Goal: Information Seeking & Learning: Learn about a topic

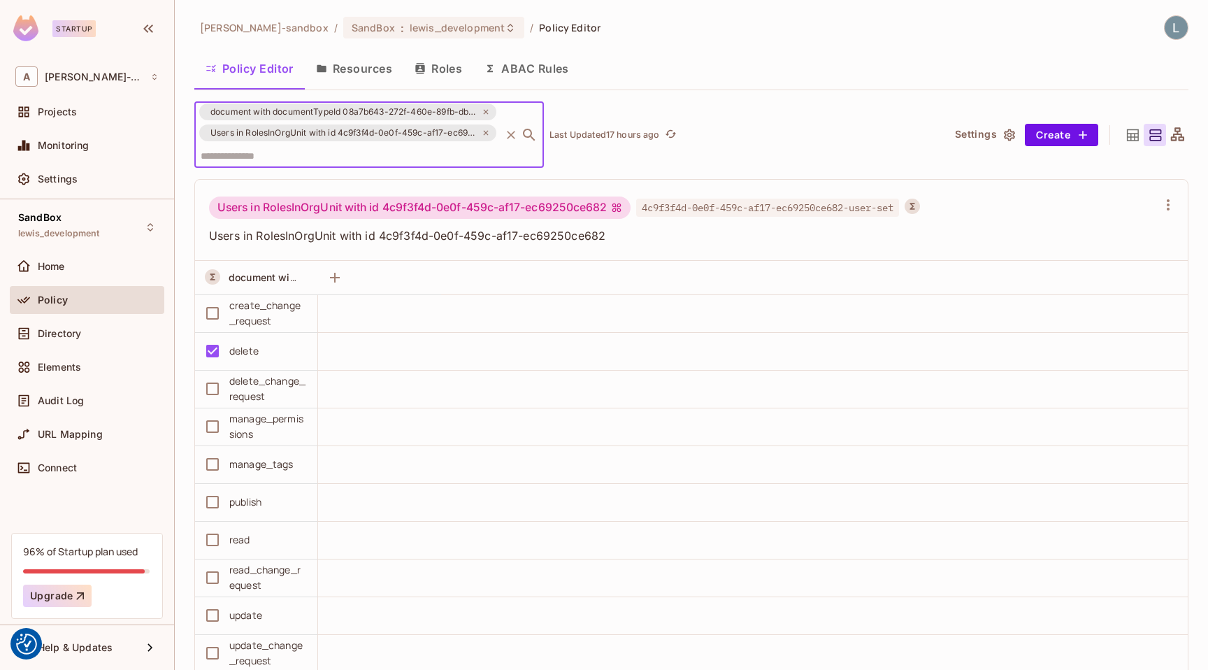
scroll to position [33, 0]
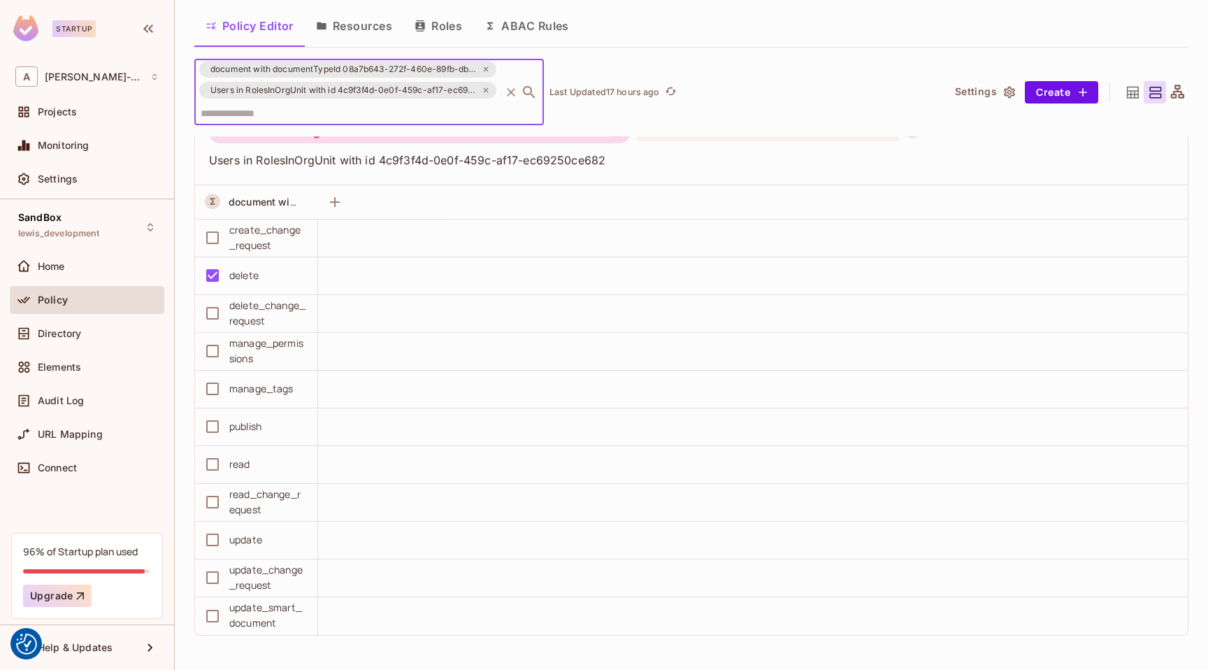
click at [674, 110] on div "document with documentTypeId 08a7b643-272f-460e-89fb-dba8b8848c48 on c8217bd9-e…" at bounding box center [562, 92] width 737 height 66
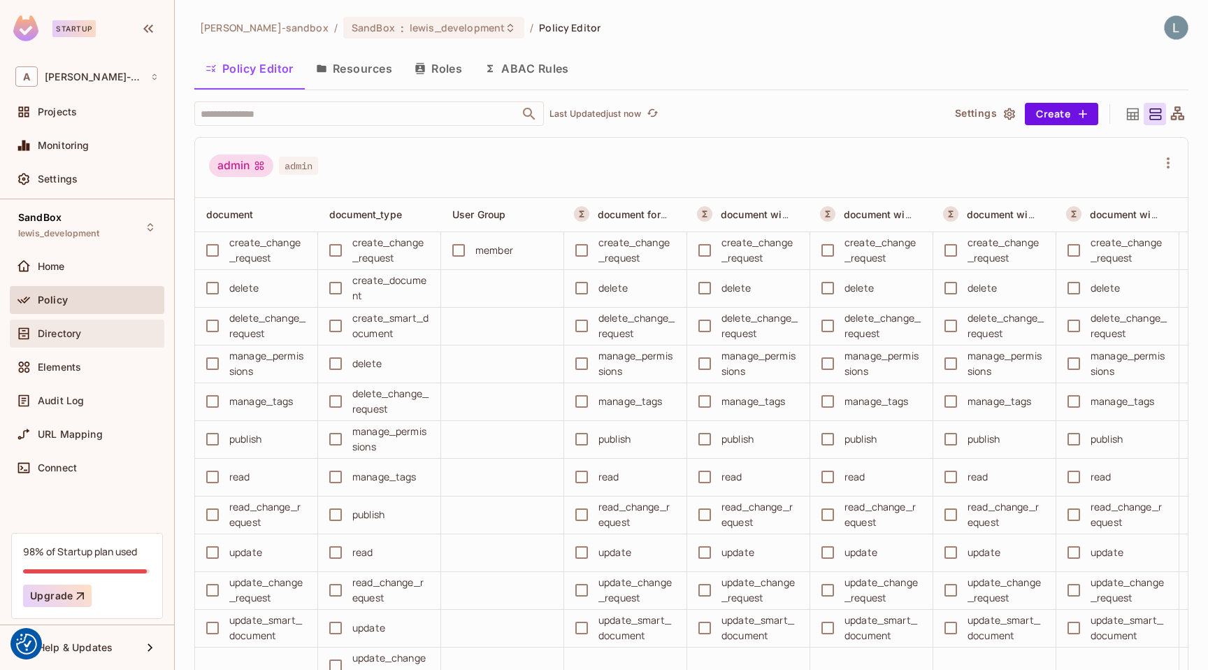
click at [76, 330] on span "Directory" at bounding box center [59, 333] width 43 height 11
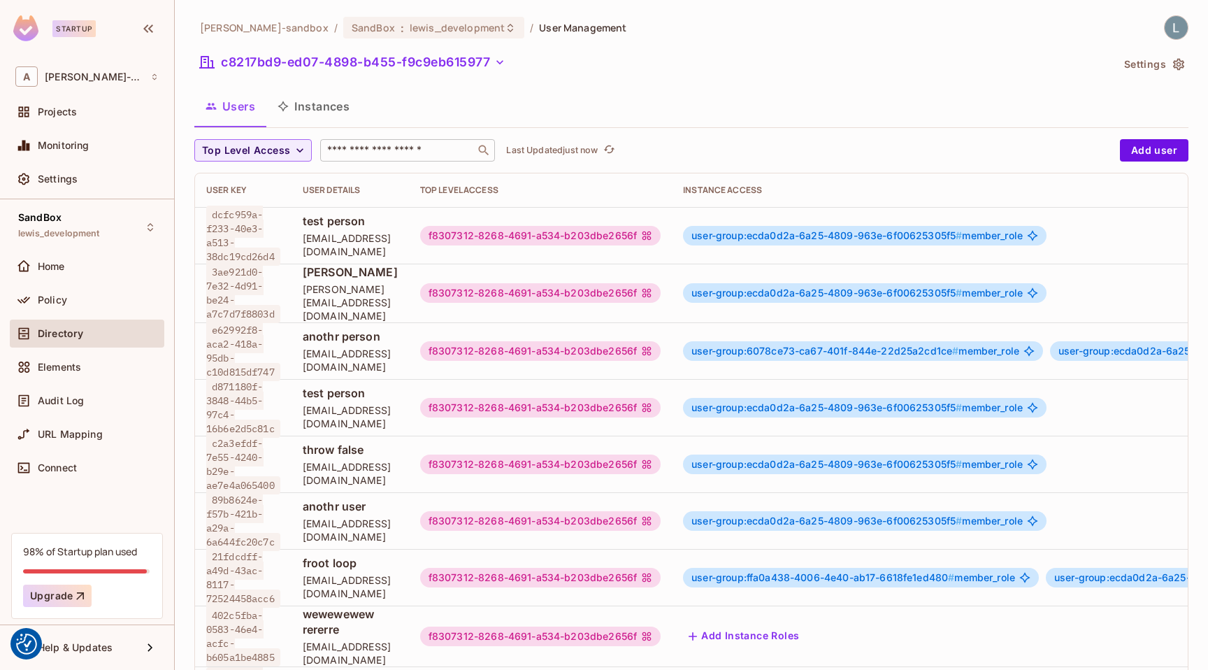
click at [373, 151] on input "text" at bounding box center [397, 150] width 147 height 14
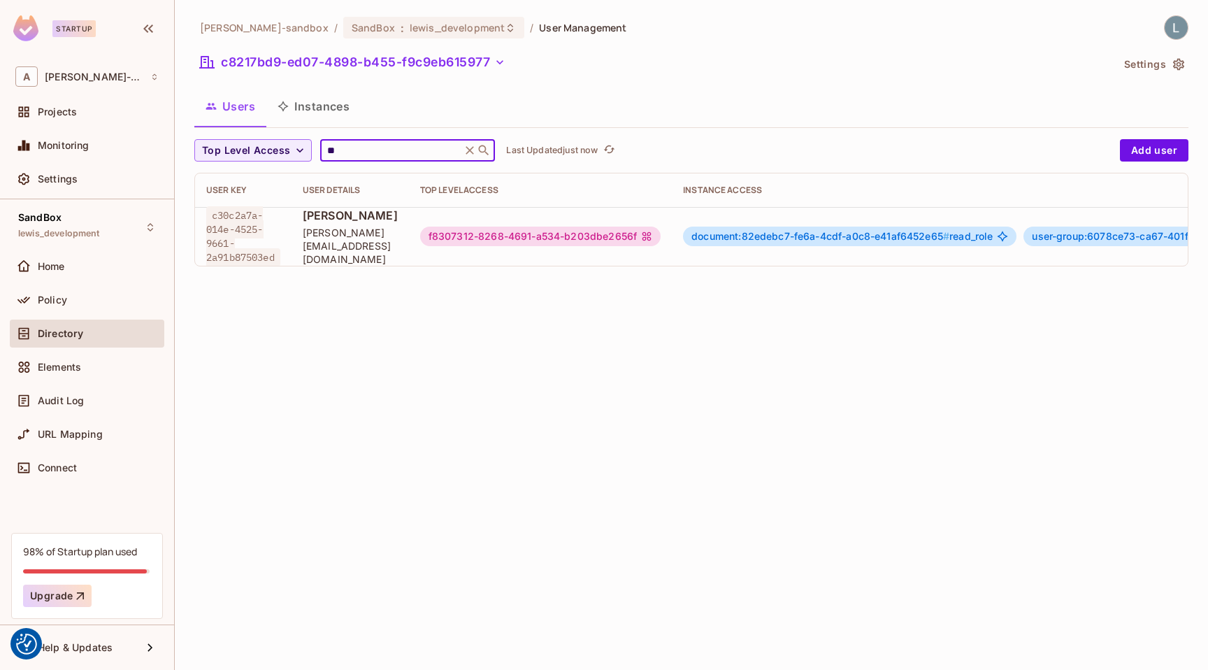
scroll to position [0, 335]
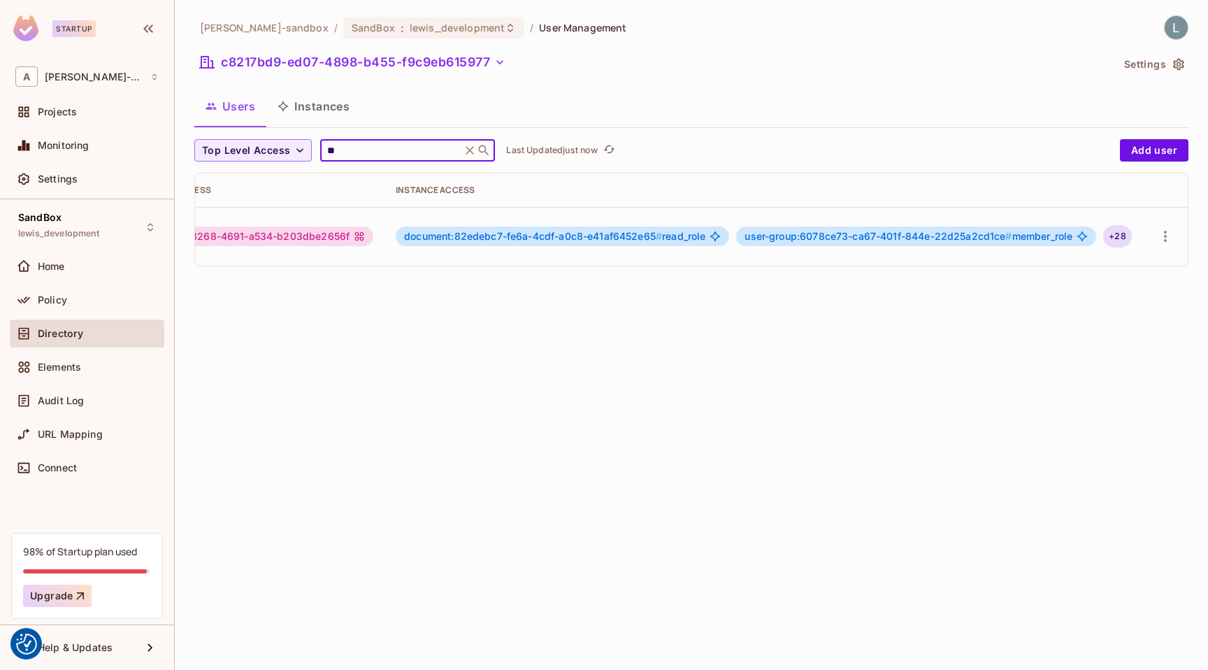
type input "**"
click at [1113, 234] on div "+ 28" at bounding box center [1118, 236] width 28 height 22
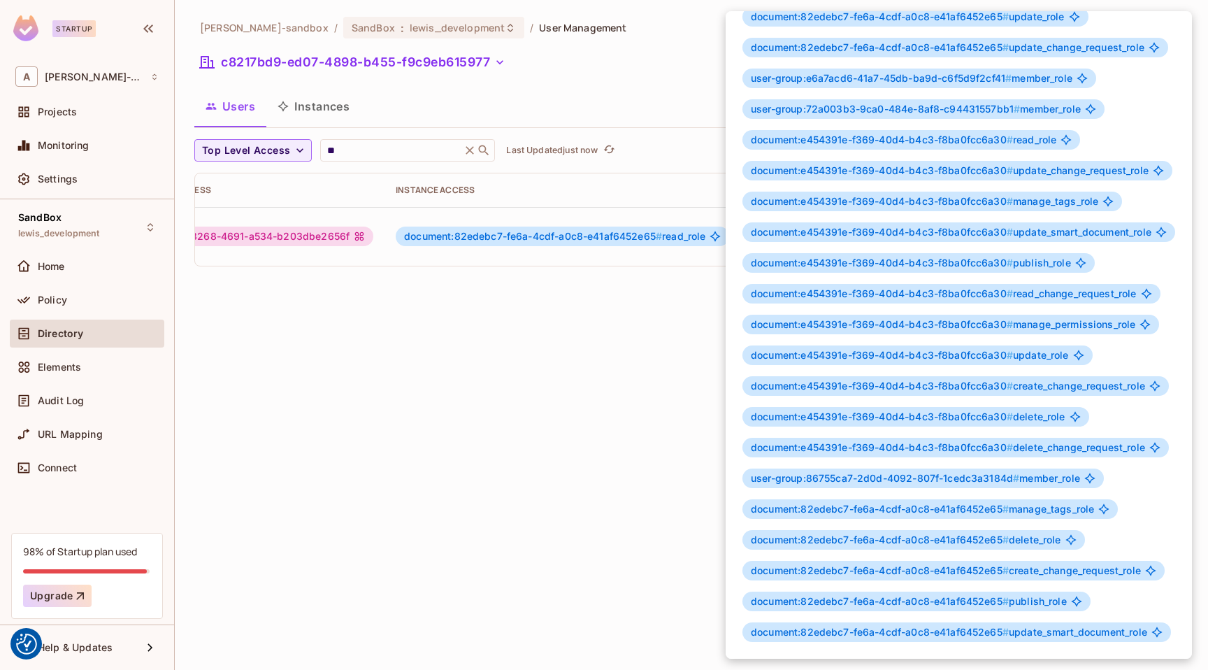
scroll to position [0, 0]
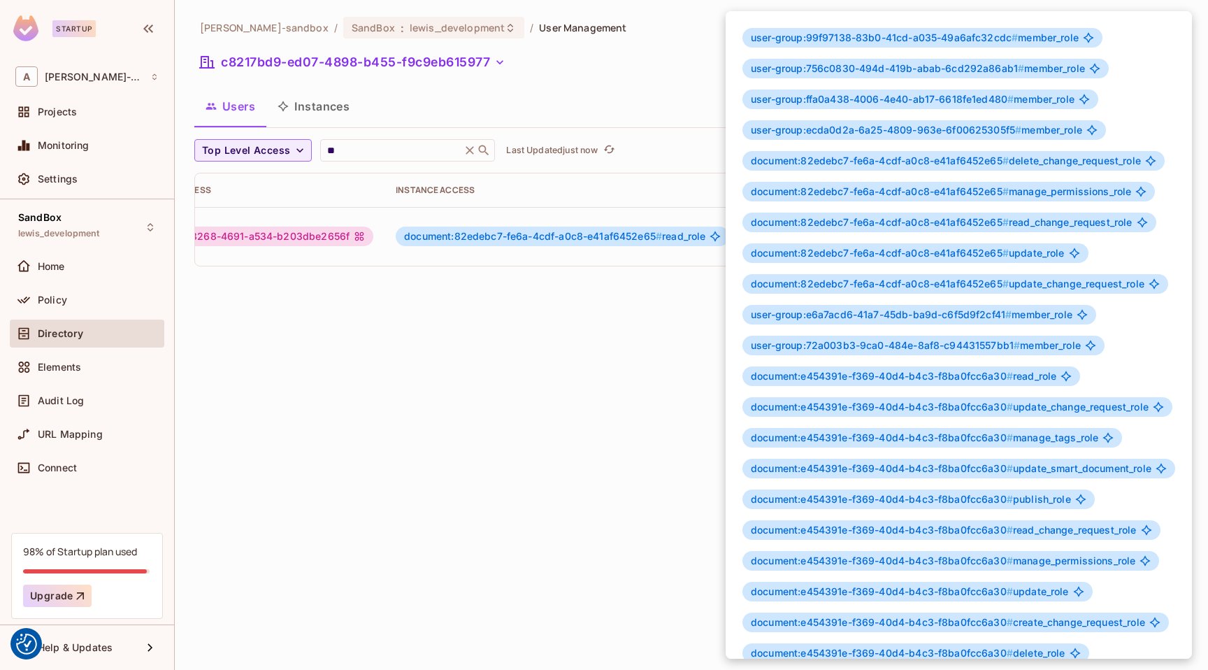
click at [392, 390] on div at bounding box center [604, 335] width 1208 height 670
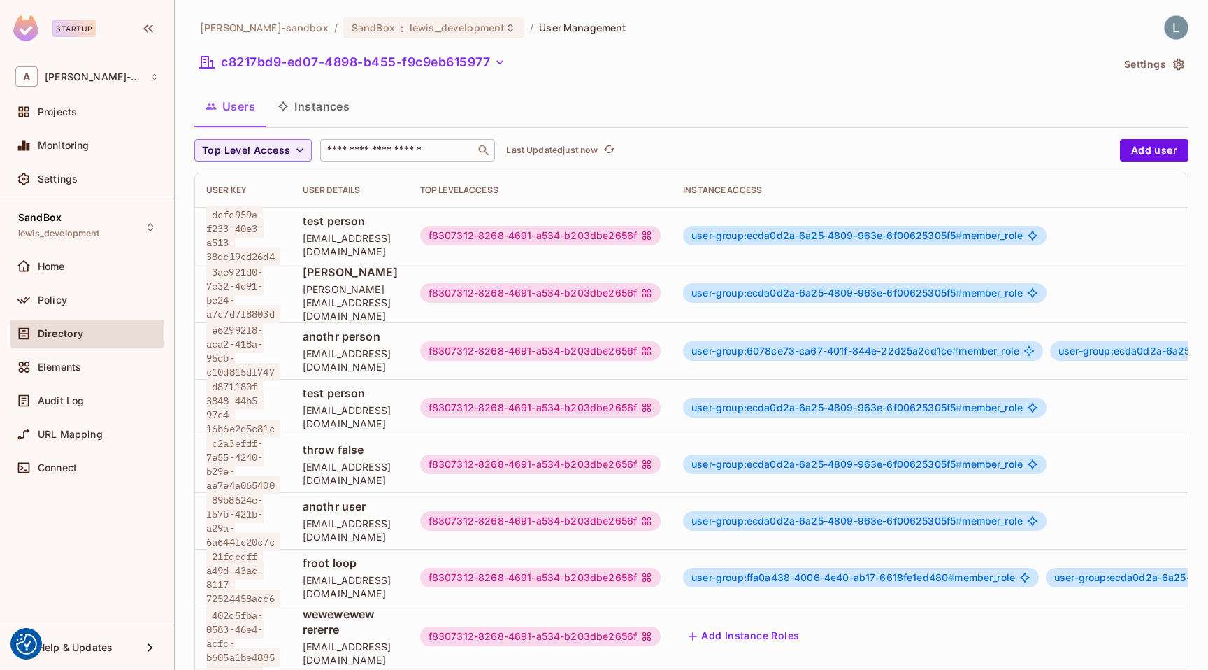
click at [369, 157] on div "​" at bounding box center [407, 150] width 175 height 22
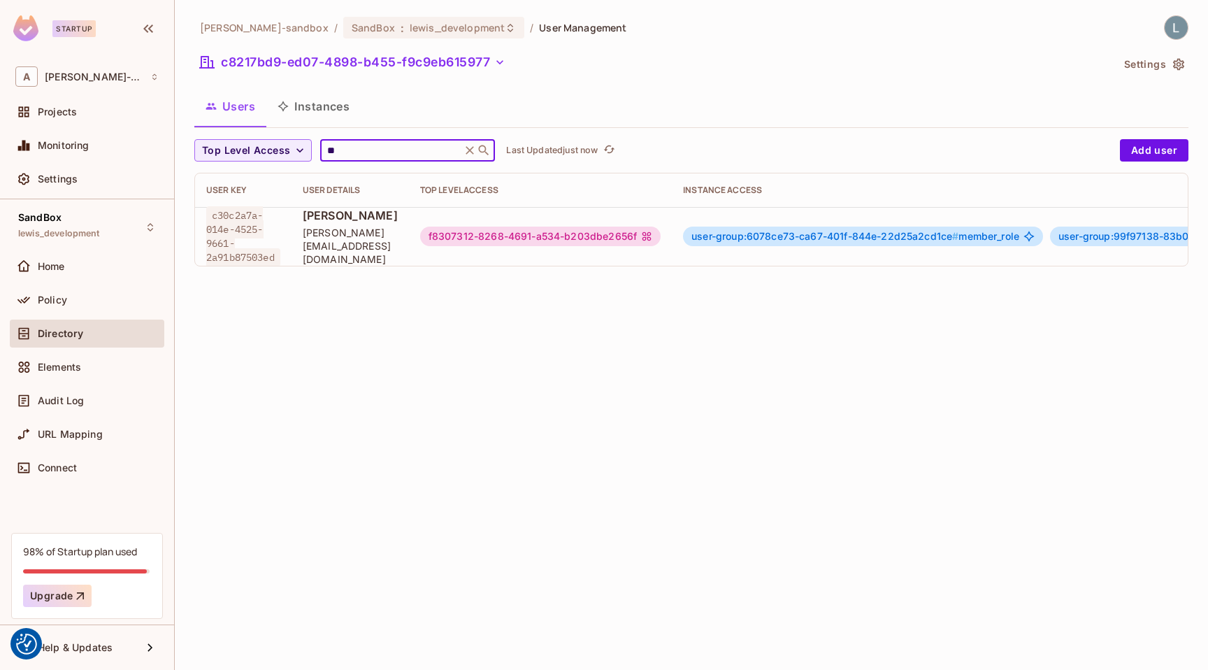
scroll to position [0, 359]
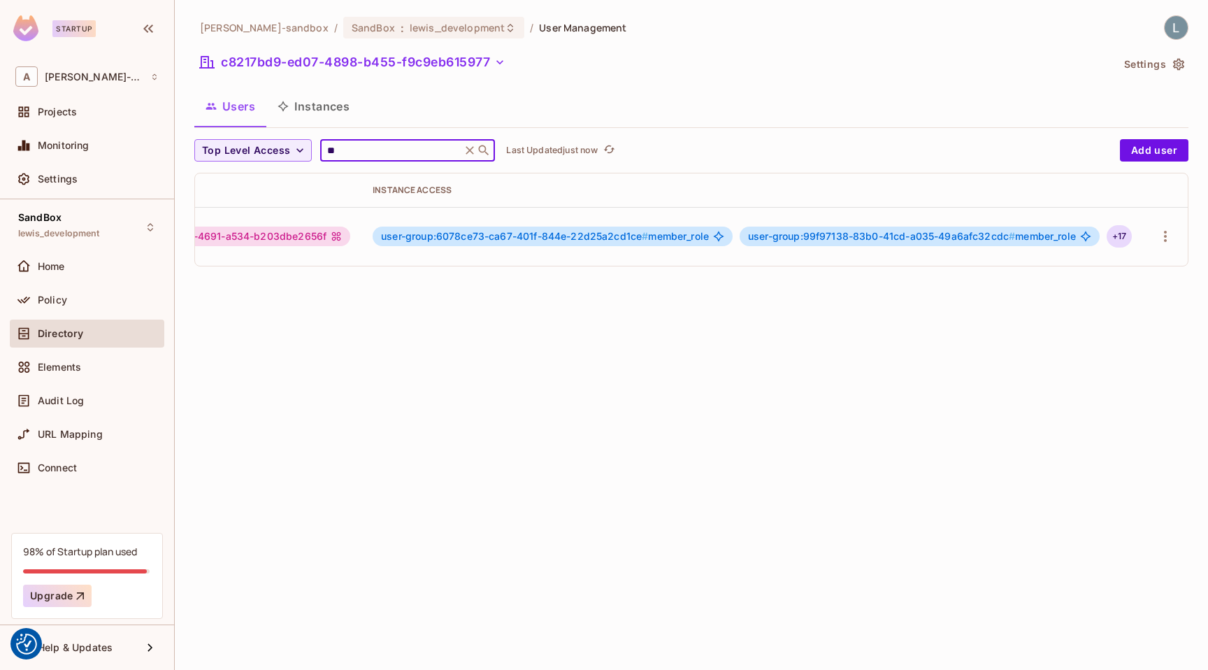
type input "**"
click at [1120, 236] on div "+ 17" at bounding box center [1119, 236] width 25 height 22
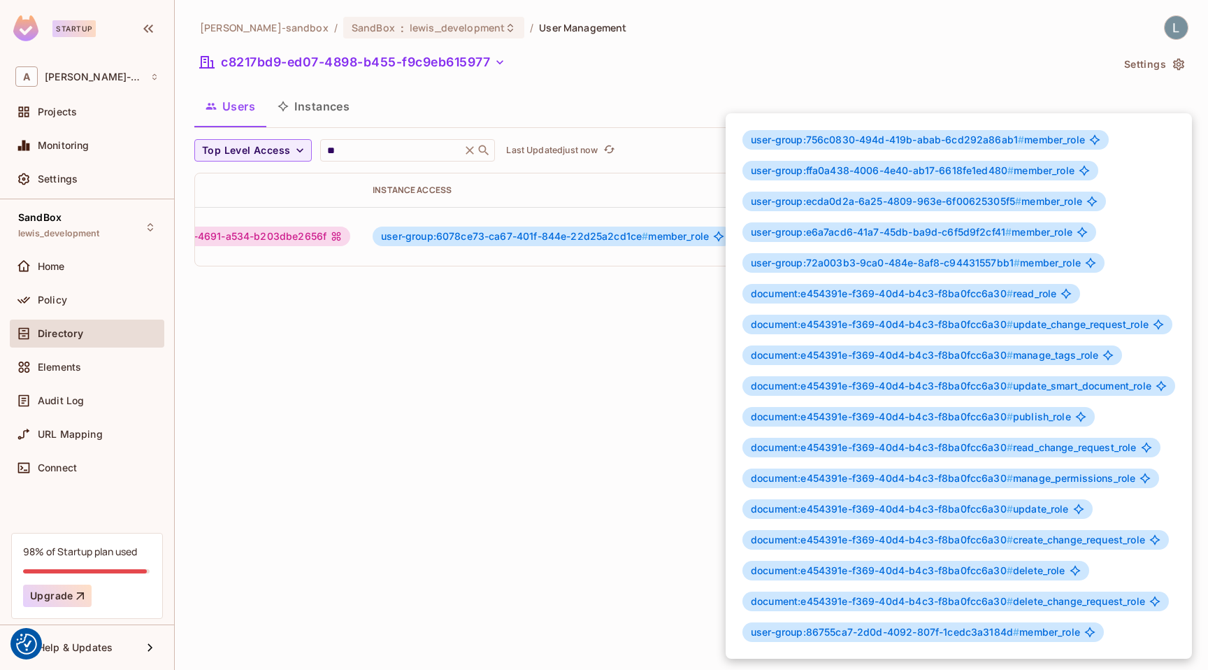
click at [629, 402] on div at bounding box center [604, 335] width 1208 height 670
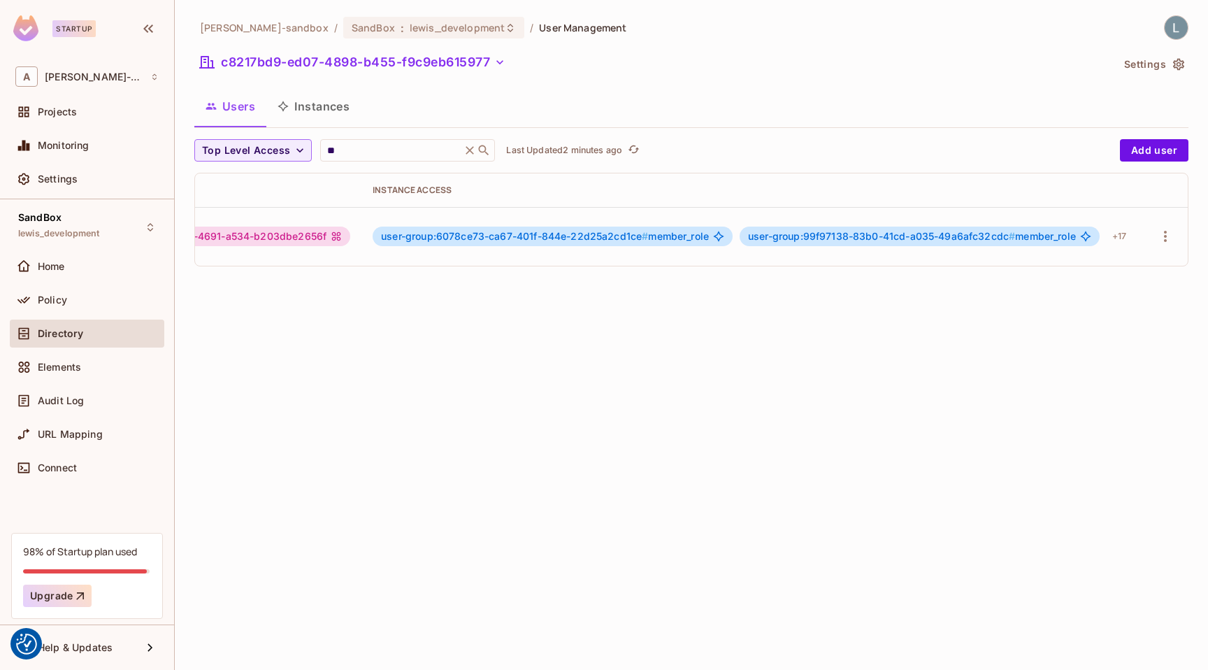
scroll to position [0, 0]
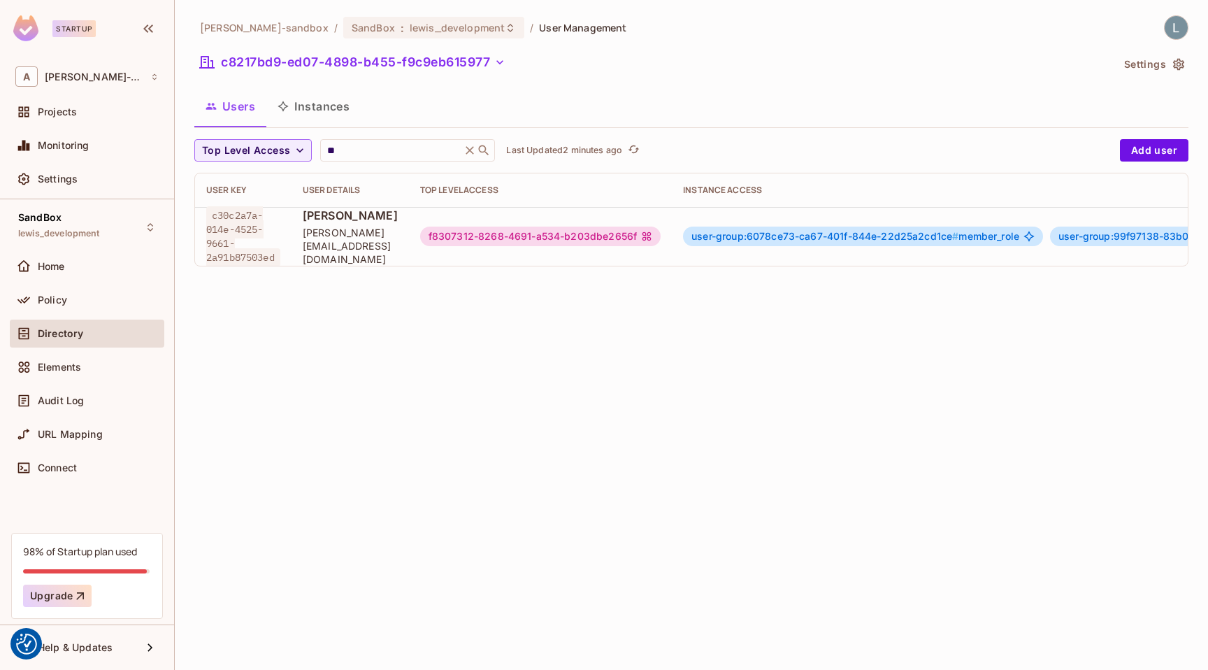
click at [484, 334] on div "alex-trustflight-sandbox / SandBox : lewis_development / User Management c8217b…" at bounding box center [692, 335] width 1034 height 670
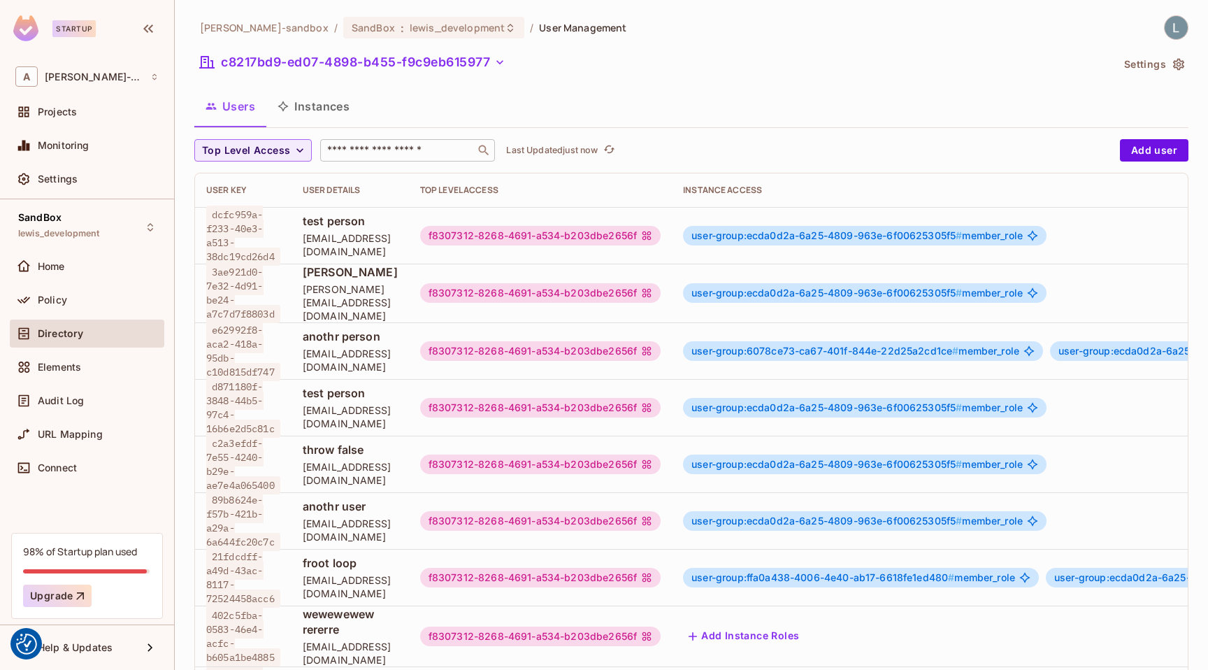
click at [387, 145] on input "text" at bounding box center [397, 150] width 147 height 14
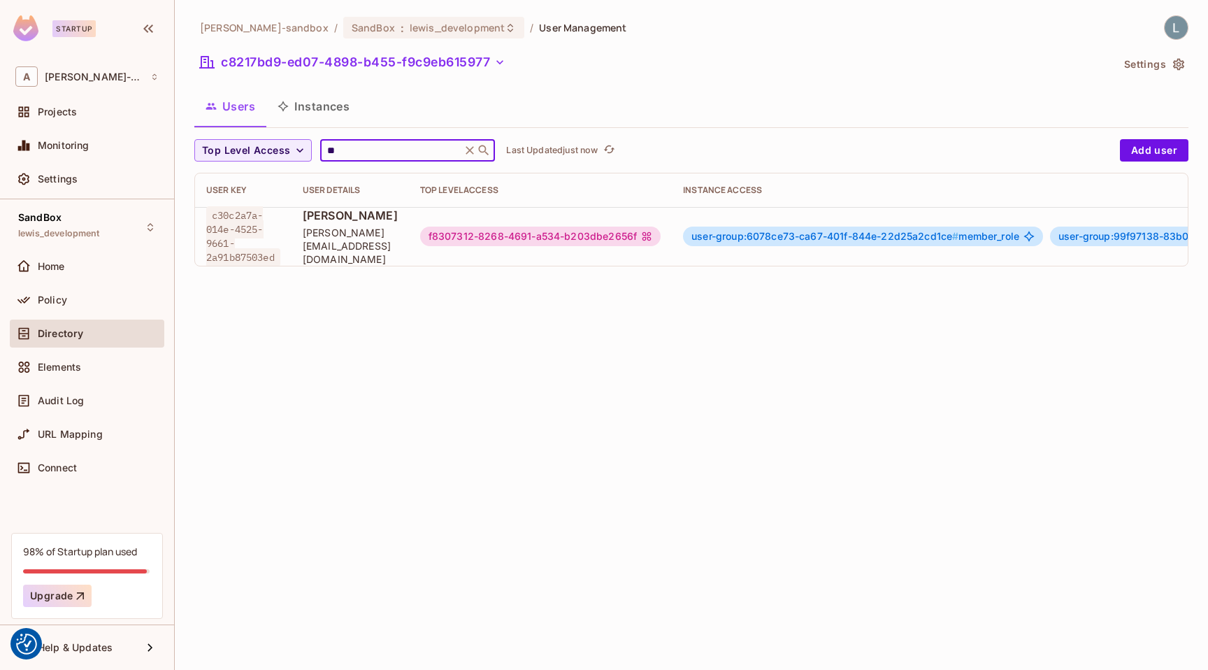
scroll to position [0, 361]
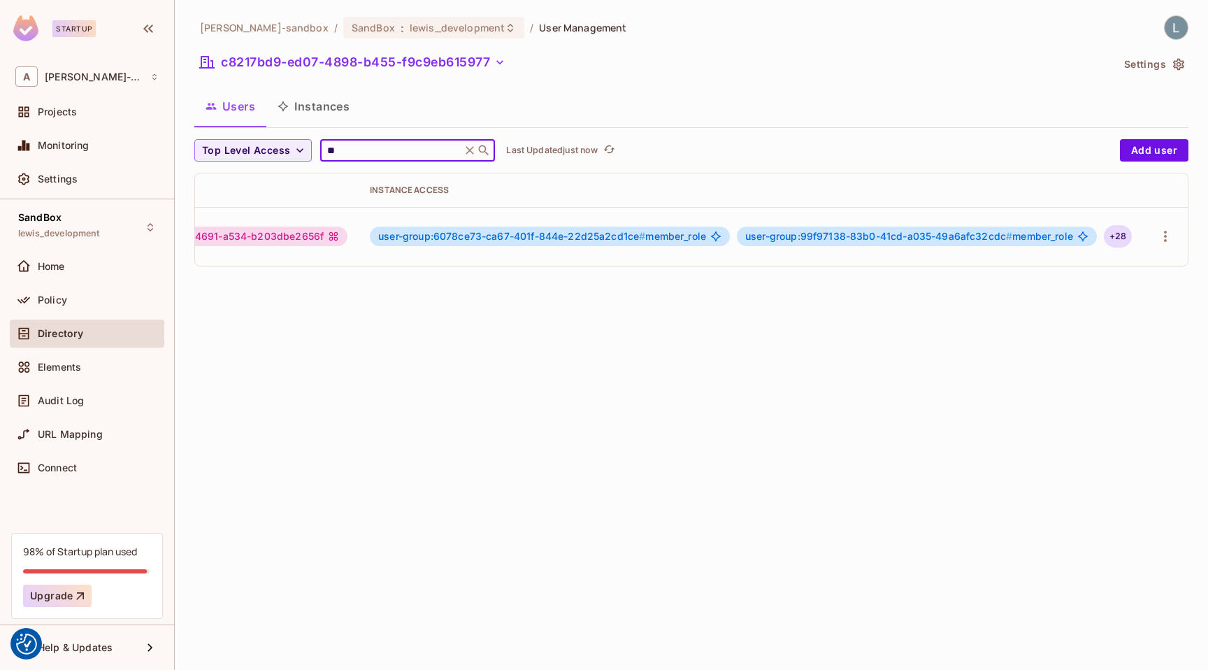
type input "**"
click at [1112, 235] on div "+ 28" at bounding box center [1118, 236] width 28 height 22
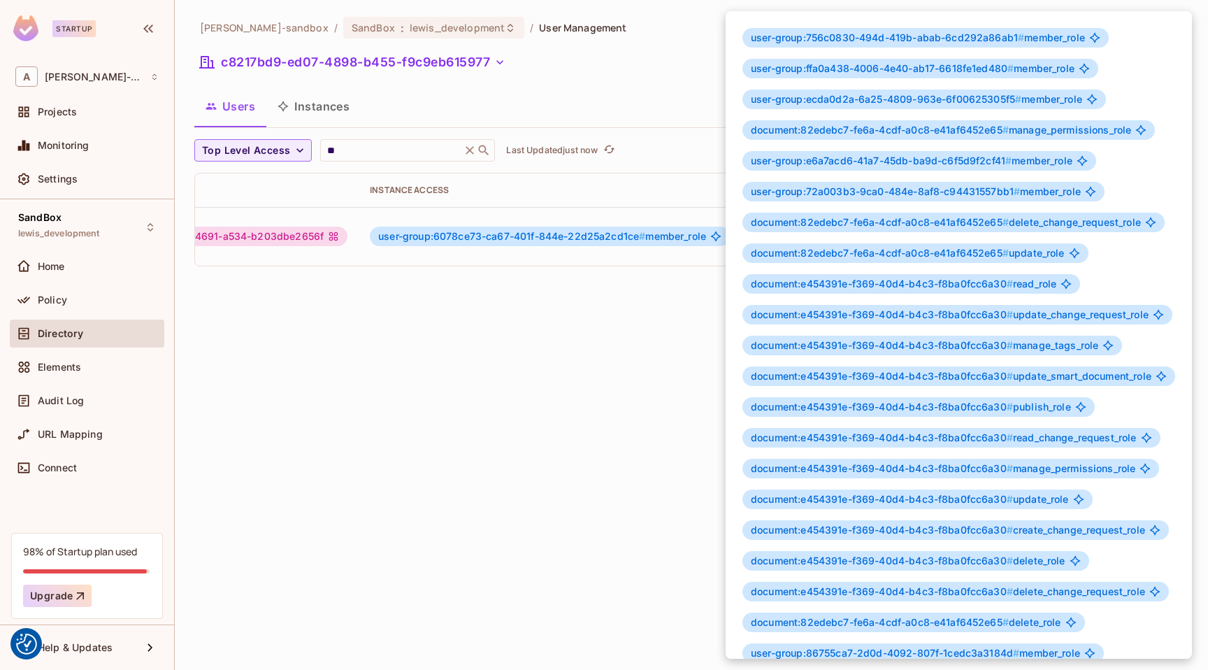
click at [478, 340] on div at bounding box center [604, 335] width 1208 height 670
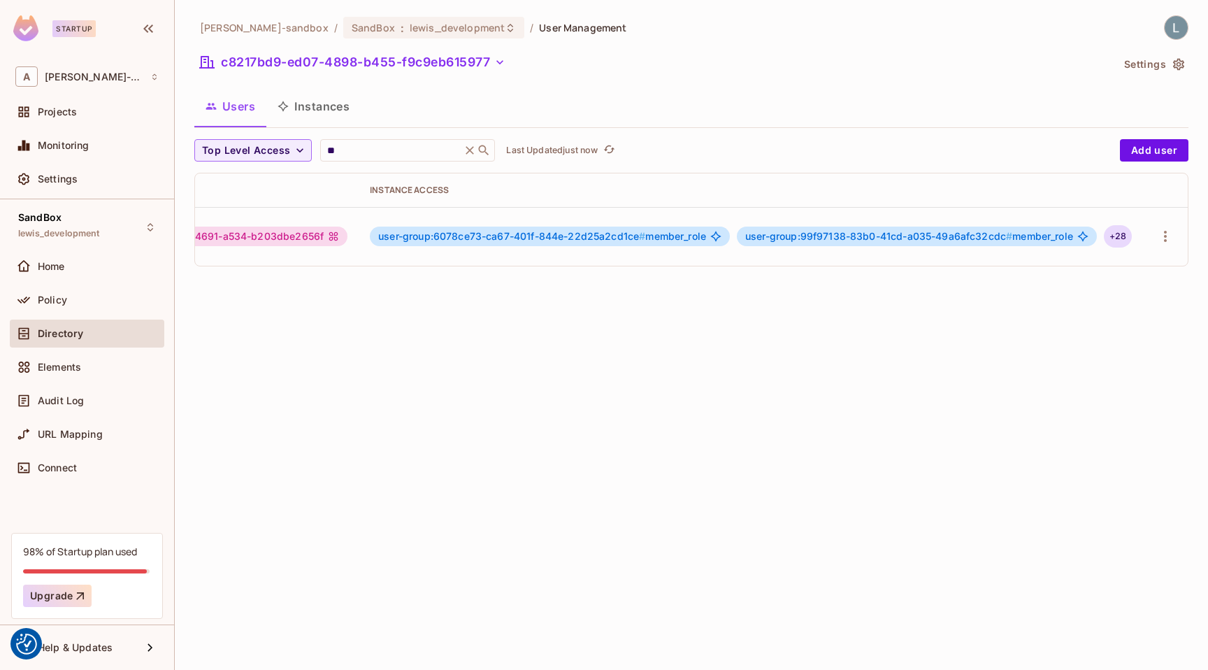
click at [1115, 238] on div "+ 28" at bounding box center [1118, 236] width 28 height 22
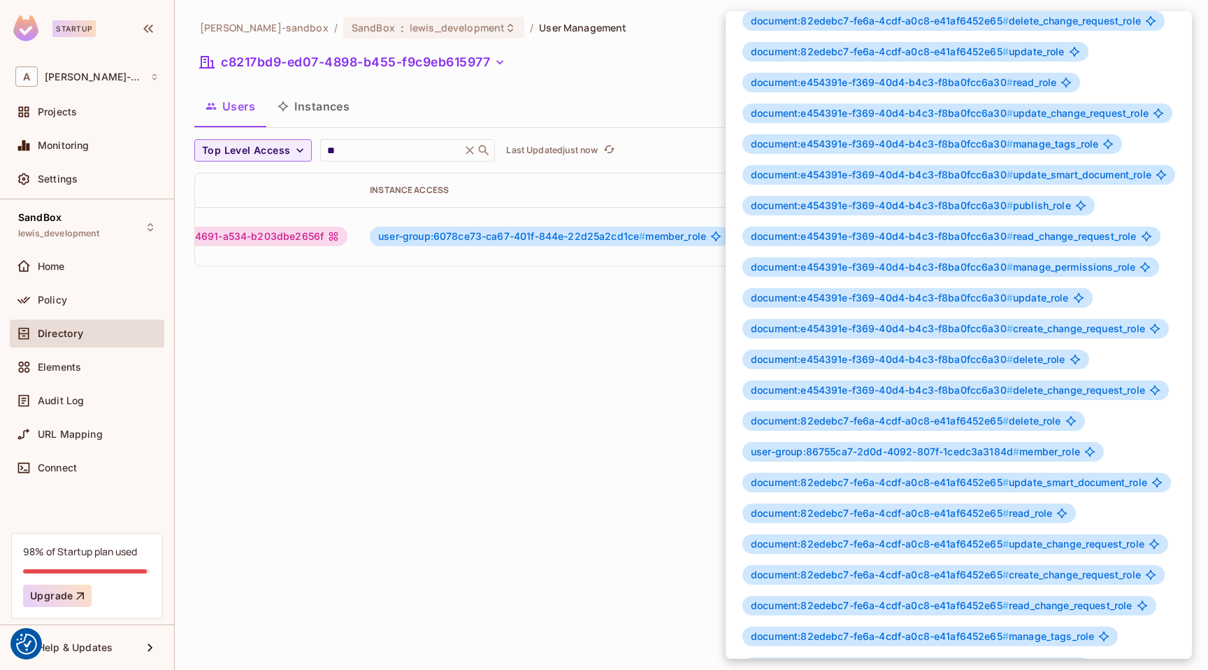
scroll to position [236, 0]
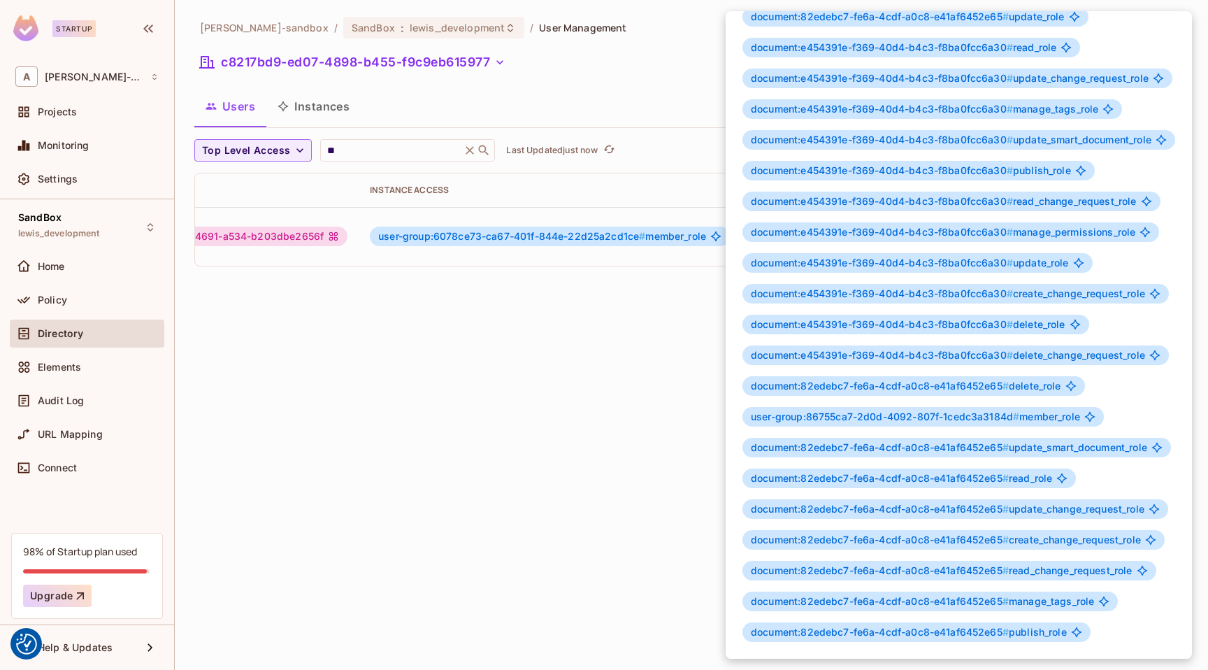
click at [631, 305] on div at bounding box center [604, 335] width 1208 height 670
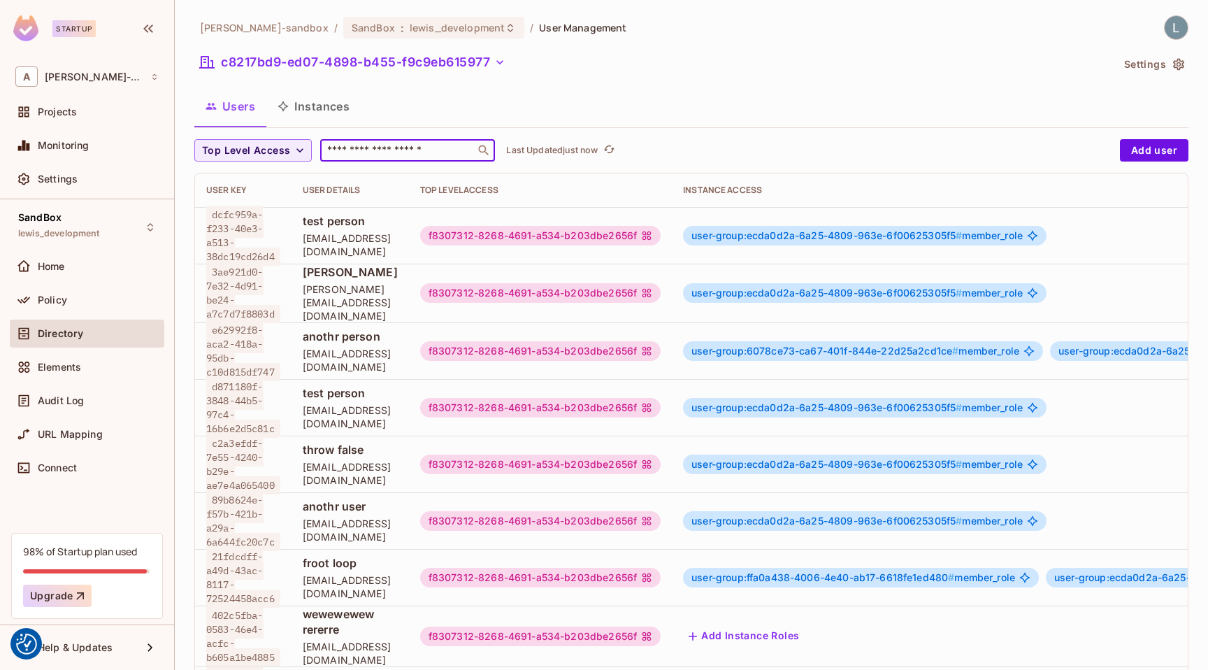
click at [384, 148] on input "text" at bounding box center [397, 150] width 147 height 14
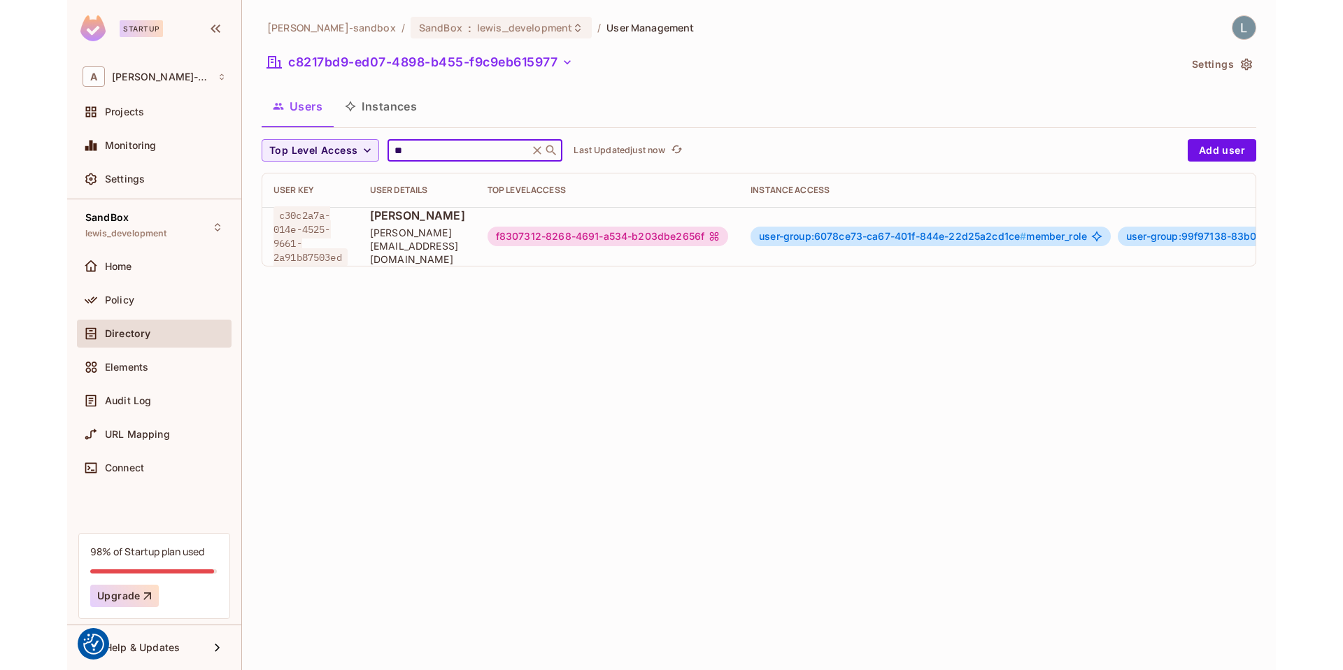
scroll to position [0, 361]
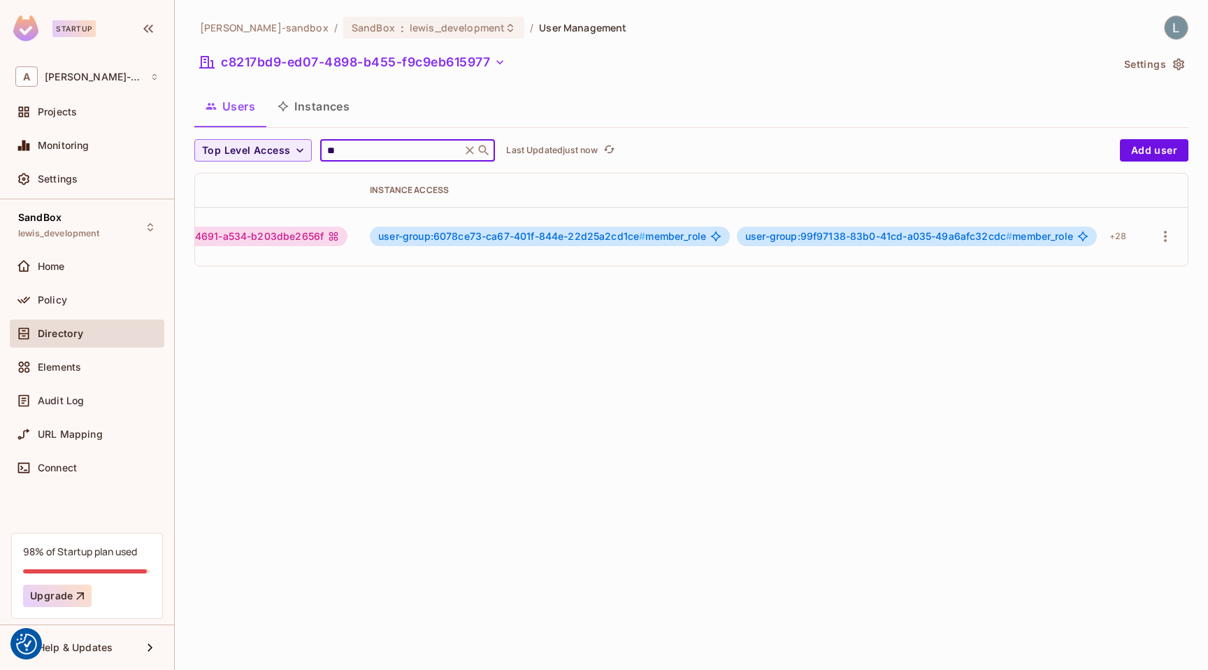
type input "**"
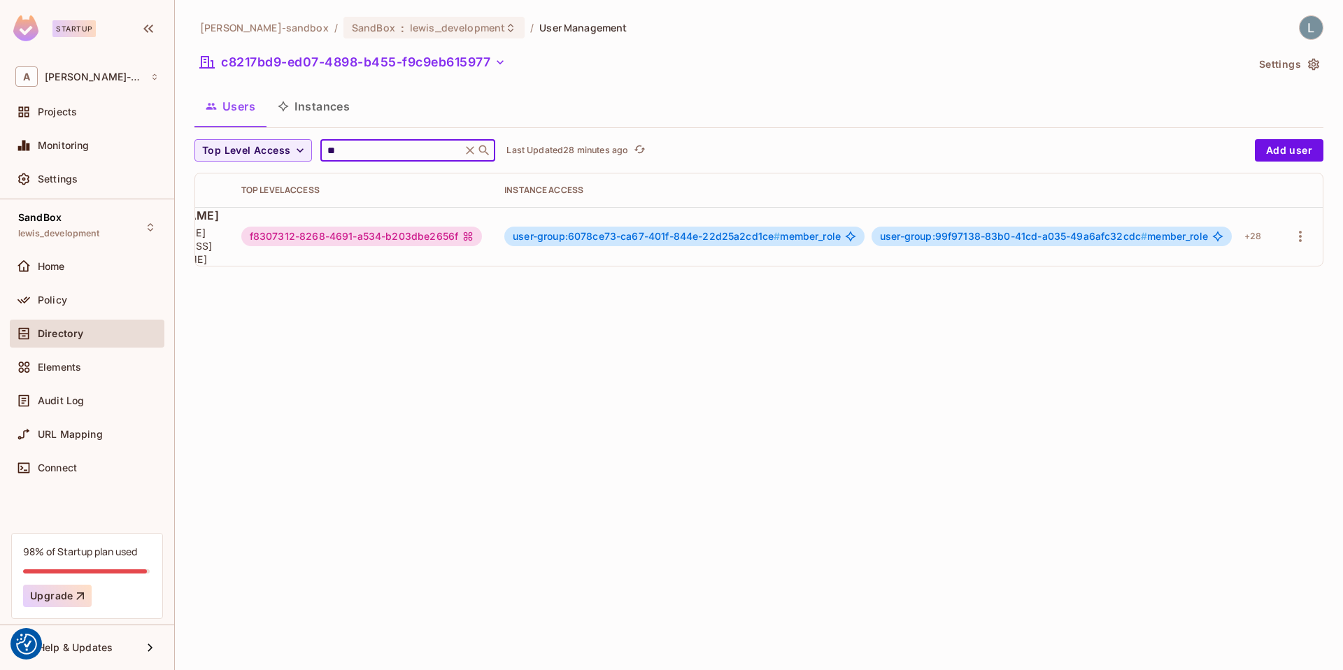
scroll to position [0, 227]
click at [73, 403] on span "Audit Log" at bounding box center [61, 400] width 46 height 11
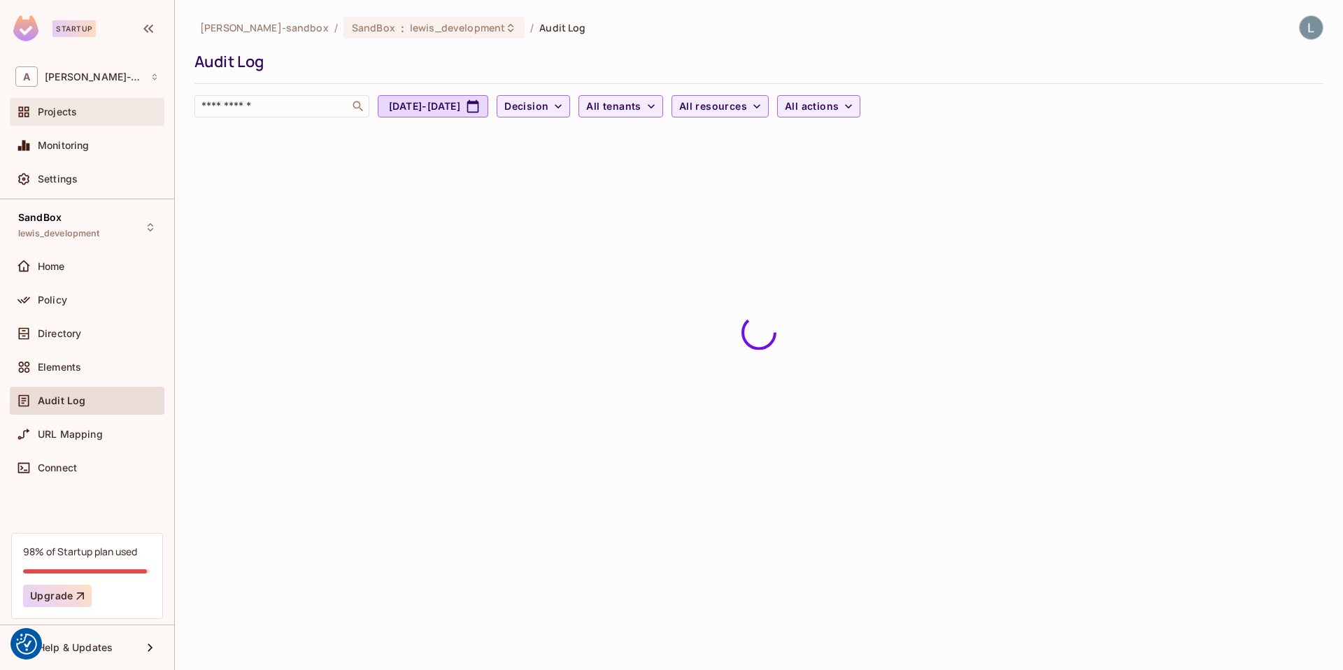
click at [88, 117] on div "Projects" at bounding box center [98, 111] width 121 height 11
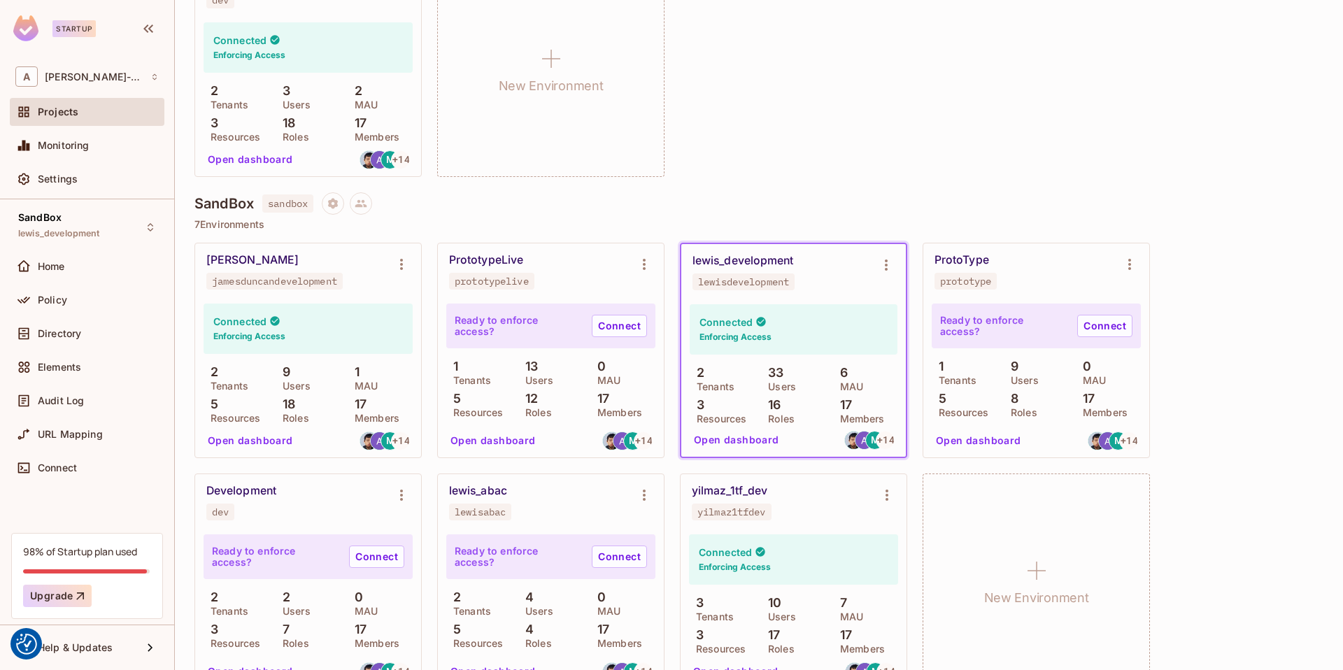
scroll to position [543, 0]
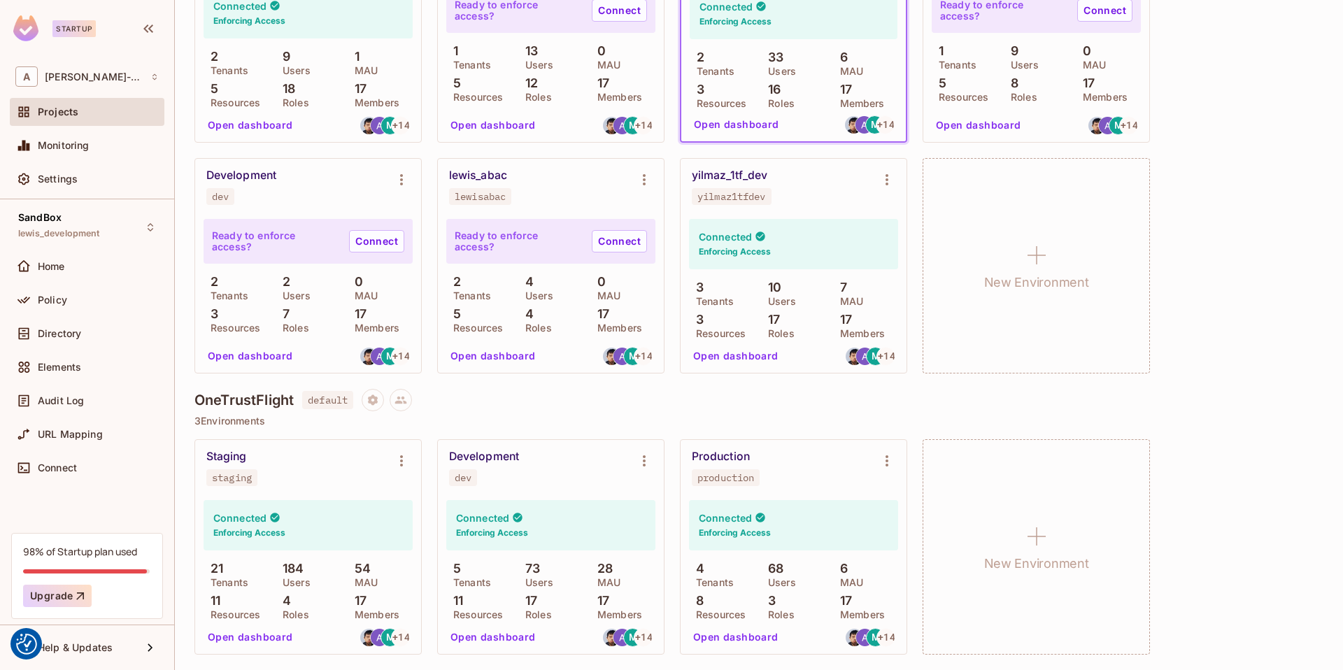
click at [498, 634] on button "Open dashboard" at bounding box center [493, 637] width 97 height 22
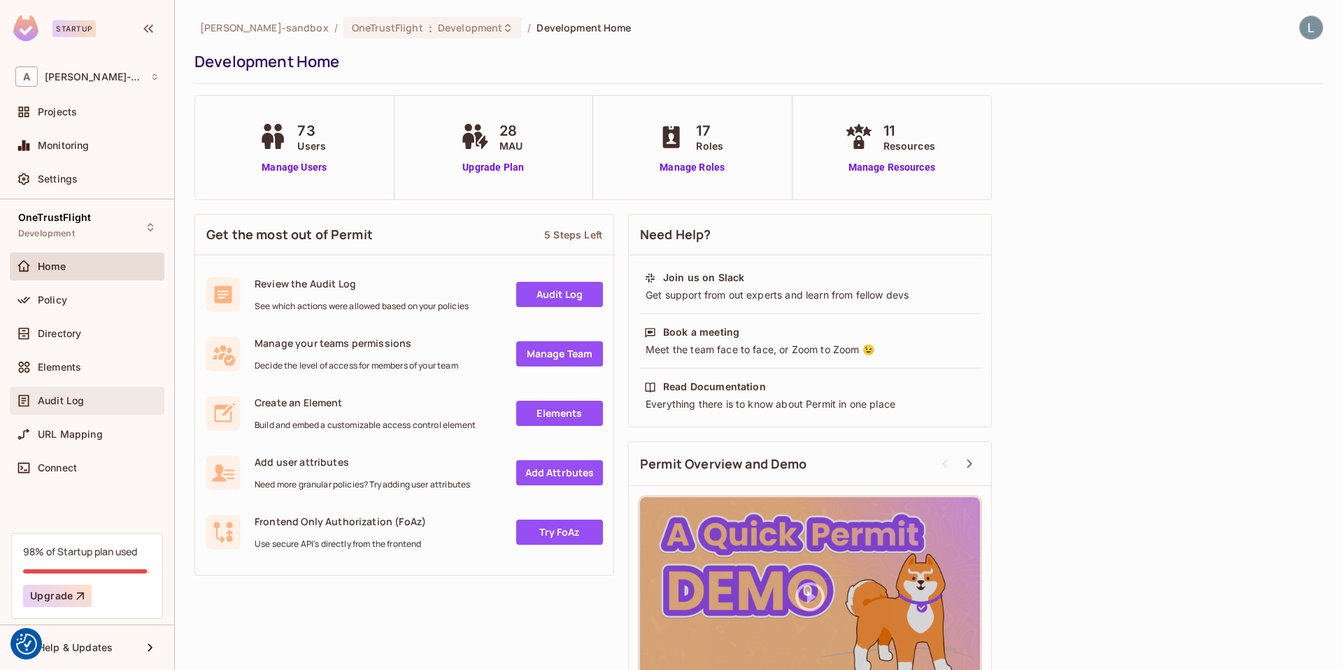
click at [58, 396] on span "Audit Log" at bounding box center [61, 400] width 46 height 11
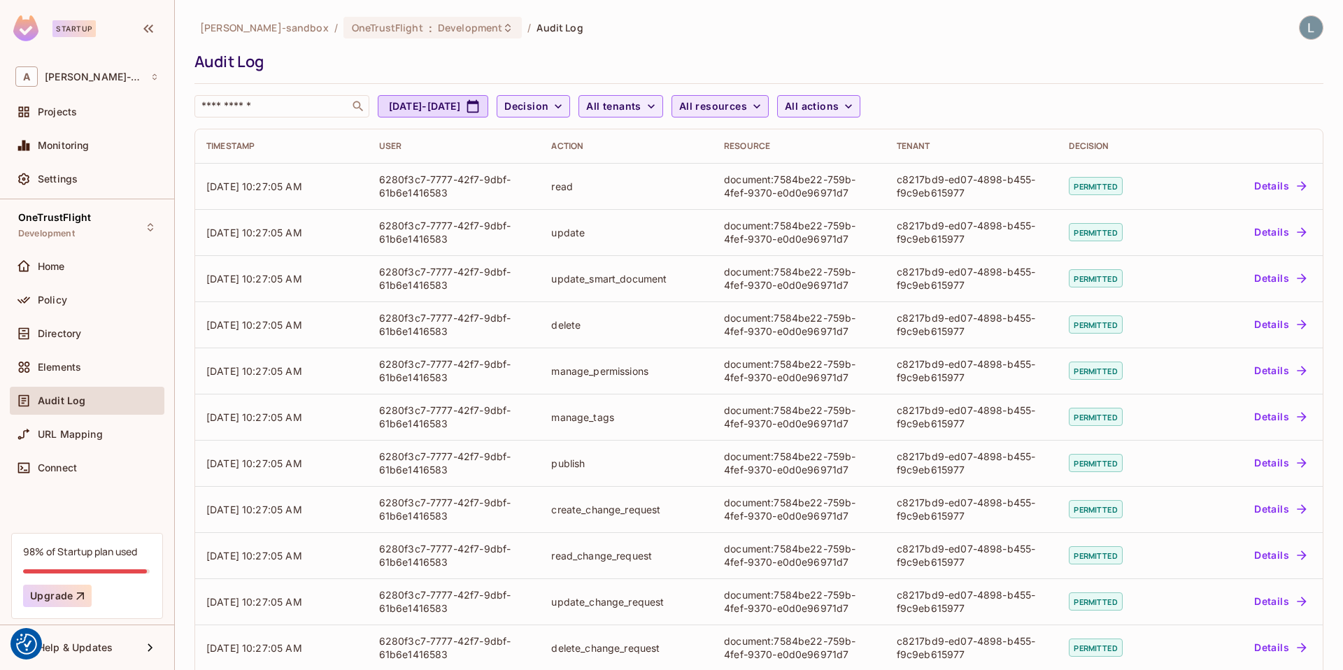
click at [747, 110] on span "All resources" at bounding box center [713, 106] width 68 height 17
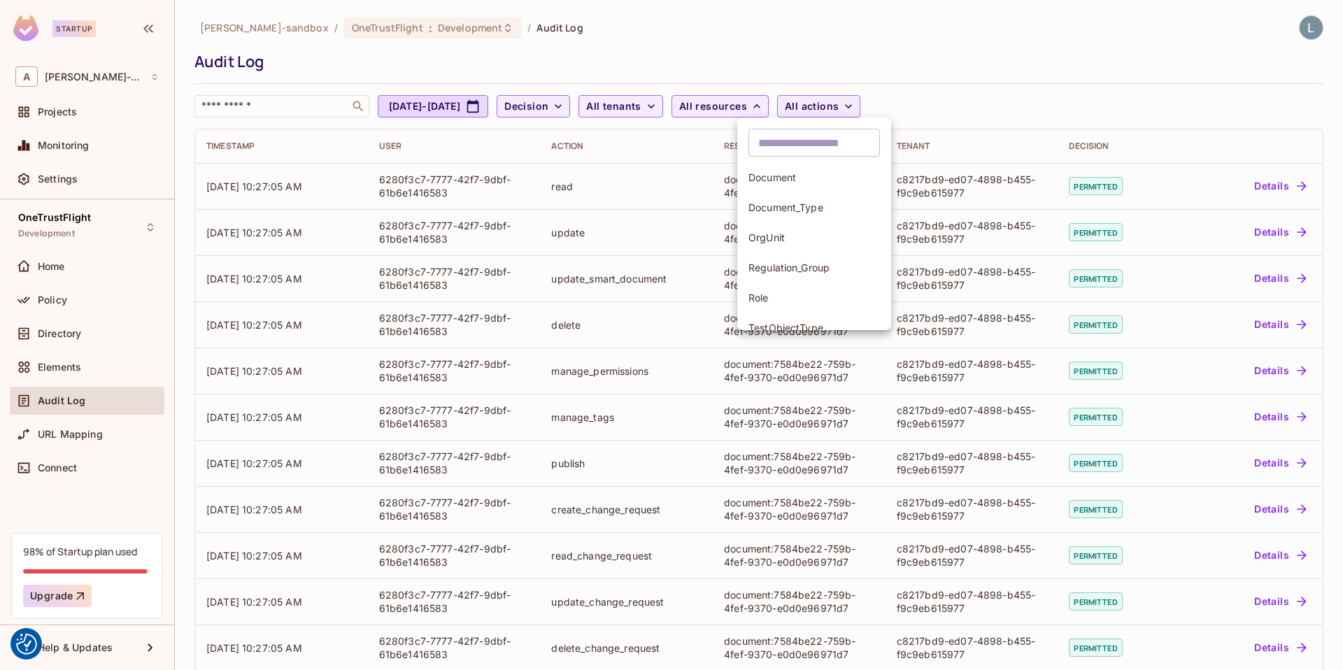
scroll to position [138, 0]
click at [780, 246] on span "document_type" at bounding box center [813, 249] width 131 height 13
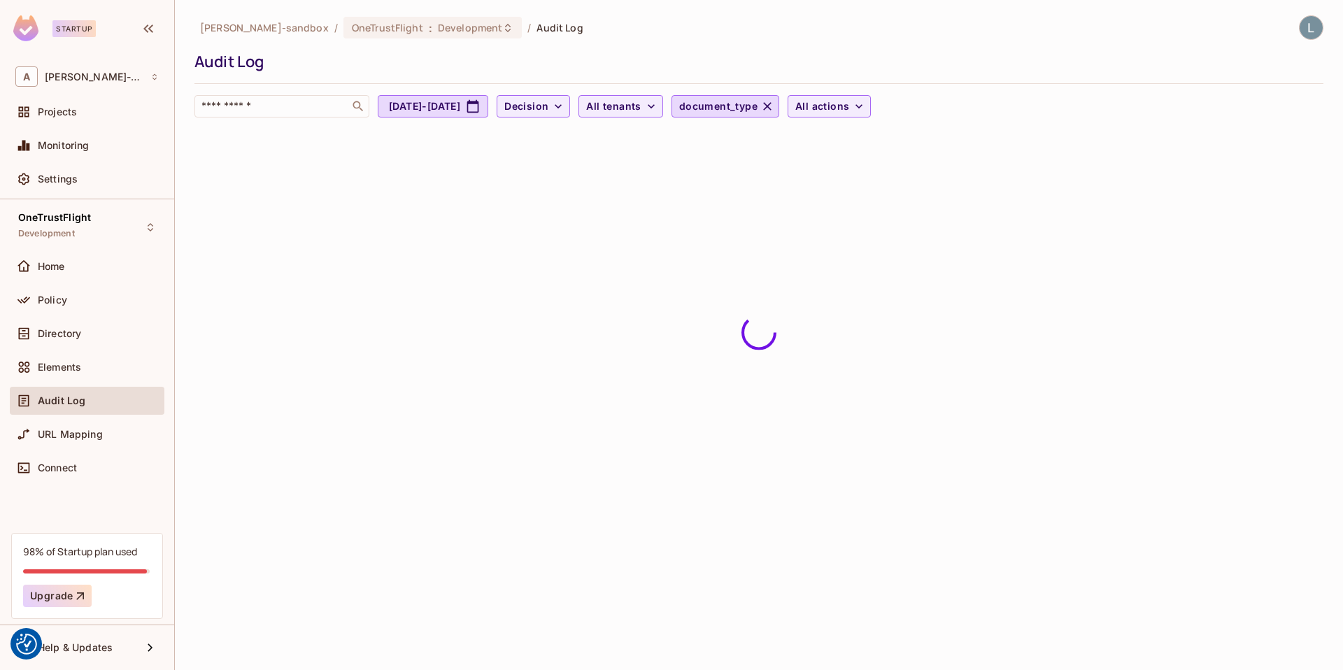
click at [780, 239] on ul "​ Document Document_Type OrgUnit Regulation_Group Role TestObjectType User docu…" at bounding box center [794, 139] width 115 height 199
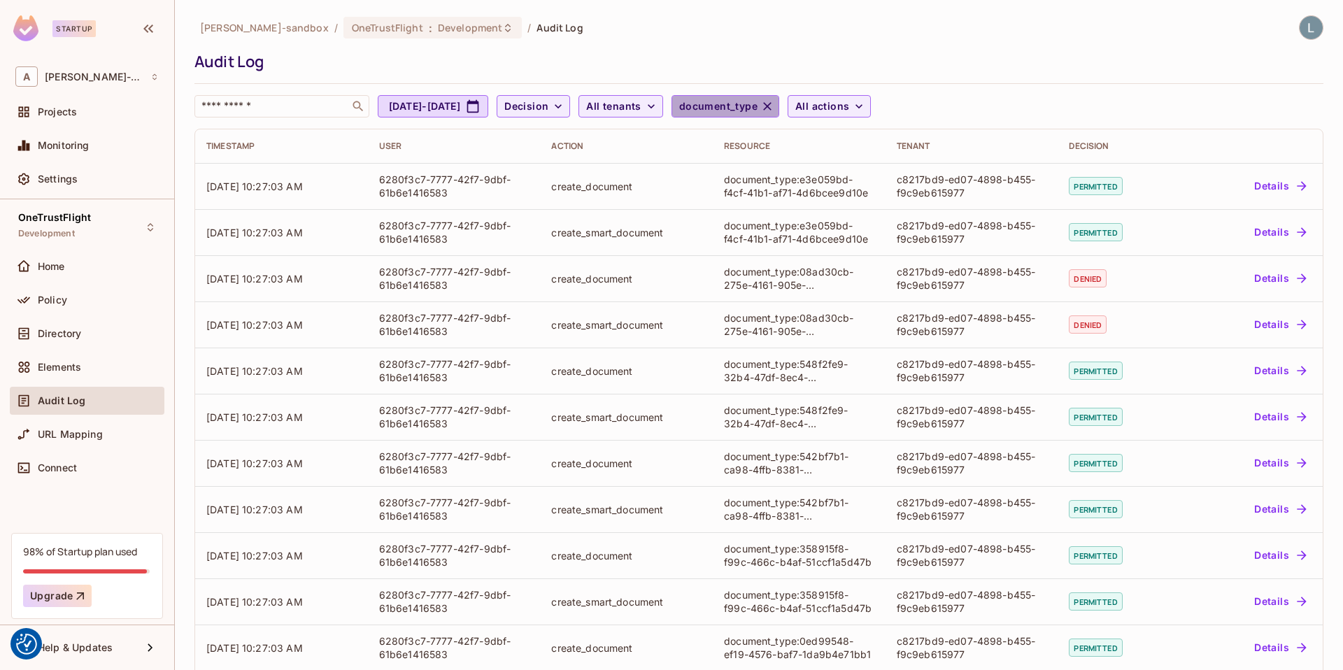
click at [757, 107] on span "document_type" at bounding box center [718, 106] width 78 height 17
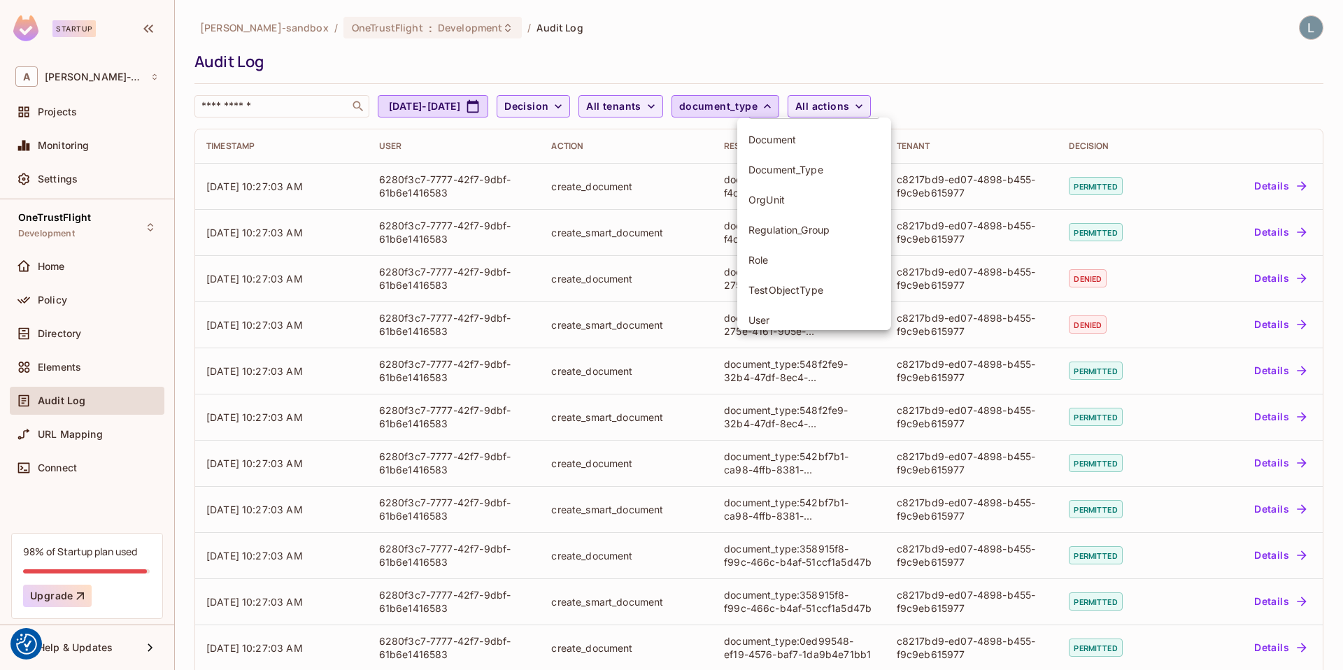
scroll to position [0, 0]
click at [789, 150] on input "text" at bounding box center [813, 143] width 131 height 28
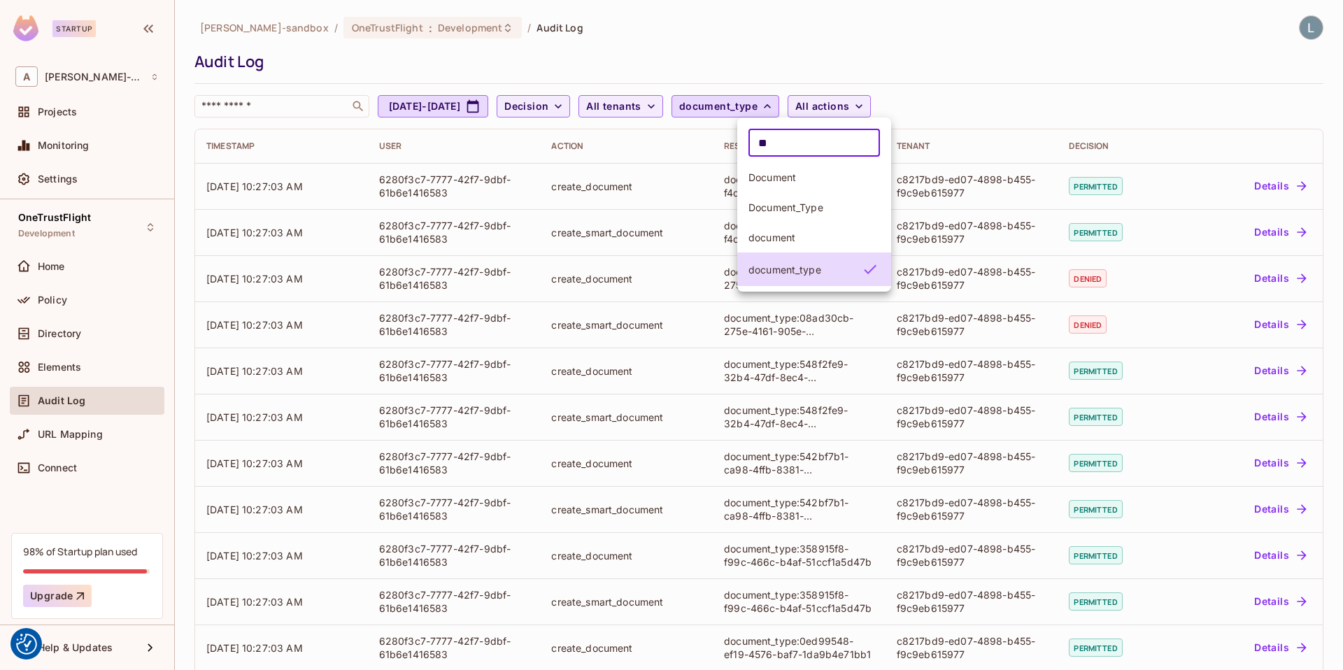
type input "*"
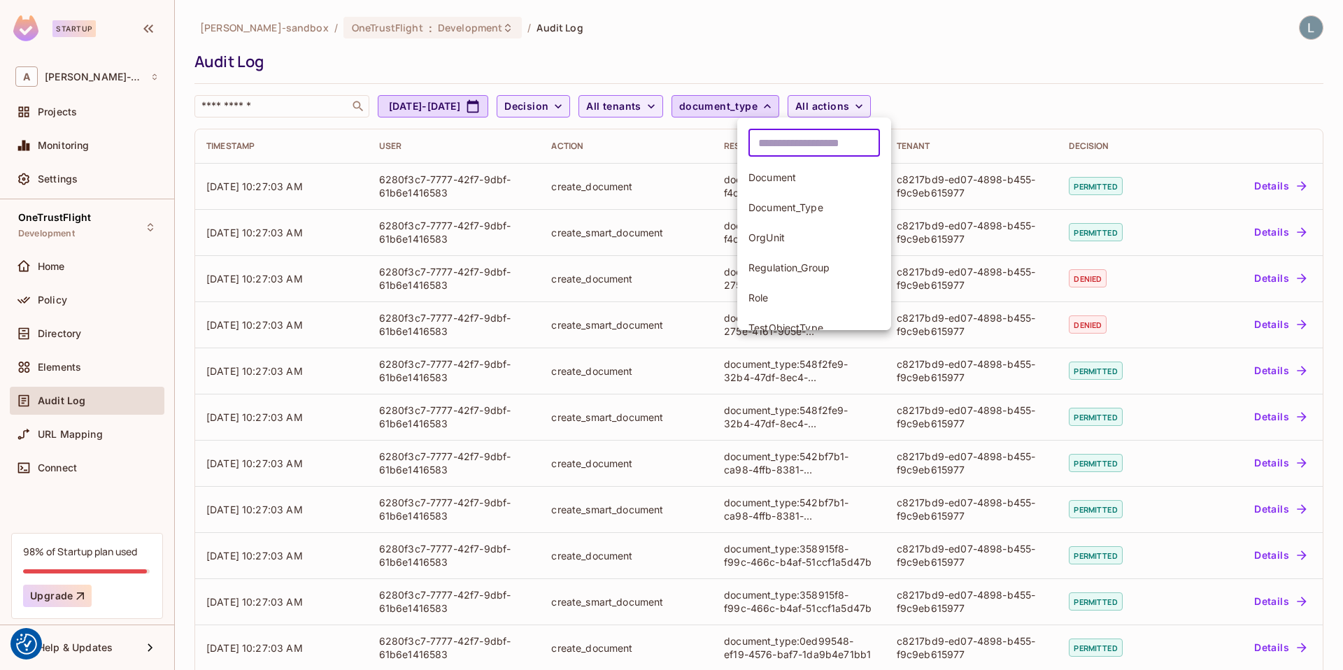
scroll to position [142, 0]
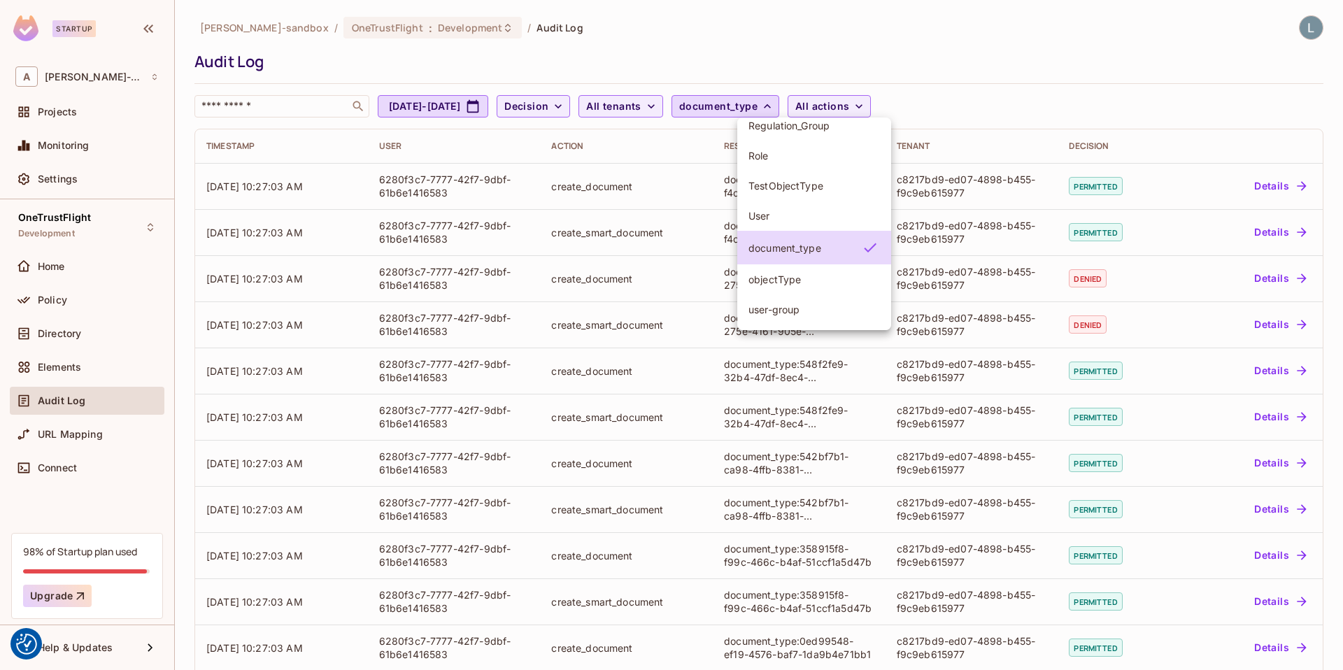
click at [1032, 87] on div at bounding box center [671, 335] width 1343 height 670
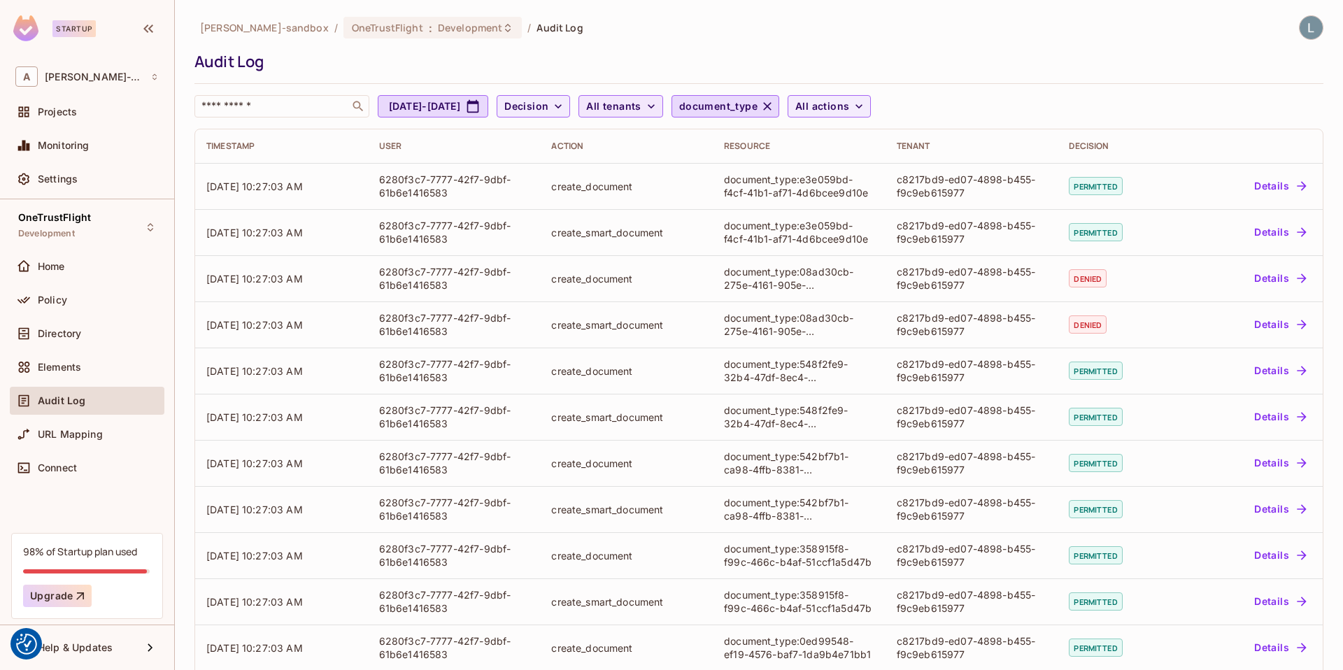
click at [641, 104] on span "All tenants" at bounding box center [613, 106] width 55 height 17
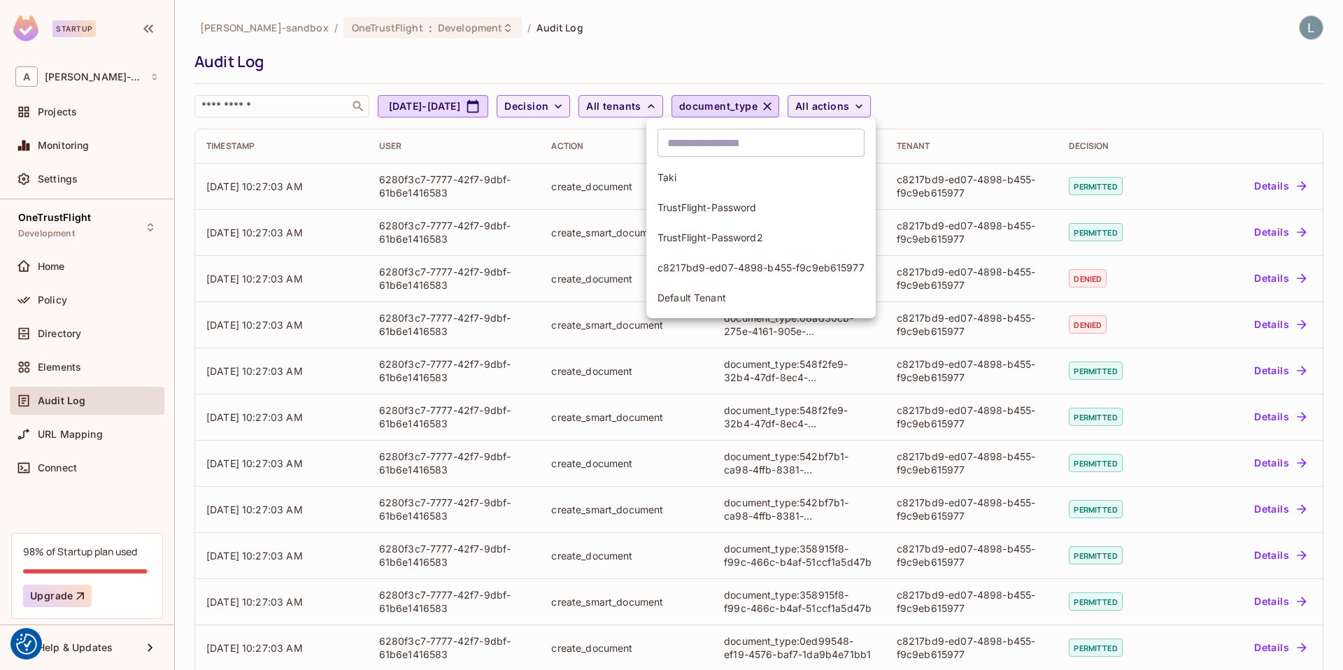
click at [718, 264] on span "c8217bd9-ed07-4898-b455-f9c9eb615977" at bounding box center [760, 267] width 207 height 13
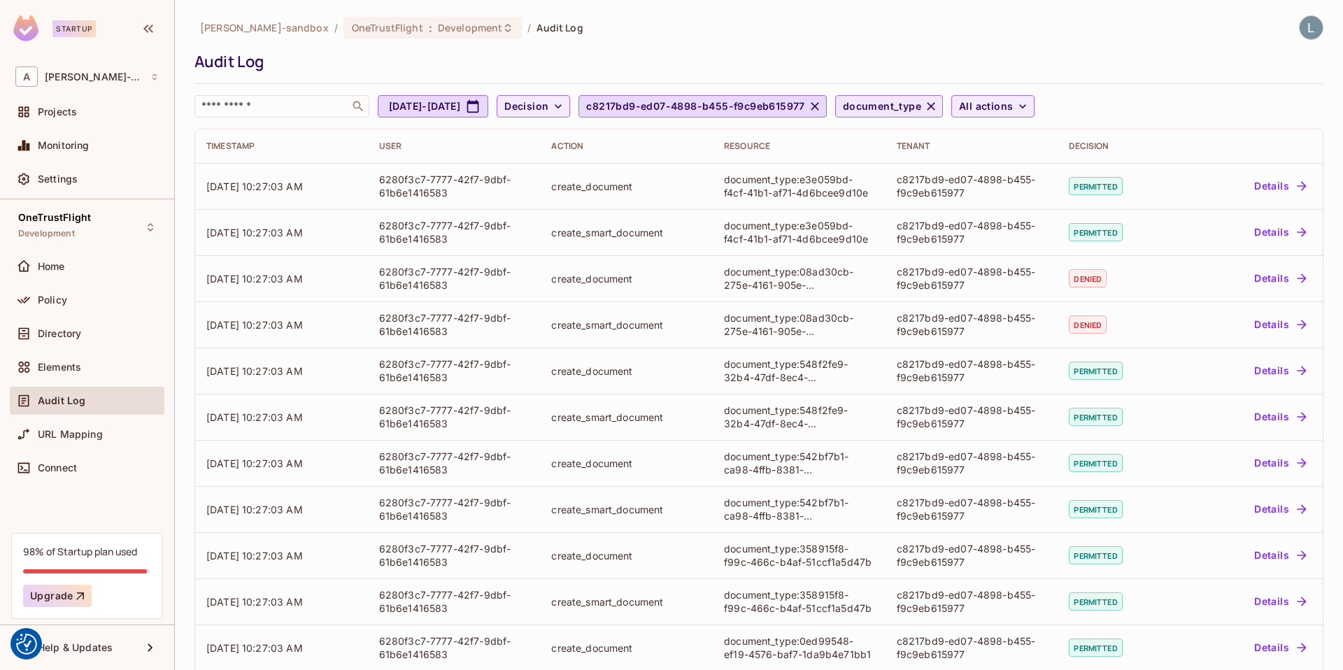
click at [921, 107] on span "document_type" at bounding box center [882, 106] width 78 height 17
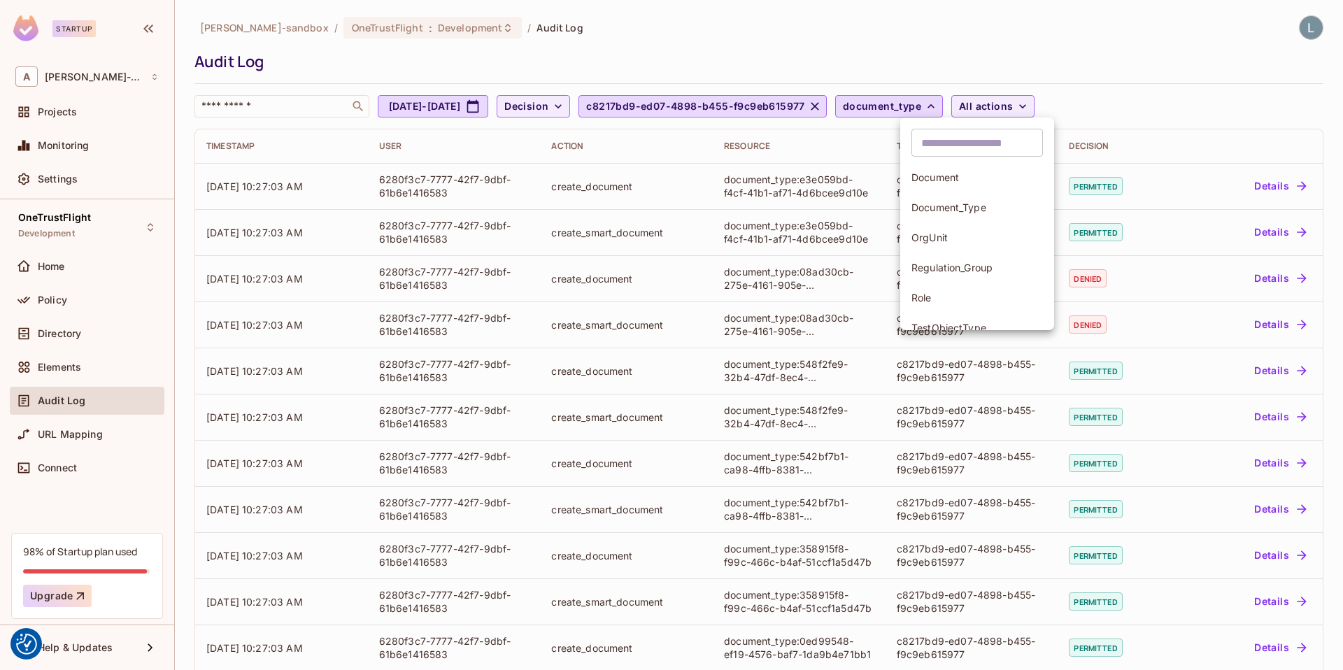
click at [997, 106] on div at bounding box center [671, 335] width 1343 height 670
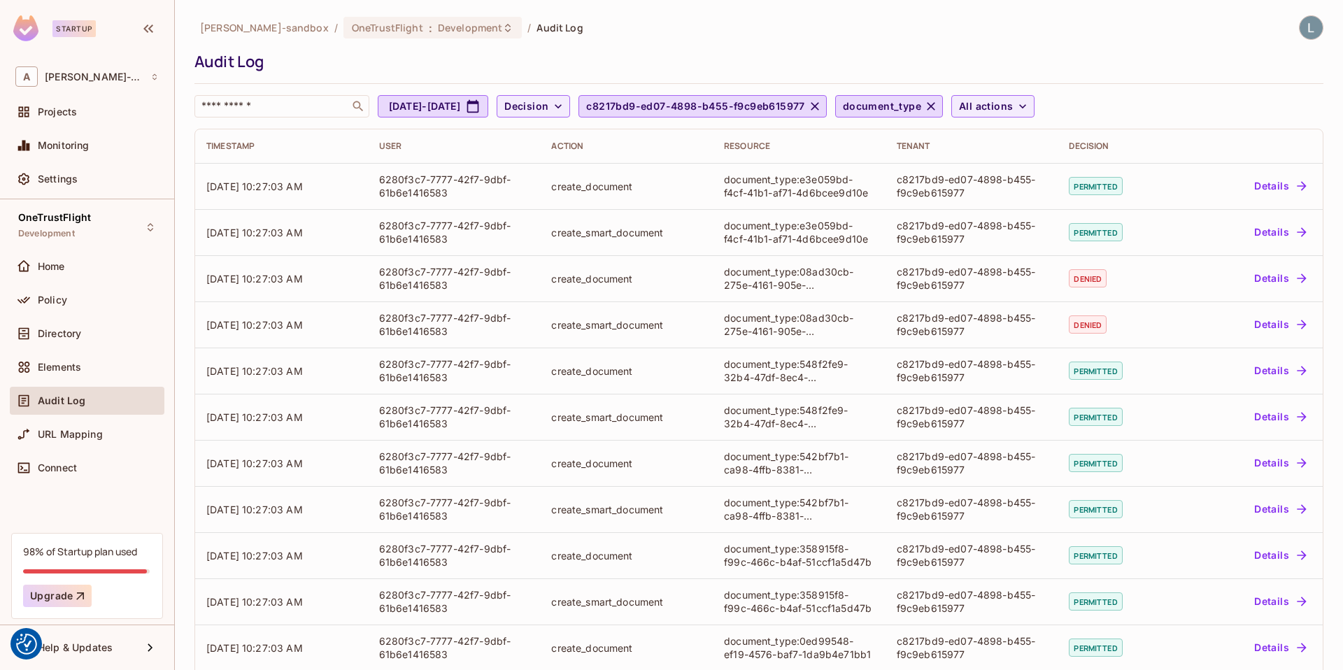
click at [938, 106] on icon "button" at bounding box center [931, 106] width 14 height 14
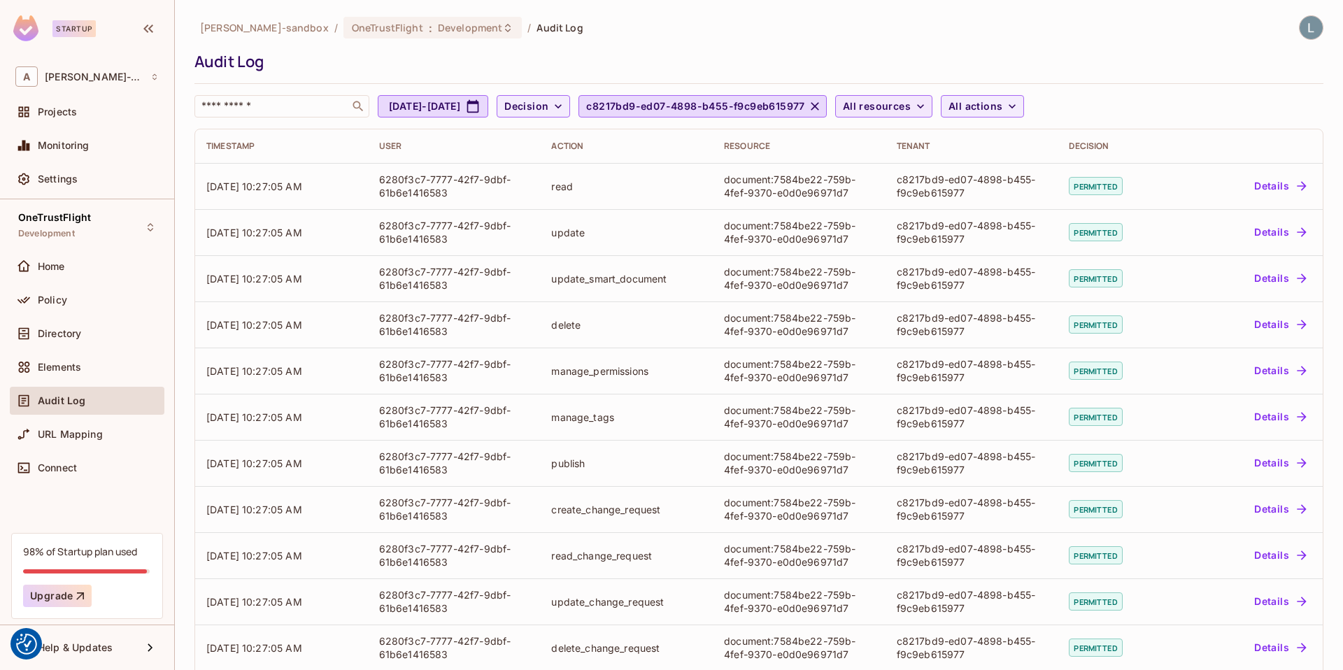
click at [911, 103] on span "All resources" at bounding box center [877, 106] width 68 height 17
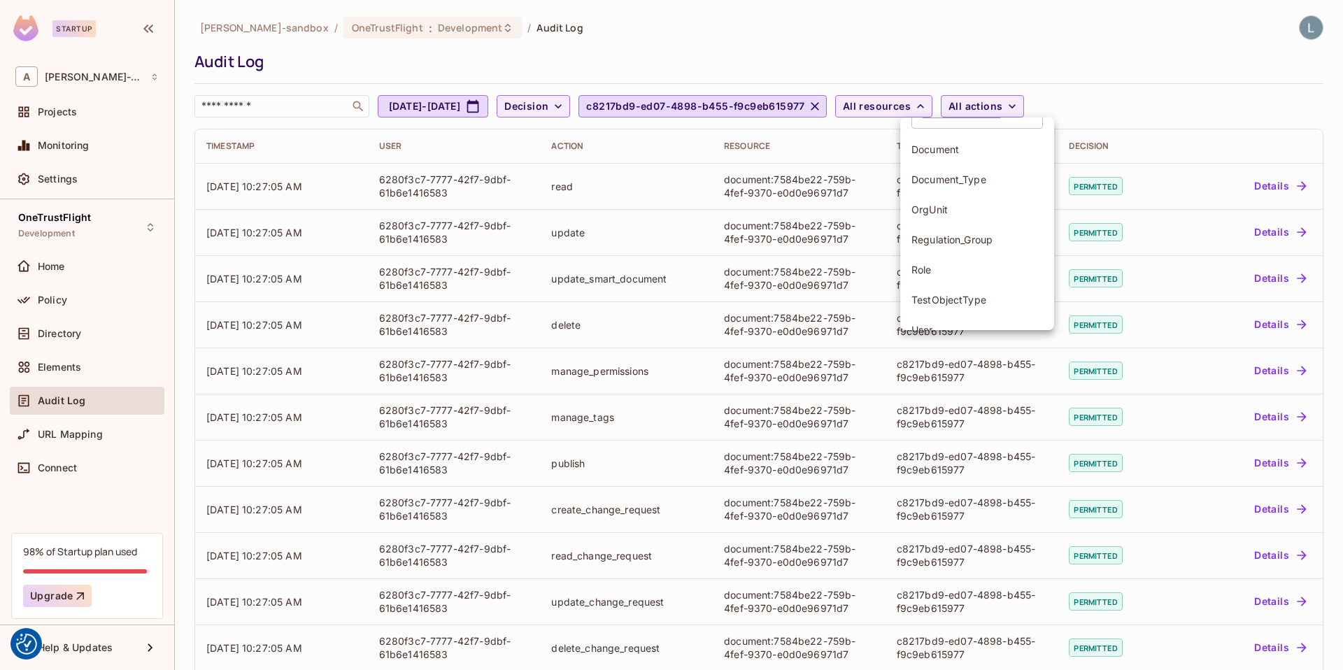
scroll to position [0, 0]
click at [965, 143] on input "text" at bounding box center [976, 143] width 131 height 28
click at [273, 101] on div at bounding box center [671, 335] width 1343 height 670
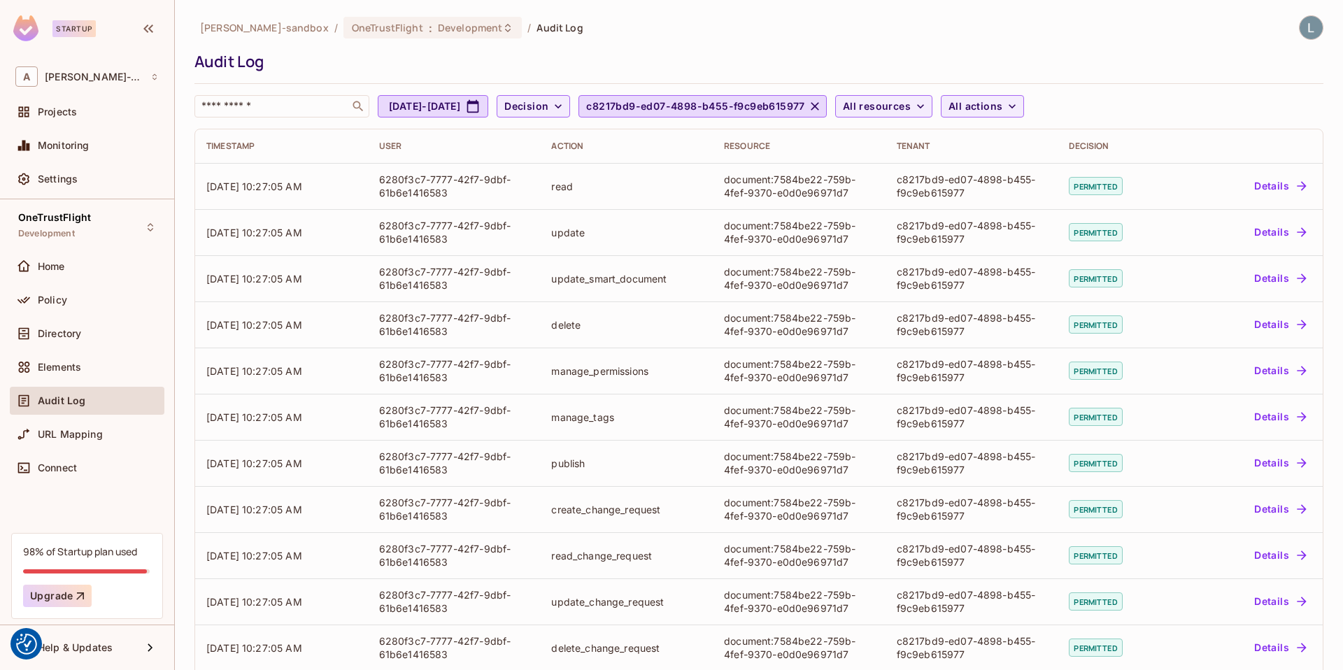
click at [283, 108] on input "text" at bounding box center [272, 106] width 147 height 14
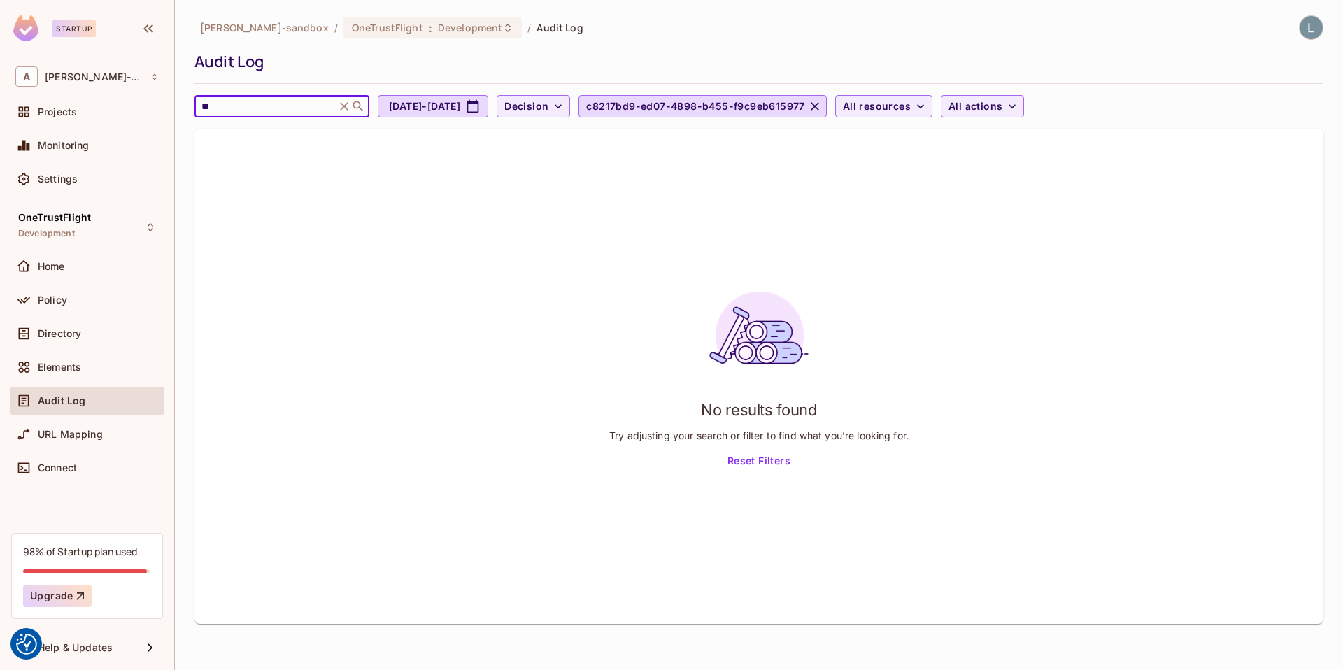
type input "*"
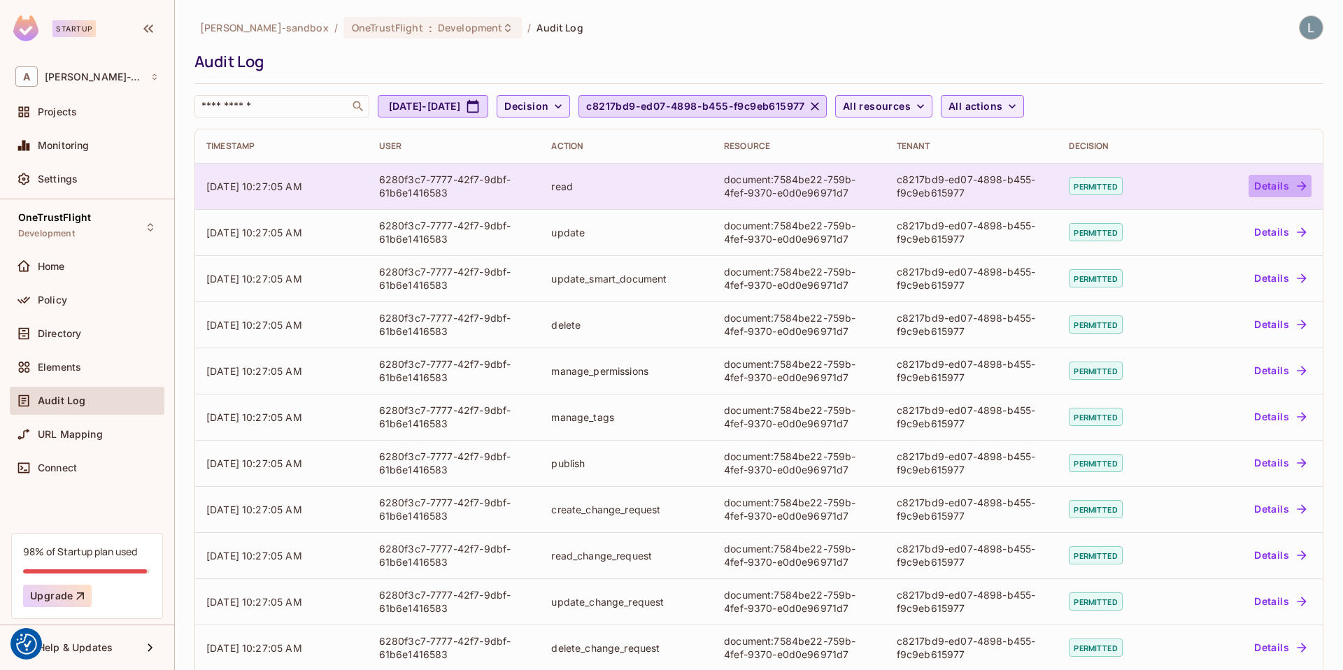
click at [1208, 190] on button "Details" at bounding box center [1279, 186] width 63 height 22
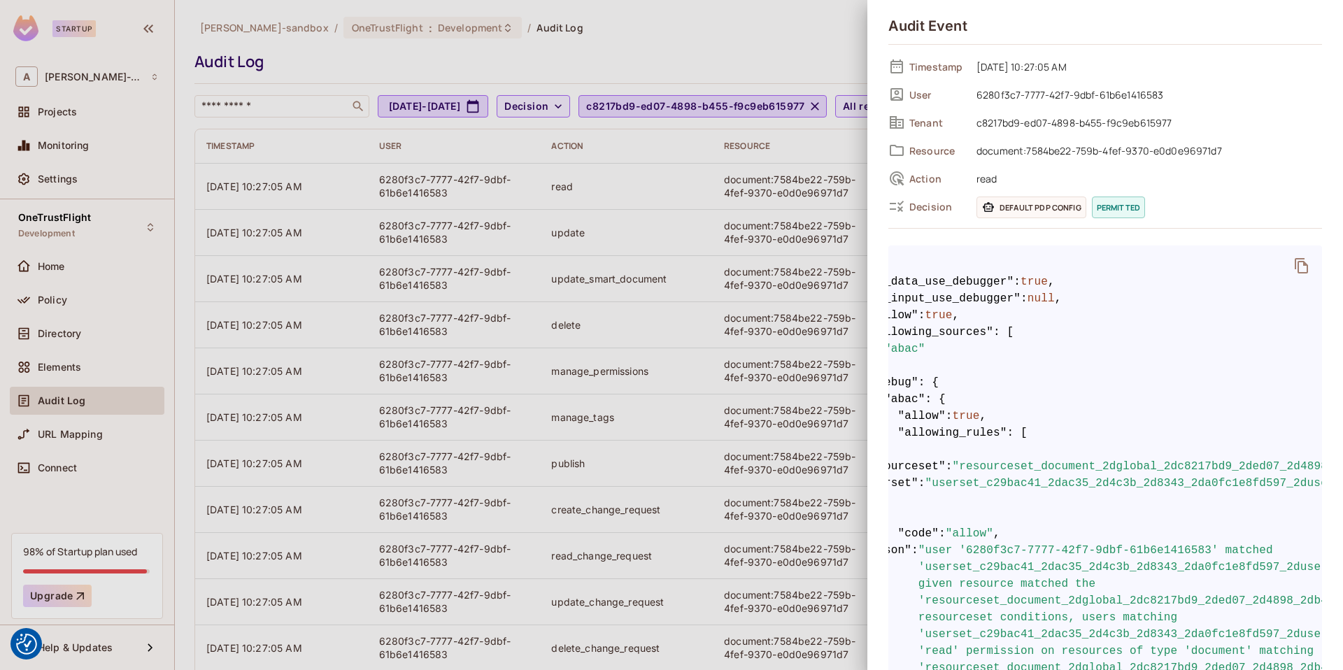
scroll to position [0, 65]
drag, startPoint x: 991, startPoint y: 483, endPoint x: 1296, endPoint y: 484, distance: 304.9
click at [1208, 484] on span ""userset_c29bac41_2dac35_2d4c3b_2d8343_2da0fc1e8fd597_2duser_2dset"" at bounding box center [1156, 483] width 457 height 17
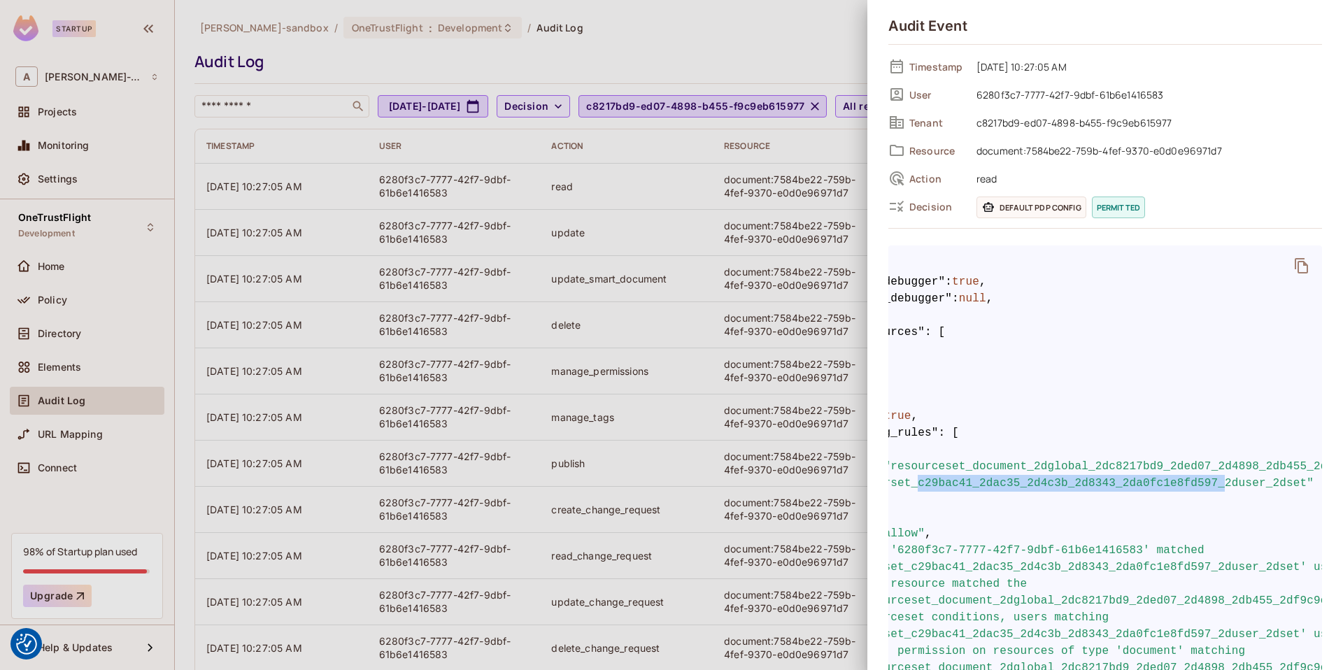
scroll to position [0, 139]
click at [1208, 483] on span ""userset_c29bac41_2dac35_2d4c3b_2d8343_2da0fc1e8fd597_2duser_2dset"" at bounding box center [1082, 483] width 457 height 17
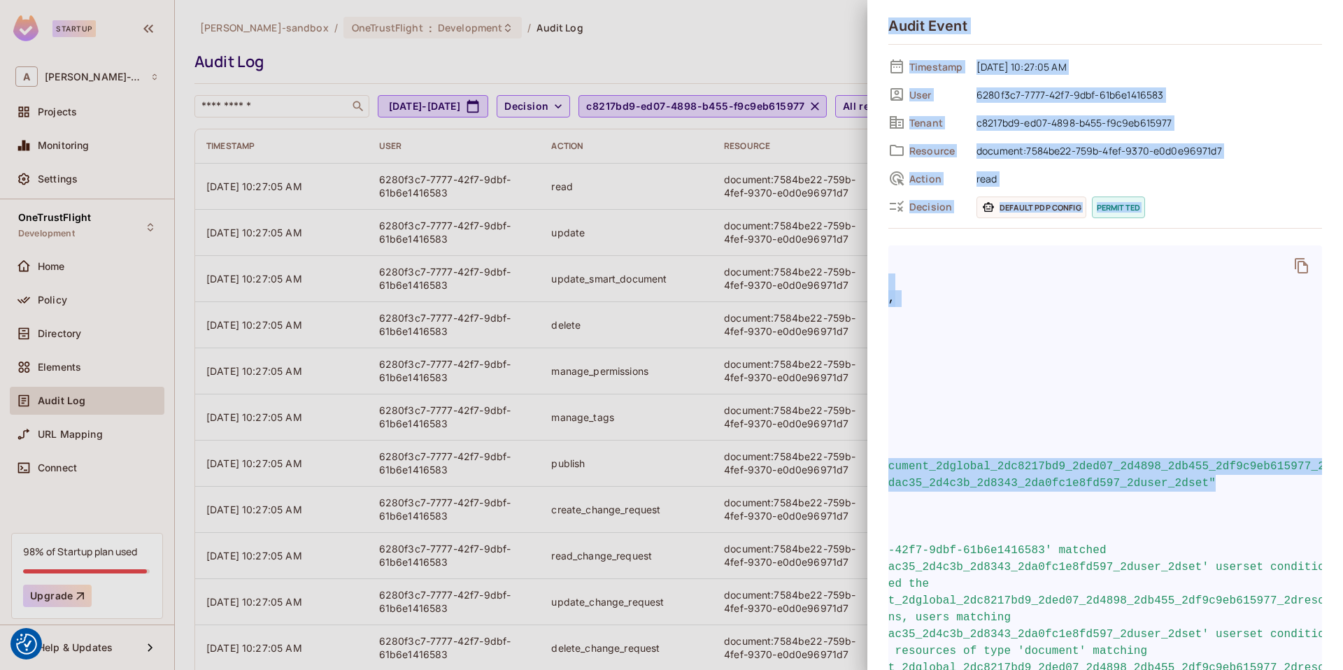
scroll to position [0, 0]
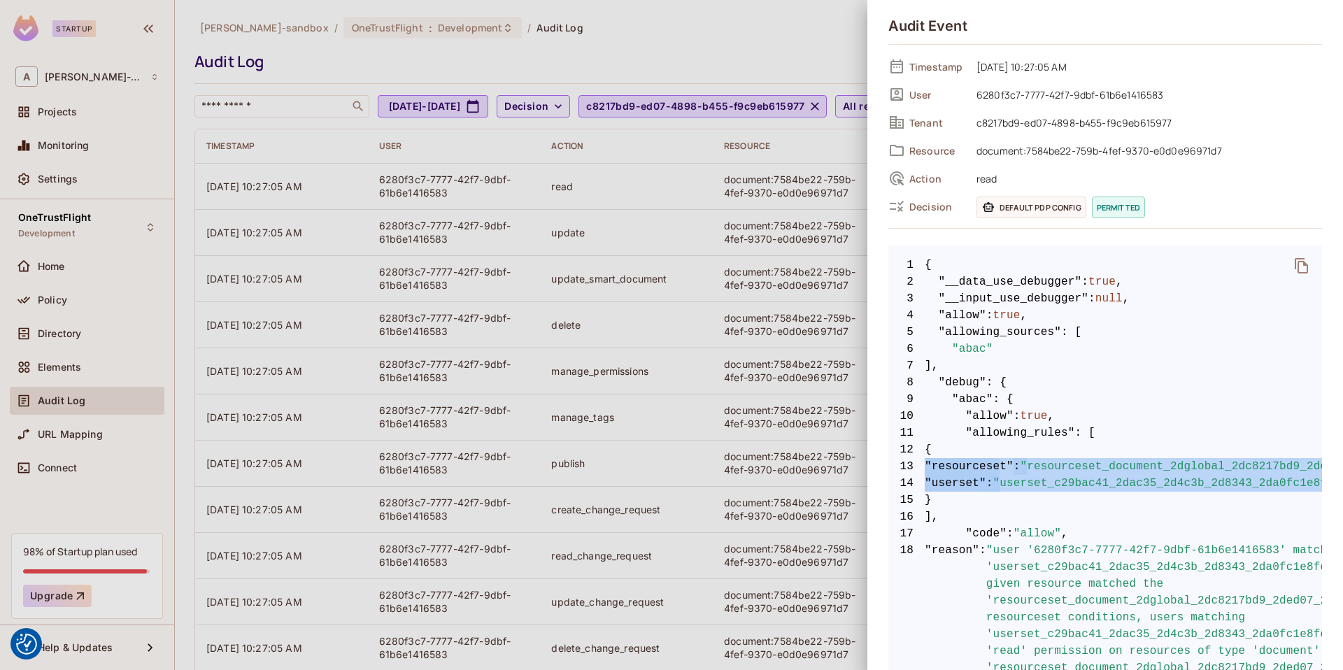
drag, startPoint x: 1234, startPoint y: 481, endPoint x: 923, endPoint y: 465, distance: 310.9
copy code ""resourceset" : "resourceset_document_2dglobal_2dc8217bd9_2ded07_2d4898_2db455_…"
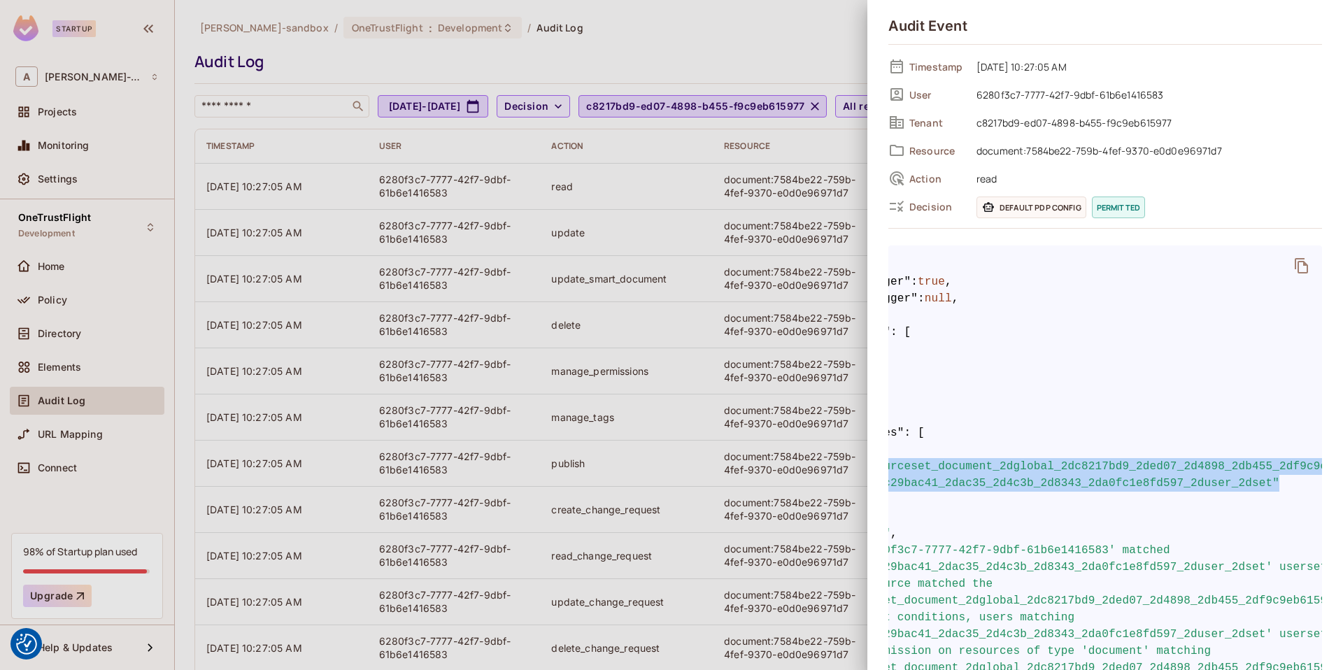
scroll to position [0, 183]
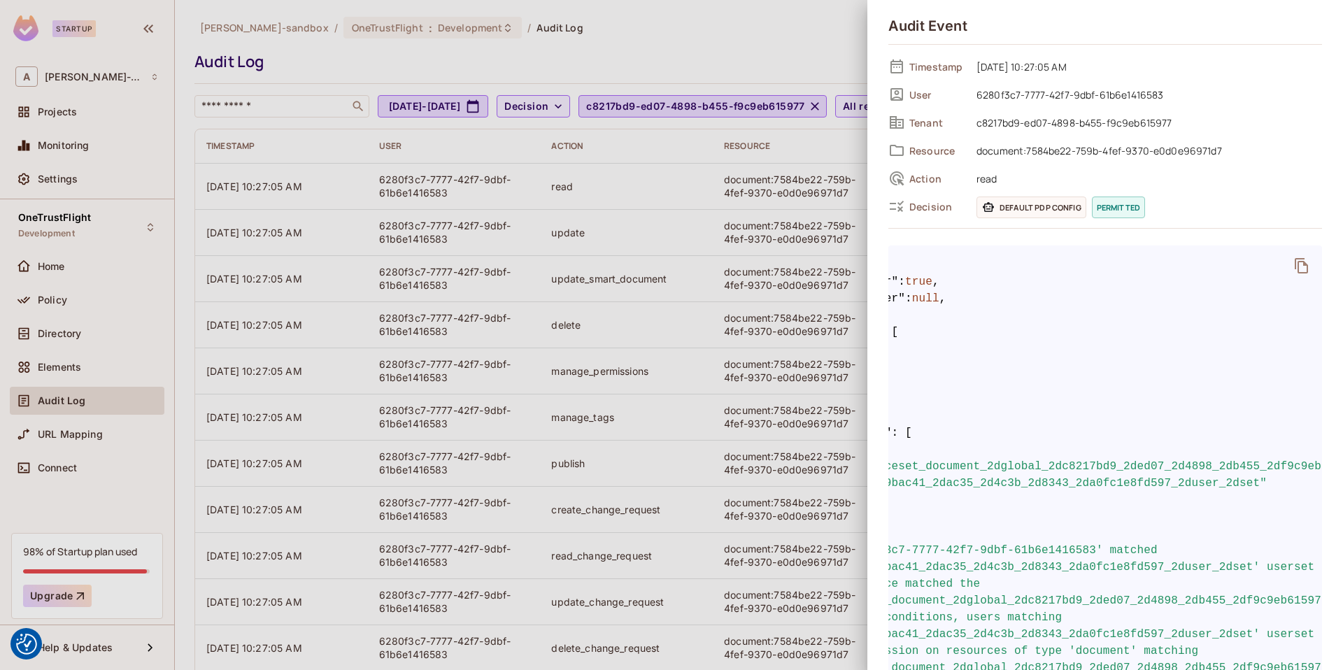
click at [315, 294] on div at bounding box center [671, 335] width 1343 height 670
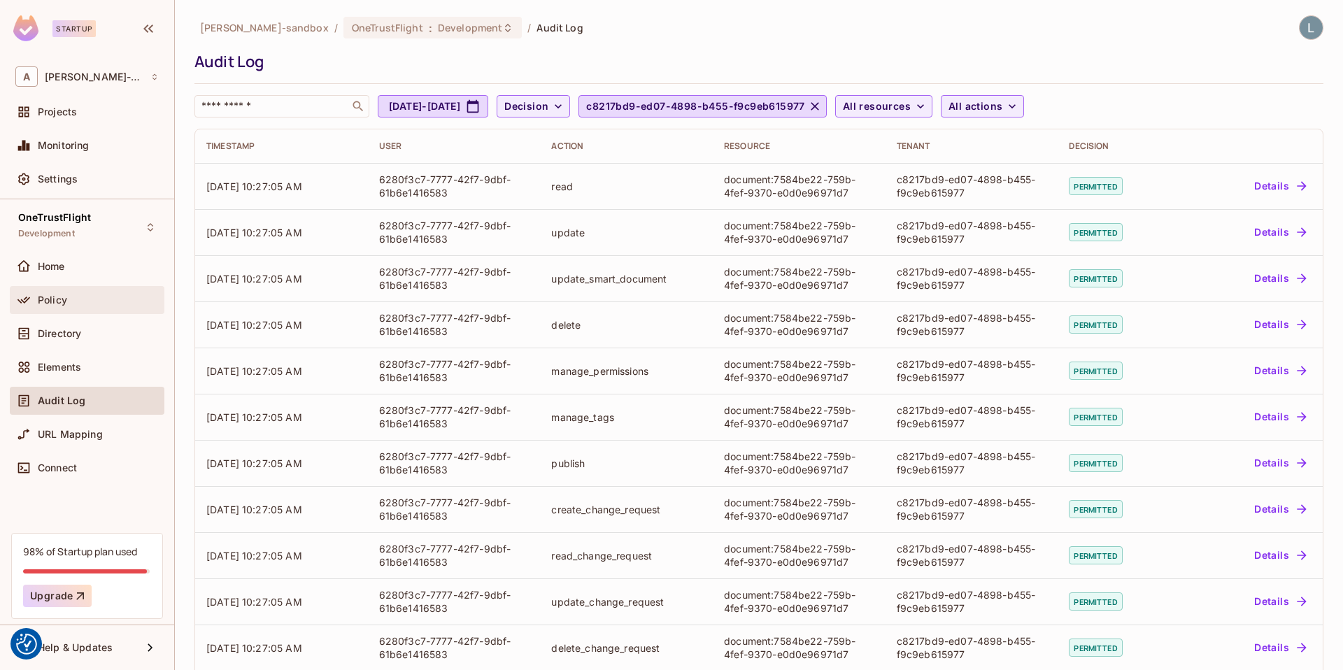
click at [86, 298] on div "Policy" at bounding box center [98, 299] width 121 height 11
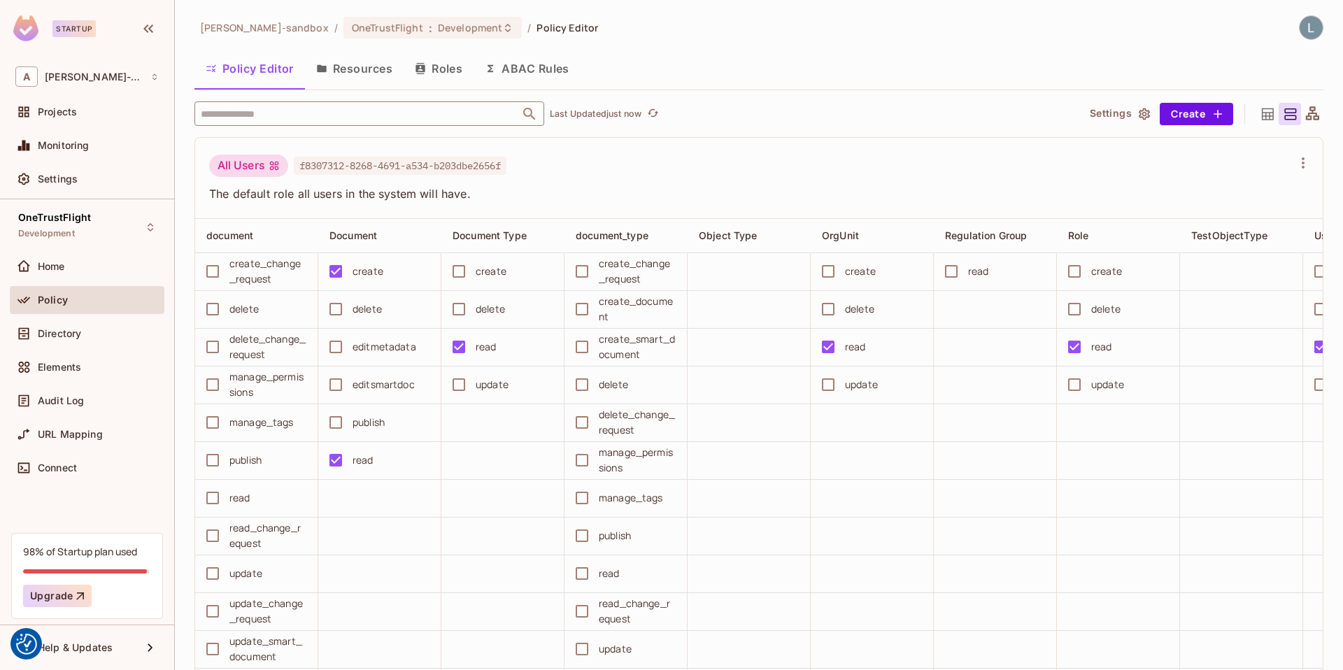
click at [275, 113] on input "text" at bounding box center [357, 113] width 320 height 24
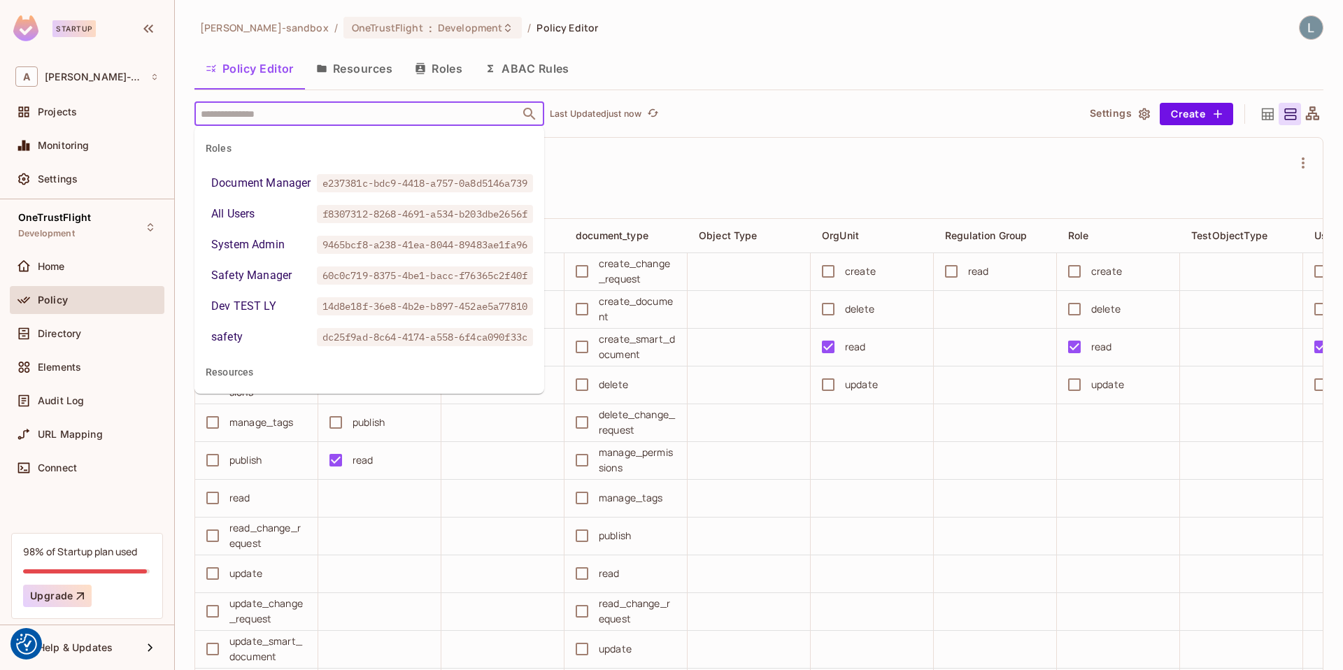
paste input "**********"
type input "**********"
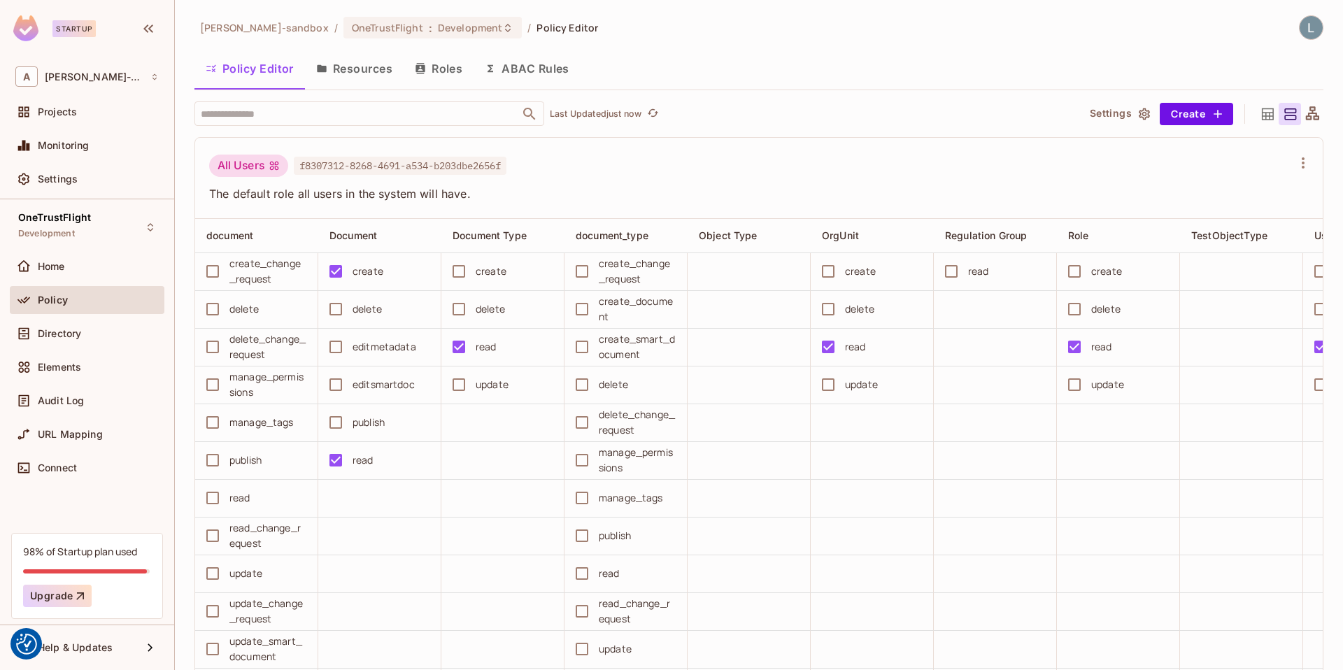
click at [715, 173] on div "All Users f8307312-8268-4691-a534-b203dbe2656f" at bounding box center [750, 168] width 1083 height 27
click at [322, 115] on input "text" at bounding box center [357, 113] width 320 height 24
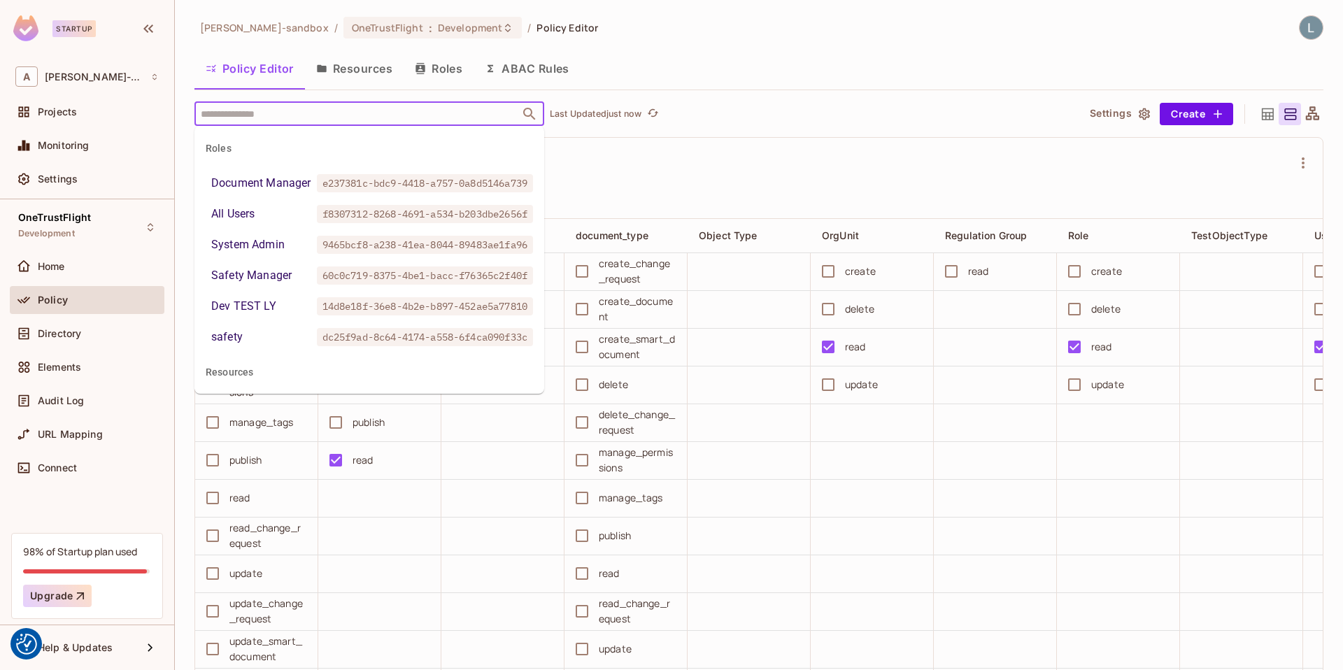
paste input "**********"
type input "**********"
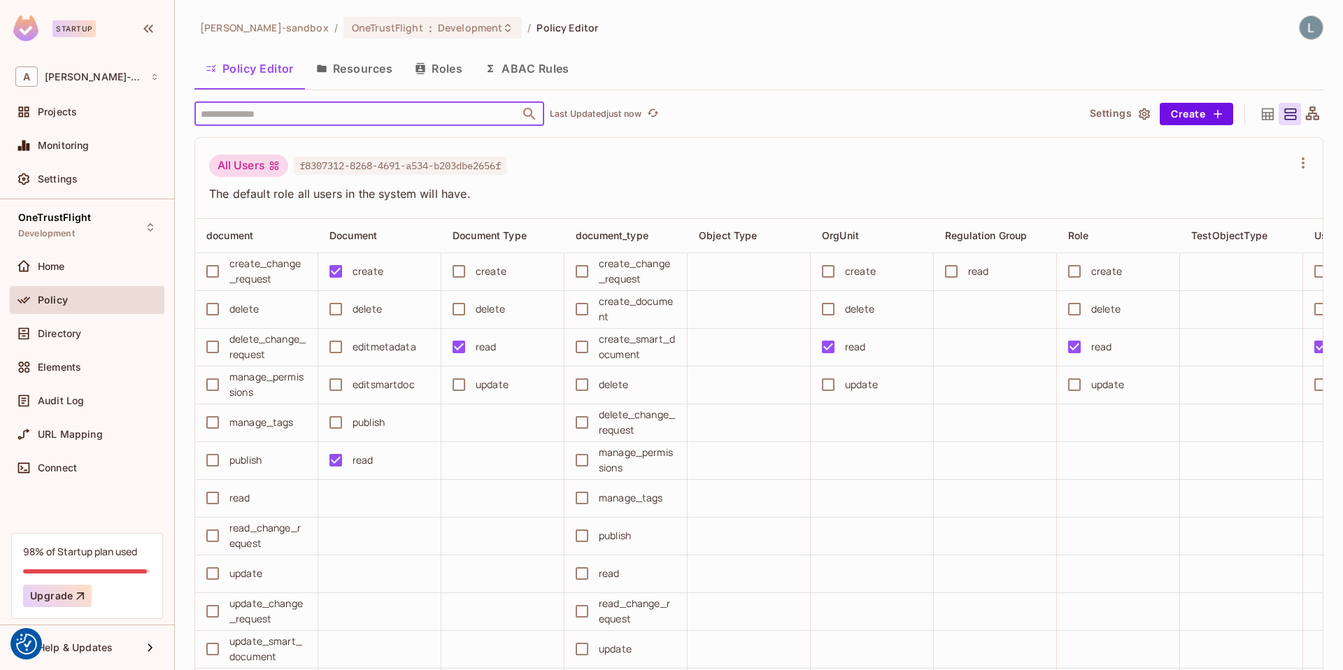
paste input "**********"
type input "**********"
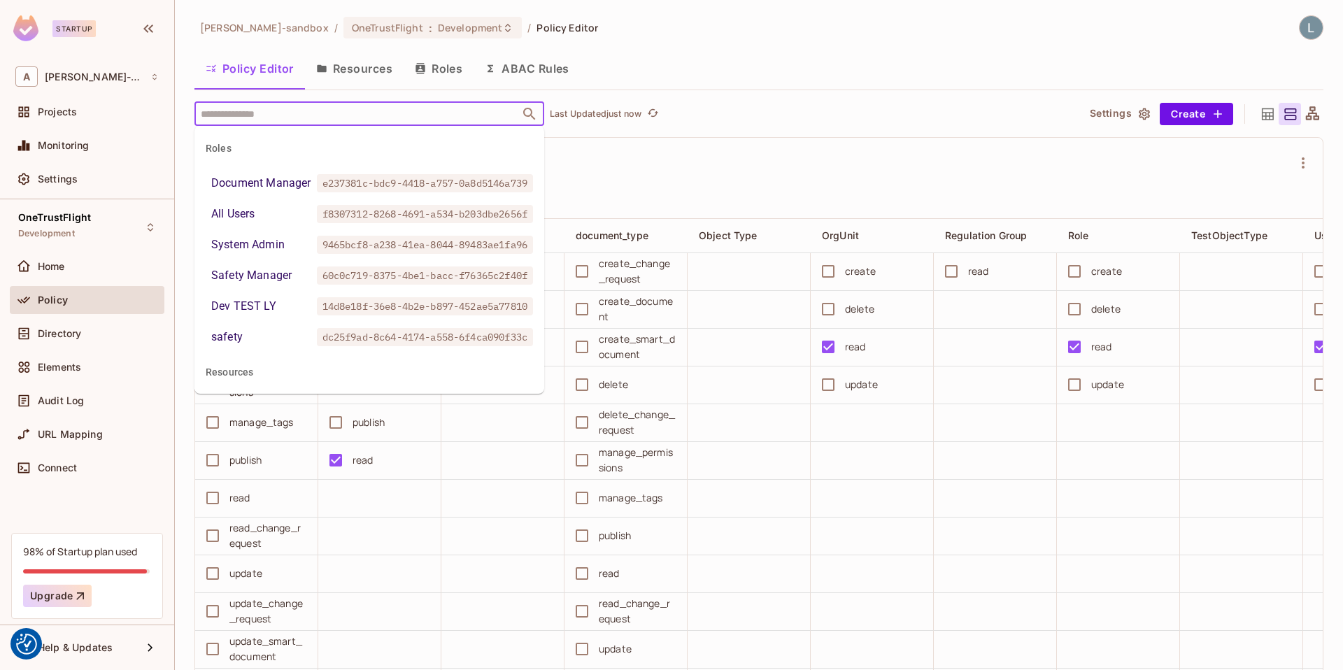
click at [657, 169] on div "All Users f8307312-8268-4691-a534-b203dbe2656f" at bounding box center [750, 168] width 1083 height 27
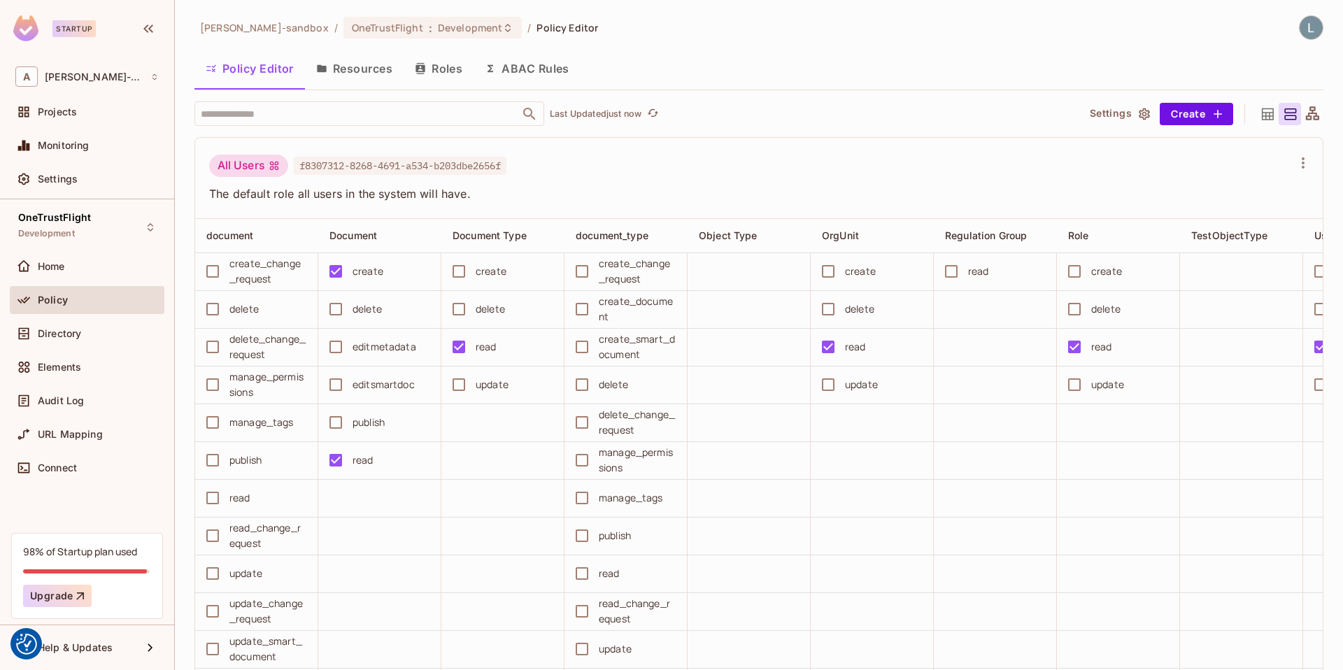
click at [522, 77] on button "ABAC Rules" at bounding box center [526, 68] width 107 height 35
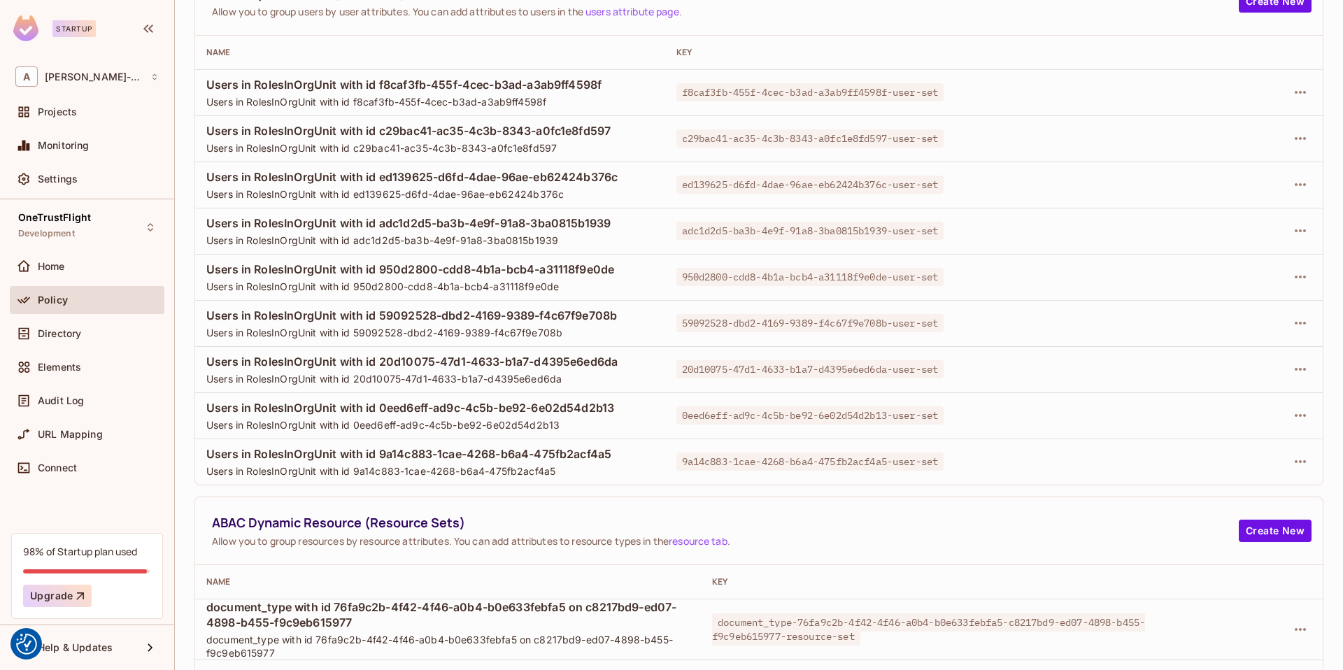
scroll to position [61, 0]
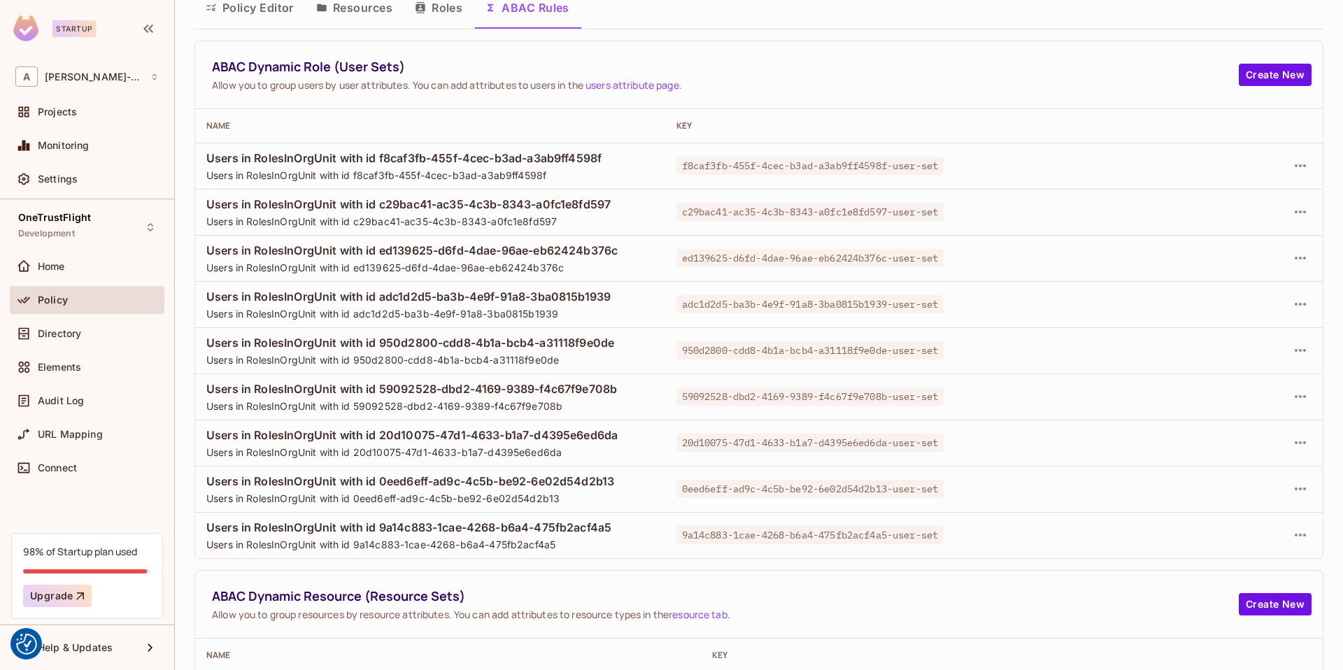
click at [864, 229] on td "c29bac41-ac35-4c3b-8343-a0fc1e8fd597-user-set" at bounding box center [895, 212] width 461 height 46
drag, startPoint x: 948, startPoint y: 210, endPoint x: 683, endPoint y: 217, distance: 265.1
click at [683, 217] on span "c29bac41-ac35-4c3b-8343-a0fc1e8fd597-user-set" at bounding box center [810, 212] width 268 height 18
copy span "c29bac41-ac35-4c3b-8343-a0fc1e8fd597-user-set"
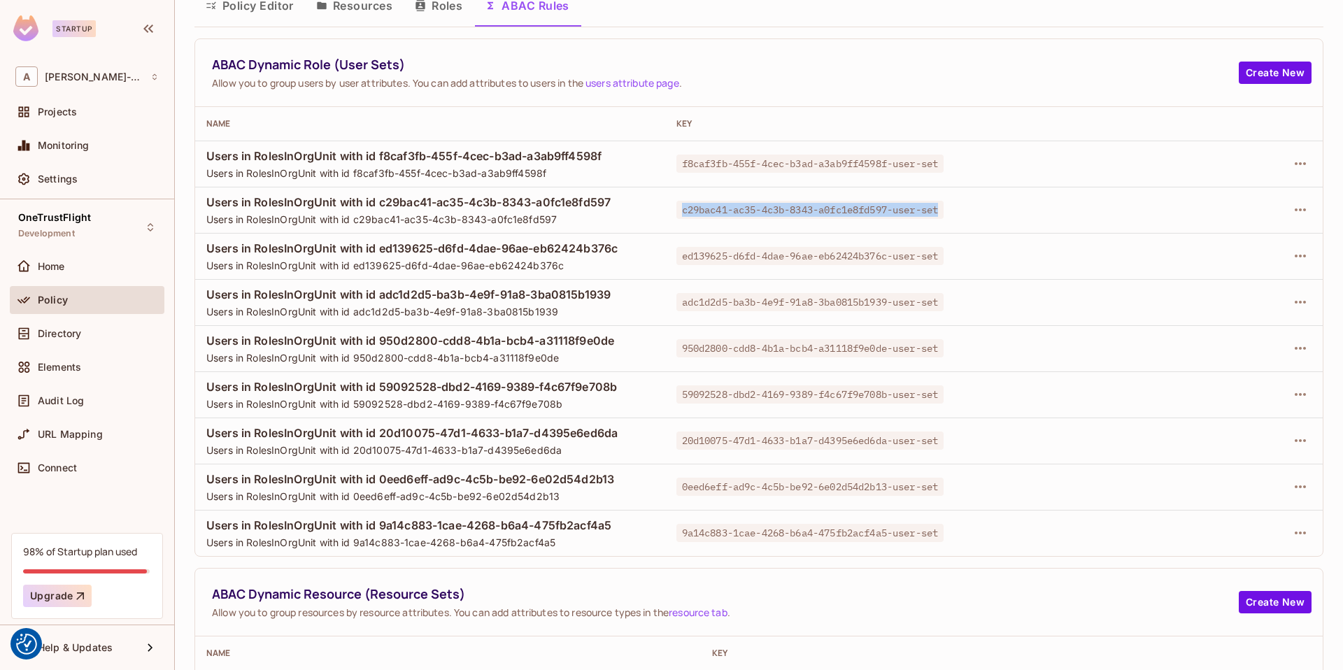
scroll to position [0, 0]
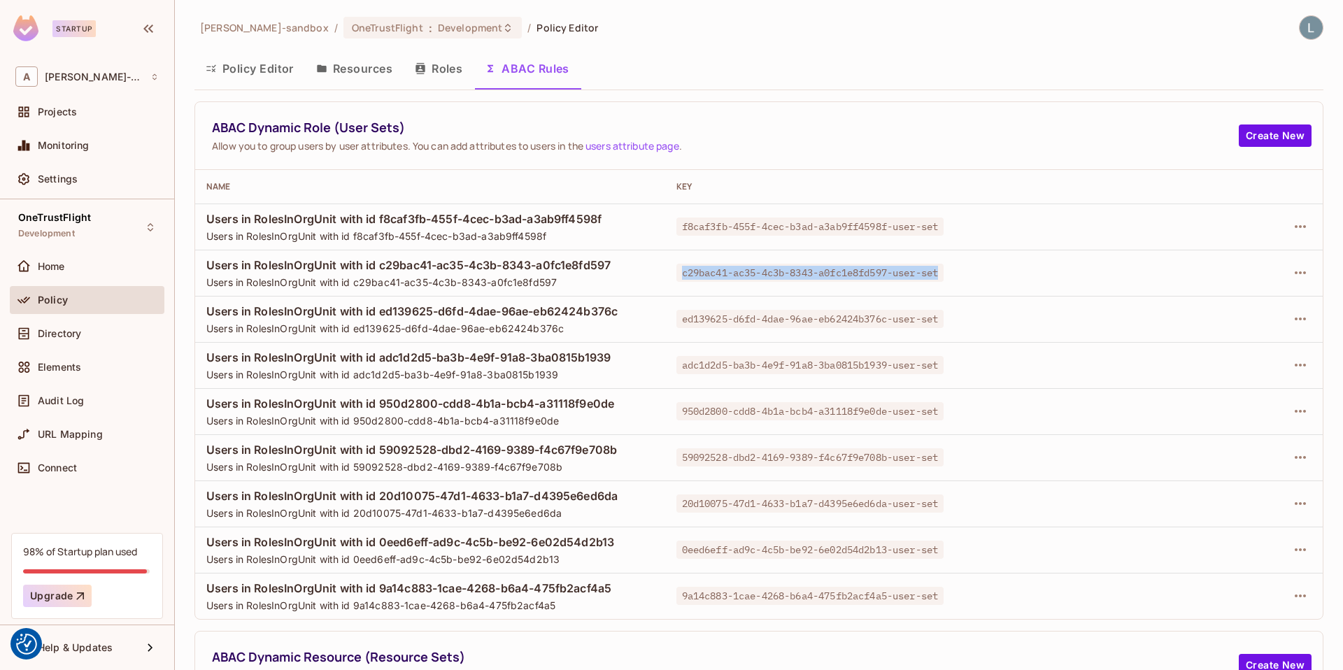
click at [257, 71] on button "Policy Editor" at bounding box center [249, 68] width 110 height 35
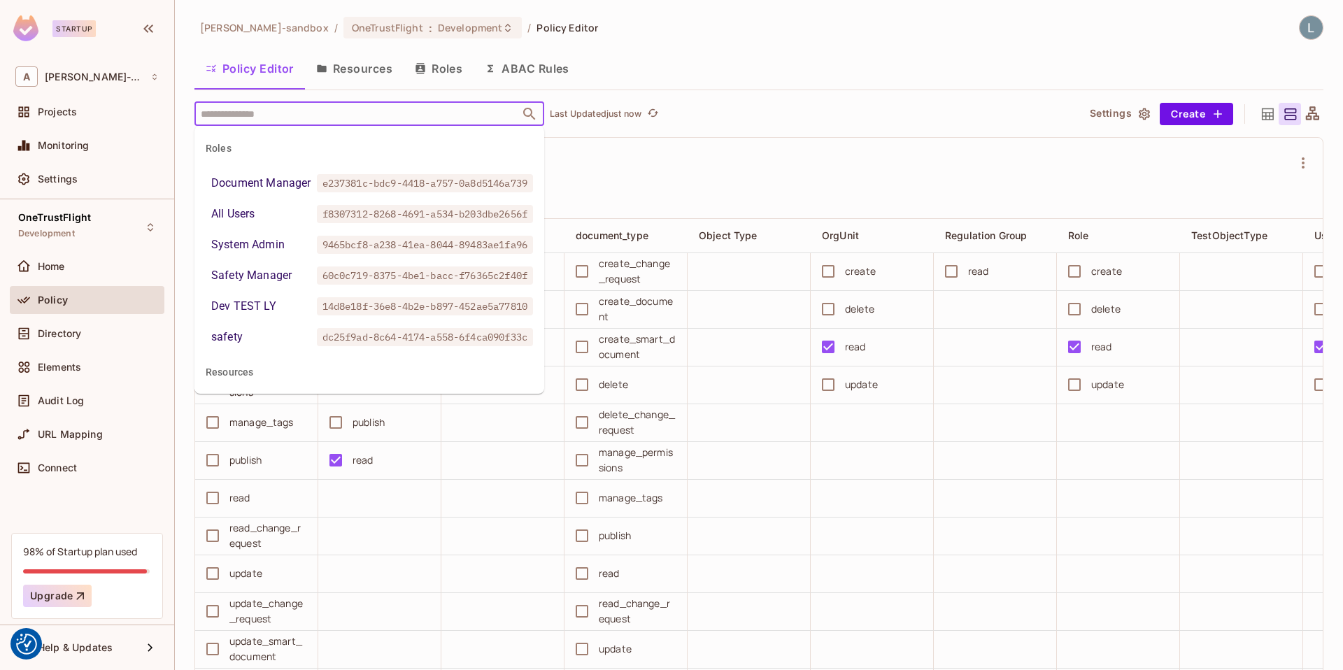
click at [259, 115] on input "text" at bounding box center [357, 113] width 320 height 24
paste input "**********"
type input "**********"
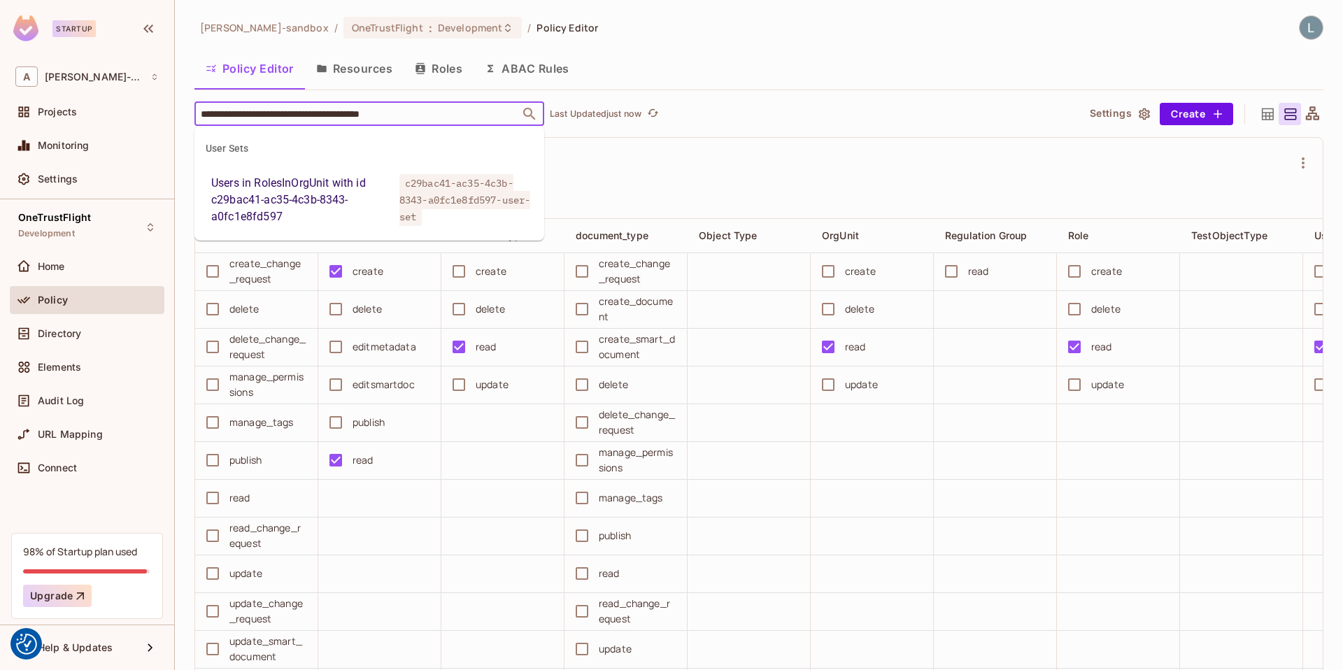
click at [329, 189] on div "Users in RolesInOrgUnit with id c29bac41-ac35-4c3b-8343-a0fc1e8fd597" at bounding box center [302, 200] width 183 height 50
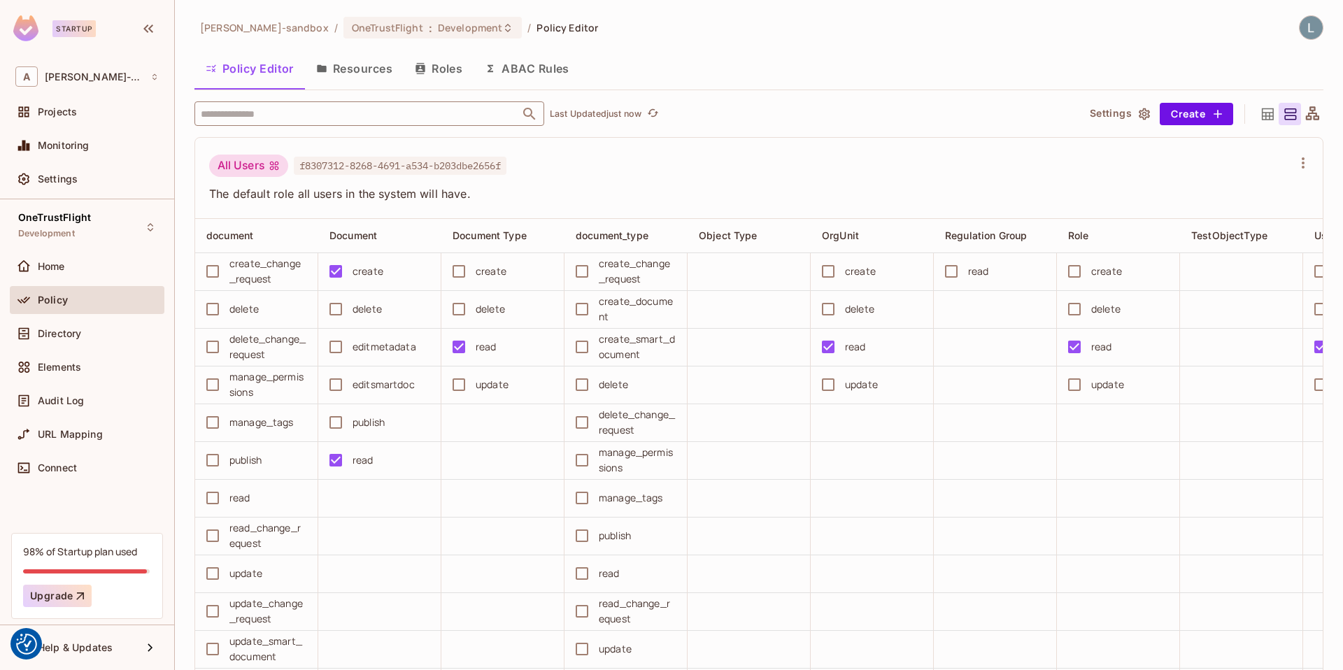
click at [362, 108] on input "text" at bounding box center [357, 113] width 320 height 24
paste input "**********"
type input "**********"
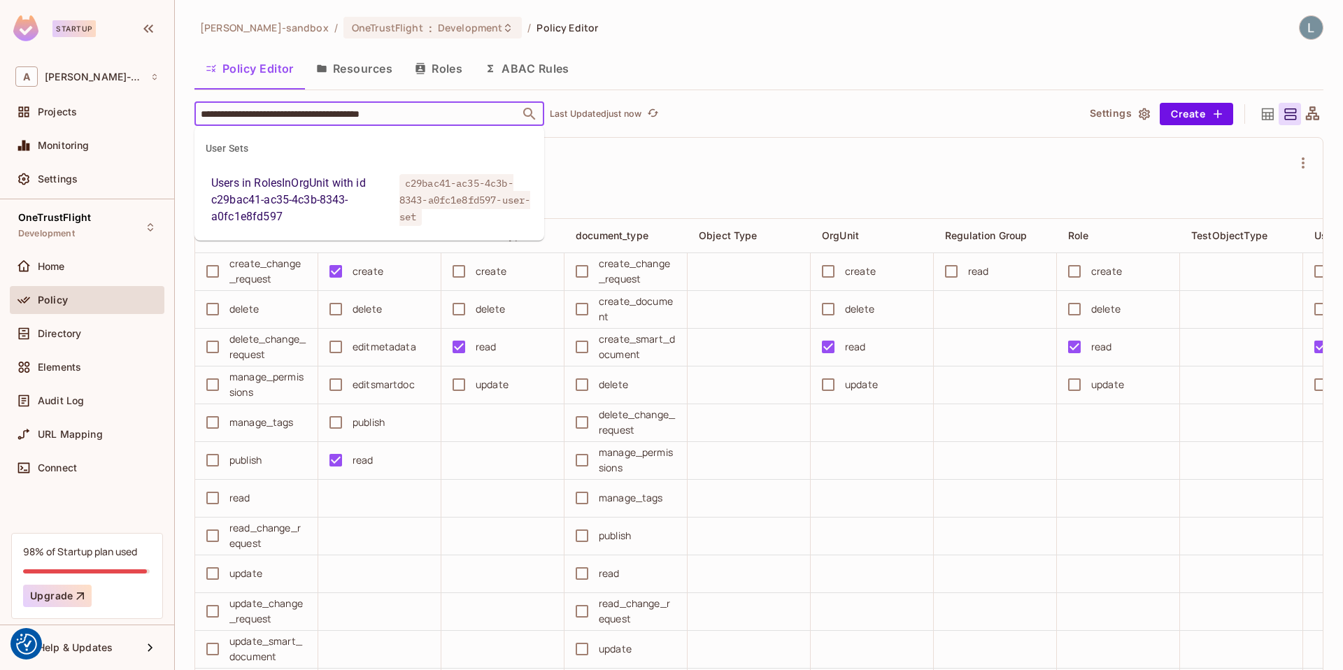
click at [364, 199] on div "Users in RolesInOrgUnit with id c29bac41-ac35-4c3b-8343-a0fc1e8fd597" at bounding box center [302, 200] width 183 height 50
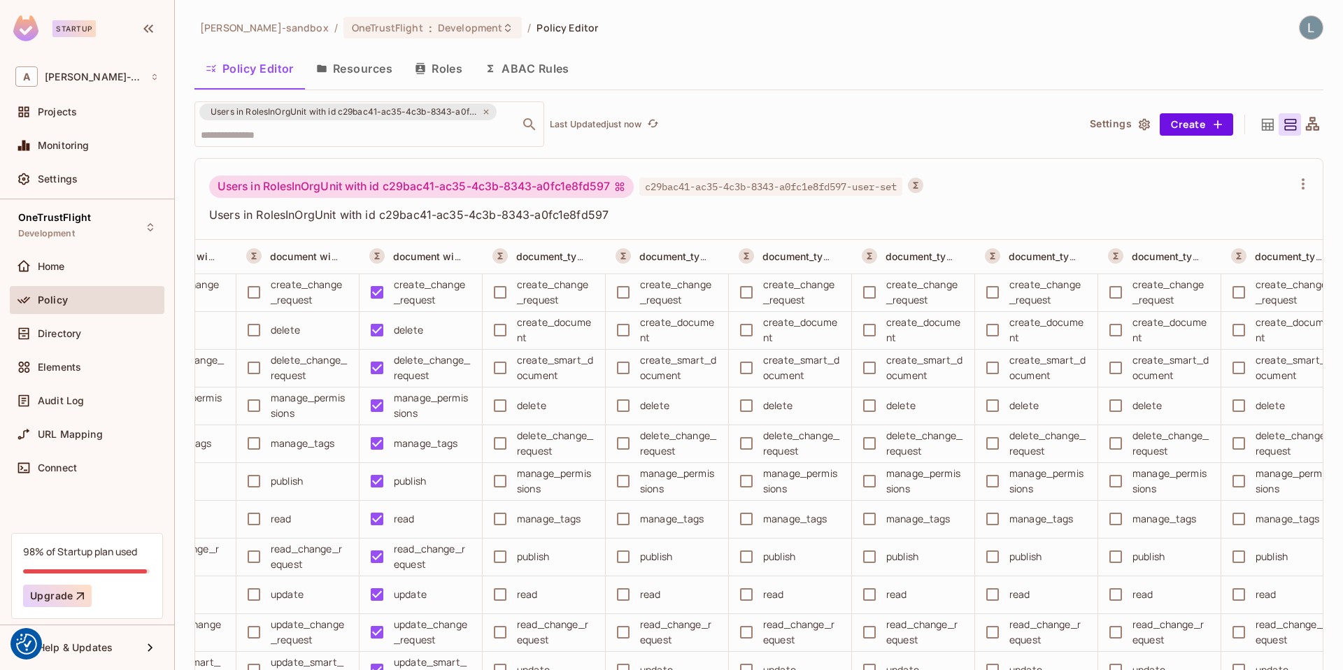
click at [541, 67] on button "ABAC Rules" at bounding box center [526, 68] width 107 height 35
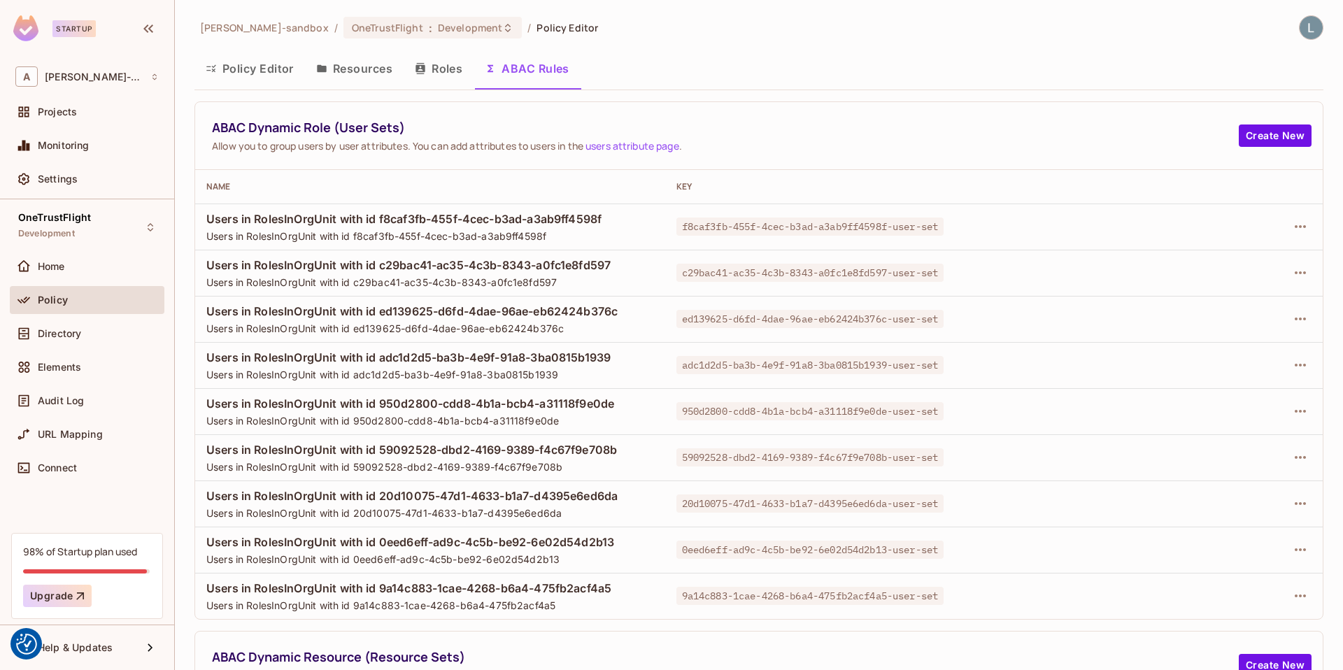
click at [894, 275] on span "c29bac41-ac35-4c3b-8343-a0fc1e8fd597-user-set" at bounding box center [810, 273] width 268 height 18
click at [921, 280] on span "c29bac41-ac35-4c3b-8343-a0fc1e8fd597-user-set" at bounding box center [810, 273] width 268 height 18
drag, startPoint x: 951, startPoint y: 276, endPoint x: 676, endPoint y: 270, distance: 275.6
click at [676, 270] on span "c29bac41-ac35-4c3b-8343-a0fc1e8fd597-user-set" at bounding box center [810, 273] width 268 height 18
copy span "c29bac41-ac35-4c3b-8343-a0fc1e8fd597-user-set"
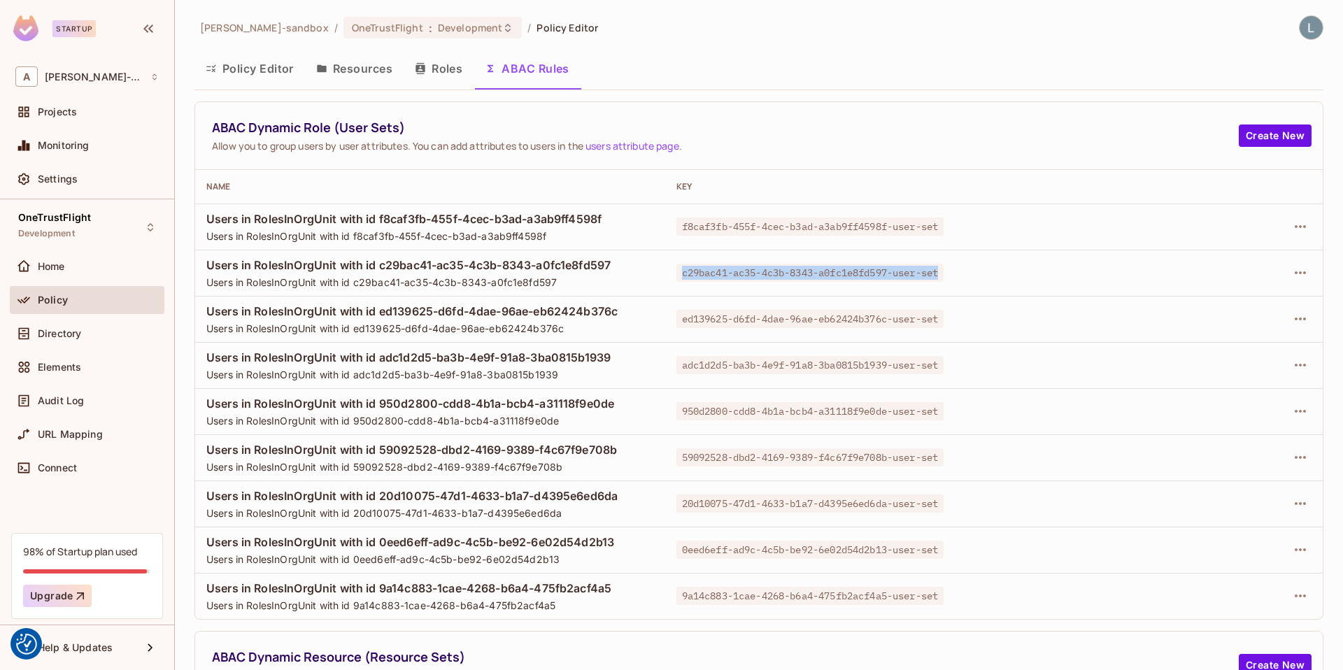
click at [744, 287] on td "c29bac41-ac35-4c3b-8343-a0fc1e8fd597-user-set" at bounding box center [895, 273] width 461 height 46
drag, startPoint x: 897, startPoint y: 273, endPoint x: 678, endPoint y: 273, distance: 218.9
click at [678, 273] on span "c29bac41-ac35-4c3b-8343-a0fc1e8fd597-user-set" at bounding box center [810, 273] width 268 height 18
copy span "c29bac41-ac35-4c3b-8343-a0fc1e8fd597"
click at [276, 71] on button "Policy Editor" at bounding box center [249, 68] width 110 height 35
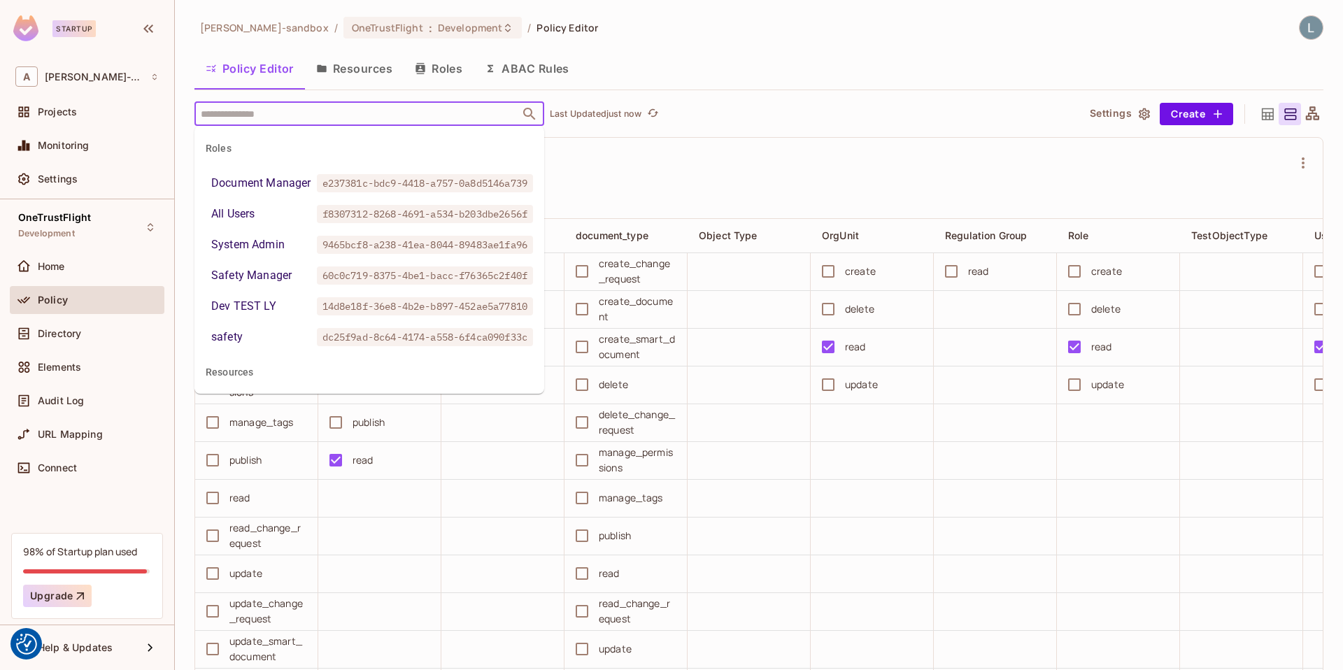
click at [381, 118] on input "text" at bounding box center [357, 113] width 320 height 24
paste input "**********"
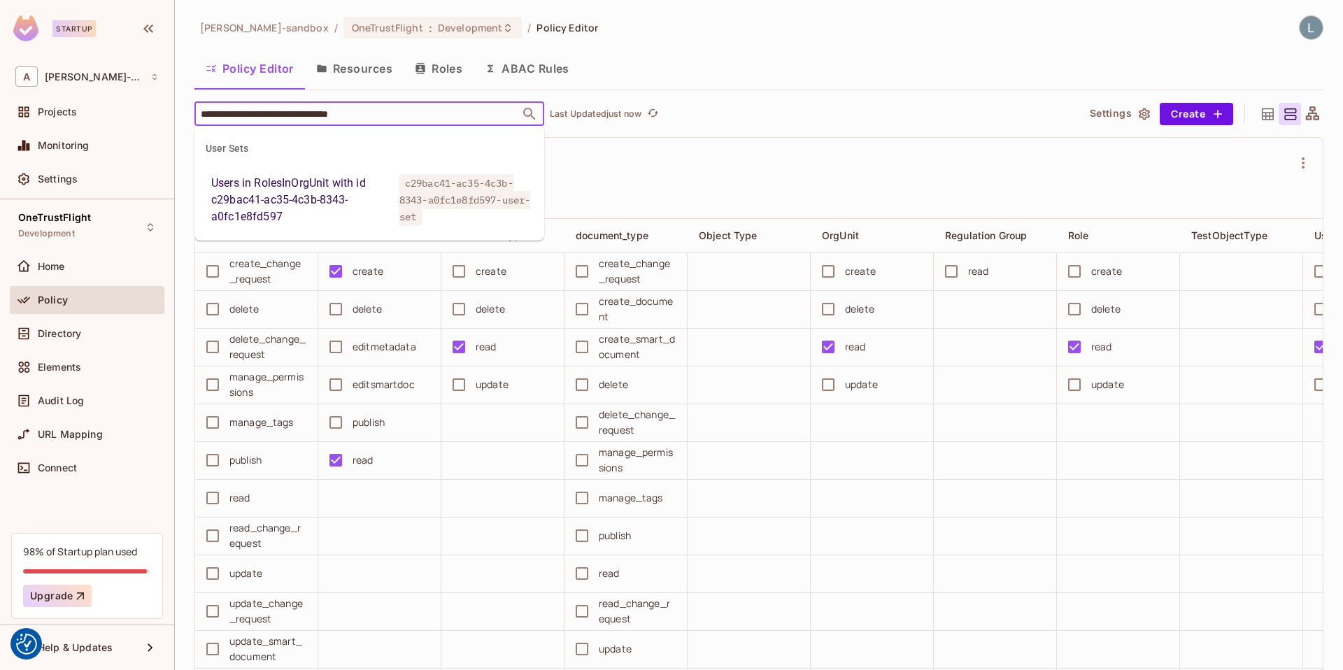
type input "**********"
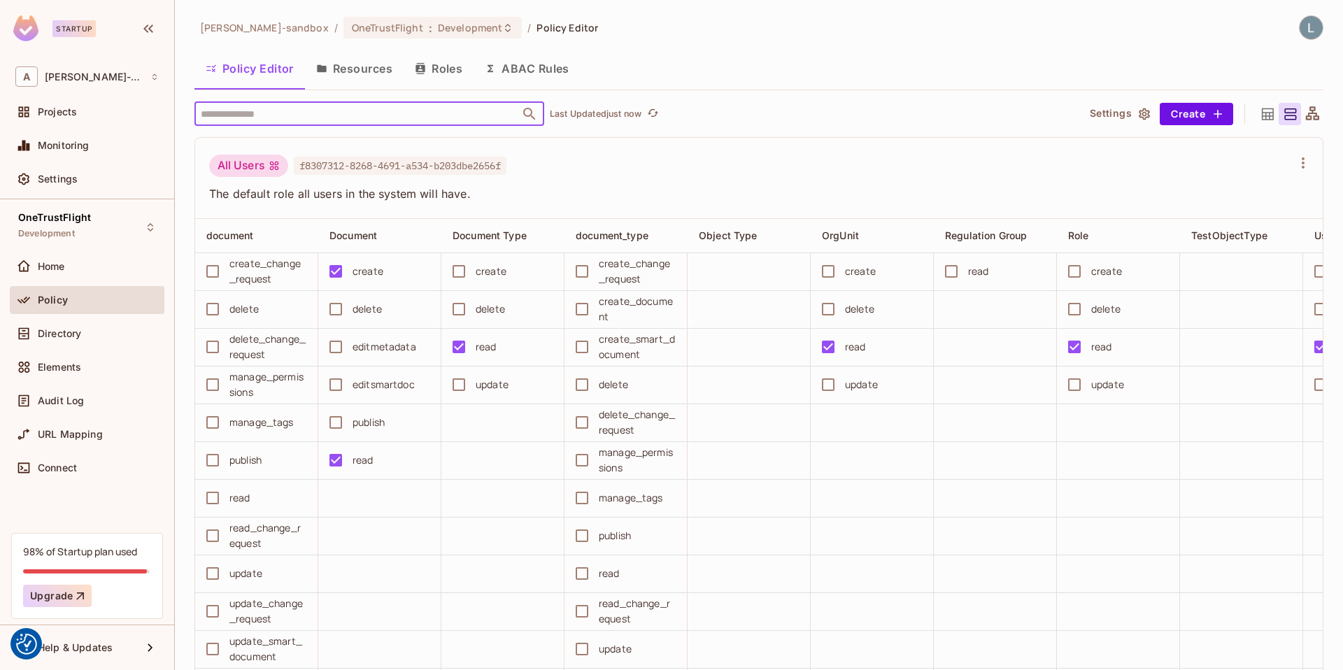
paste input "**********"
type input "**********"
click at [264, 115] on input "**********" at bounding box center [357, 113] width 320 height 24
type input "*"
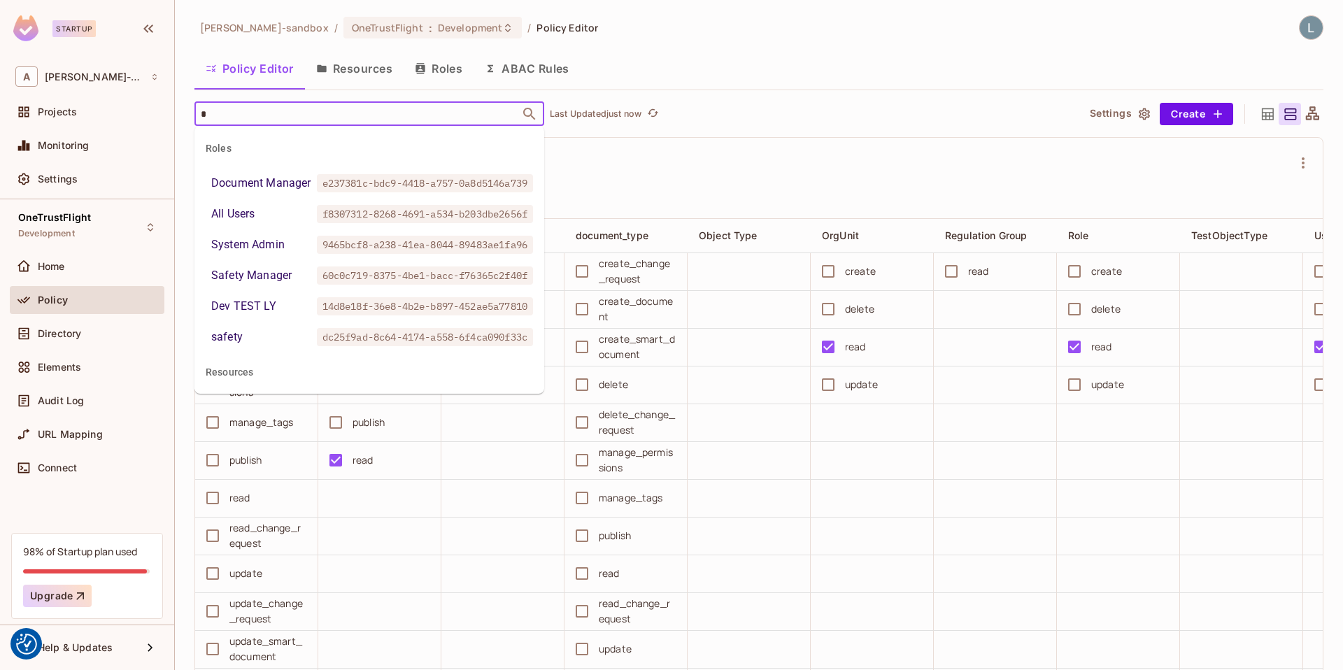
paste input "text"
type input "*"
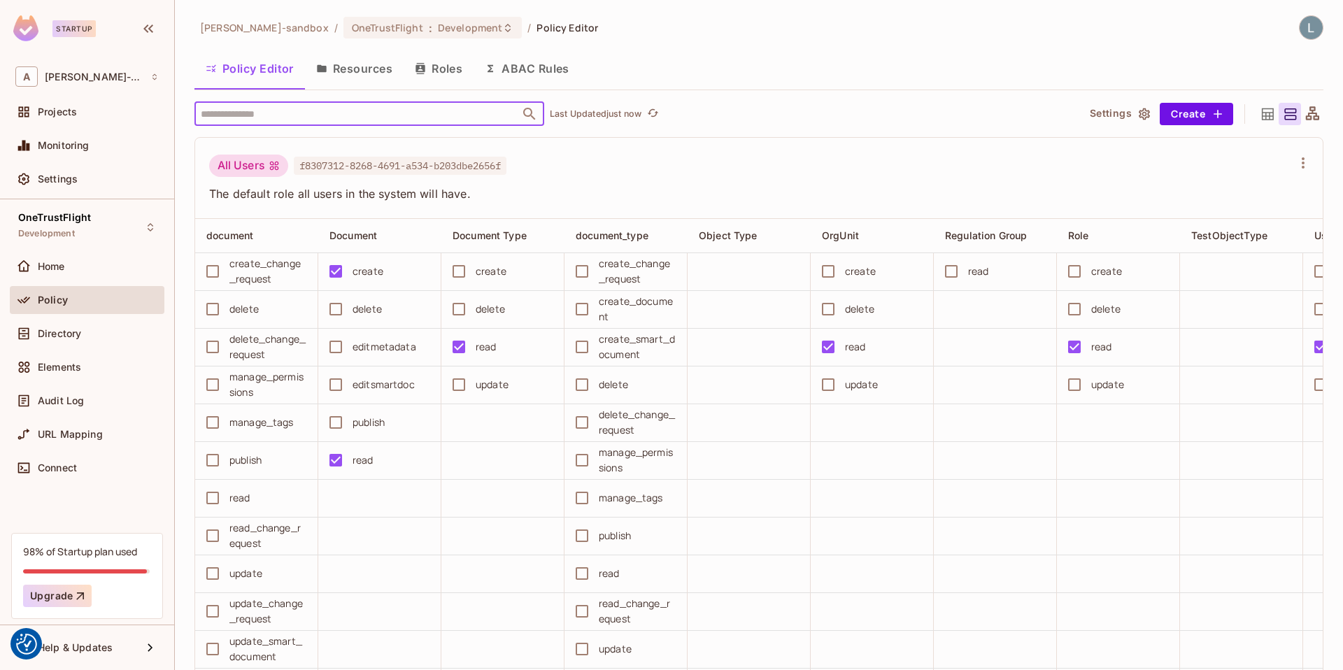
click at [324, 112] on input "text" at bounding box center [357, 113] width 320 height 24
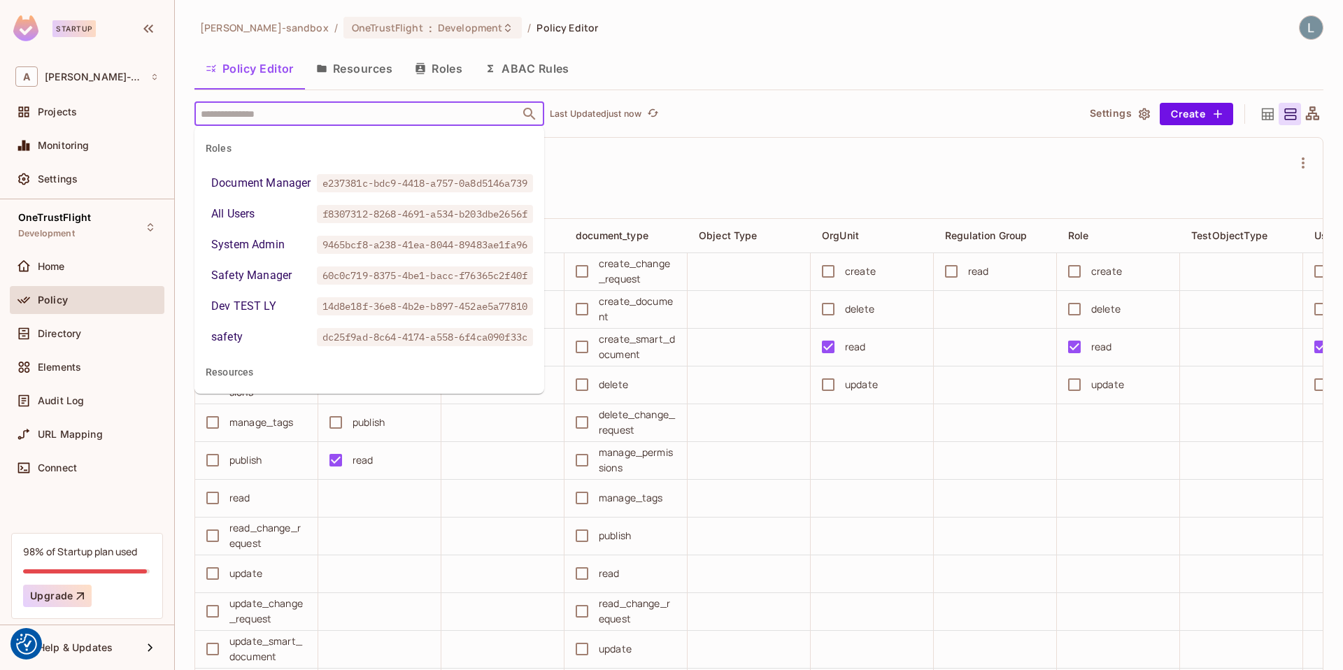
paste input "**********"
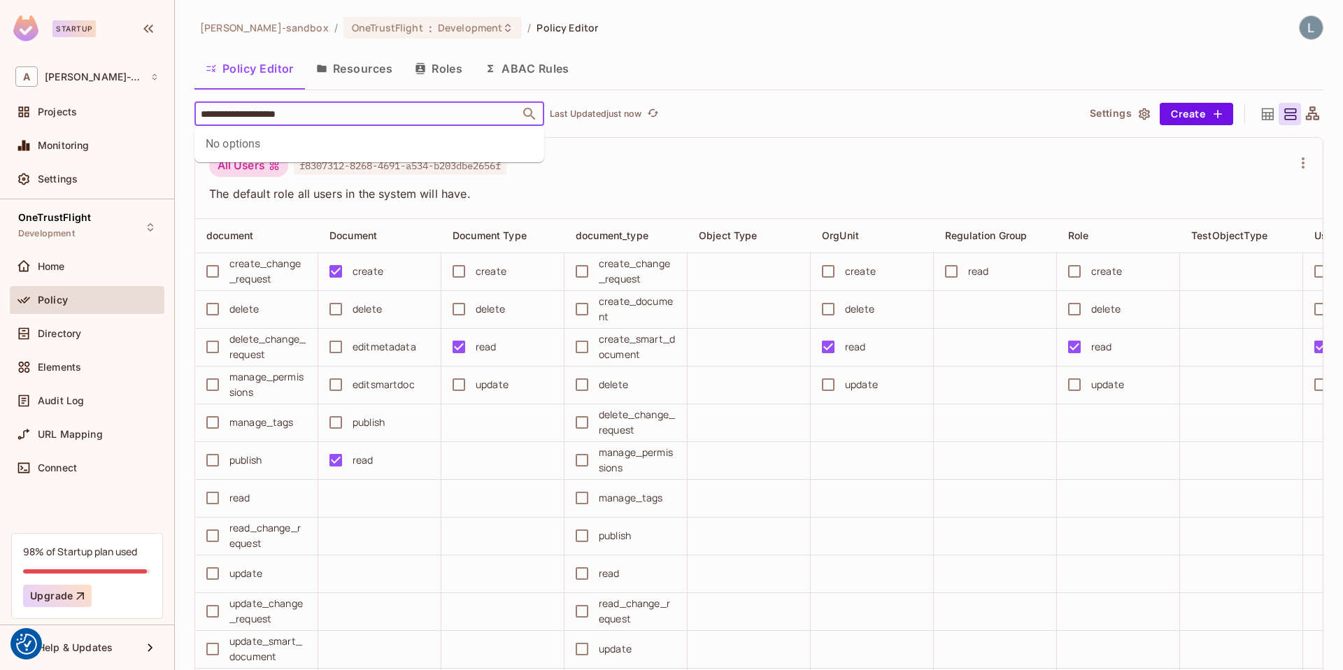
click at [263, 114] on input "**********" at bounding box center [357, 113] width 320 height 24
type input "**********"
click at [344, 112] on input "**********" at bounding box center [357, 113] width 320 height 24
drag, startPoint x: 353, startPoint y: 113, endPoint x: 41, endPoint y: 113, distance: 311.9
click at [41, 113] on div "**********" at bounding box center [671, 335] width 1343 height 670
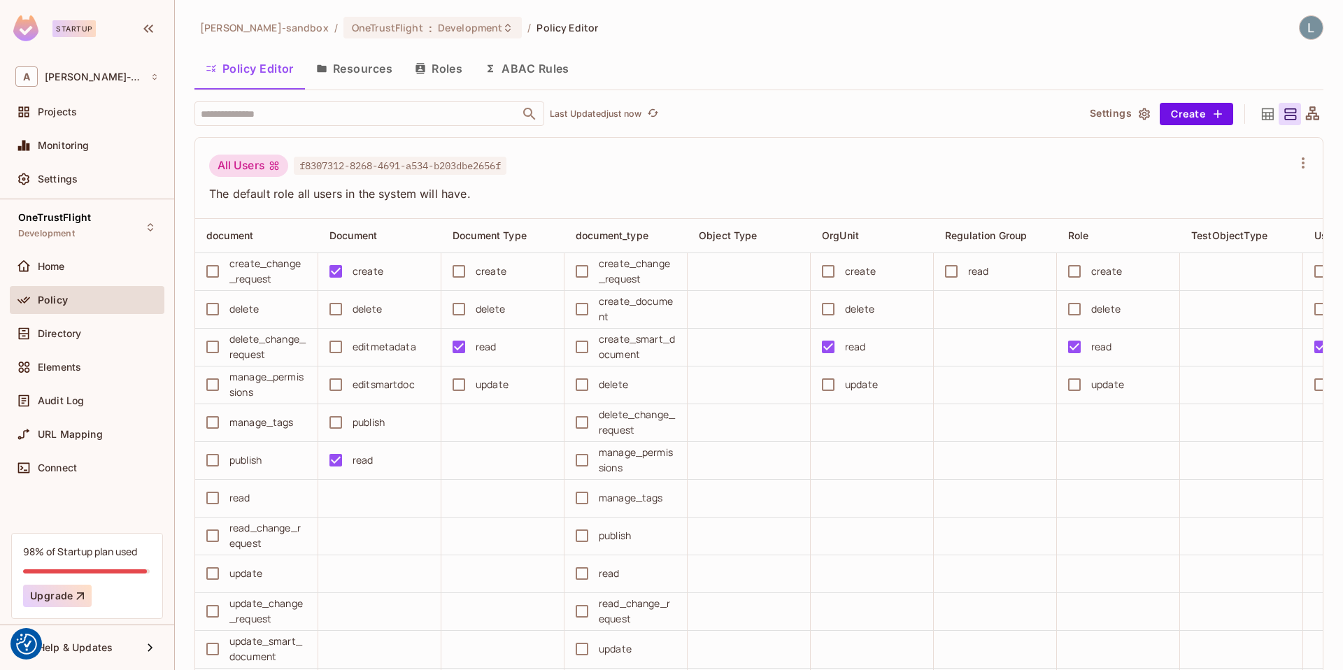
click at [569, 70] on button "ABAC Rules" at bounding box center [526, 68] width 107 height 35
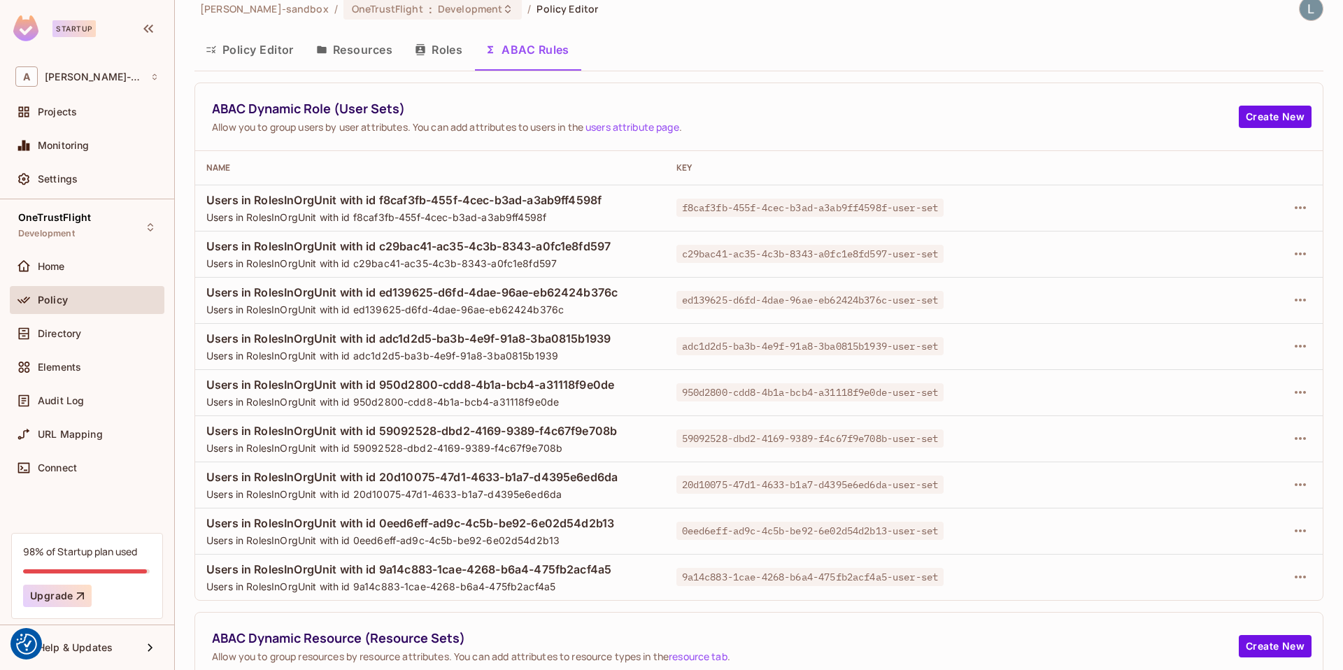
scroll to position [21, 0]
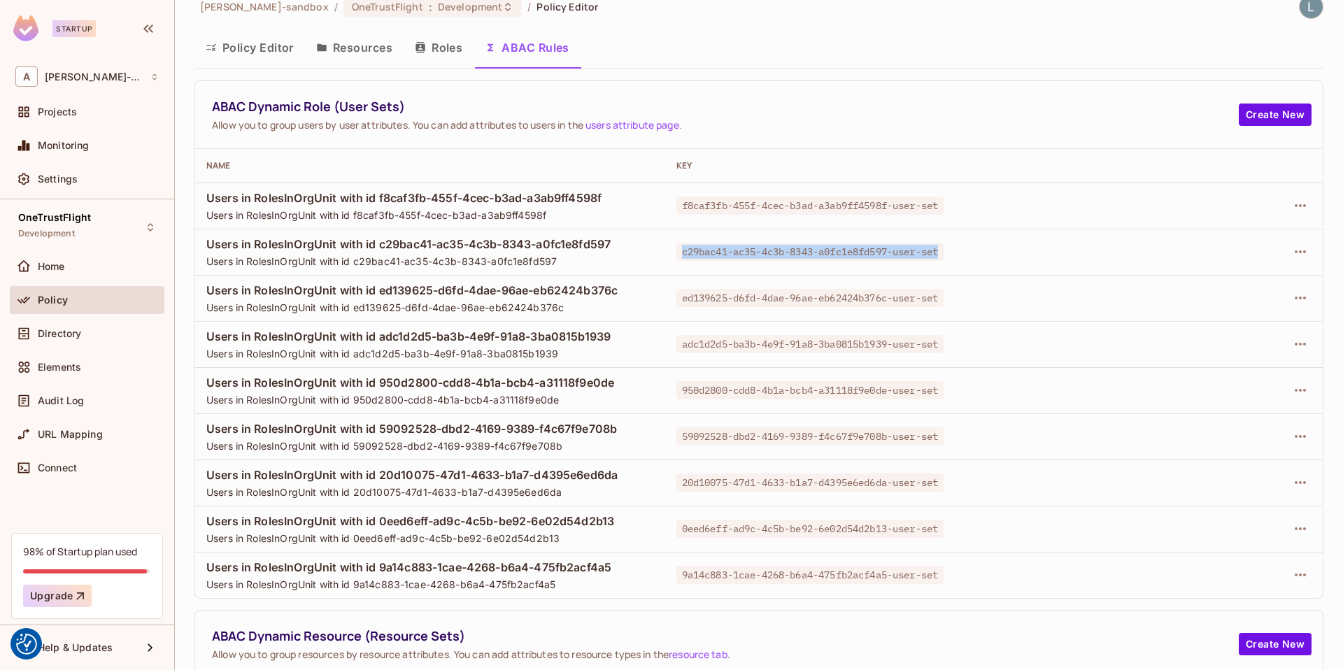
drag, startPoint x: 956, startPoint y: 255, endPoint x: 675, endPoint y: 255, distance: 281.1
click at [676, 255] on div "c29bac41-ac35-4c3b-8343-a0fc1e8fd597-user-set" at bounding box center [895, 252] width 438 height 14
copy span "c29bac41-ac35-4c3b-8343-a0fc1e8fd597-user-set"
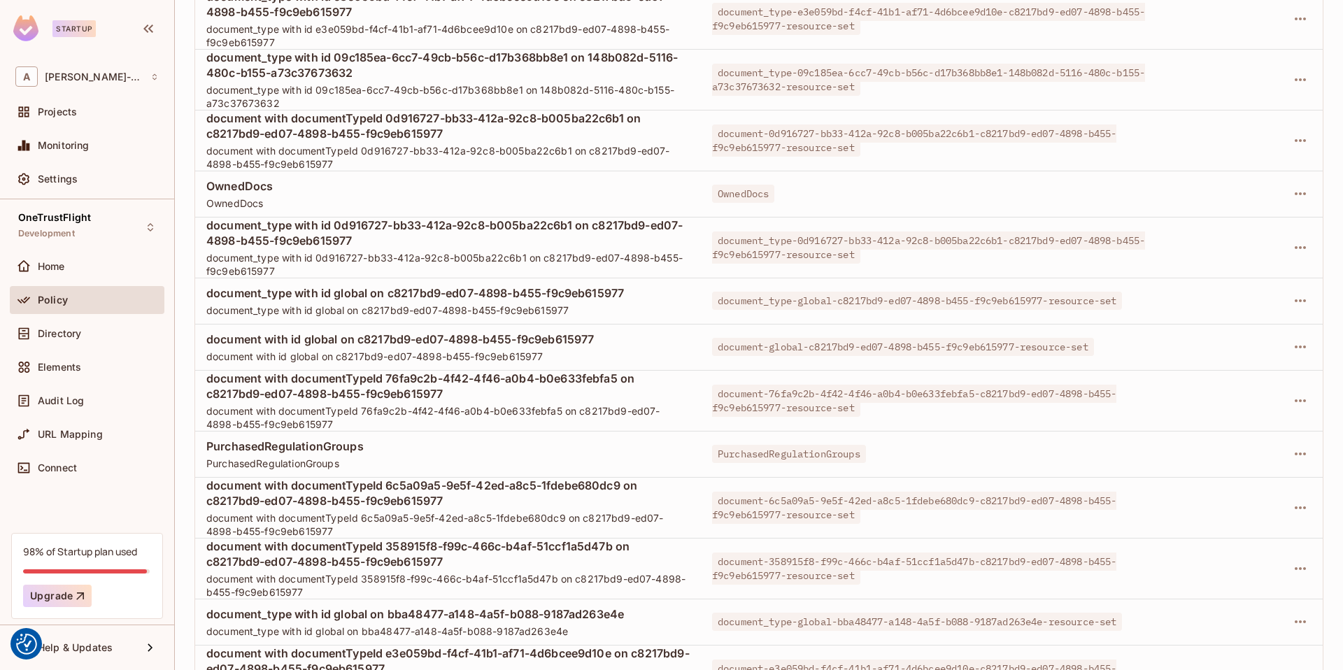
scroll to position [1548, 0]
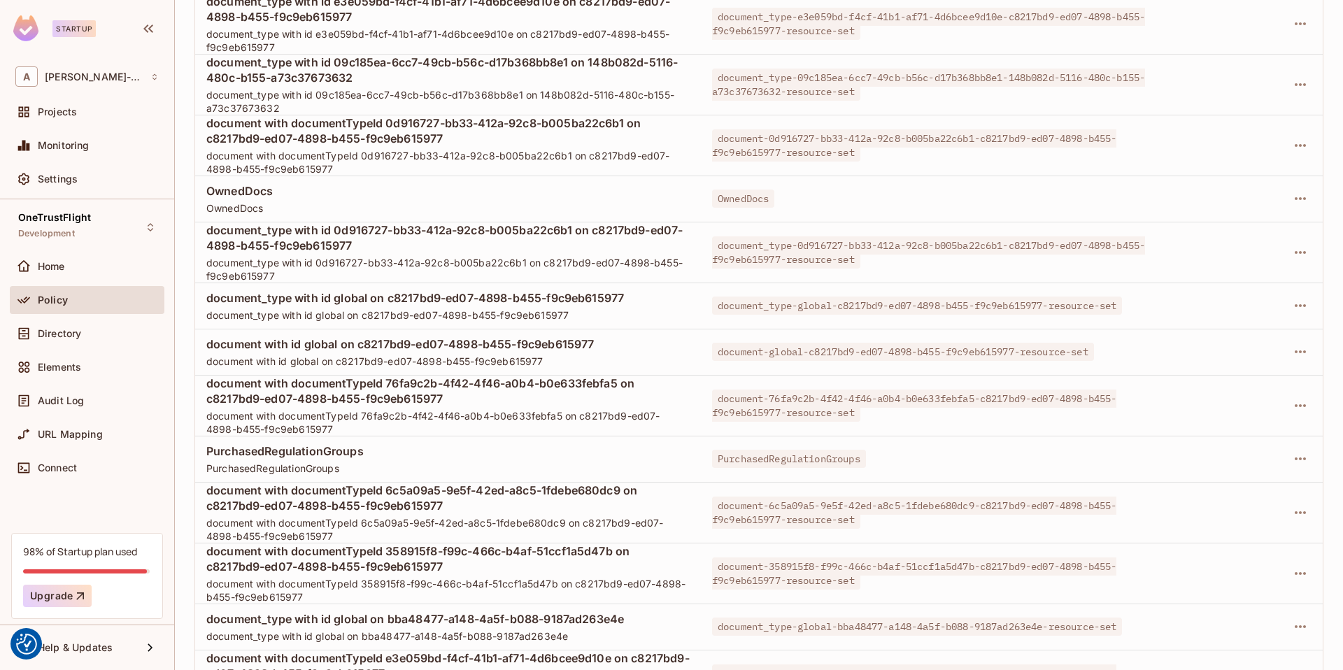
click at [938, 376] on td "document-76fa9c2b-4f42-4f46-a0b4-b0e633febfa5-c8217bd9-ed07-4898-b455-f9c9eb615…" at bounding box center [949, 405] width 496 height 61
drag, startPoint x: 1019, startPoint y: 350, endPoint x: 803, endPoint y: 347, distance: 216.1
click at [803, 347] on span "document-global-c8217bd9-ed07-4898-b455-f9c9eb615977-resource-set" at bounding box center [903, 352] width 382 height 18
copy span "c8217bd9-ed07-4898-b455-f9c9eb615977"
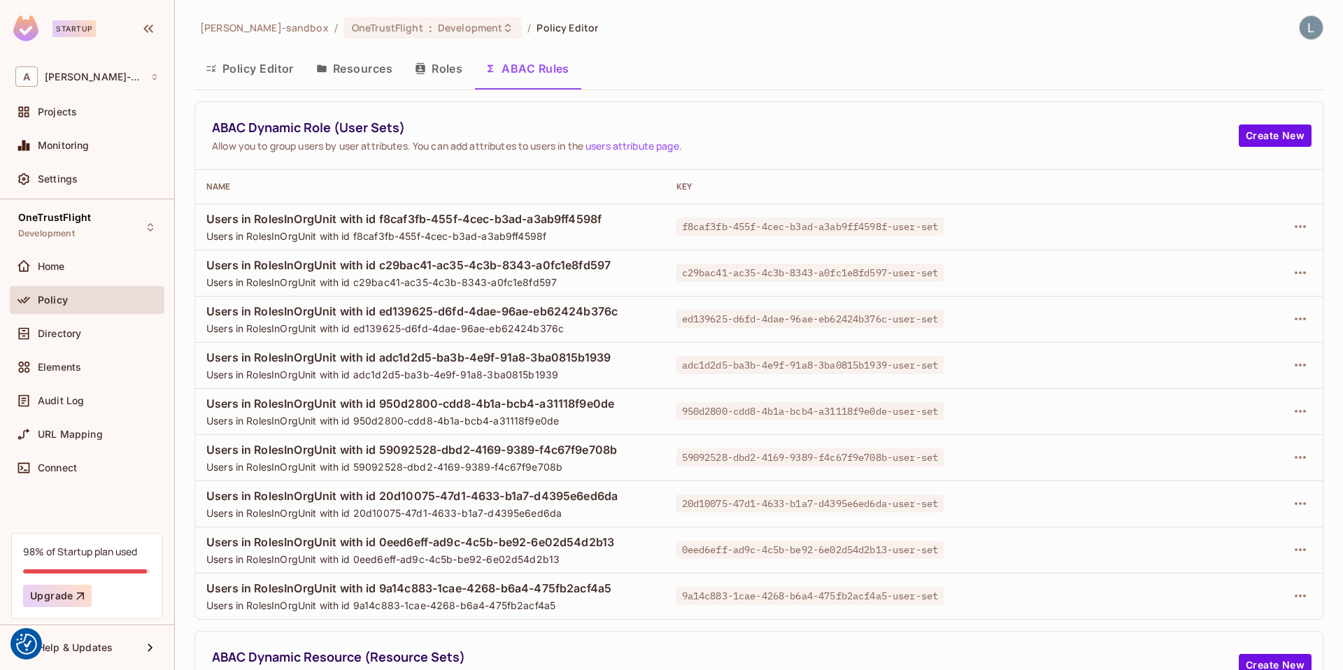
click at [252, 69] on button "Policy Editor" at bounding box center [249, 68] width 110 height 35
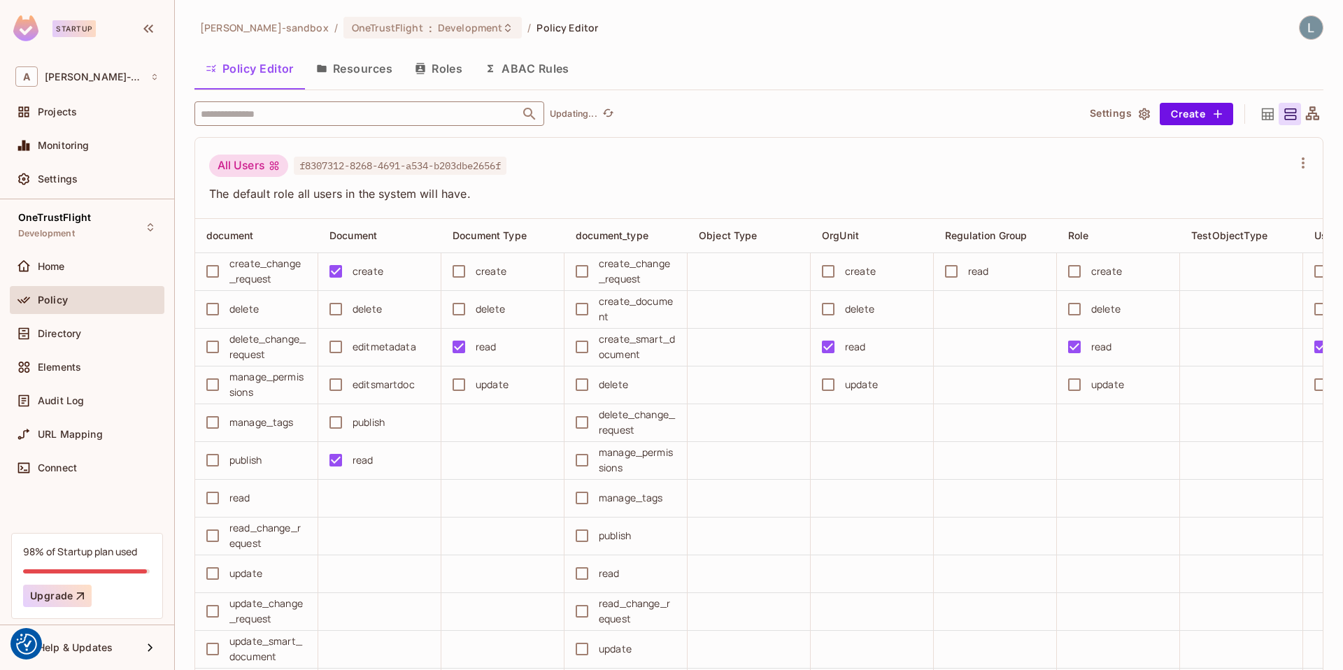
click at [272, 115] on input "text" at bounding box center [357, 113] width 320 height 24
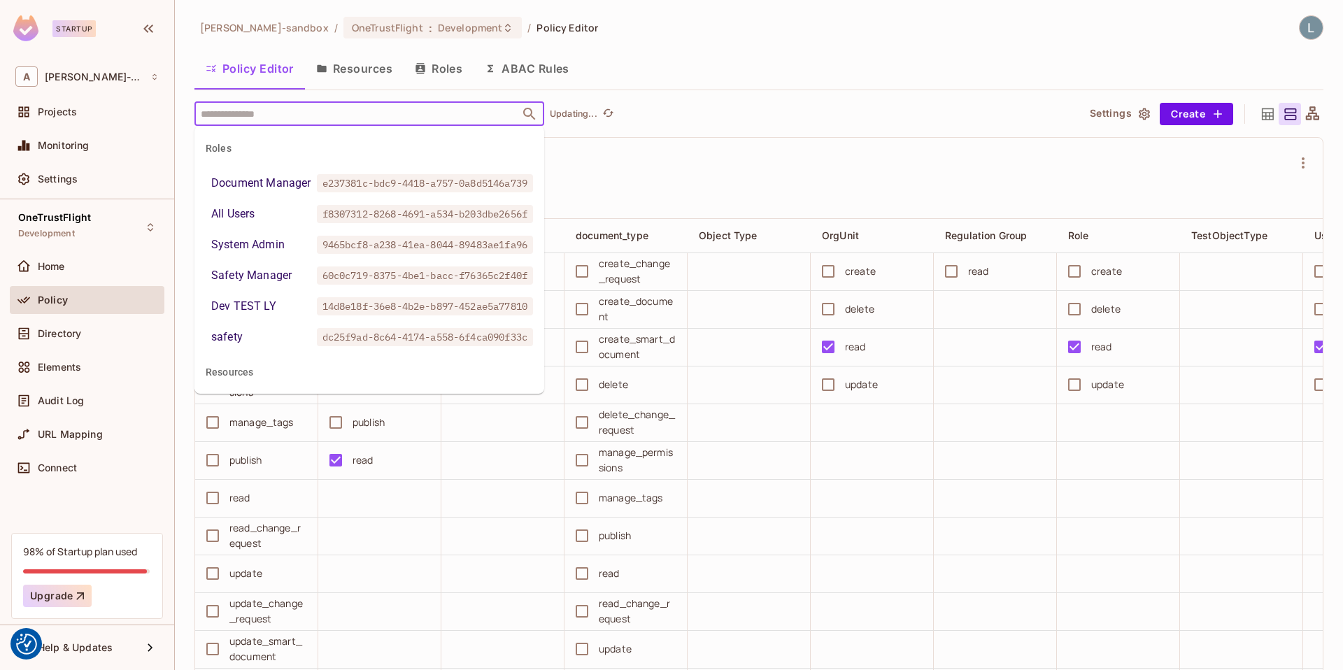
paste input "**********"
type input "**********"
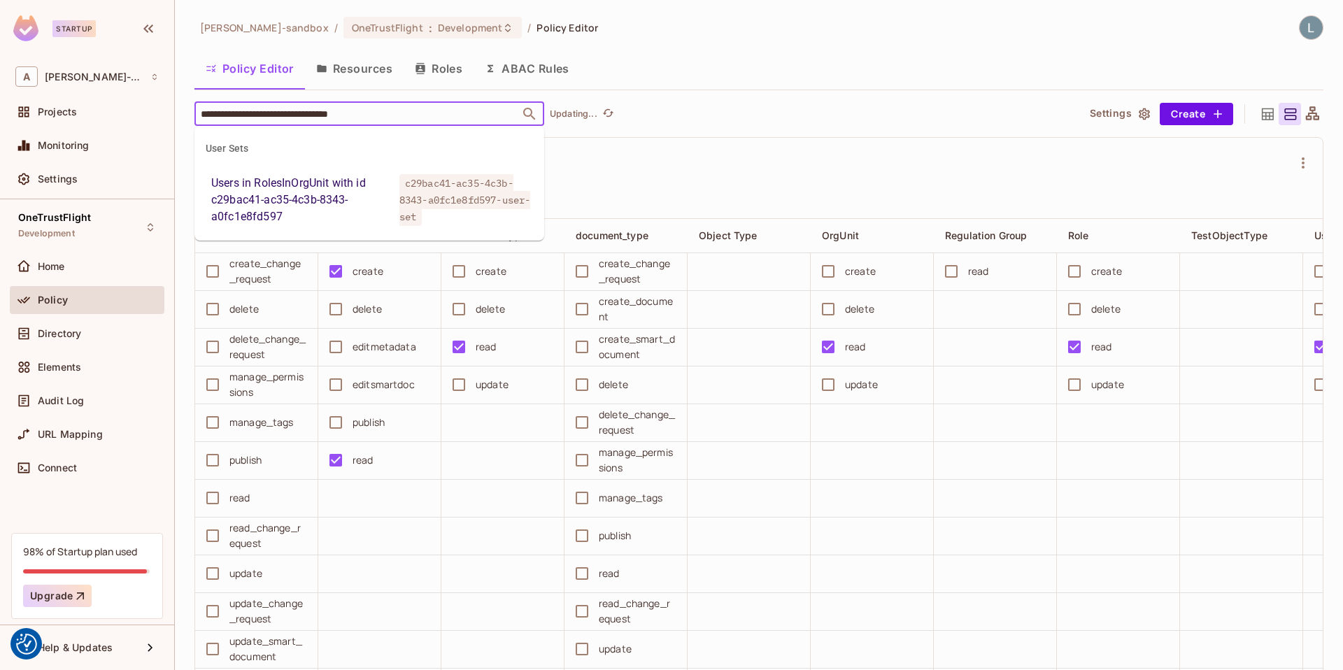
click at [319, 190] on div "Users in RolesInOrgUnit with id c29bac41-ac35-4c3b-8343-a0fc1e8fd597" at bounding box center [302, 200] width 183 height 50
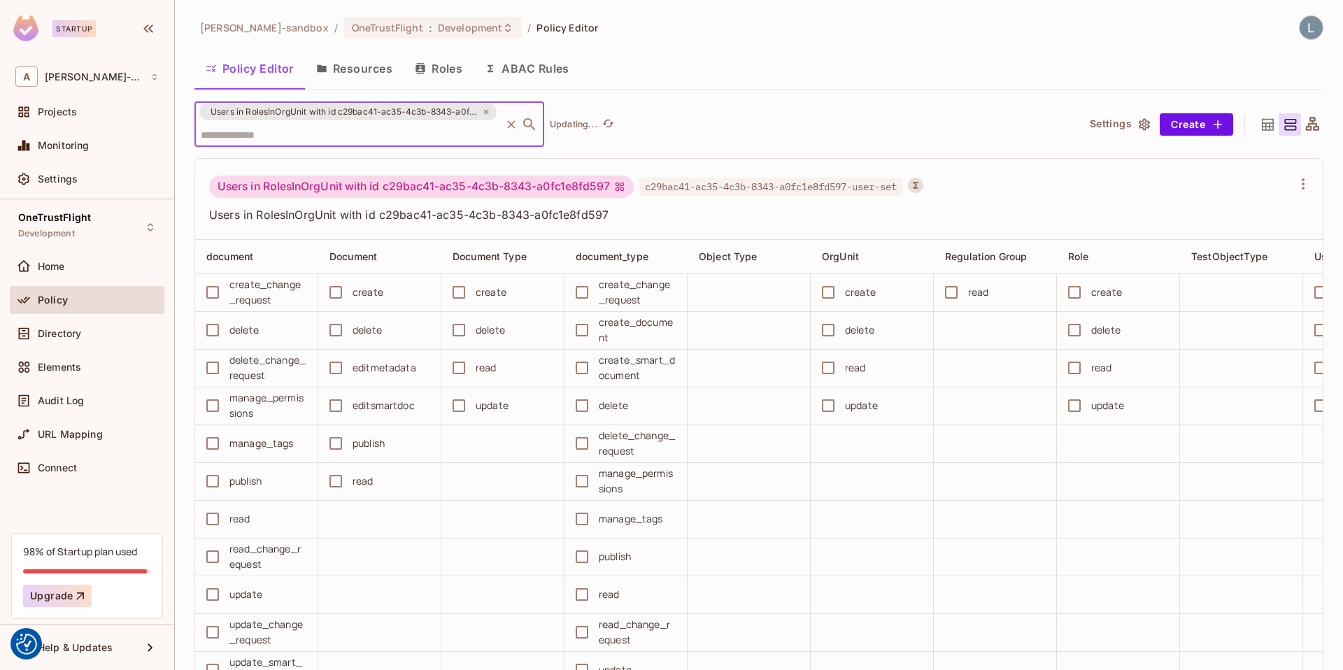
paste input "**********"
type input "**********"
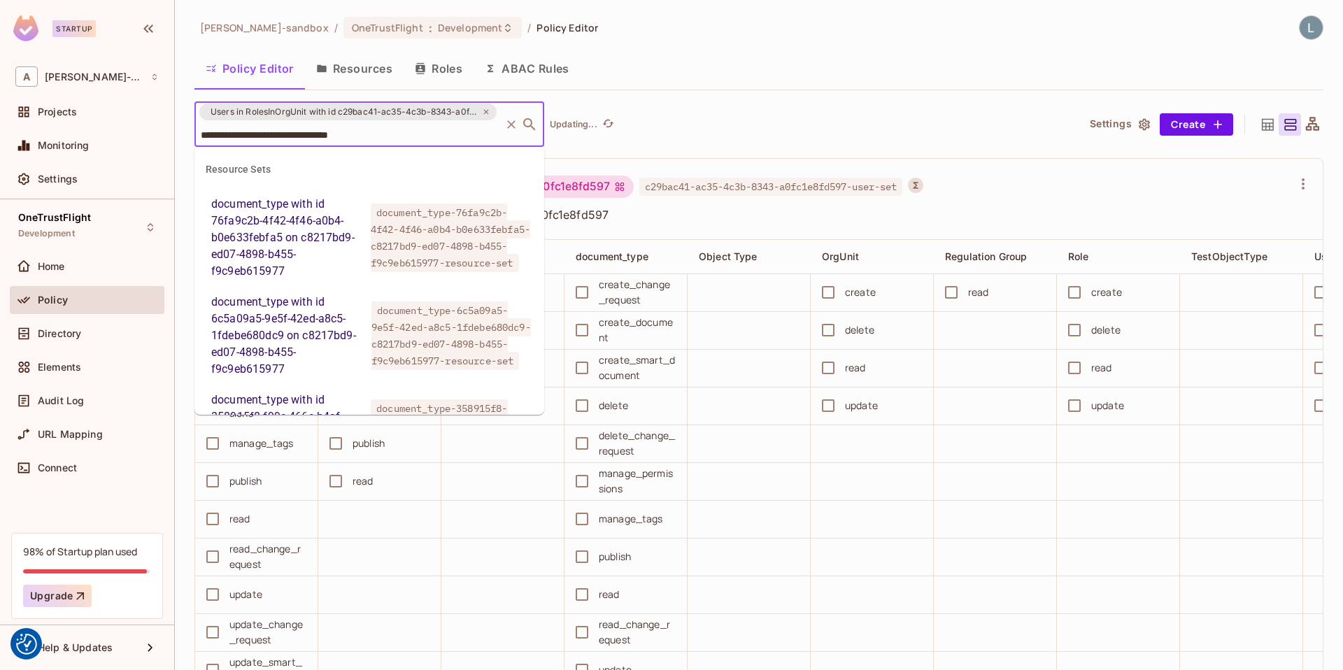
click at [416, 134] on input "**********" at bounding box center [347, 134] width 301 height 24
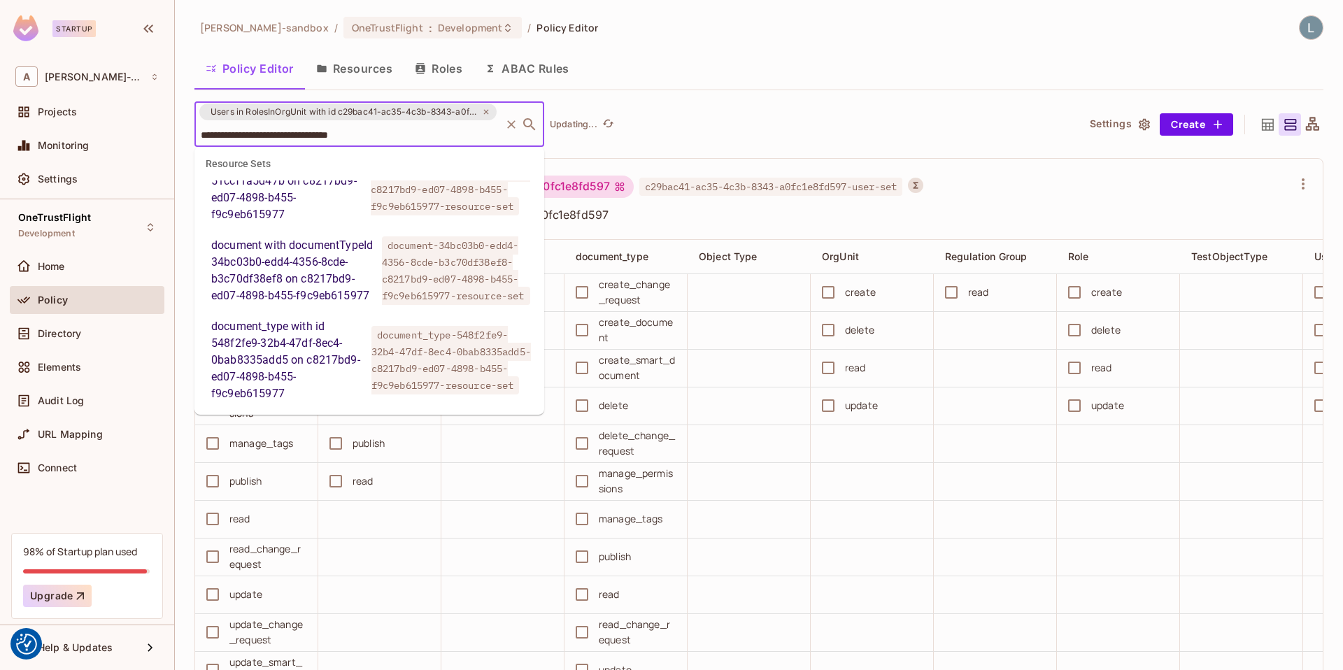
scroll to position [229, 0]
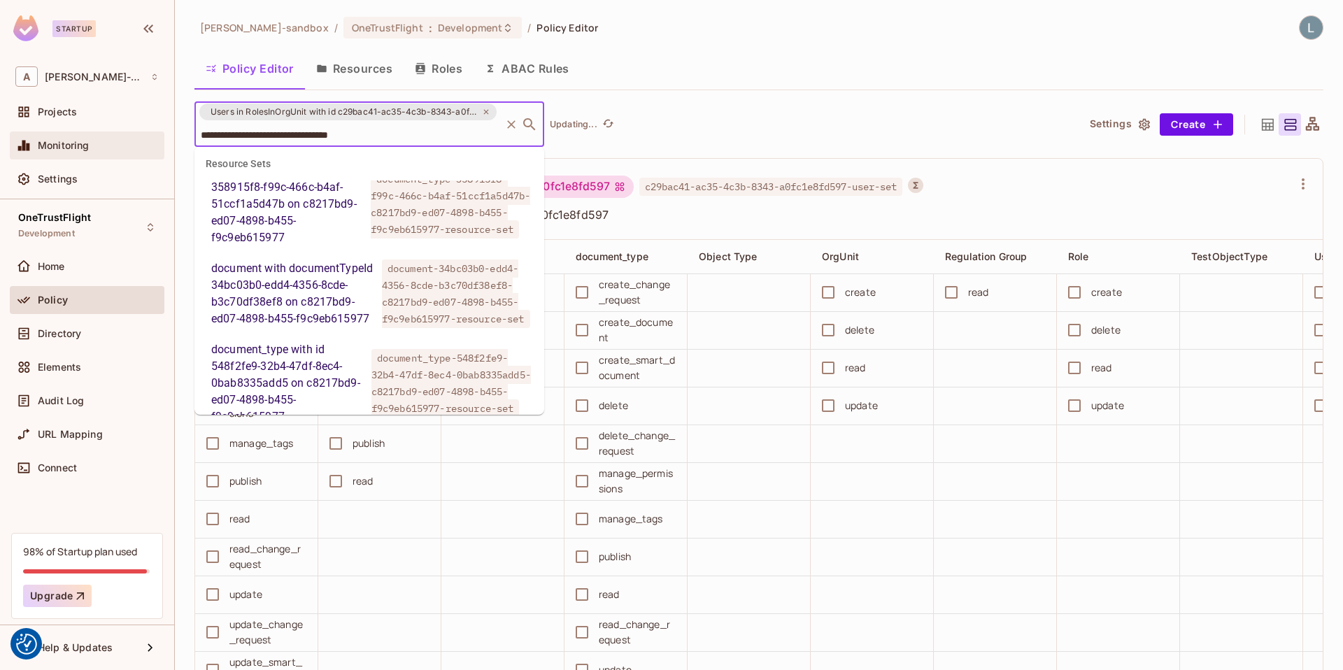
drag, startPoint x: 422, startPoint y: 134, endPoint x: 20, endPoint y: 136, distance: 402.1
click at [20, 136] on div "**********" at bounding box center [671, 335] width 1343 height 670
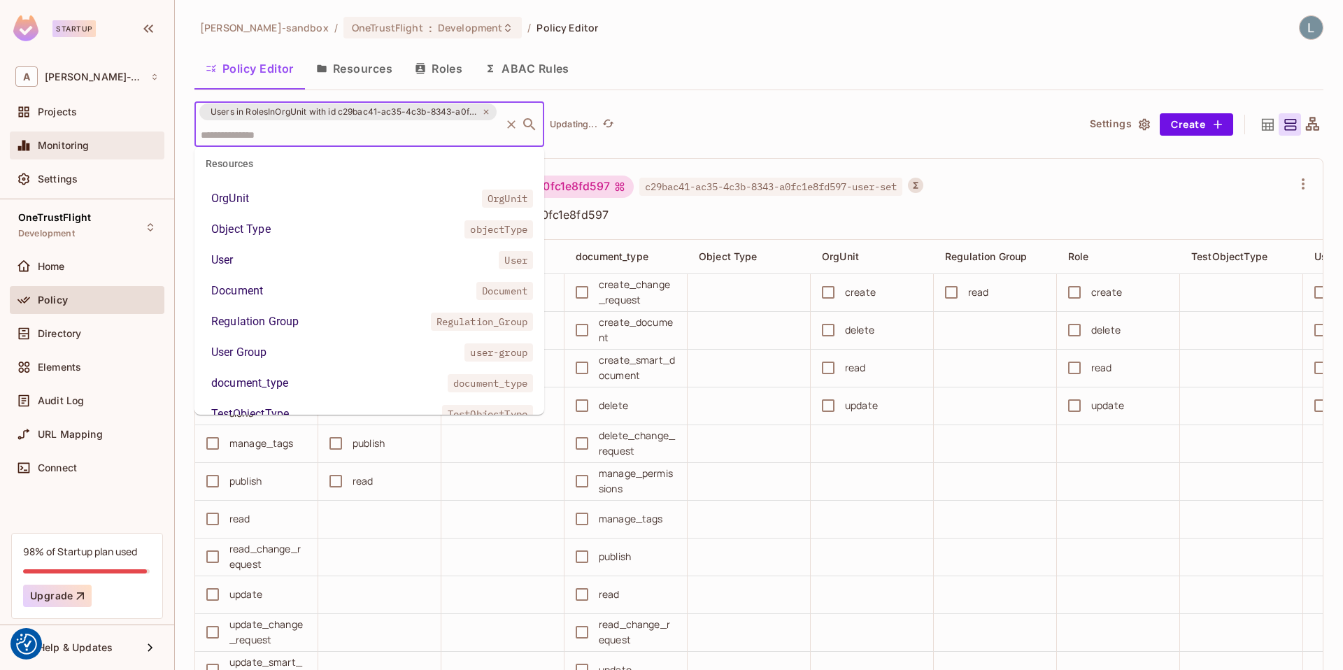
scroll to position [518, 0]
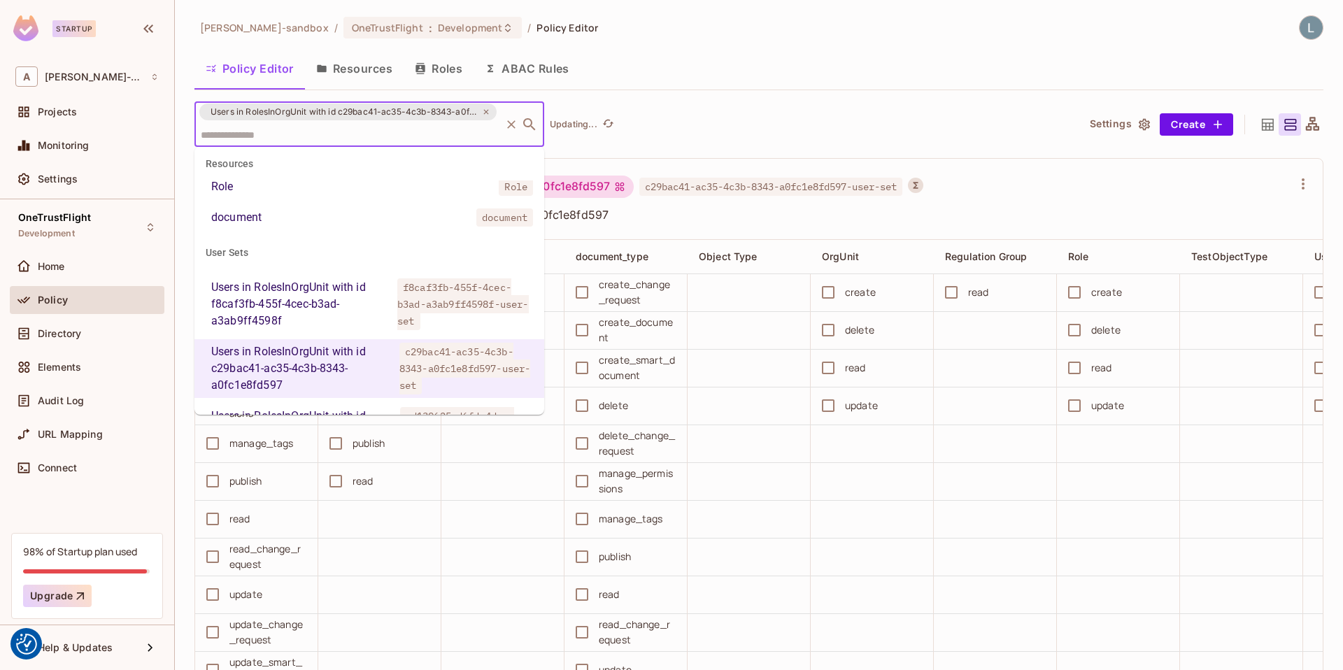
click at [371, 118] on span "Users in RolesInOrgUnit with id c29bac41-ac35-4c3b-8343-a0fc1e8fd597" at bounding box center [344, 112] width 284 height 14
click at [773, 96] on div "alex-trustflight-sandbox / OneTrustFlight : Development / Policy Editor Policy …" at bounding box center [758, 353] width 1129 height 676
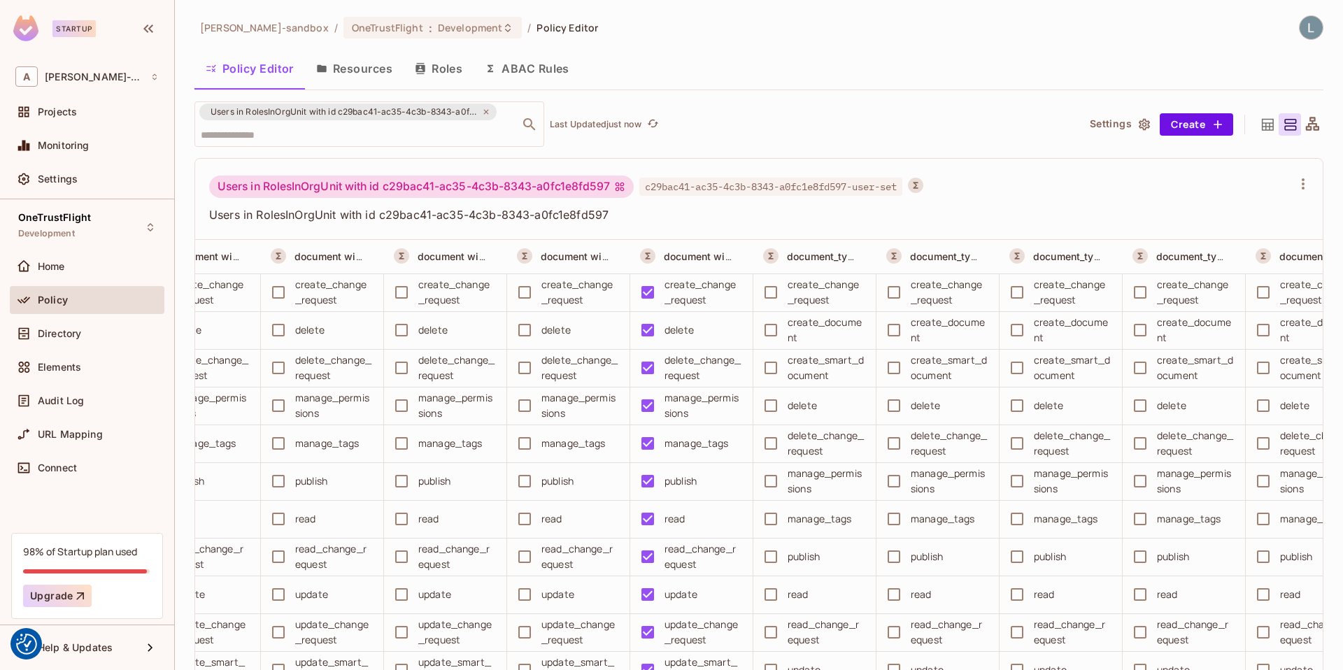
scroll to position [0, 2375]
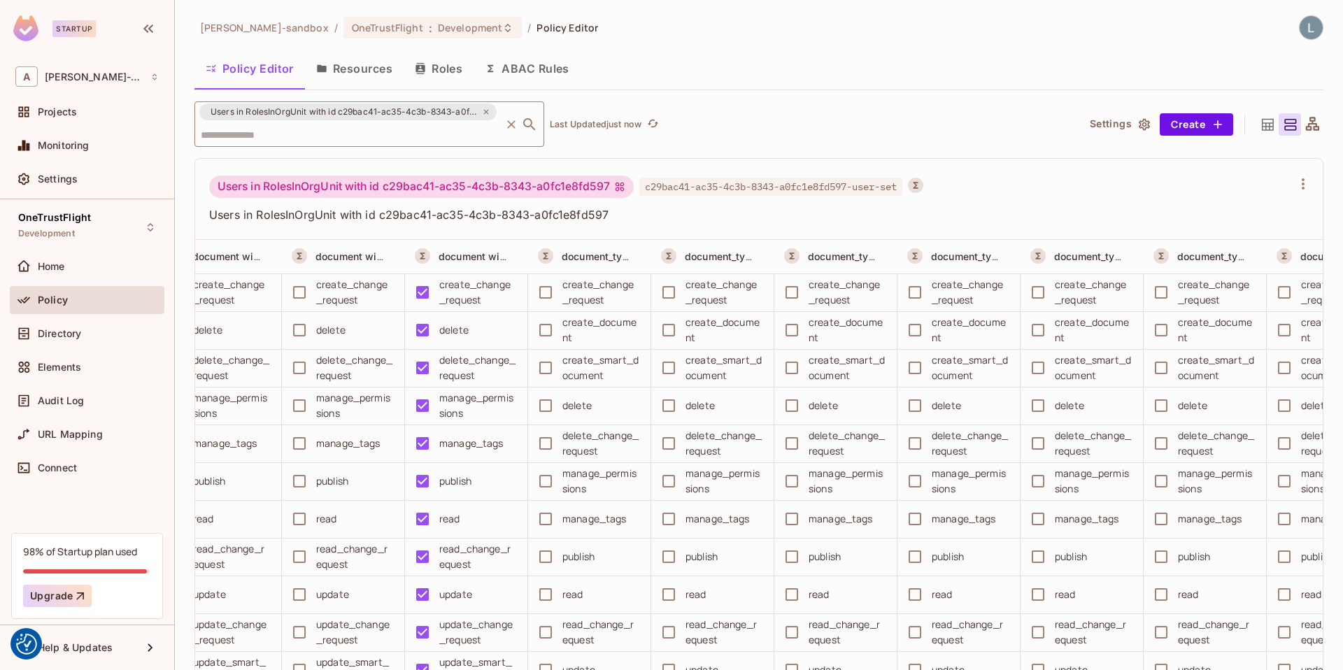
click at [322, 138] on input "text" at bounding box center [347, 134] width 301 height 24
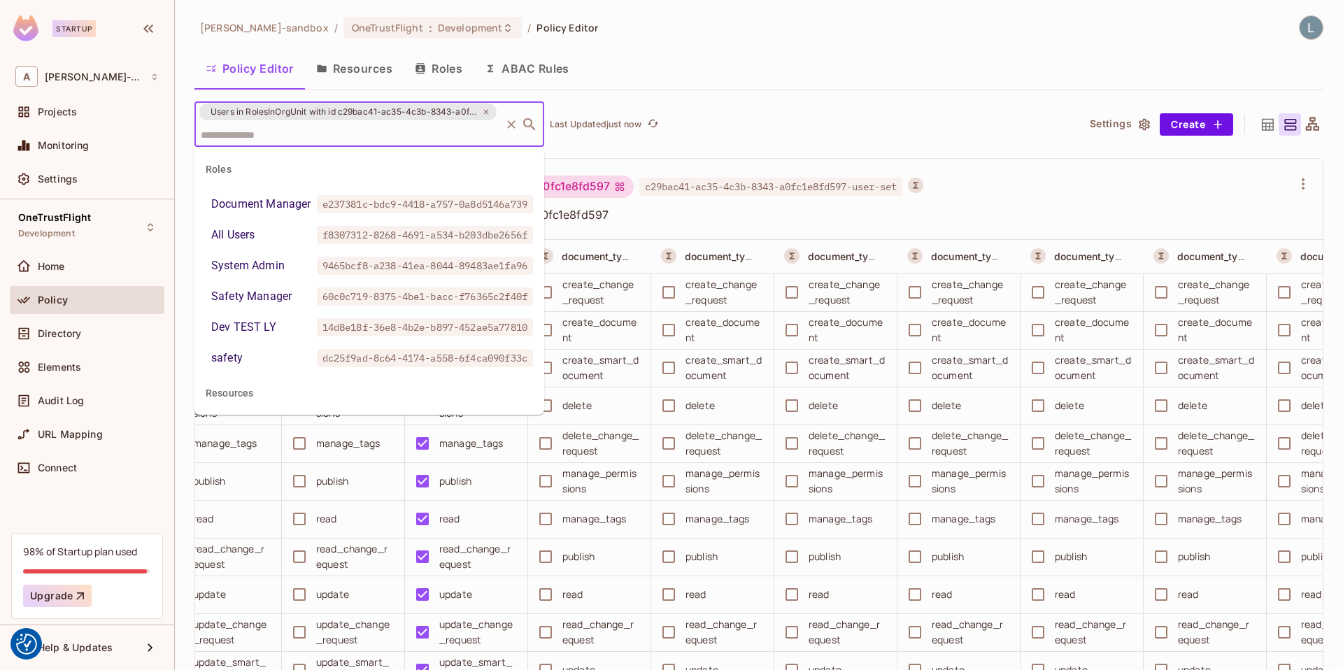
scroll to position [518, 0]
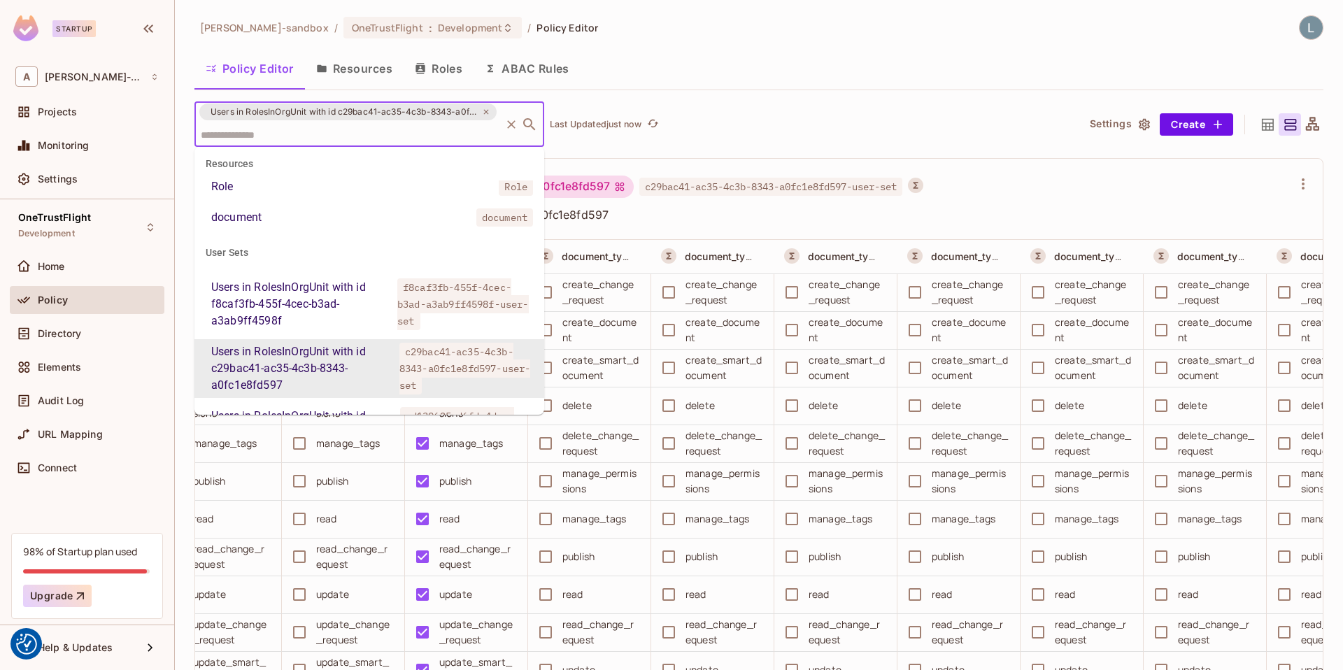
paste input "**********"
type input "**********"
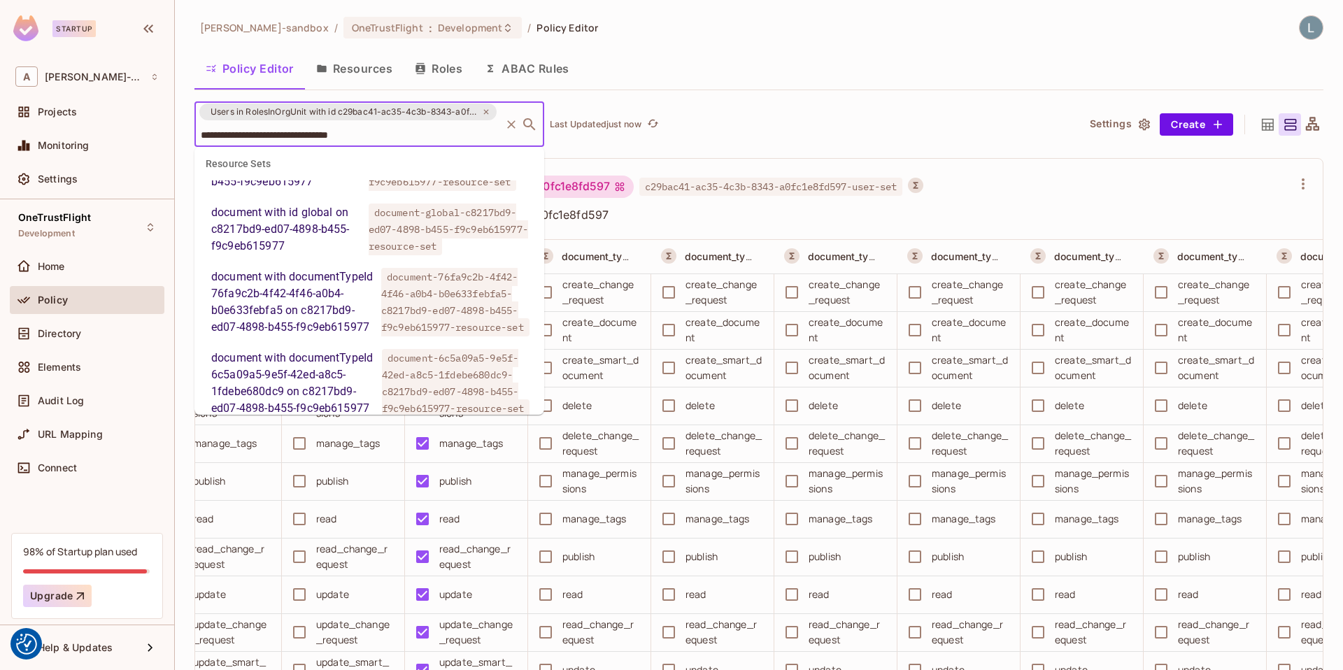
scroll to position [1360, 0]
click at [414, 190] on span "document_type-global-c8217bd9-ed07-4898-b455-f9c9eb615977-resource-set" at bounding box center [443, 164] width 148 height 52
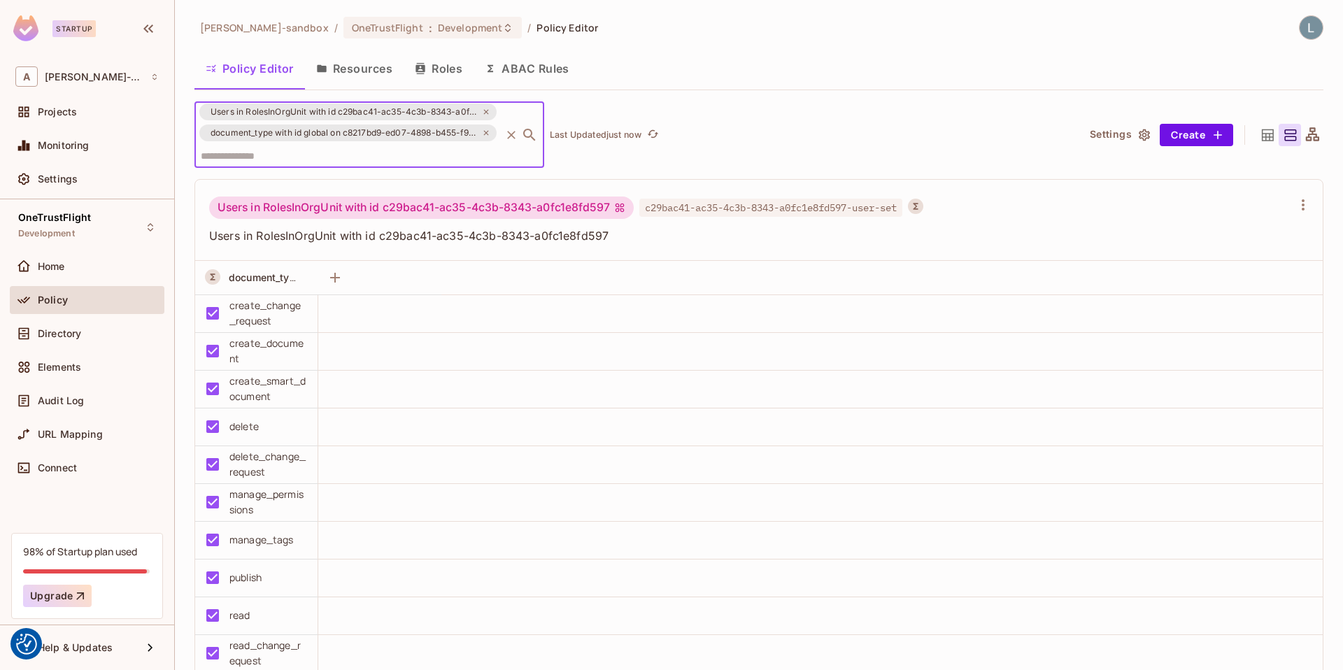
scroll to position [0, 0]
click at [365, 155] on input "text" at bounding box center [347, 155] width 301 height 24
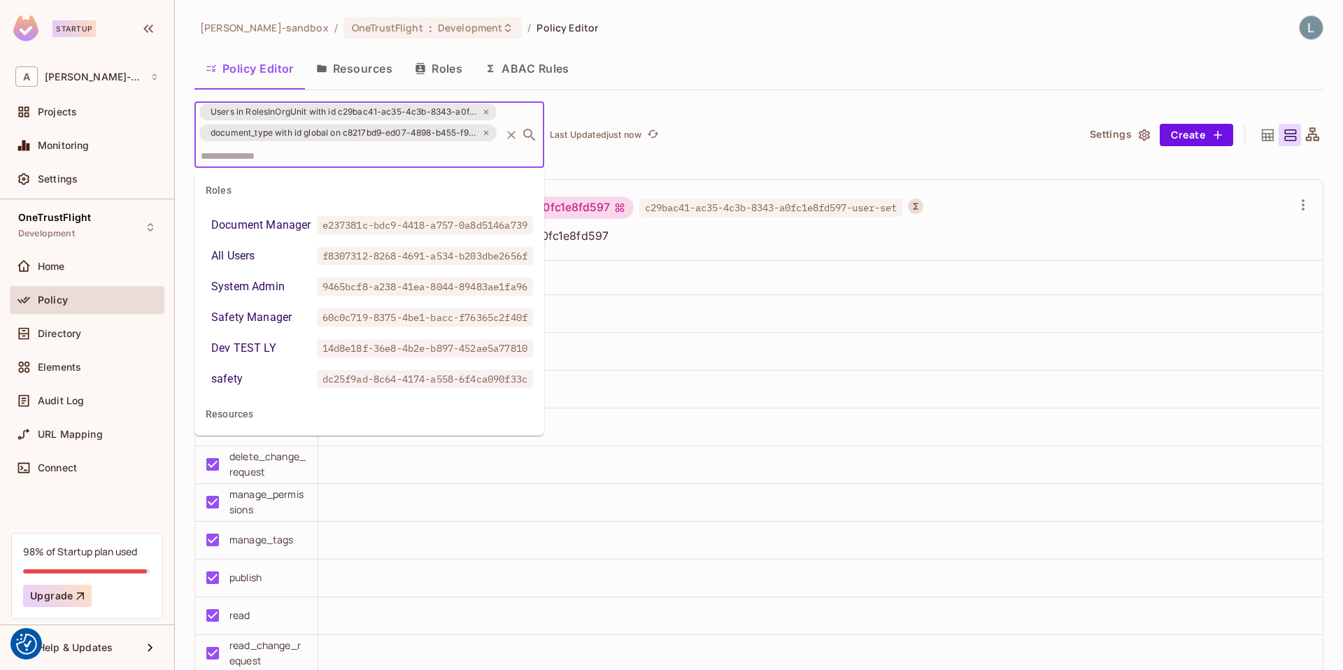
scroll to position [518, 0]
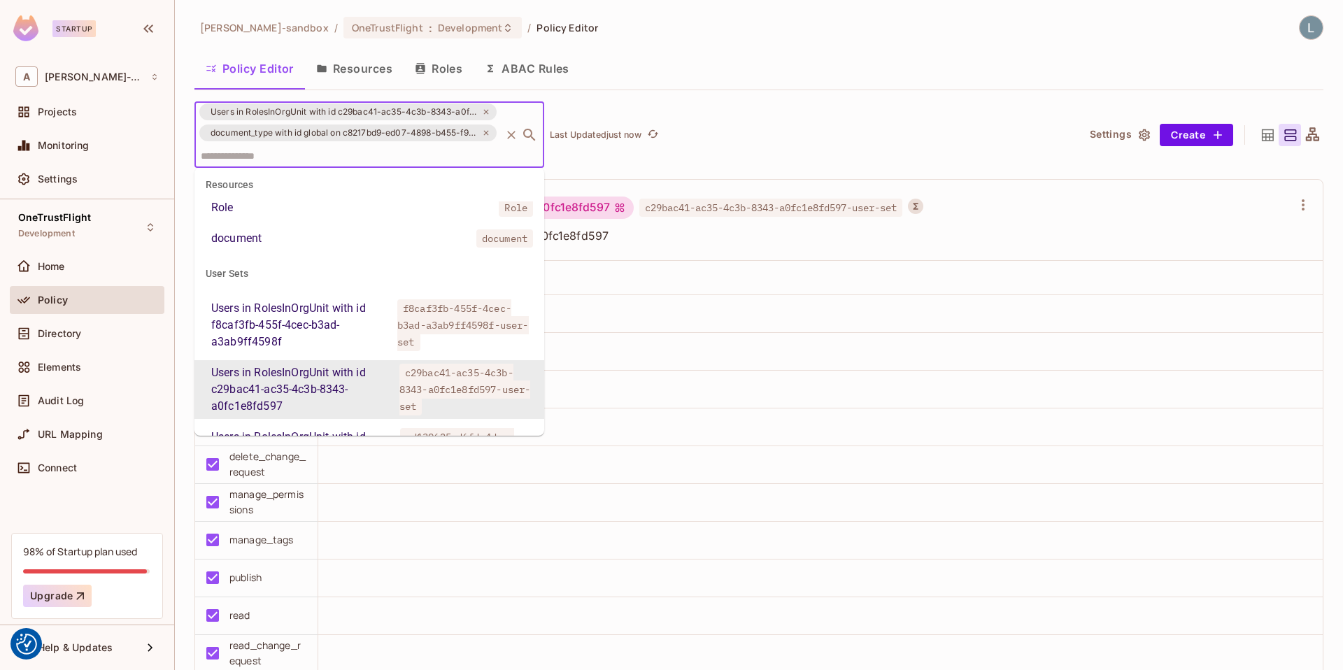
paste input "**********"
type input "**********"
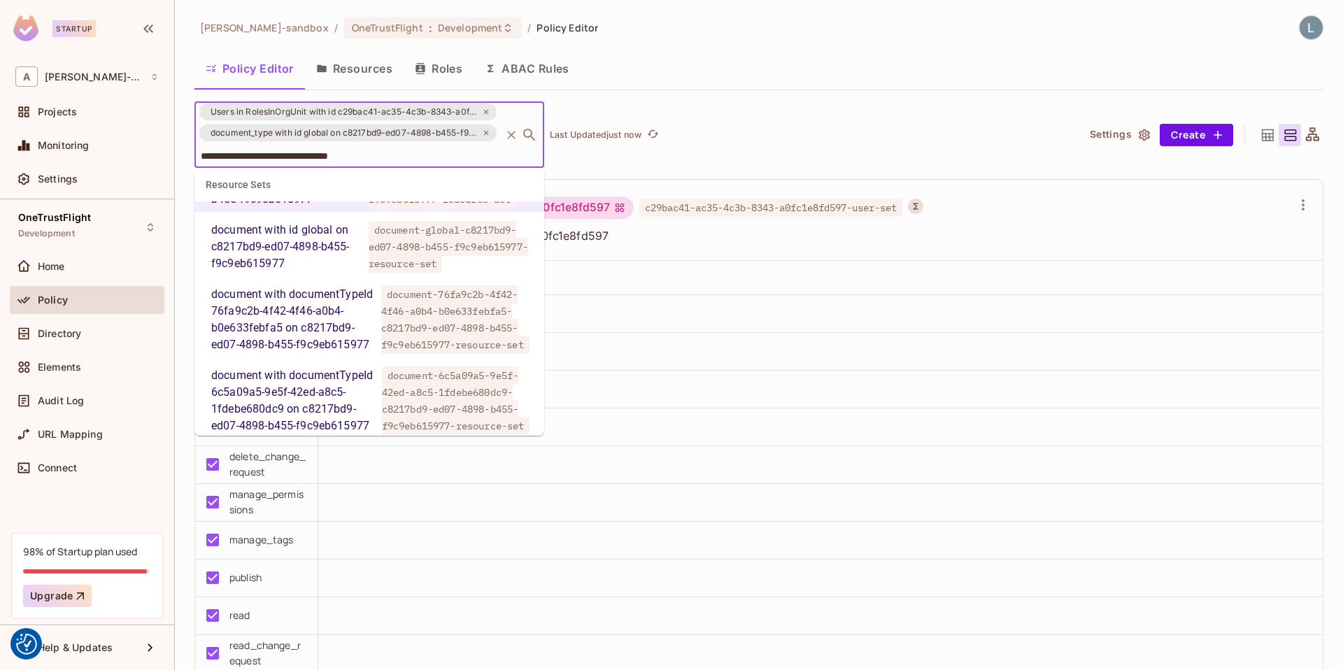
scroll to position [1365, 0]
click at [422, 271] on span "document-global-c8217bd9-ed07-4898-b455-f9c9eb615977-resource-set" at bounding box center [448, 245] width 159 height 52
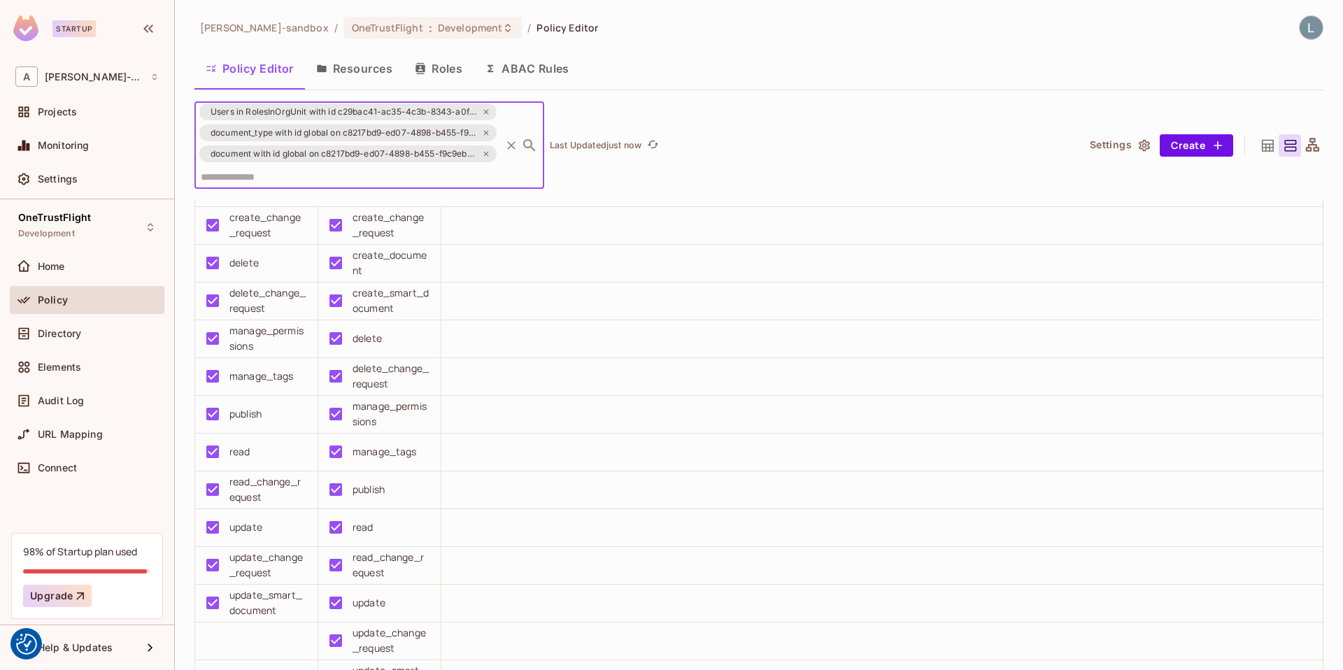
scroll to position [0, 0]
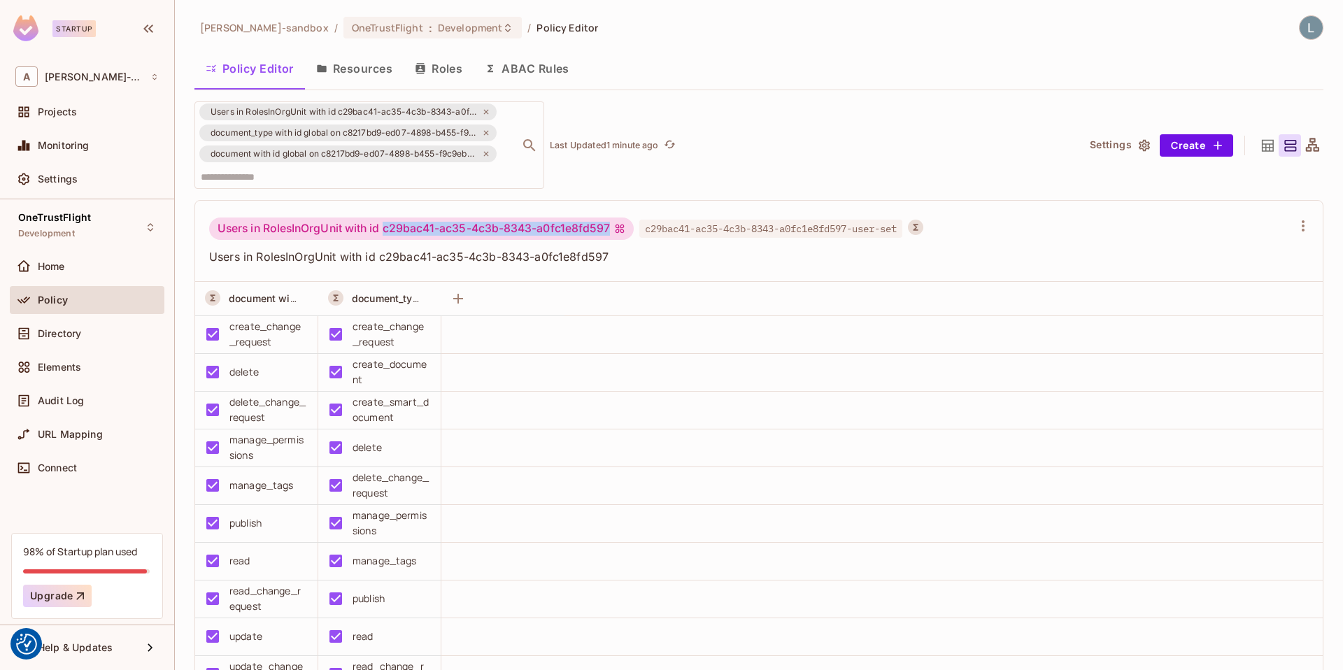
drag, startPoint x: 611, startPoint y: 227, endPoint x: 384, endPoint y: 229, distance: 227.3
click at [384, 229] on div "Users in RolesInOrgUnit with id c29bac41-ac35-4c3b-8343-a0fc1e8fd597" at bounding box center [421, 228] width 424 height 22
copy div "c29bac41-ac35-4c3b-8343-a0fc1e8fd597"
drag, startPoint x: 504, startPoint y: 160, endPoint x: 190, endPoint y: 113, distance: 318.2
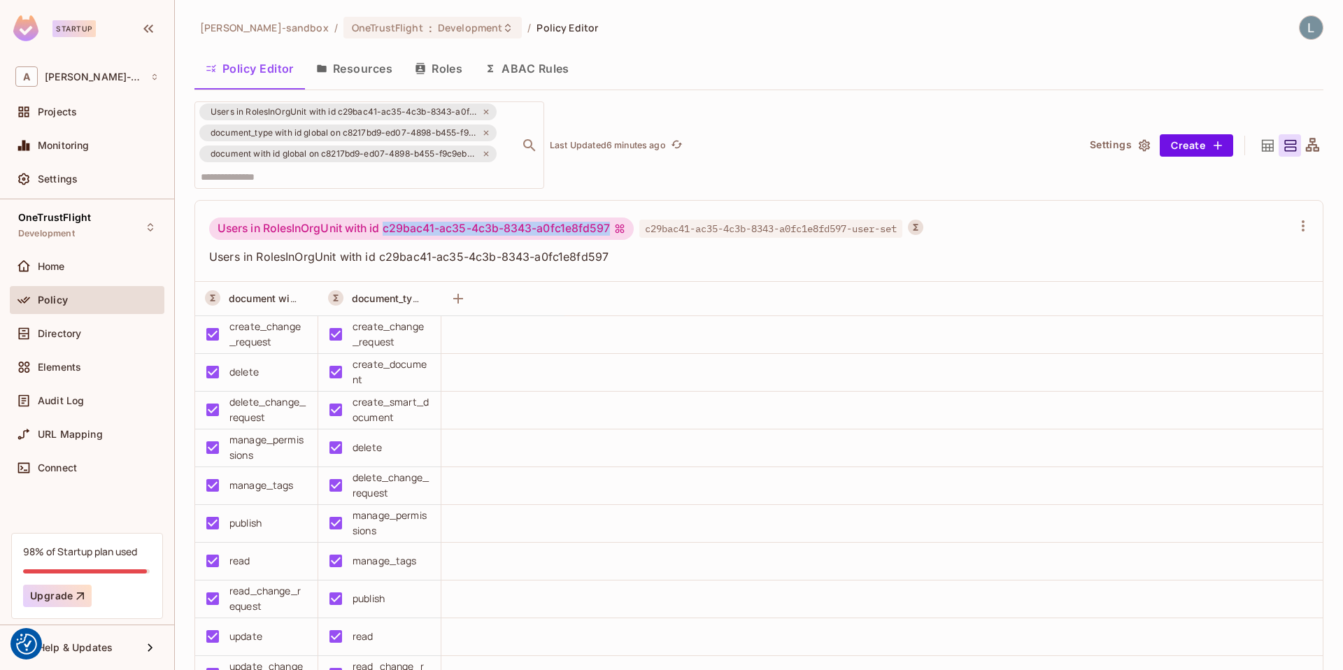
click at [190, 113] on div "alex-trustflight-sandbox / OneTrustFlight : Development / Policy Editor Policy …" at bounding box center [759, 335] width 1168 height 670
drag, startPoint x: 208, startPoint y: 113, endPoint x: 417, endPoint y: 168, distance: 216.9
click at [417, 168] on div "Users in RolesInOrgUnit with id c29bac41-ac35-4c3b-8343-a0fc1e8fd597 document_t…" at bounding box center [369, 144] width 350 height 87
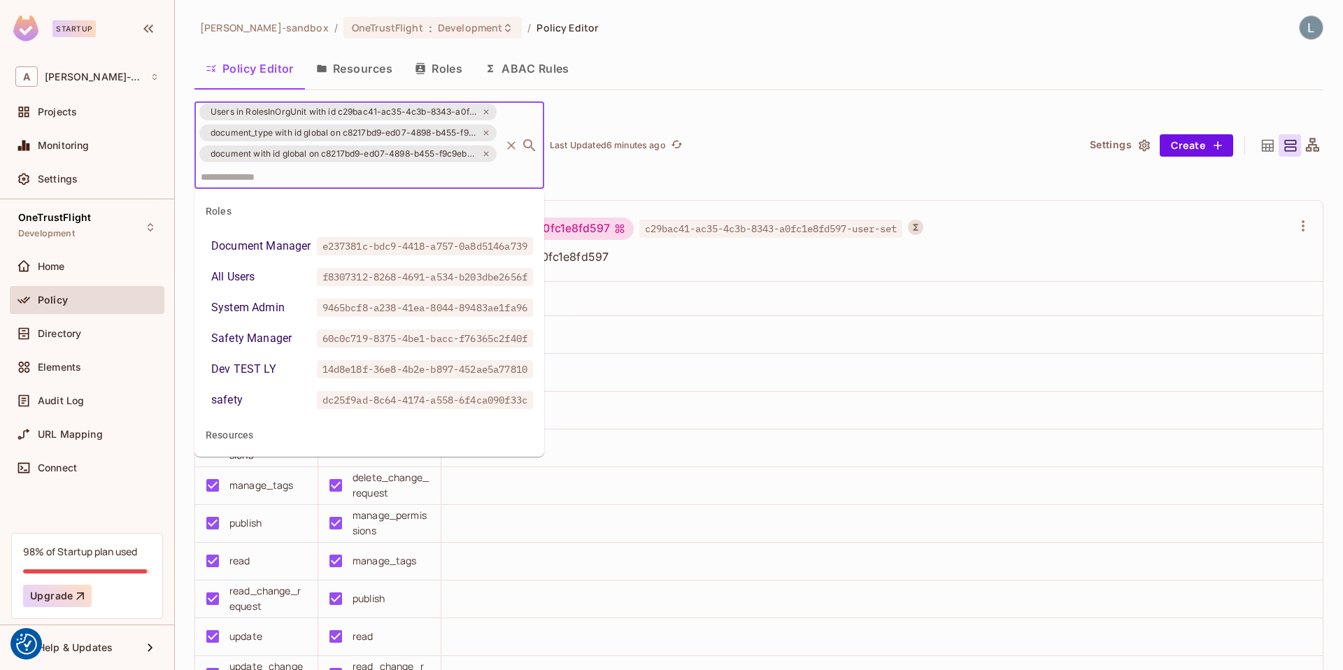
scroll to position [518, 0]
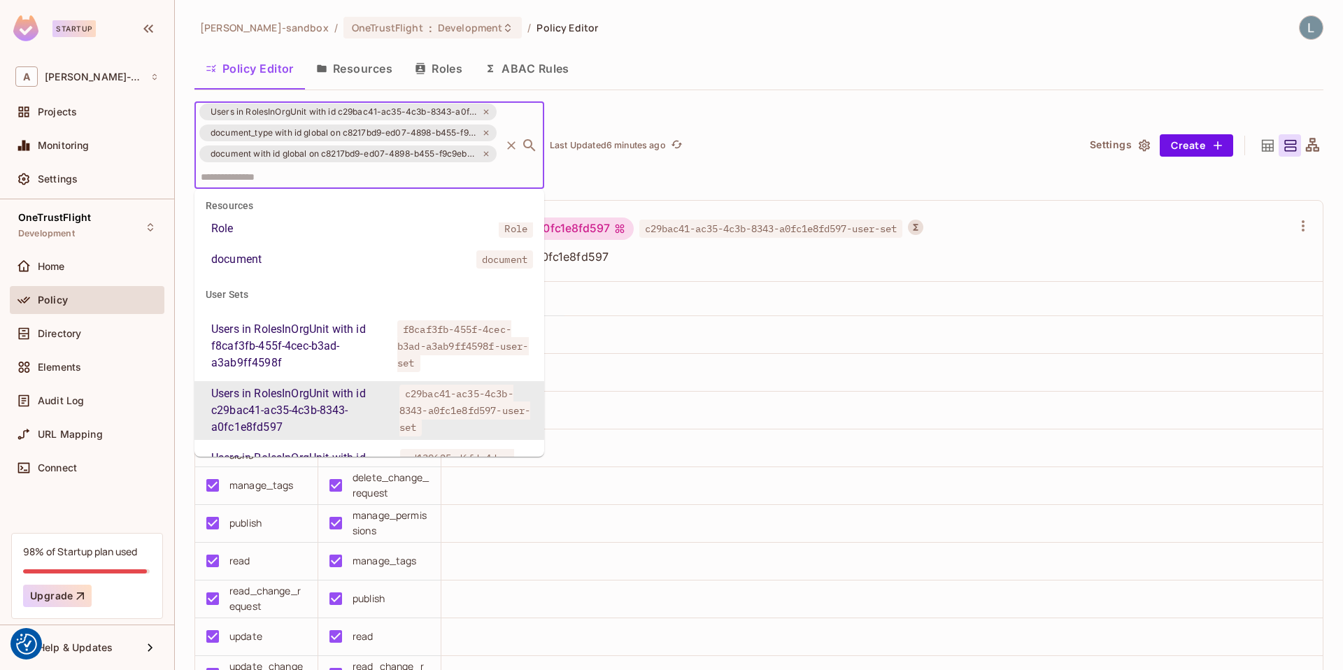
click at [767, 61] on div "Policy Editor Resources Roles ABAC Rules" at bounding box center [758, 68] width 1129 height 35
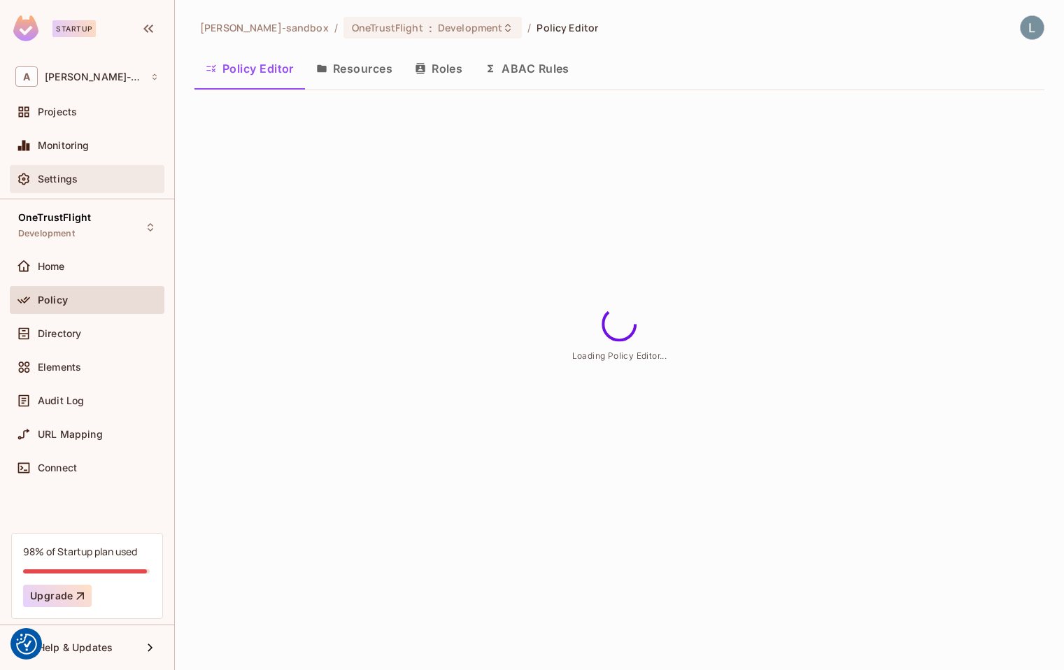
click at [76, 176] on span "Settings" at bounding box center [58, 178] width 40 height 11
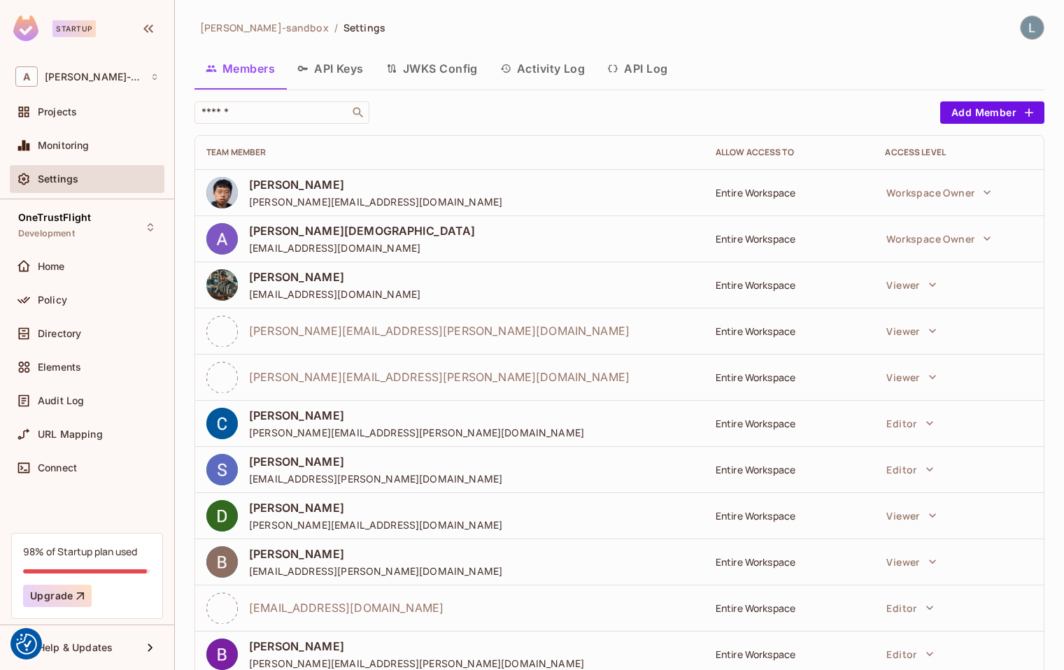
click at [640, 72] on button "API Log" at bounding box center [637, 68] width 83 height 35
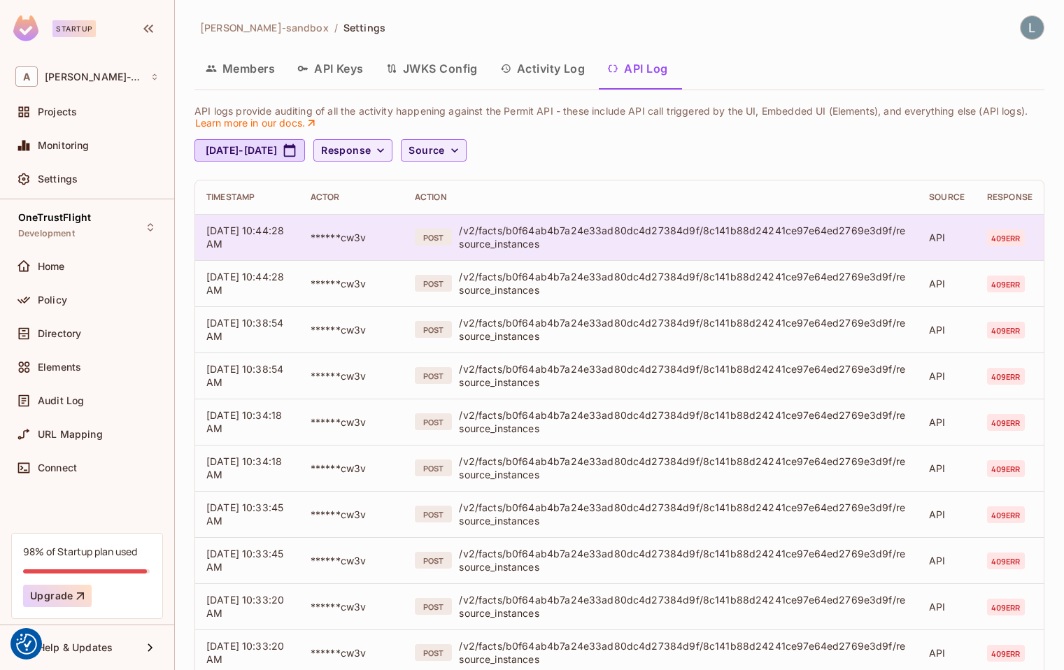
click at [669, 234] on div "/v2/facts/b0f64ab4b7a24e33ad80dc4d27384d9f/8c141b88d24241ce97e64ed2769e3d9f/res…" at bounding box center [683, 237] width 448 height 27
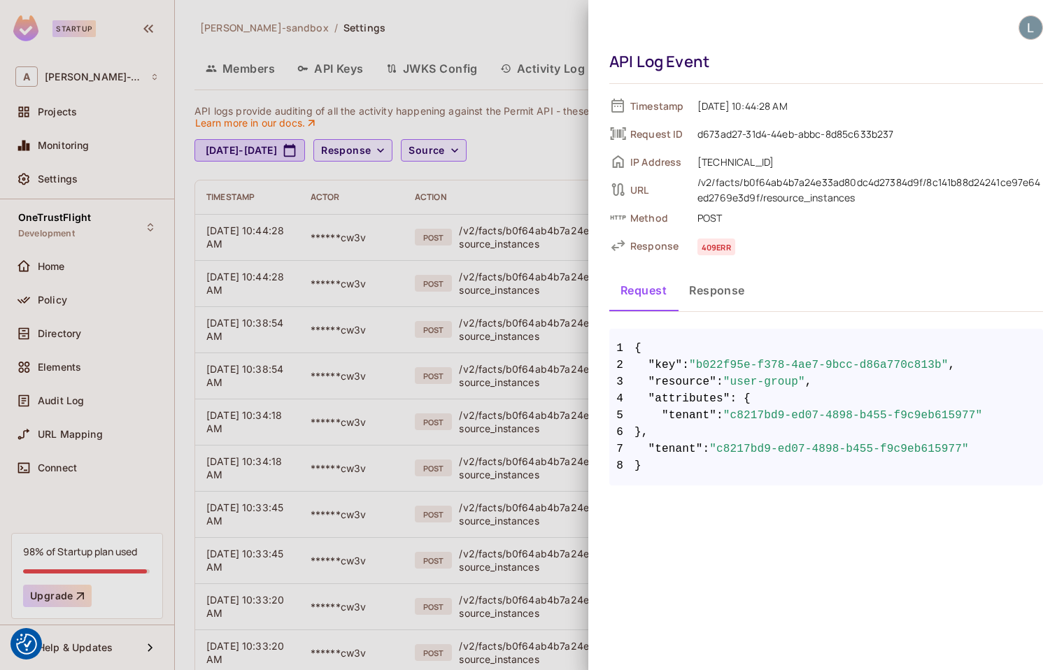
click at [529, 317] on div at bounding box center [532, 335] width 1064 height 670
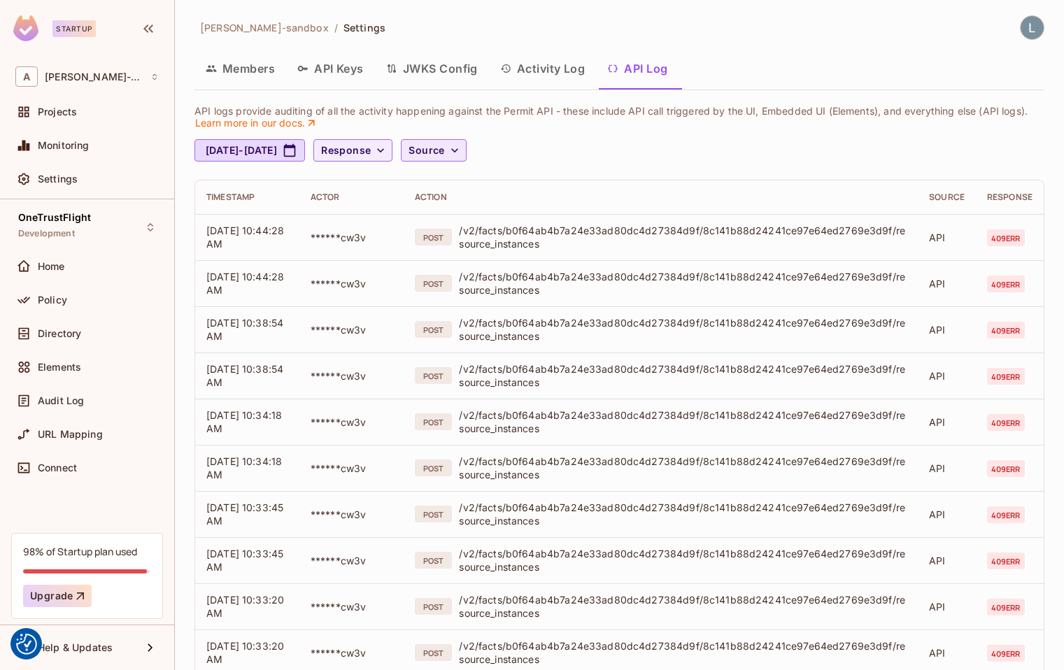
click at [462, 152] on icon "button" at bounding box center [455, 150] width 14 height 14
click at [512, 180] on span "API logs" at bounding box center [509, 182] width 59 height 13
click at [643, 144] on div at bounding box center [532, 335] width 1064 height 670
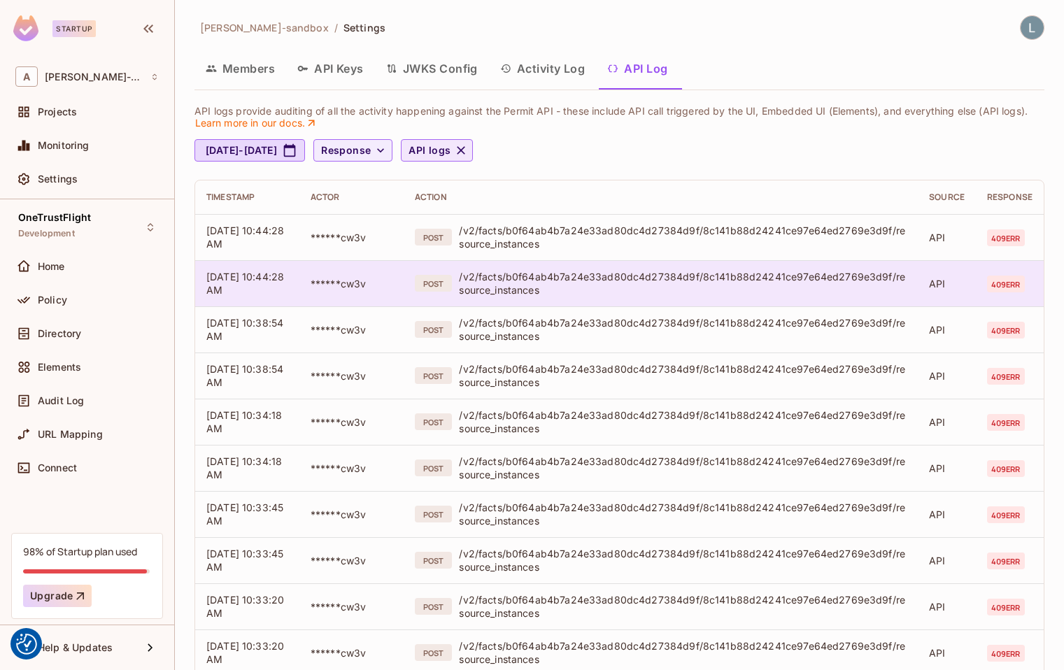
click at [809, 280] on div "/v2/facts/b0f64ab4b7a24e33ad80dc4d27384d9f/8c141b88d24241ce97e64ed2769e3d9f/res…" at bounding box center [683, 283] width 448 height 27
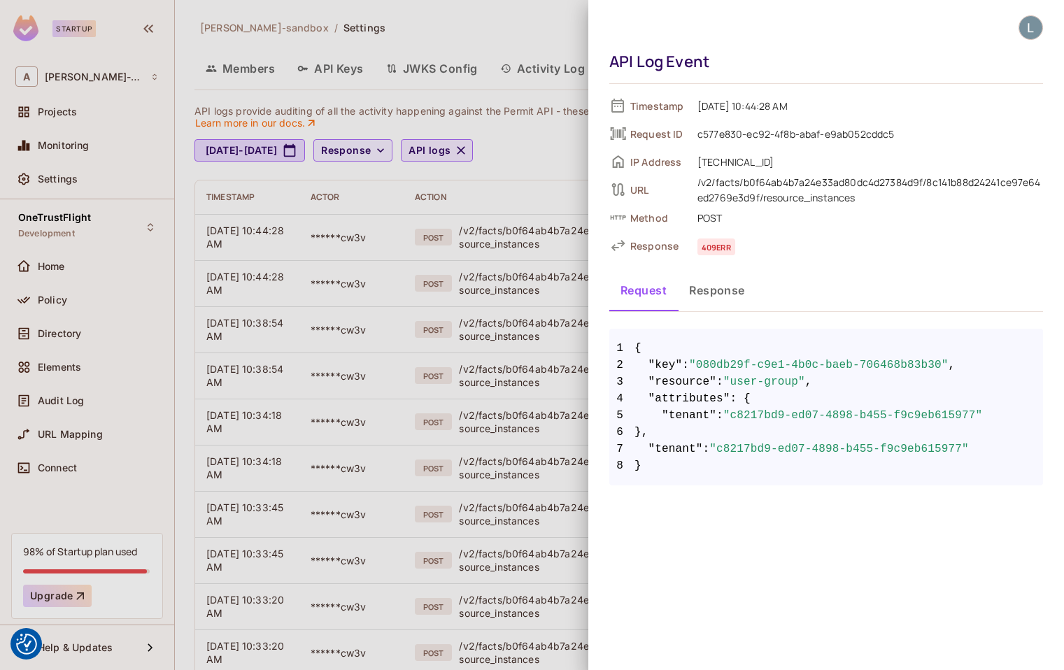
click at [722, 291] on button "Response" at bounding box center [717, 290] width 78 height 35
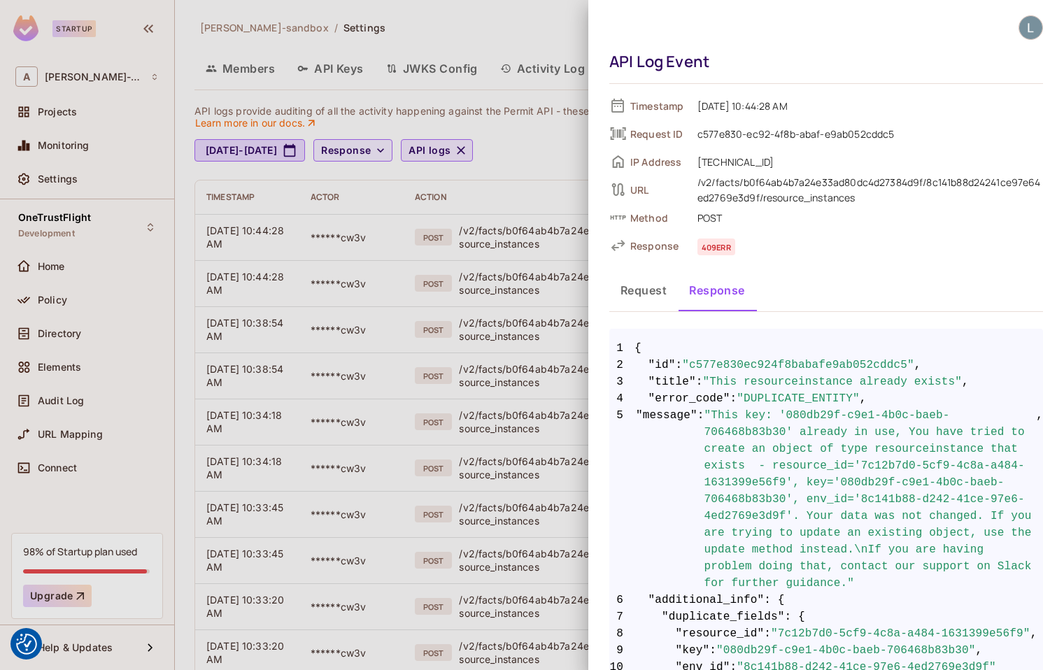
click at [561, 426] on div at bounding box center [532, 335] width 1064 height 670
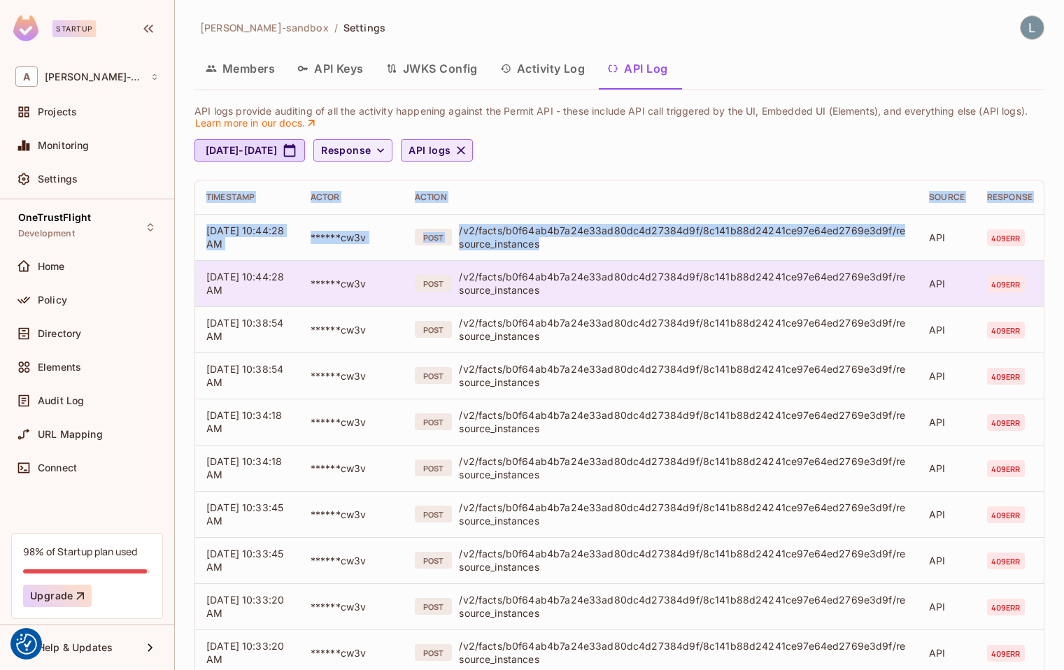
drag, startPoint x: 596, startPoint y: 171, endPoint x: 596, endPoint y: 271, distance: 100.0
click at [596, 271] on div "API logs provide auditing of all the activity happening against the Permit API …" at bounding box center [619, 527] width 850 height 852
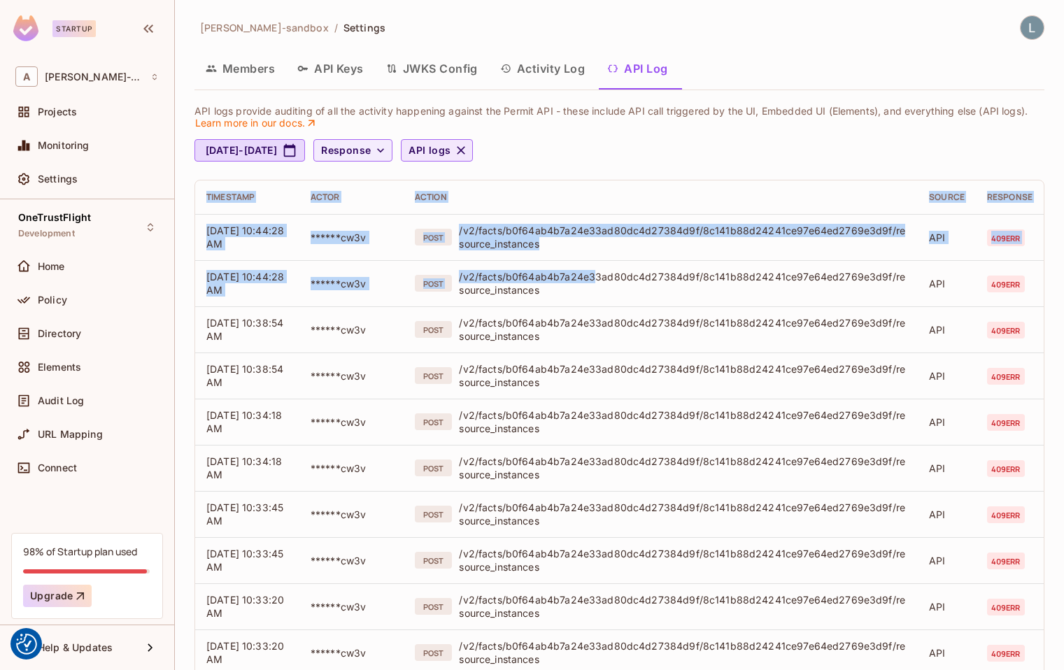
click at [564, 71] on button "Activity Log" at bounding box center [543, 68] width 108 height 35
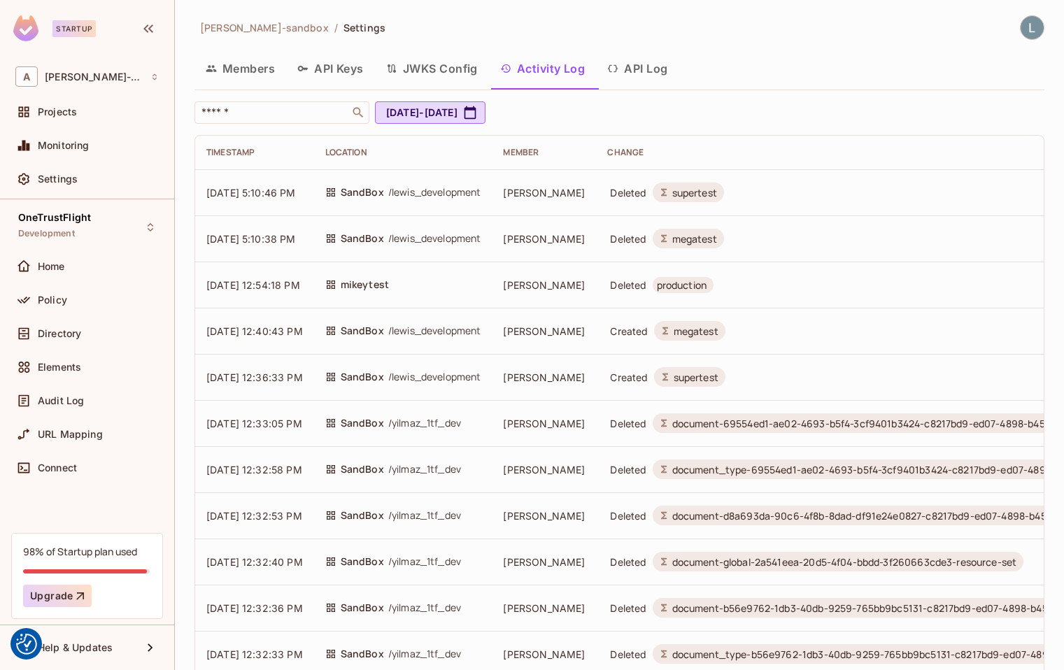
click at [634, 75] on button "API Log" at bounding box center [637, 68] width 83 height 35
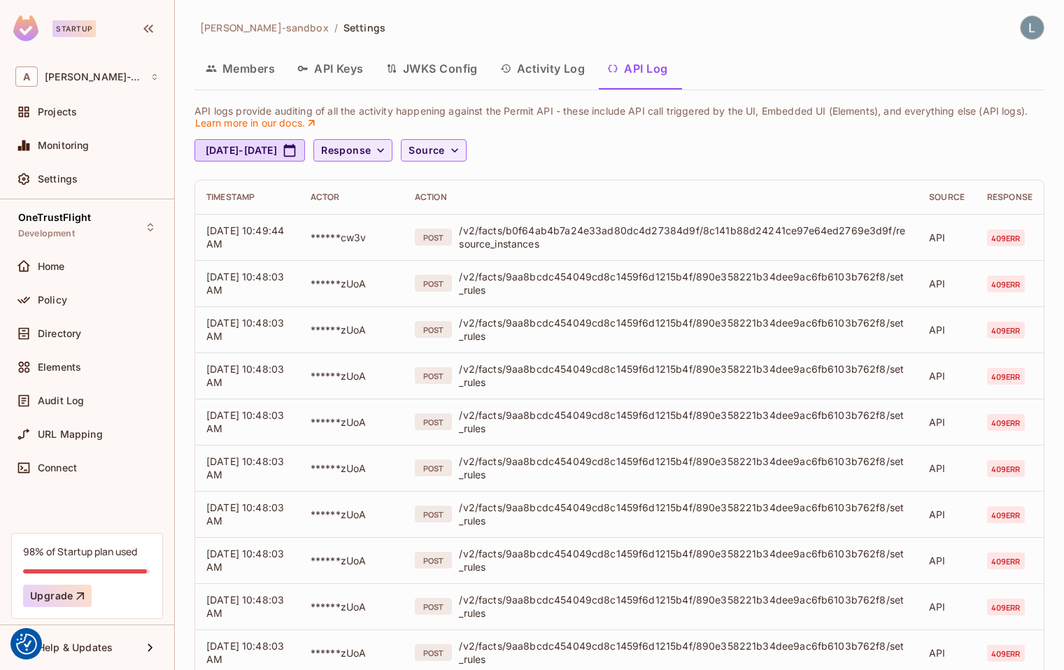
click at [392, 151] on button "Response" at bounding box center [352, 150] width 79 height 22
click at [438, 151] on div at bounding box center [532, 335] width 1064 height 670
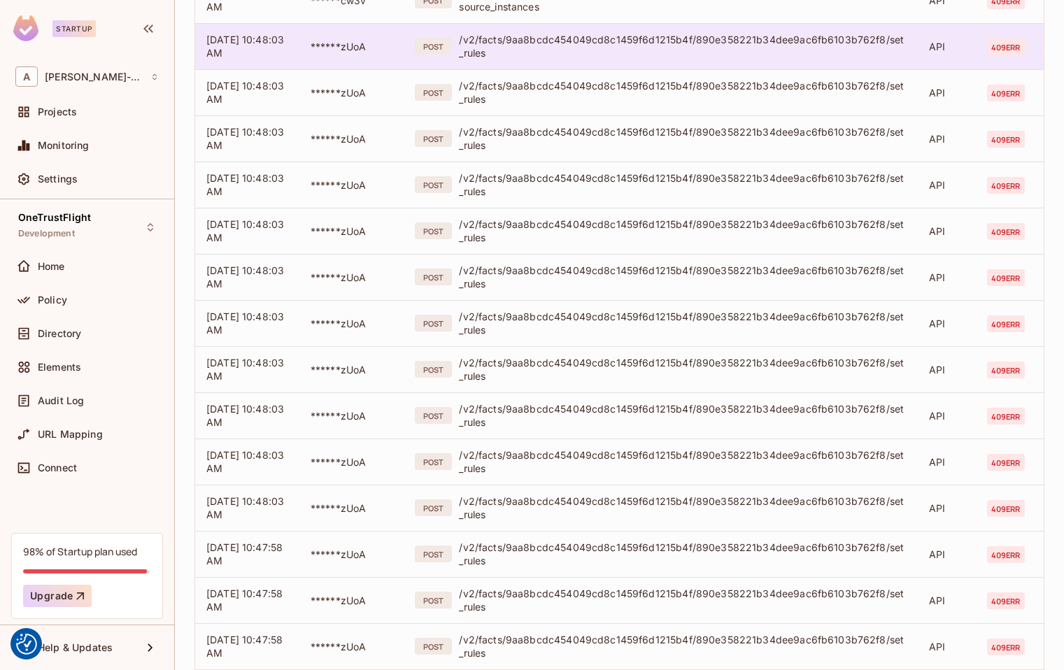
scroll to position [314, 0]
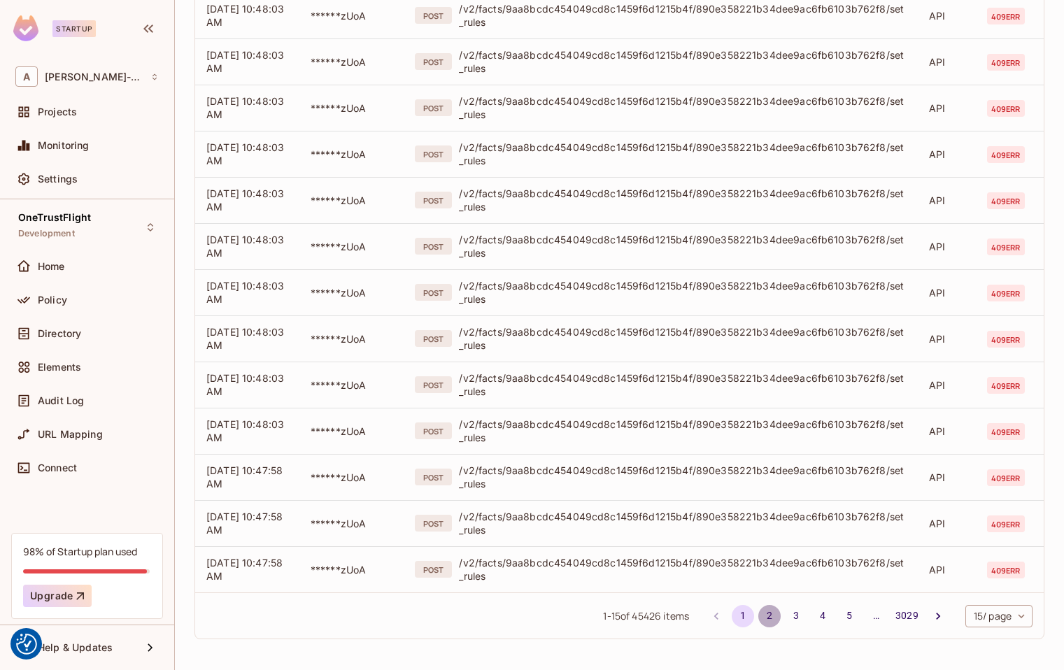
click at [769, 618] on button "2" at bounding box center [769, 616] width 22 height 22
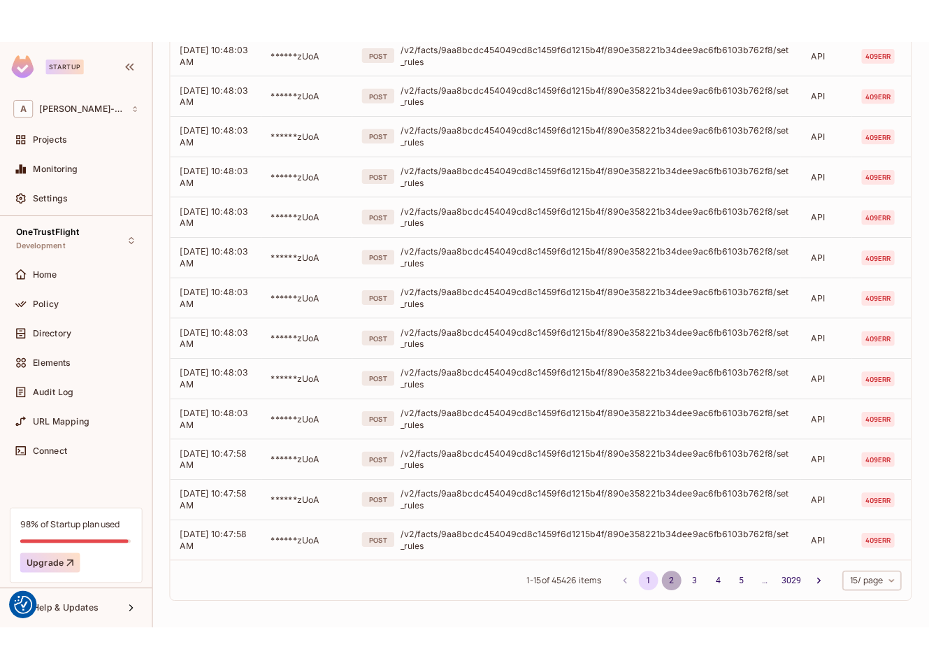
scroll to position [0, 0]
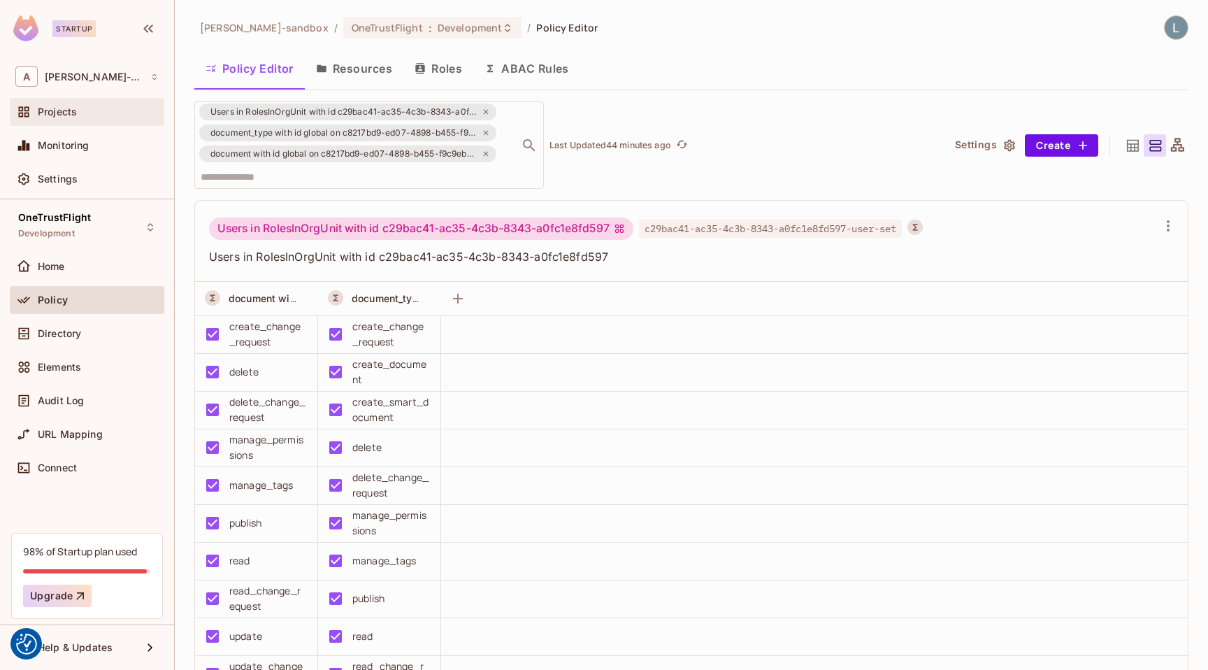
click at [83, 112] on div "Projects" at bounding box center [98, 111] width 121 height 11
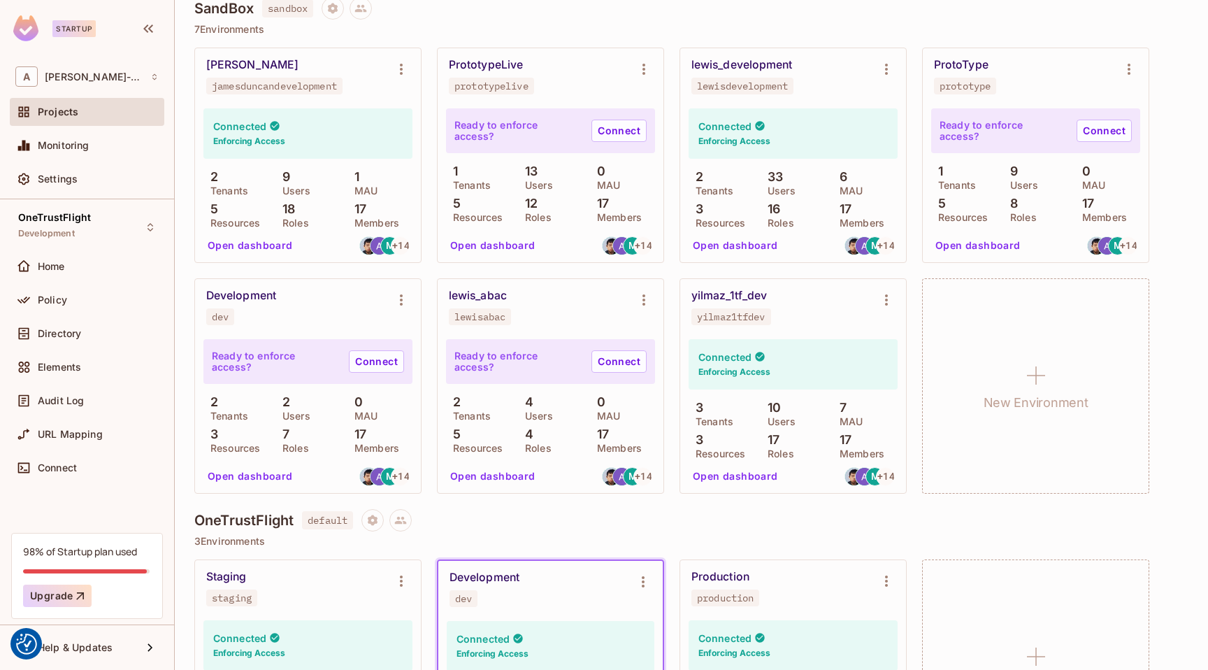
scroll to position [401, 0]
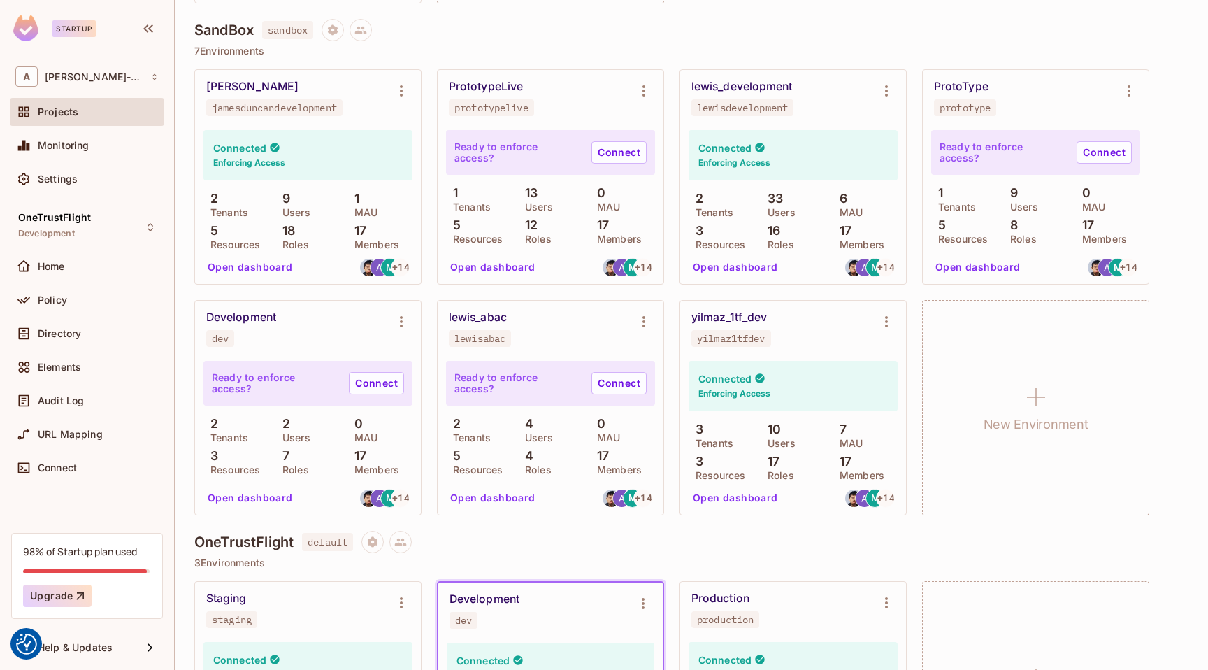
click at [755, 263] on button "Open dashboard" at bounding box center [735, 267] width 97 height 22
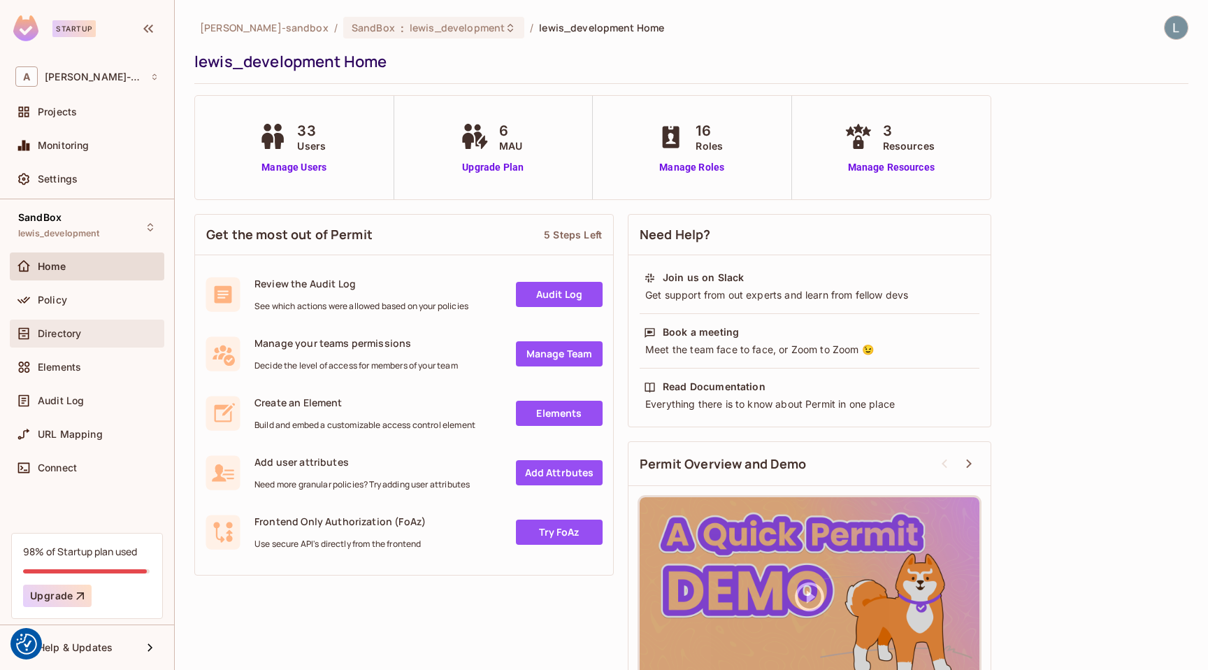
click at [64, 336] on span "Directory" at bounding box center [59, 333] width 43 height 11
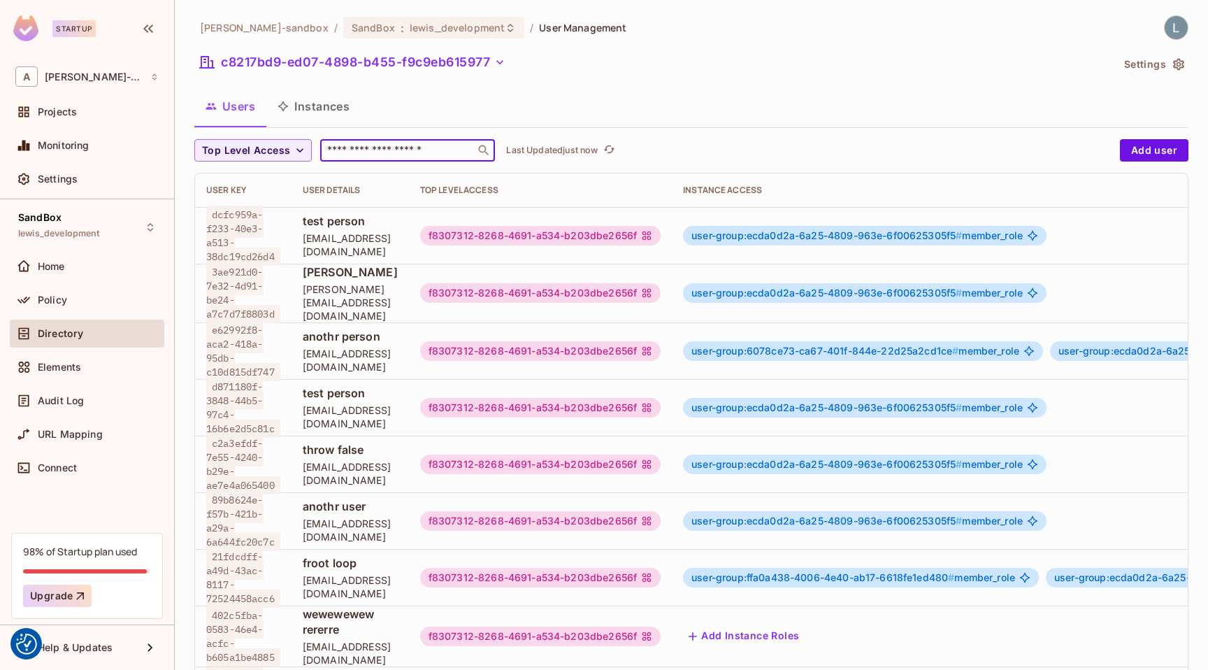
click at [384, 150] on input "text" at bounding box center [397, 150] width 147 height 14
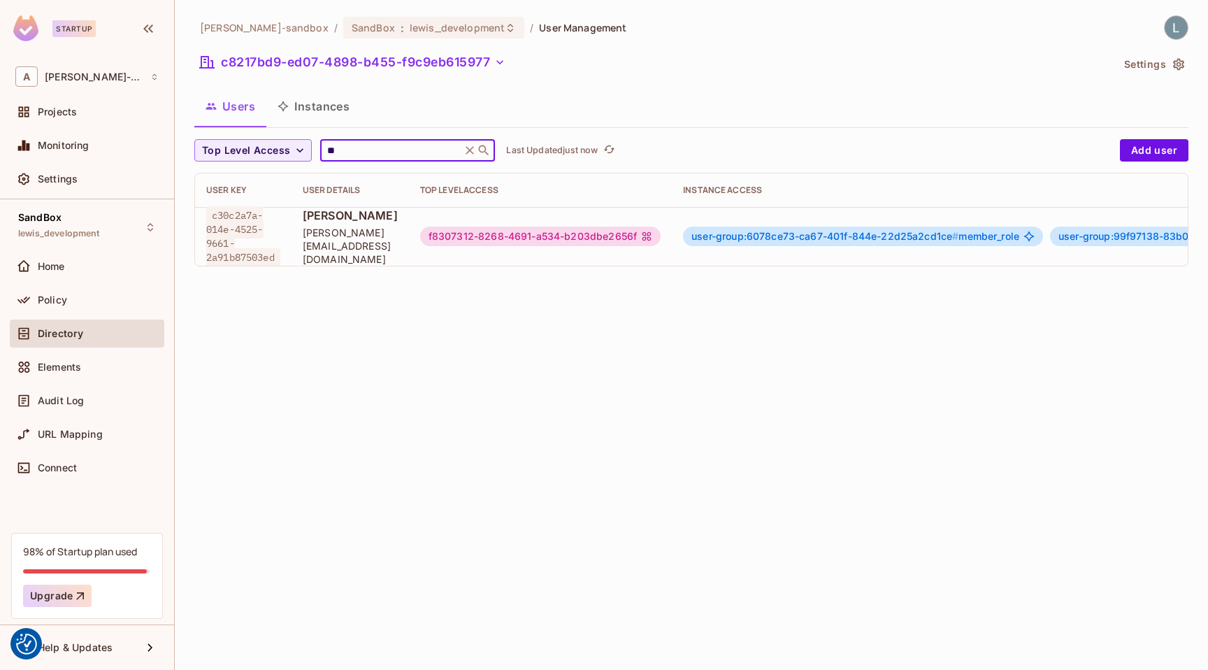
scroll to position [0, 361]
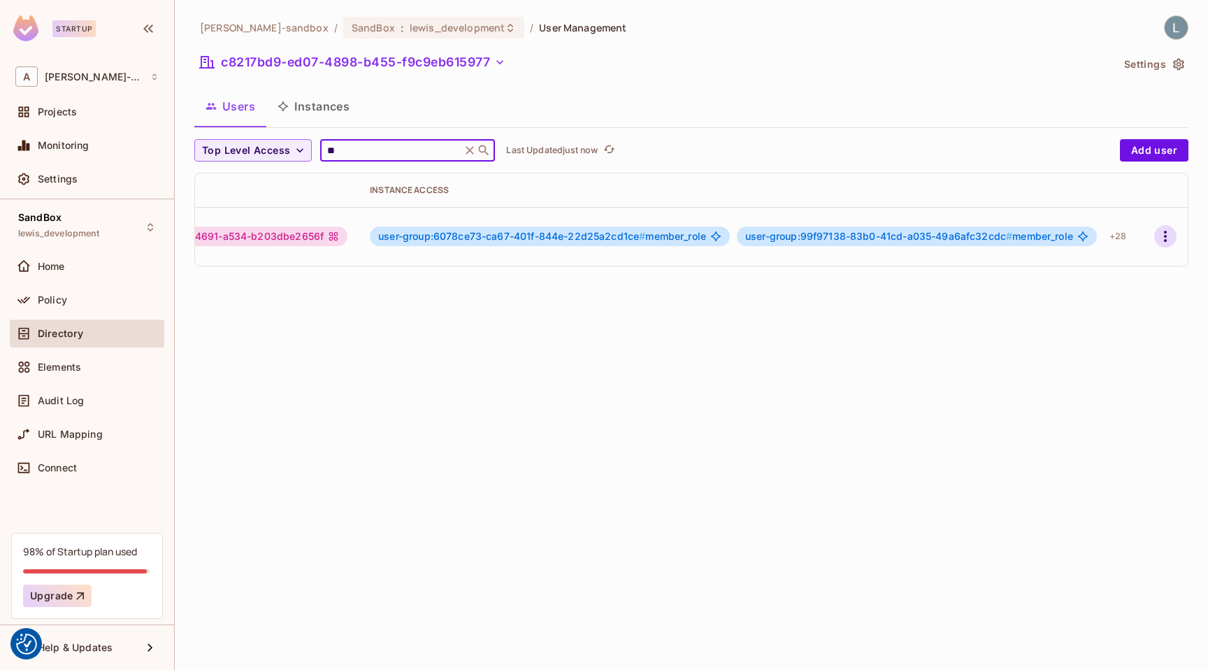
type input "**"
click at [1162, 236] on icon "button" at bounding box center [1165, 236] width 17 height 17
click at [1113, 300] on div "Edit Attributes" at bounding box center [1117, 297] width 69 height 14
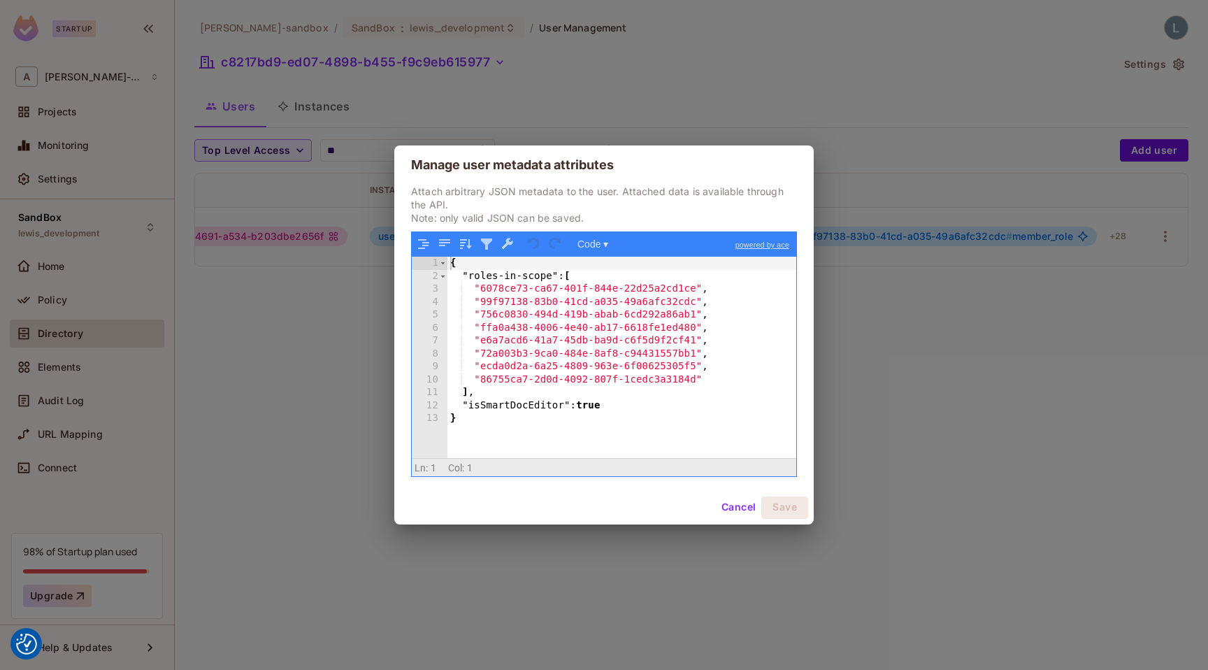
click at [463, 96] on div "Manage user metadata attributes Attach arbitrary JSON metadata to the user. Att…" at bounding box center [604, 335] width 1208 height 670
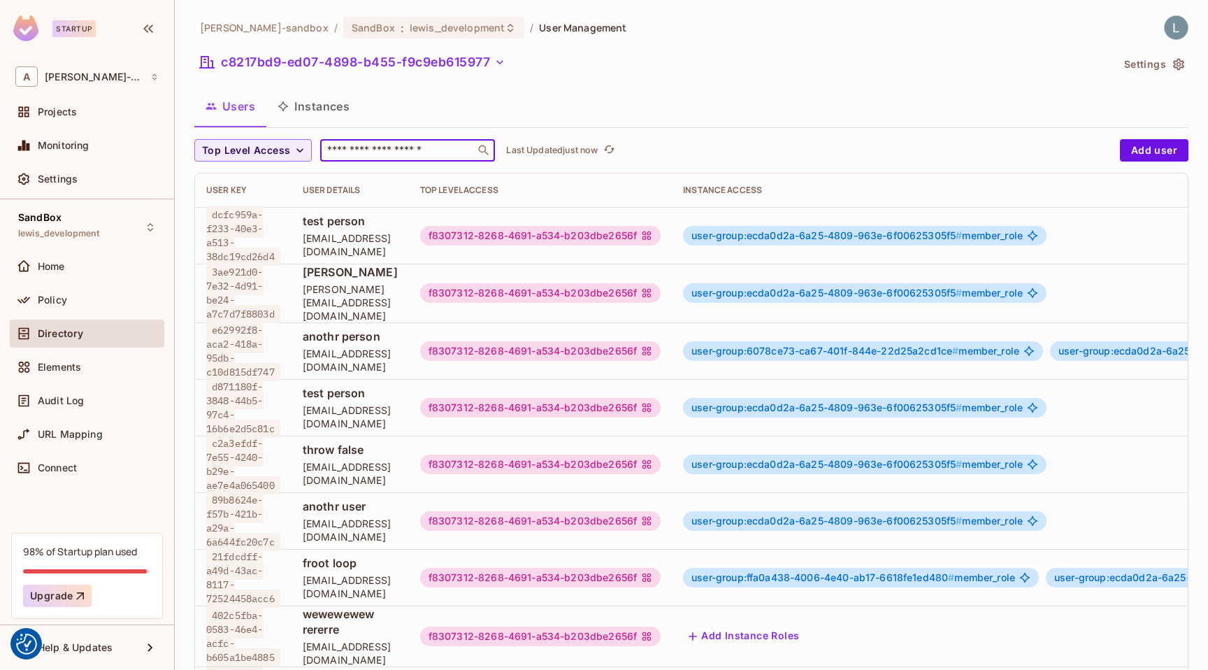
click at [412, 152] on input "text" at bounding box center [397, 150] width 147 height 14
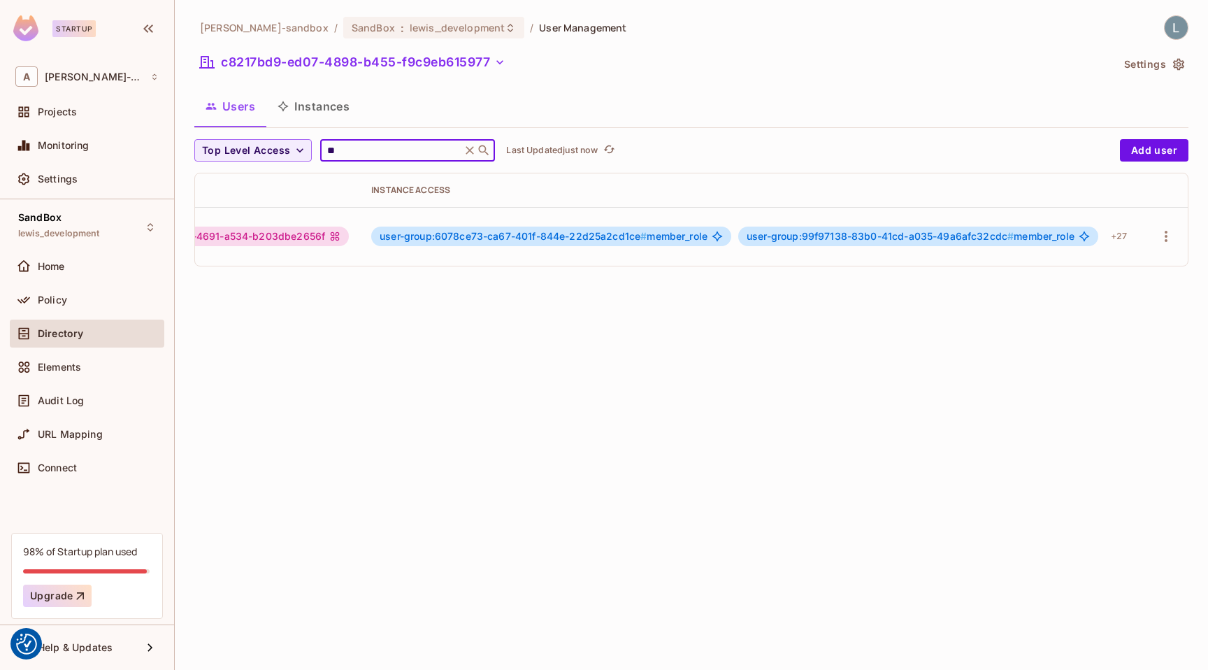
scroll to position [0, 360]
type input "**"
click at [1168, 229] on icon "button" at bounding box center [1165, 236] width 17 height 17
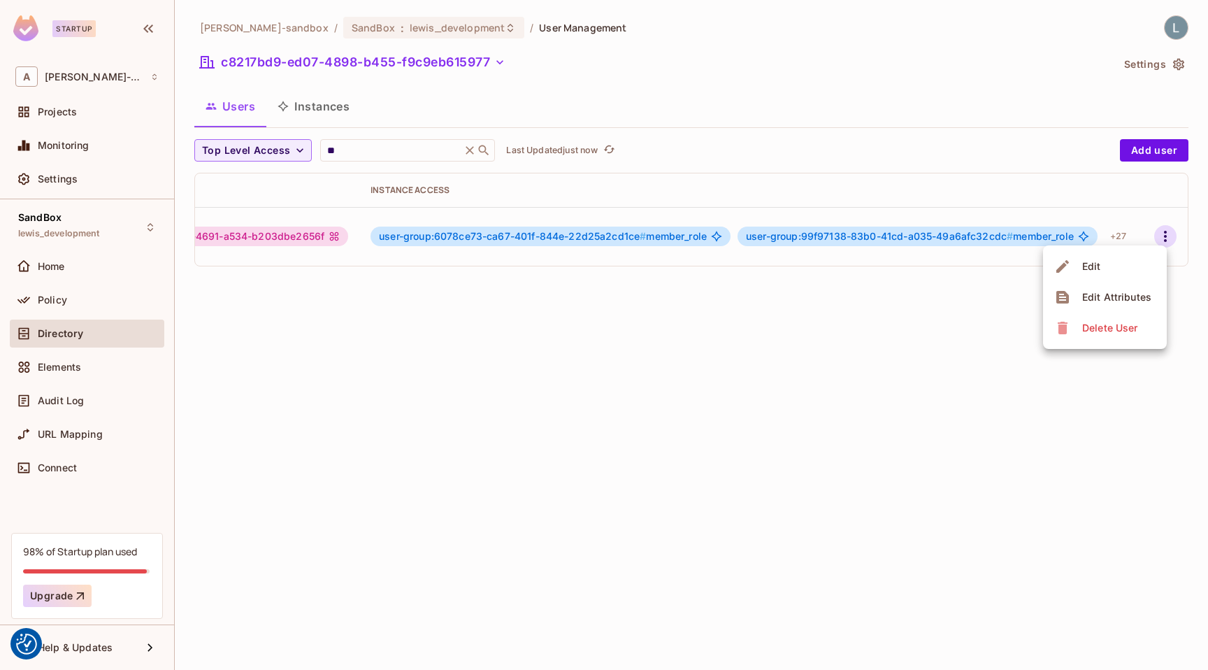
click at [1117, 294] on div "Edit Attributes" at bounding box center [1117, 297] width 69 height 14
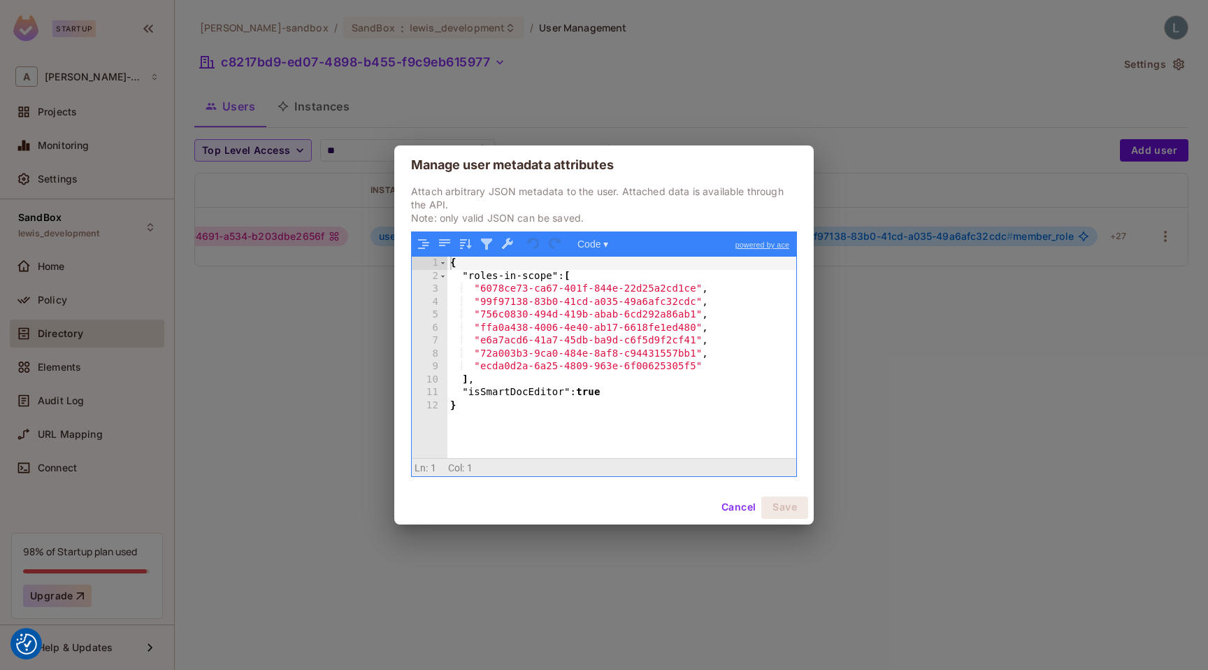
click at [279, 362] on div "Manage user metadata attributes Attach arbitrary JSON metadata to the user. Att…" at bounding box center [604, 335] width 1208 height 670
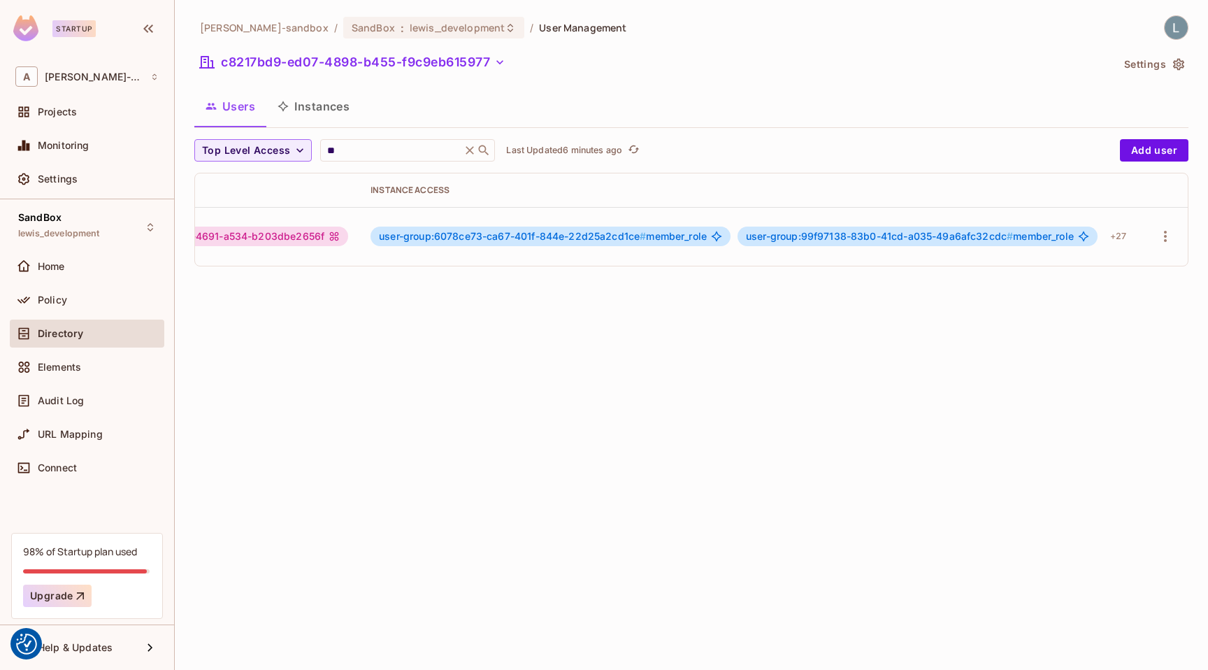
click at [691, 358] on div "alex-trustflight-sandbox / SandBox : lewis_development / User Management c8217b…" at bounding box center [692, 335] width 1034 height 670
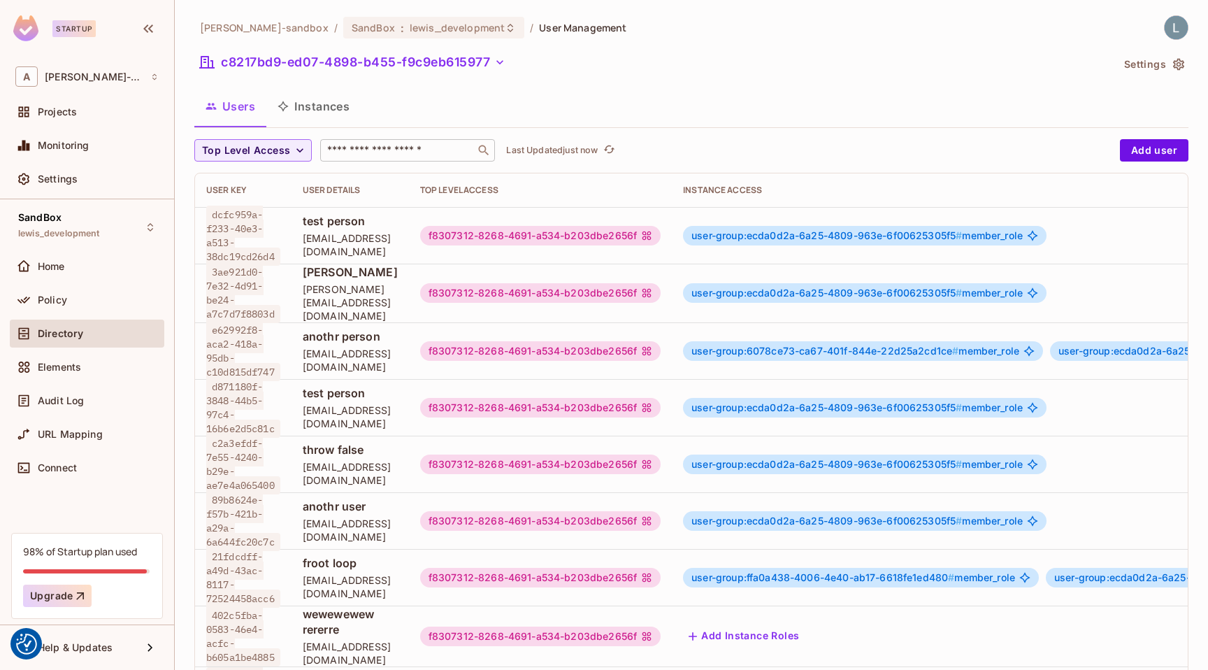
click at [448, 156] on input "text" at bounding box center [397, 150] width 147 height 14
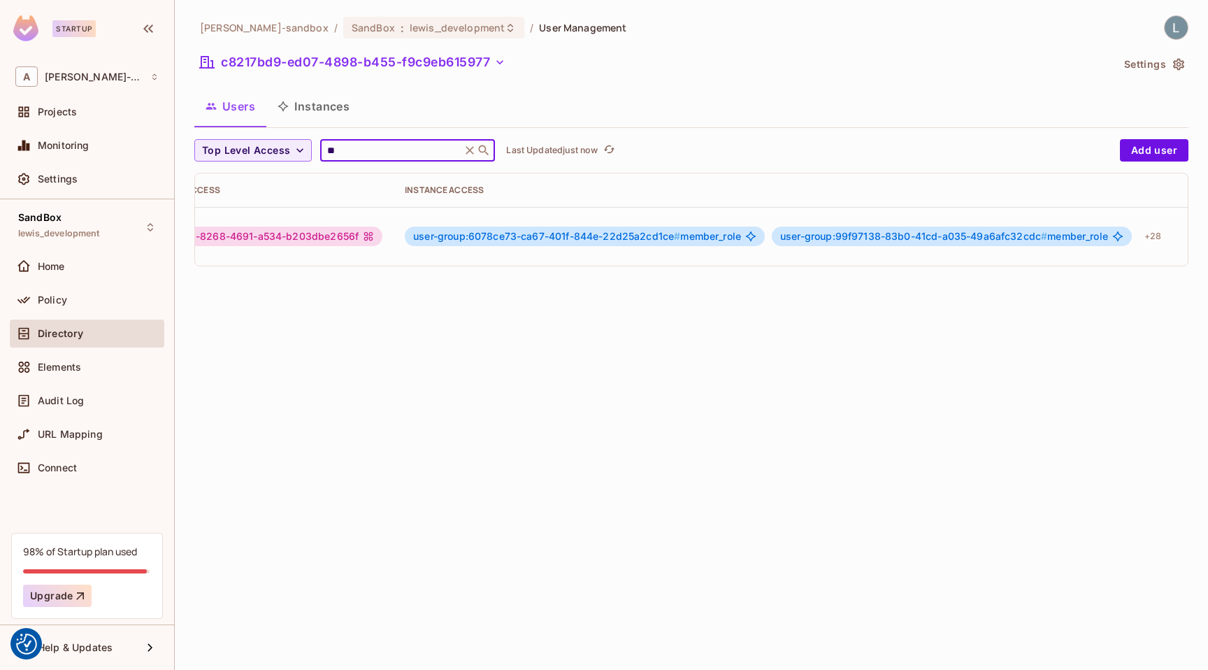
scroll to position [0, 361]
type input "**"
click at [1164, 238] on icon "button" at bounding box center [1165, 236] width 17 height 17
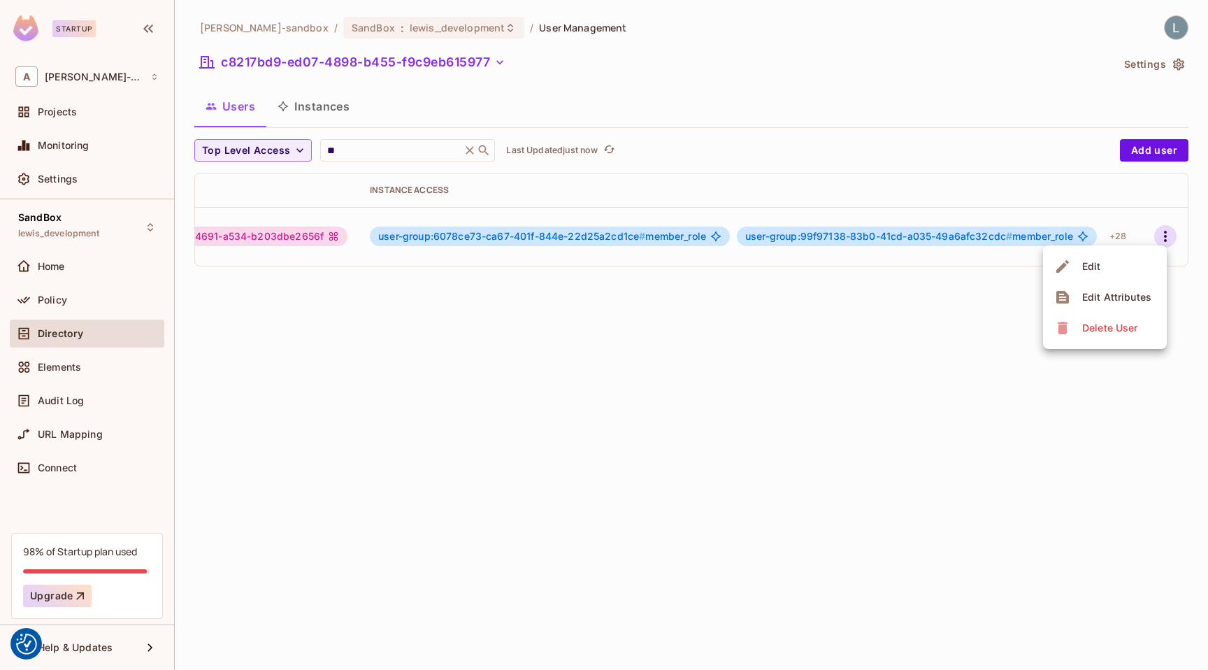
click at [1119, 297] on div "Edit Attributes" at bounding box center [1117, 297] width 69 height 14
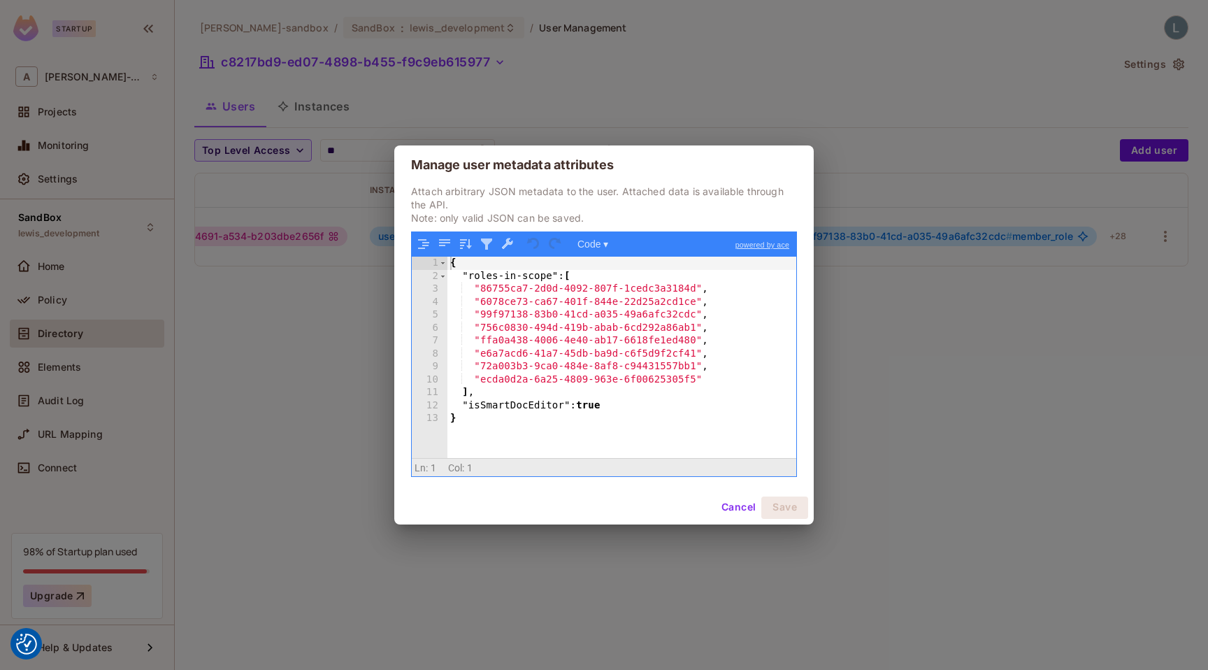
click at [336, 366] on div "Manage user metadata attributes Attach arbitrary JSON metadata to the user. Att…" at bounding box center [604, 335] width 1208 height 670
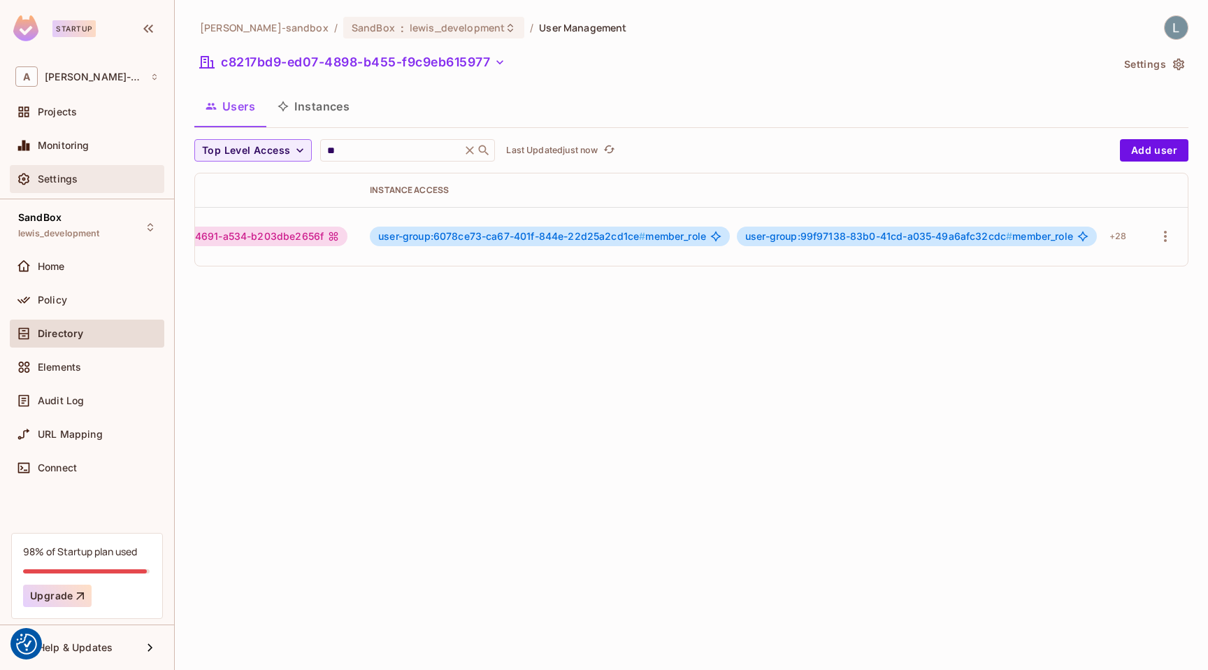
click at [113, 183] on div "Settings" at bounding box center [98, 178] width 121 height 11
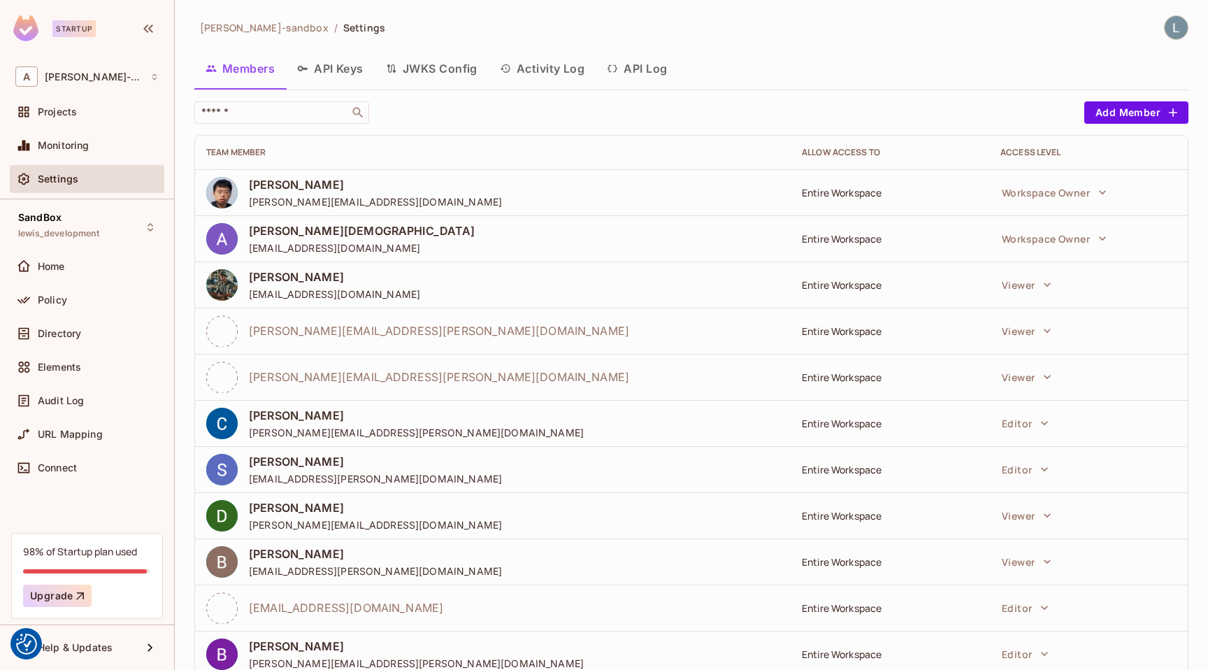
click at [635, 64] on button "API Log" at bounding box center [637, 68] width 83 height 35
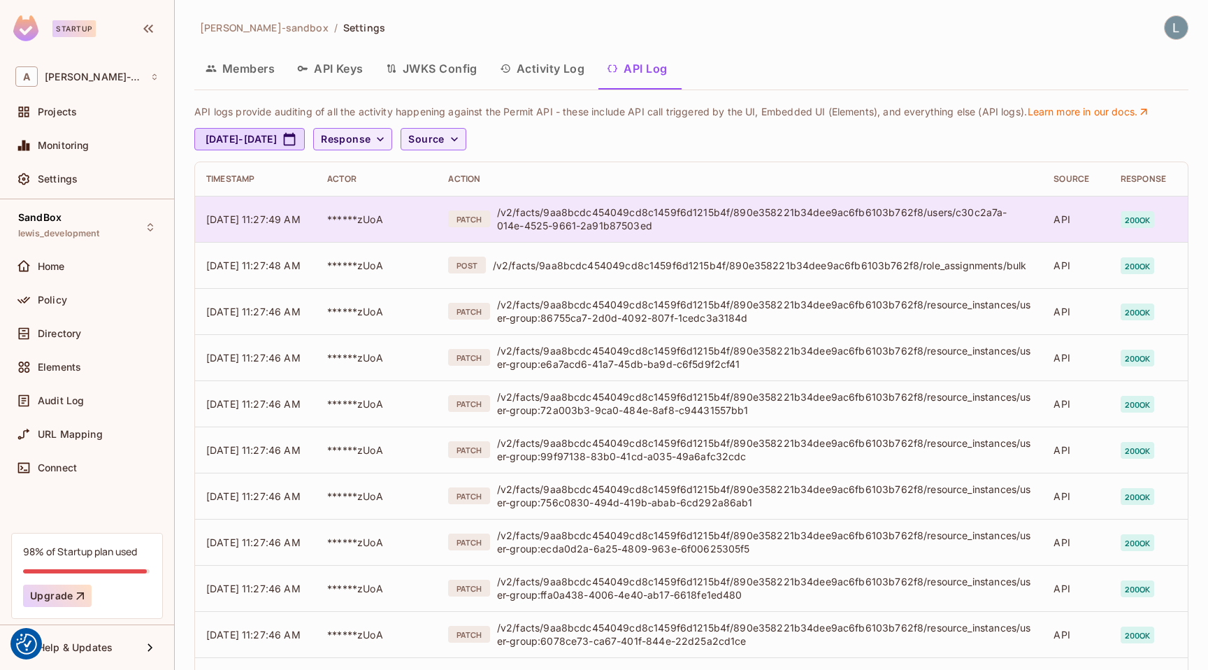
click at [700, 222] on div "/v2/facts/9aa8bcdc454049cd8c1459f6d1215b4f/890e358221b34dee9ac6fb6103b762f8/use…" at bounding box center [764, 219] width 534 height 27
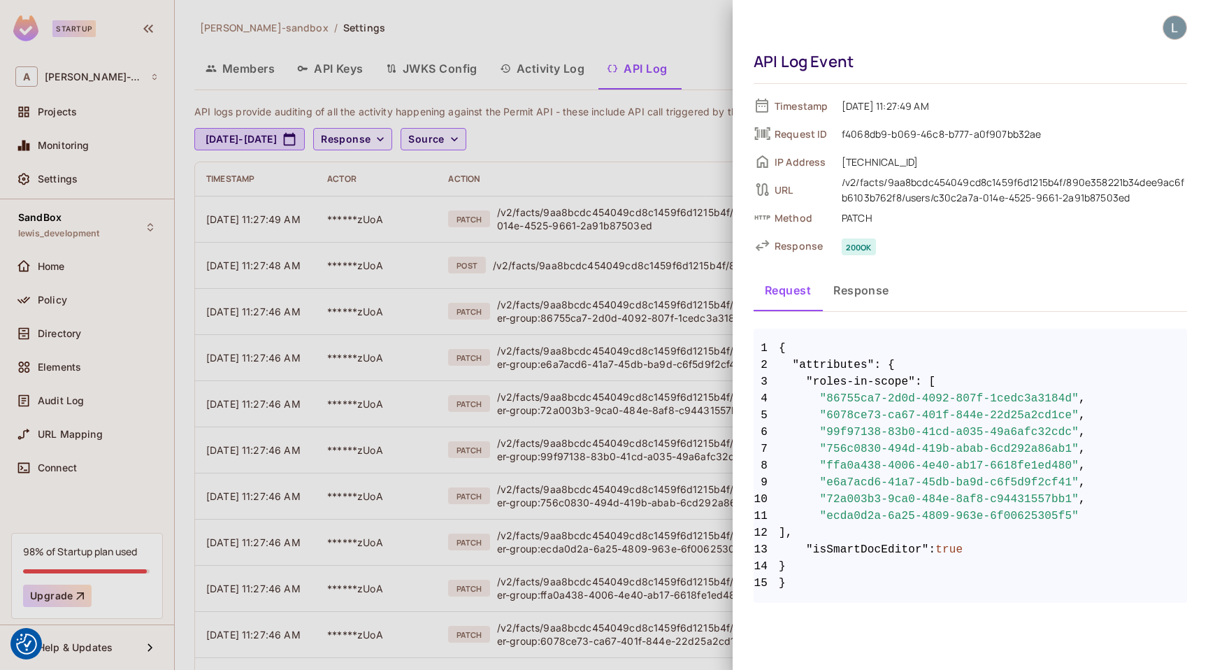
click at [700, 262] on div at bounding box center [604, 335] width 1208 height 670
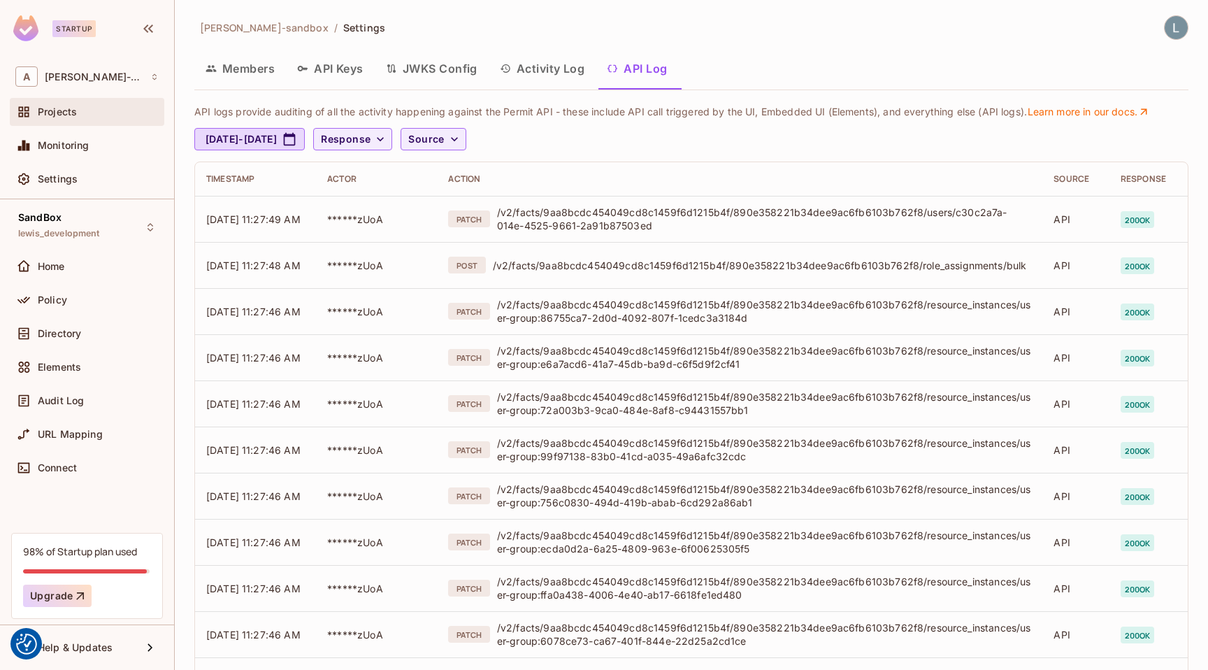
click at [94, 115] on div "Projects" at bounding box center [98, 111] width 121 height 11
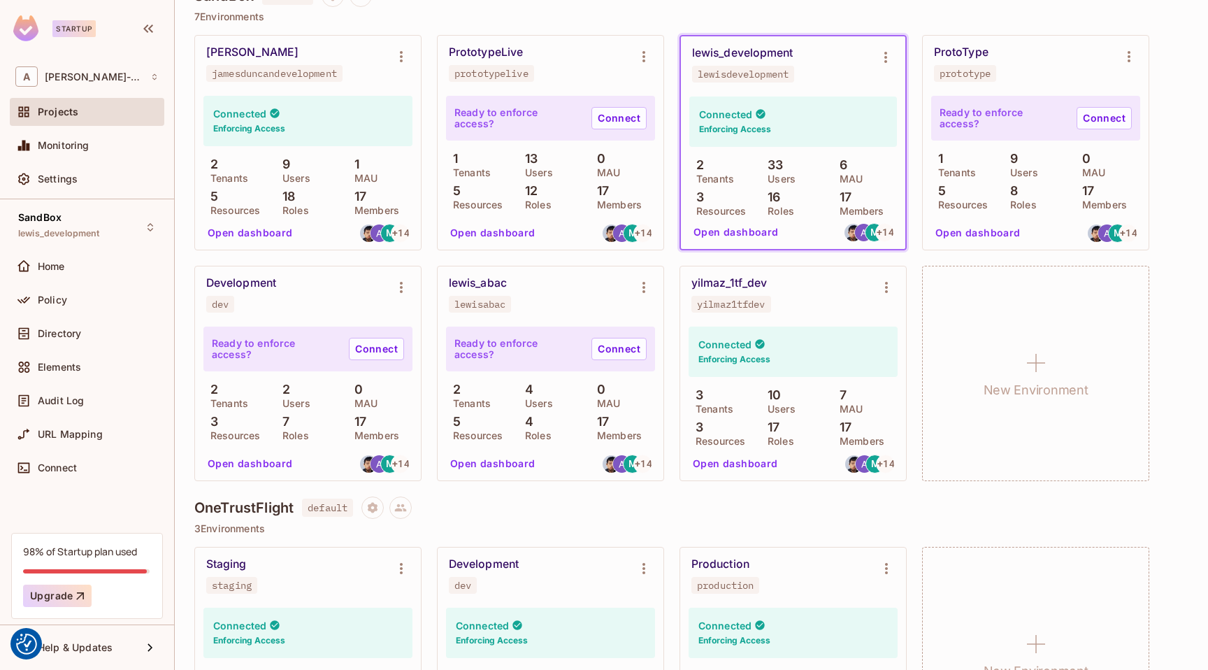
scroll to position [543, 0]
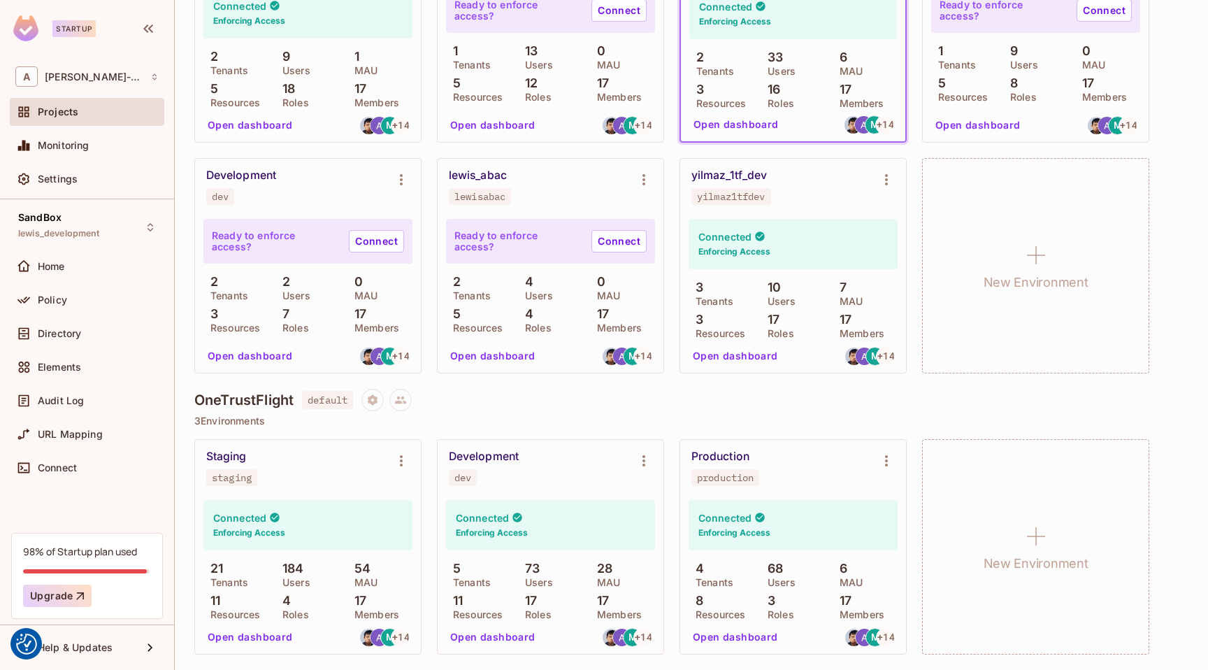
click at [492, 638] on button "Open dashboard" at bounding box center [493, 637] width 97 height 22
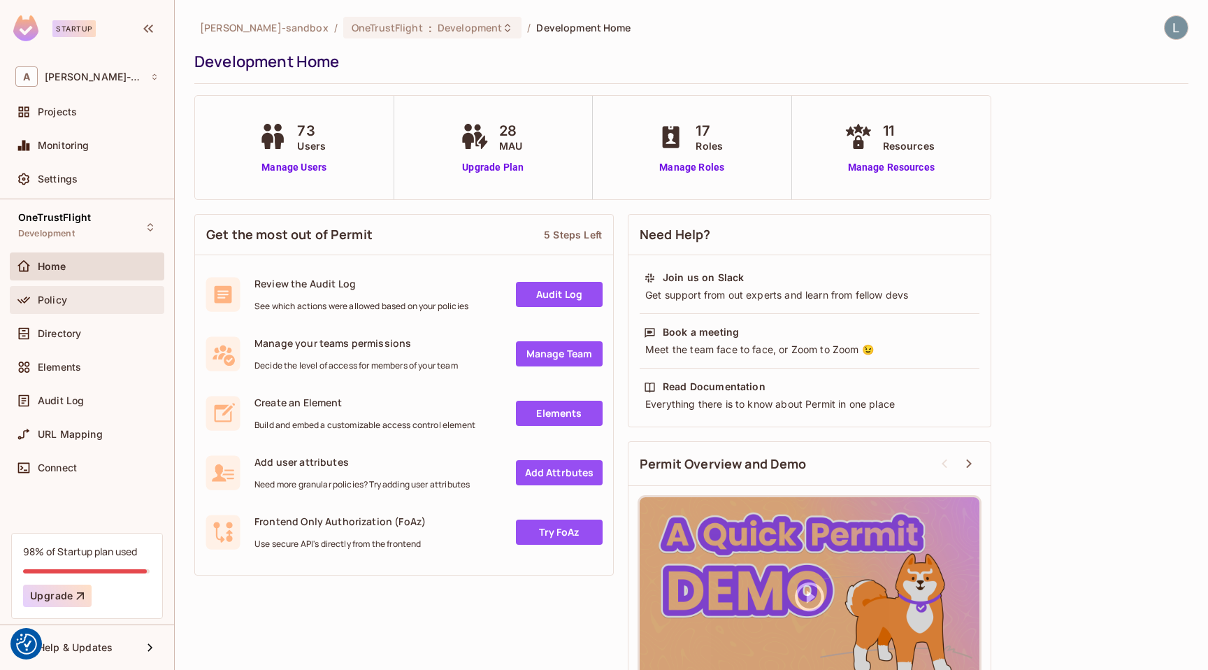
click at [62, 301] on span "Policy" at bounding box center [52, 299] width 29 height 11
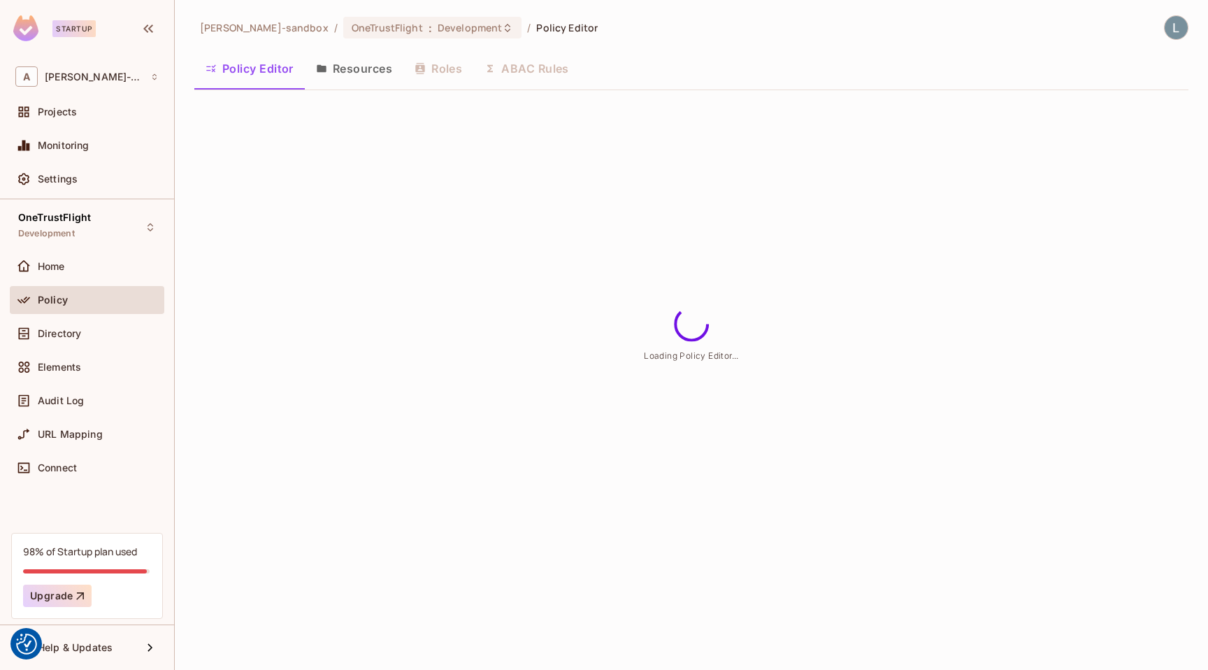
click at [376, 66] on button "Resources" at bounding box center [354, 68] width 99 height 35
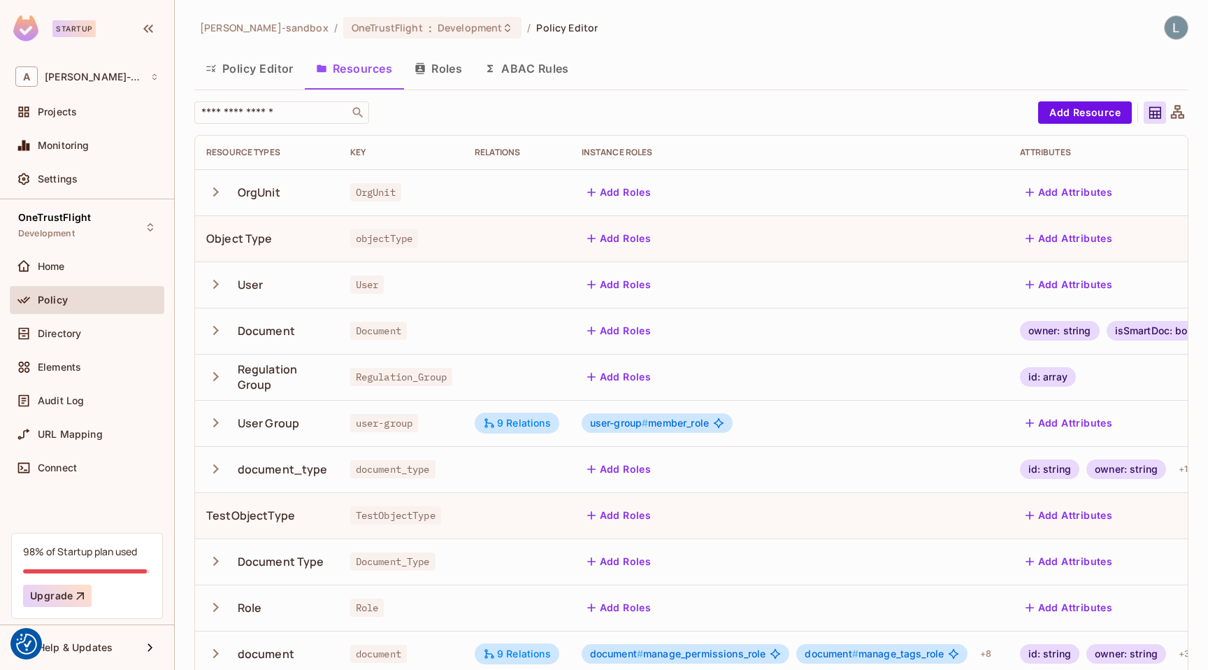
scroll to position [19, 0]
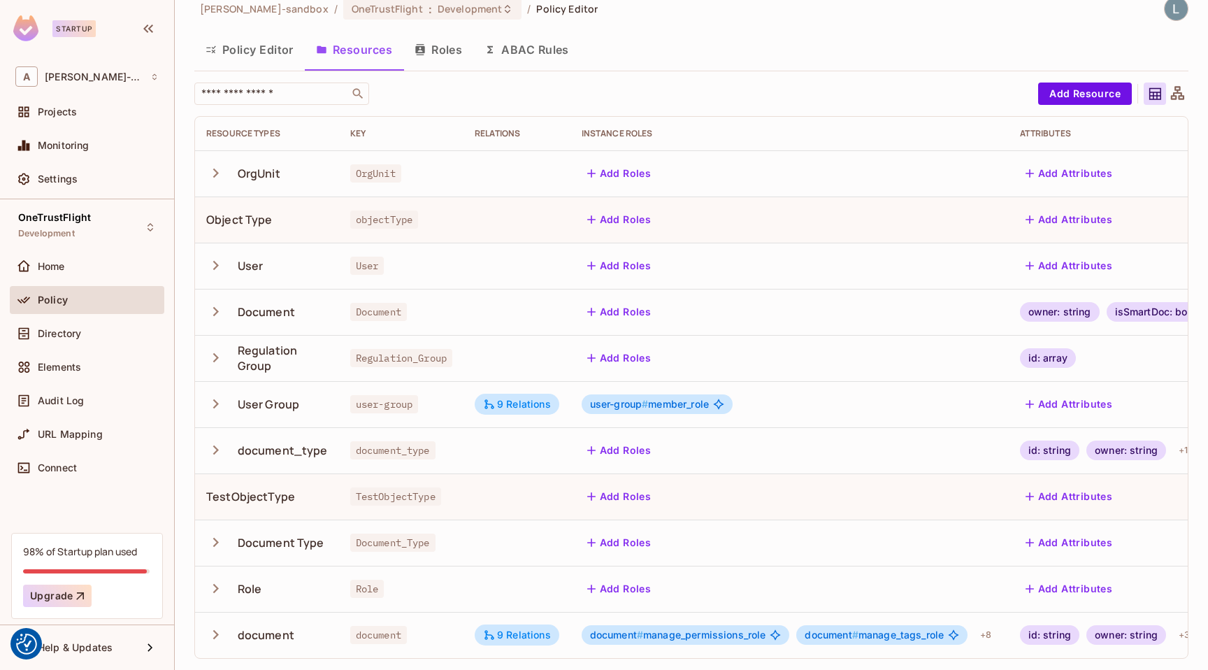
click at [220, 404] on icon "button" at bounding box center [215, 403] width 19 height 19
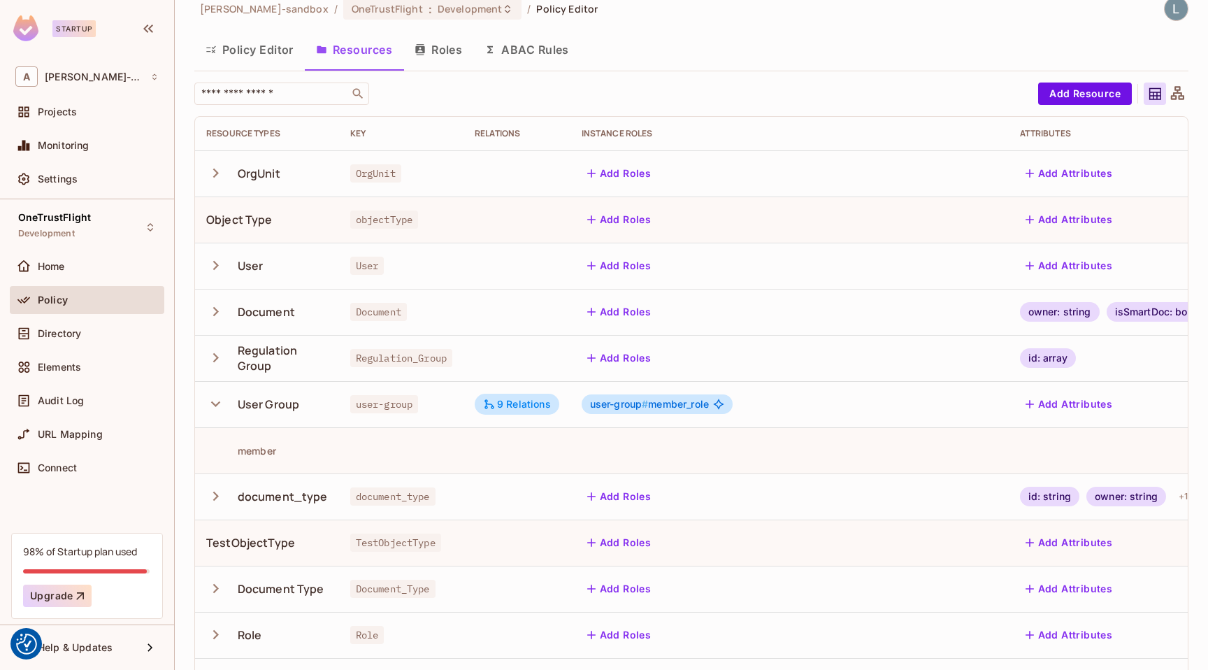
click at [220, 404] on icon "button" at bounding box center [215, 403] width 19 height 19
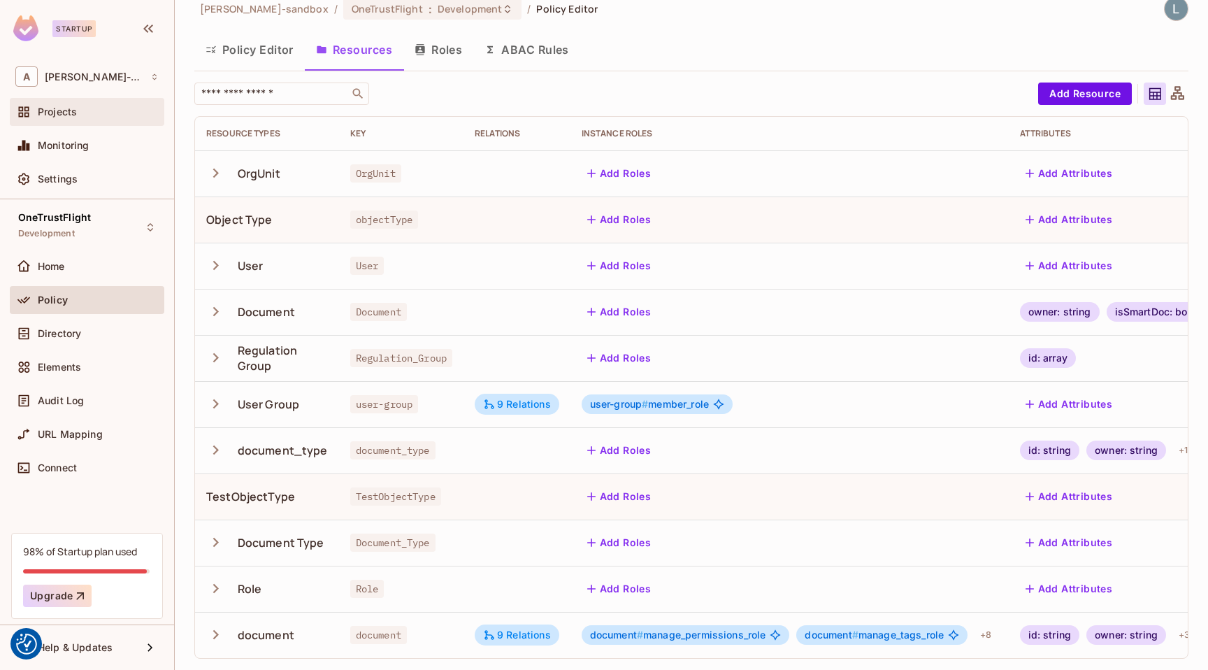
click at [77, 115] on div "Projects" at bounding box center [98, 111] width 121 height 11
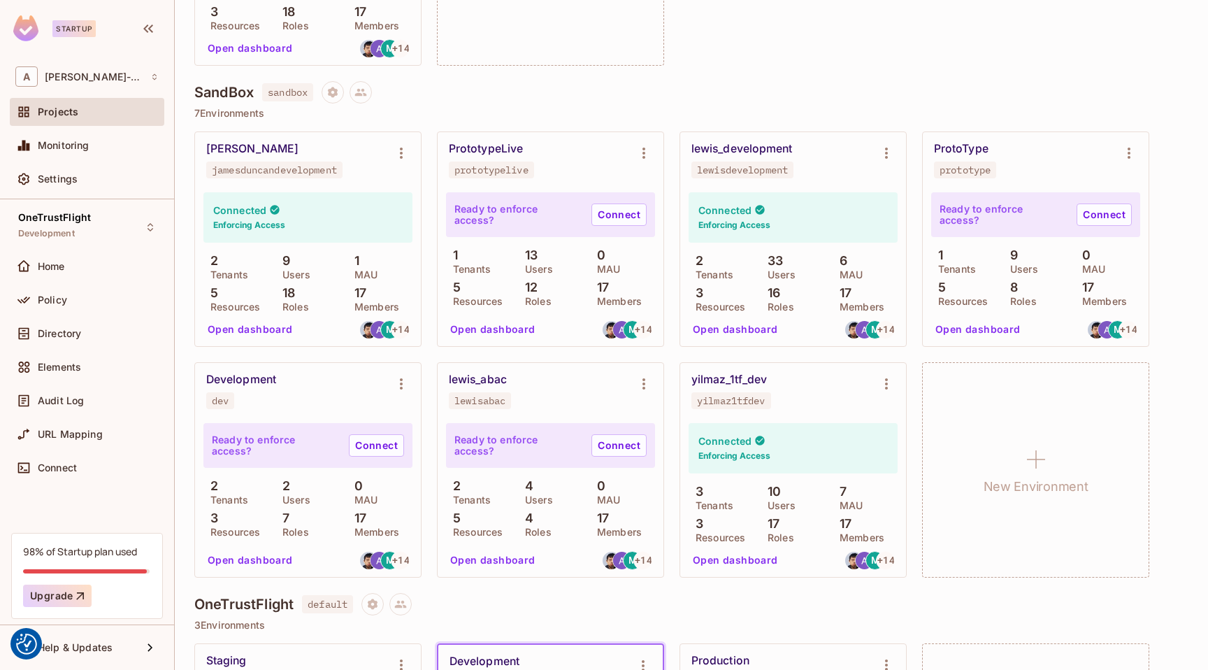
scroll to position [330, 0]
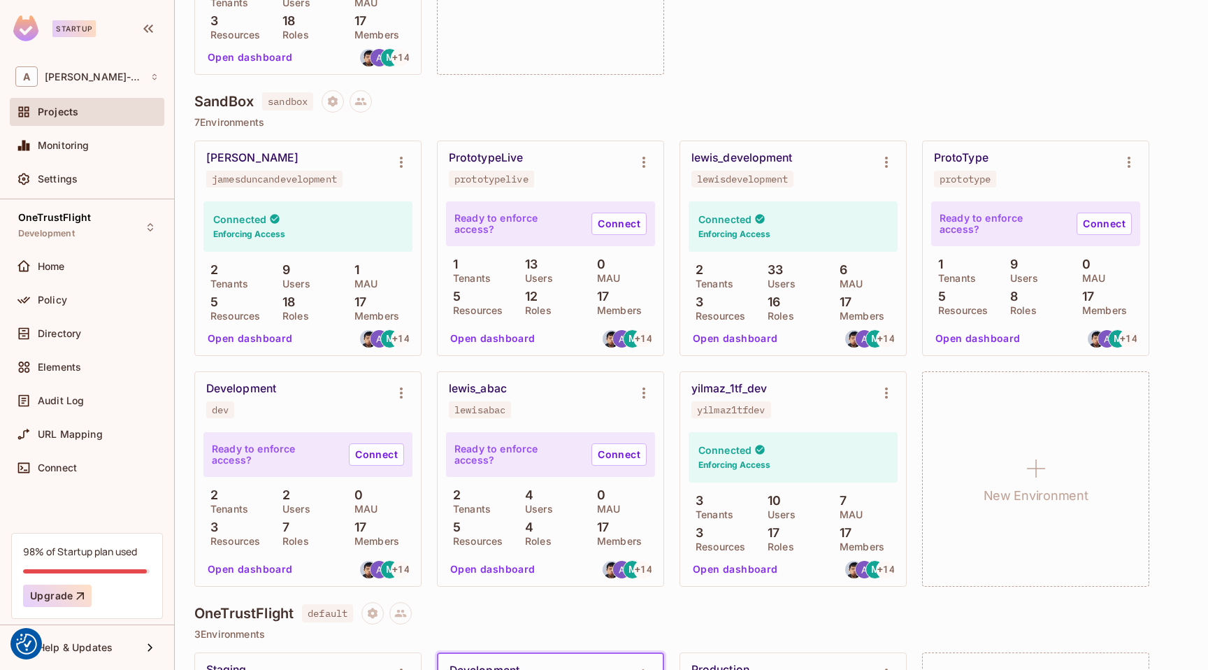
click at [719, 343] on button "Open dashboard" at bounding box center [735, 338] width 97 height 22
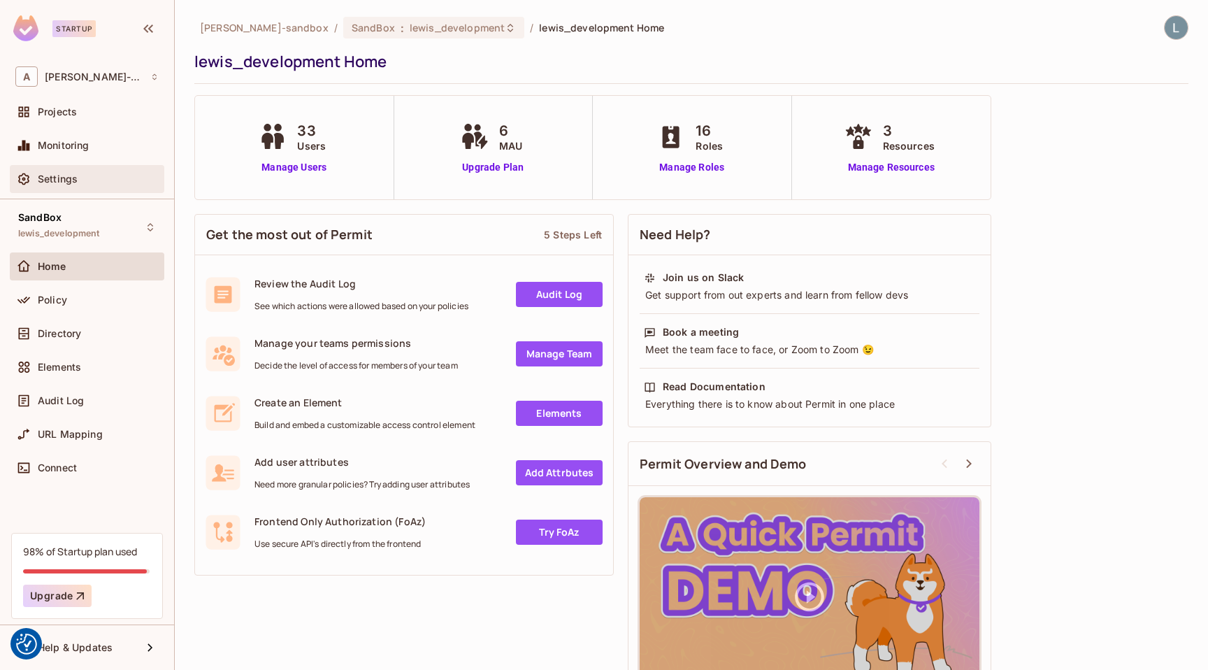
click at [116, 173] on div "Settings" at bounding box center [98, 178] width 121 height 11
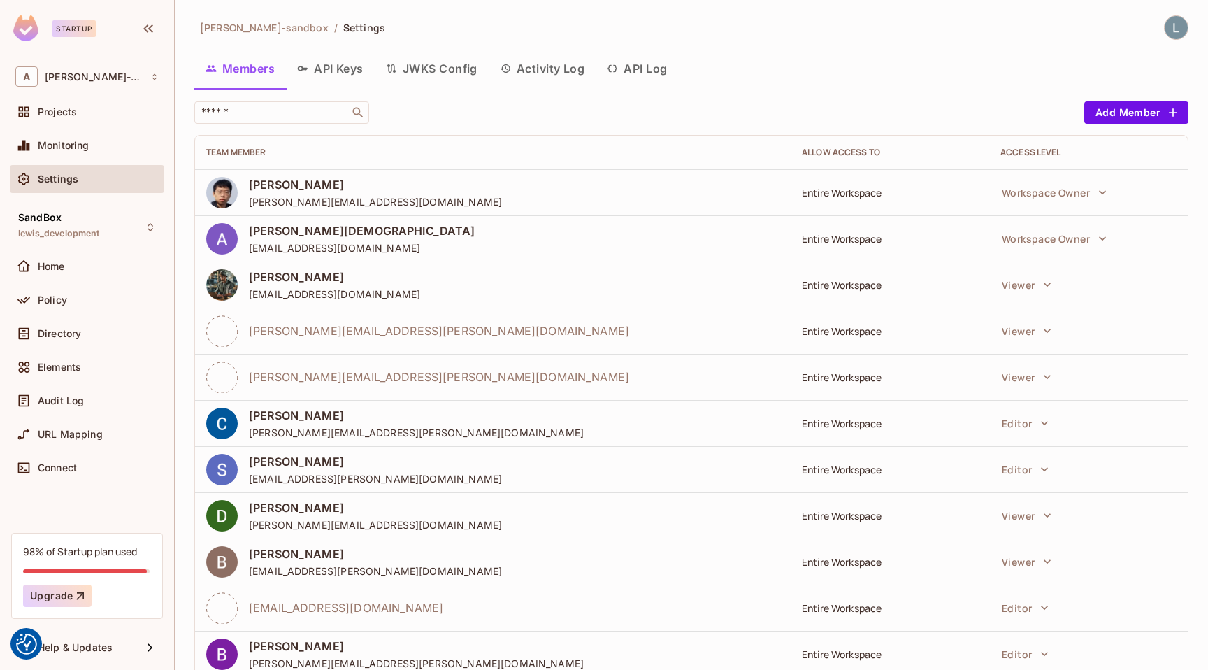
click at [627, 71] on button "API Log" at bounding box center [637, 68] width 83 height 35
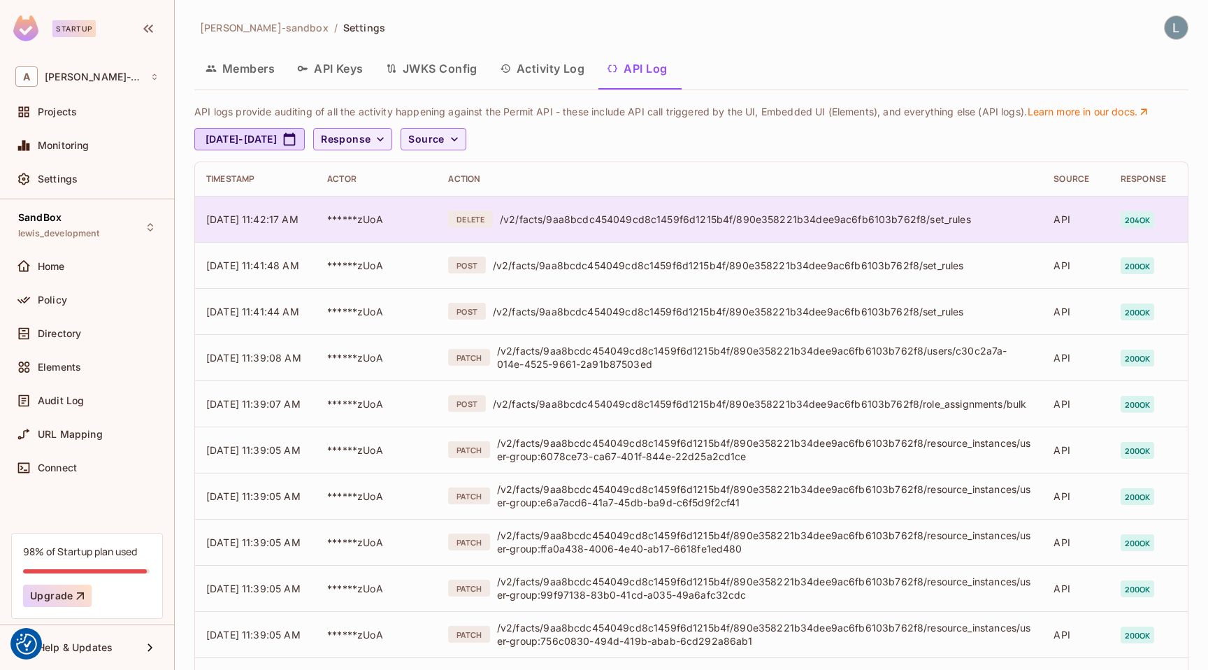
click at [791, 217] on div "/v2/facts/9aa8bcdc454049cd8c1459f6d1215b4f/890e358221b34dee9ac6fb6103b762f8/set…" at bounding box center [765, 219] width 531 height 13
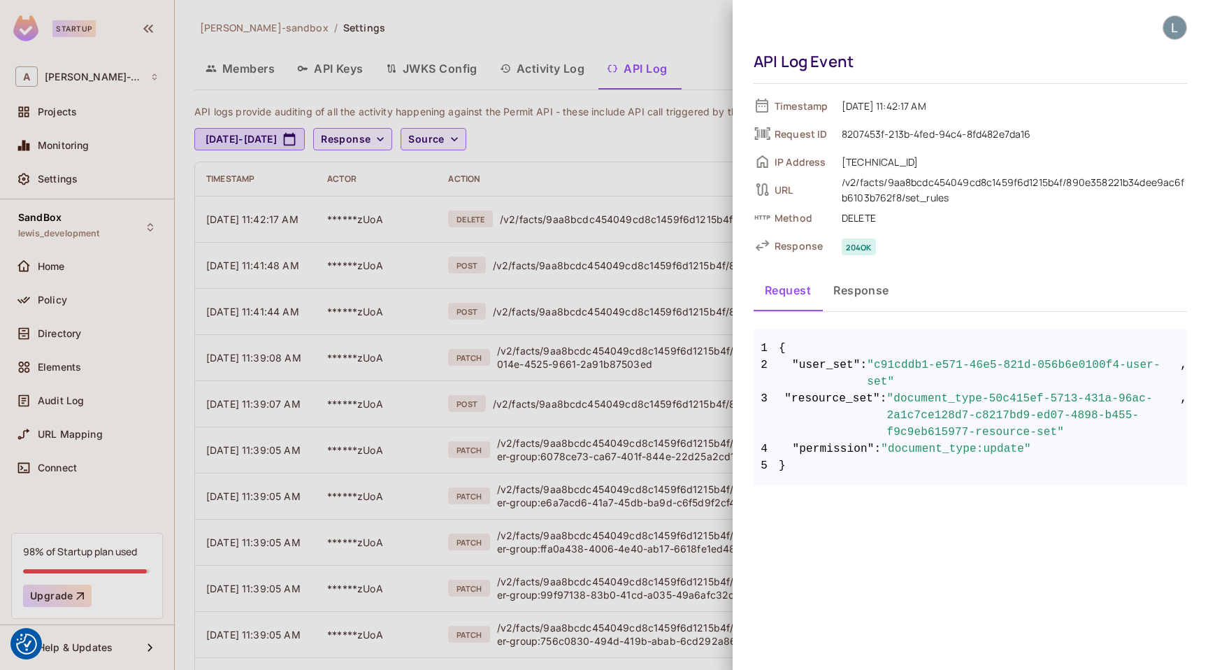
click at [627, 166] on div at bounding box center [604, 335] width 1208 height 670
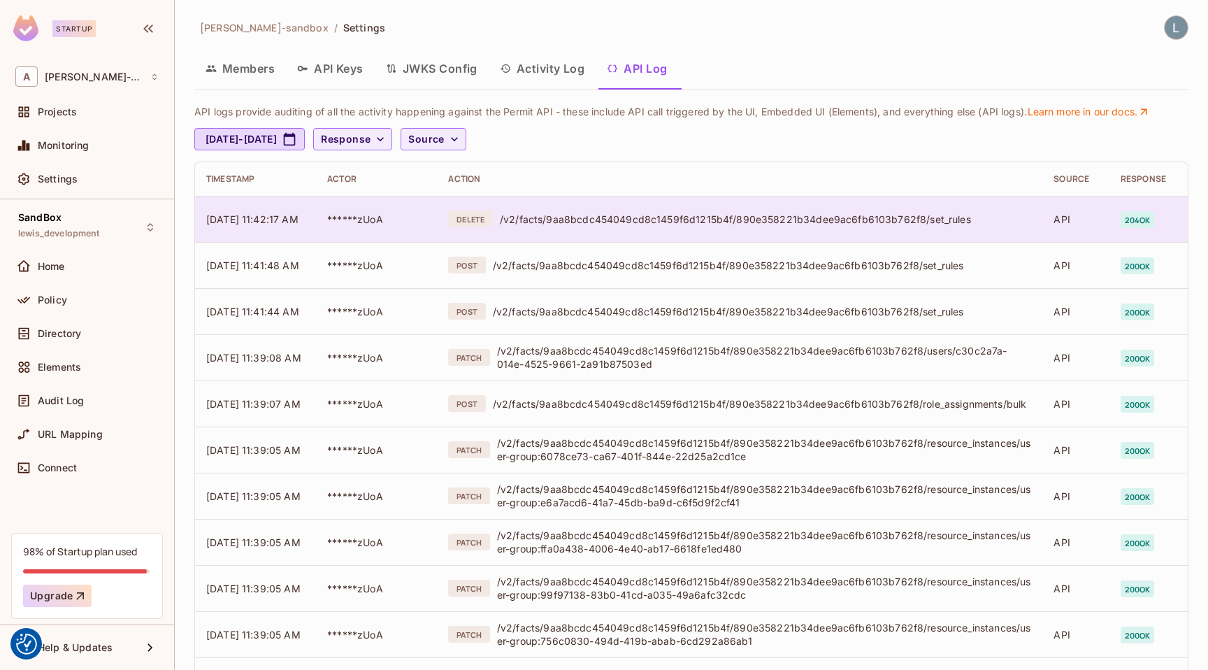
click at [638, 214] on div "/v2/facts/9aa8bcdc454049cd8c1459f6d1215b4f/890e358221b34dee9ac6fb6103b762f8/set…" at bounding box center [765, 219] width 531 height 13
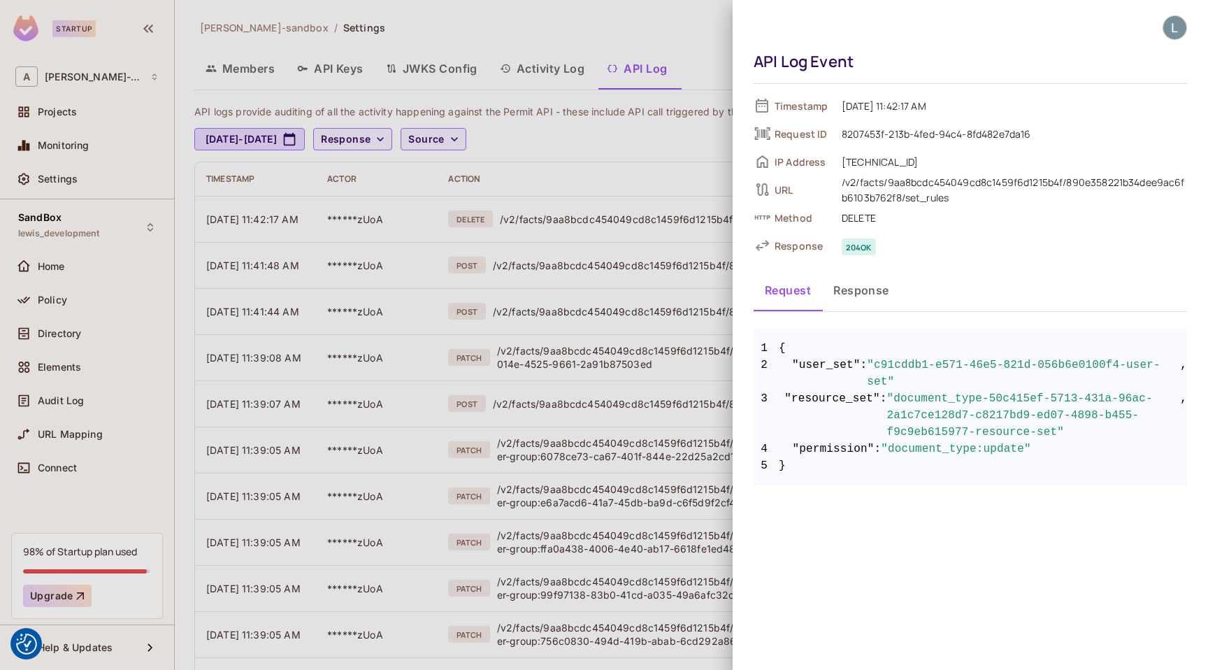
click at [861, 288] on button "Response" at bounding box center [861, 290] width 78 height 35
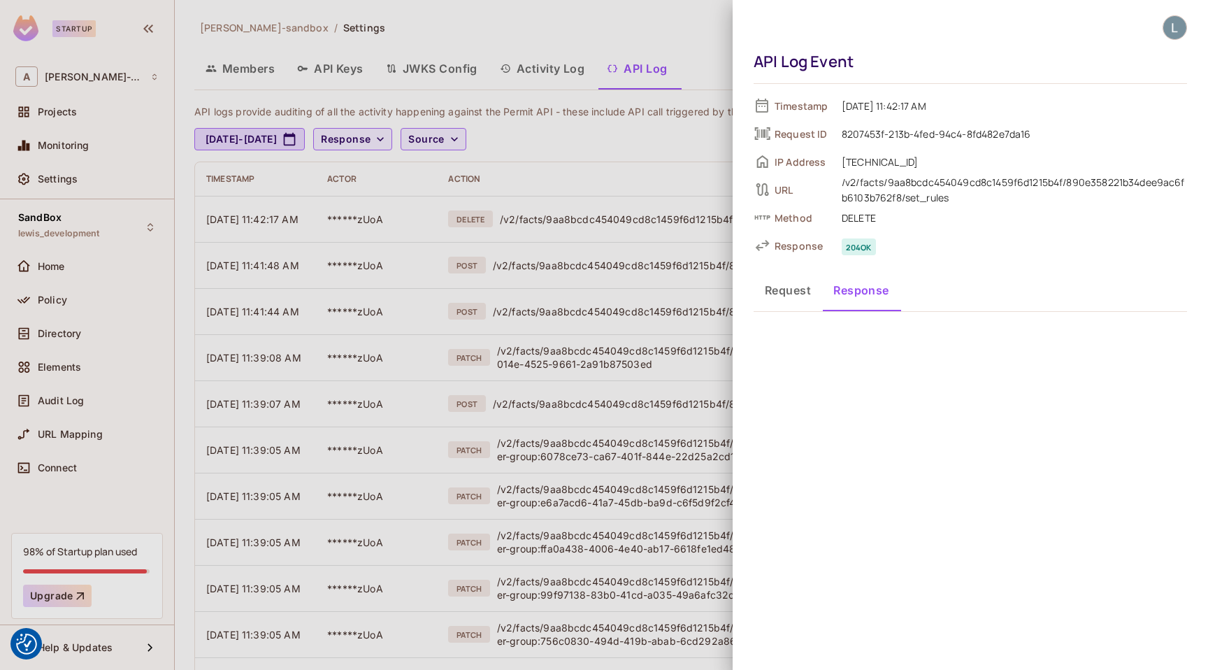
click at [792, 288] on button "Request" at bounding box center [788, 290] width 69 height 35
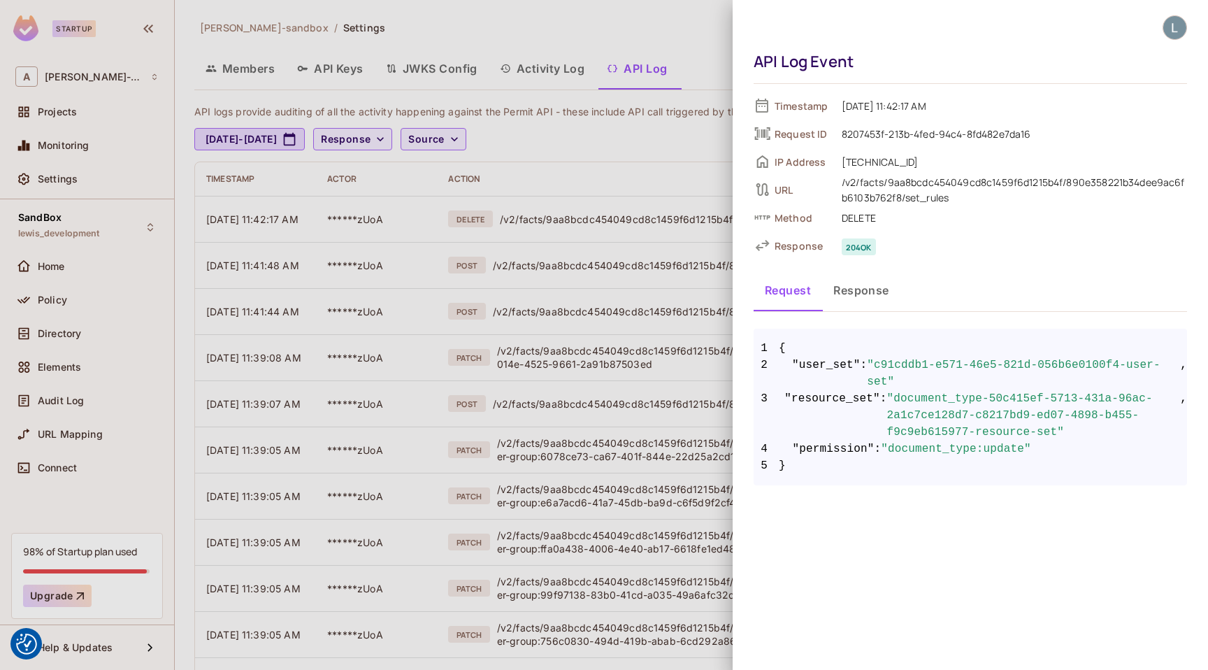
click at [976, 215] on span "DELETE" at bounding box center [1011, 217] width 352 height 17
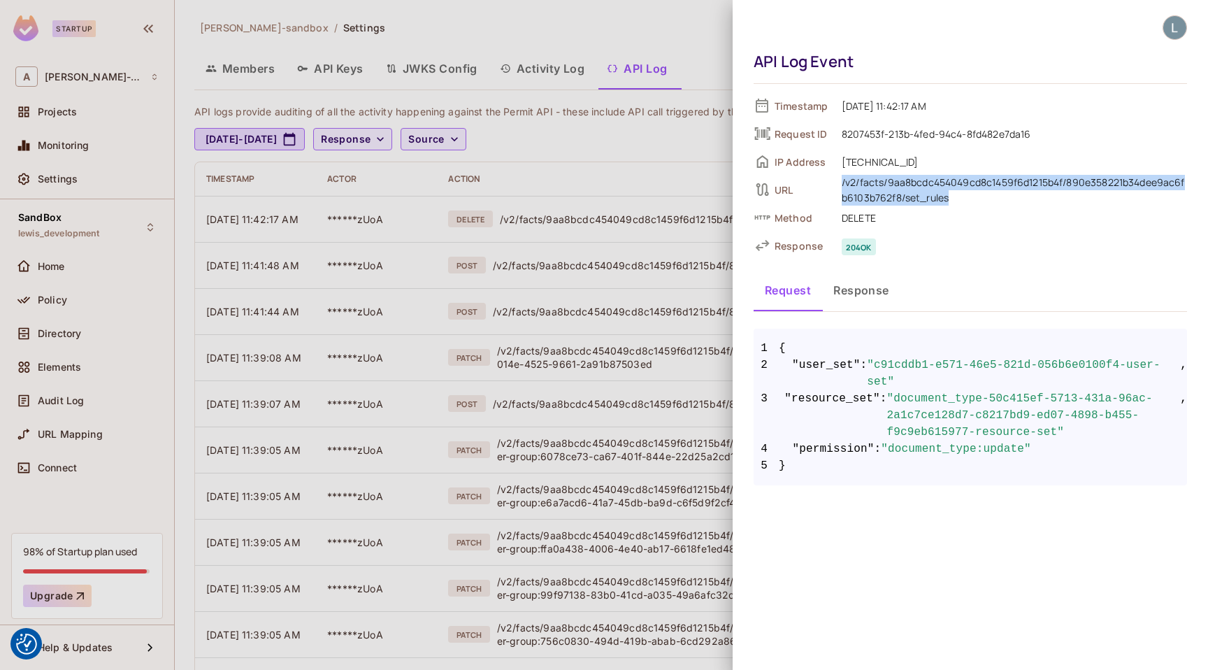
drag, startPoint x: 953, startPoint y: 202, endPoint x: 839, endPoint y: 183, distance: 115.5
click at [839, 183] on span "/v2/facts/9aa8bcdc454049cd8c1459f6d1215b4f/890e358221b34dee9ac6fb6103b762f8/set…" at bounding box center [1011, 189] width 352 height 32
copy div "/v2/facts/9aa8bcdc454049cd8c1459f6d1215b4f/890e358221b34dee9ac6fb6103b762f8/set…"
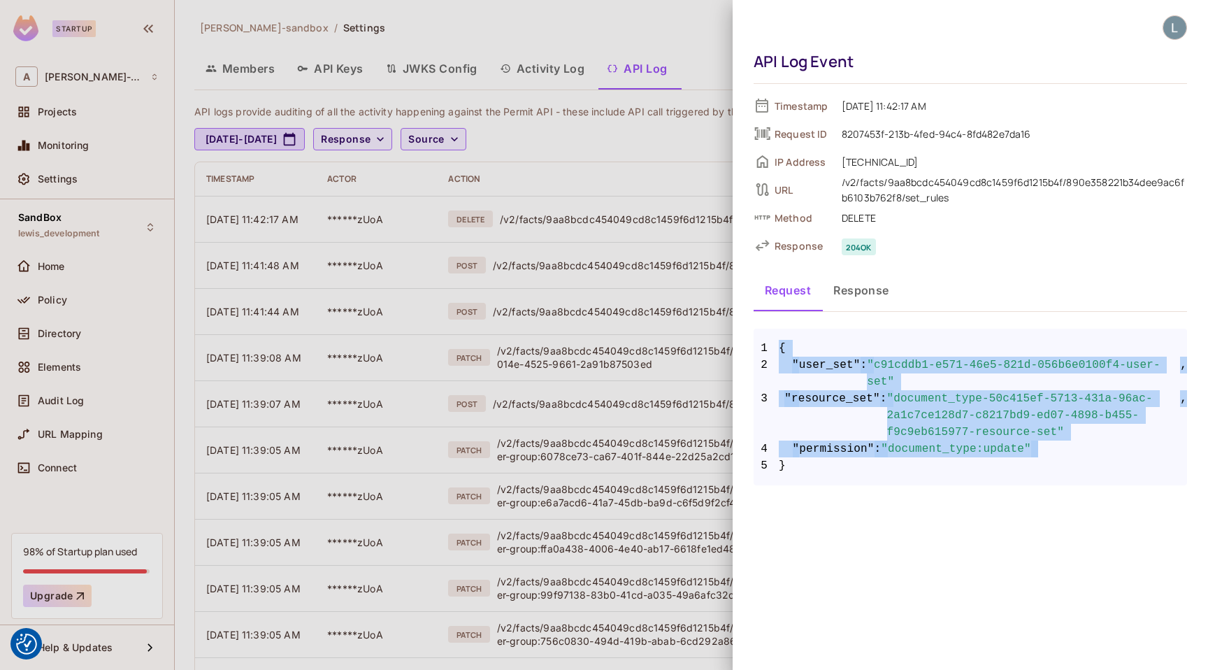
drag, startPoint x: 800, startPoint y: 466, endPoint x: 778, endPoint y: 348, distance: 120.3
click at [778, 348] on code "1 { 2 "user_set" : "c91cddb1-e571-46e5-821d-056b6e0100f4-user-set" , 3 "resourc…" at bounding box center [971, 407] width 434 height 134
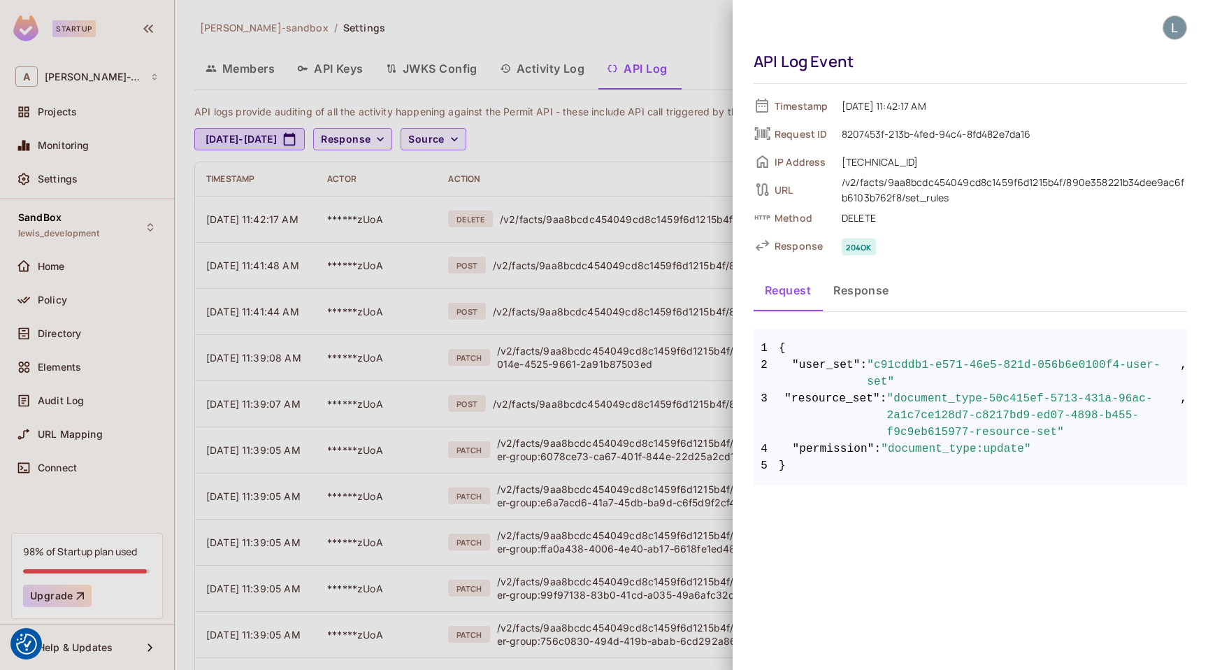
click at [802, 485] on pre "1 { 2 "user_set" : "c91cddb1-e571-46e5-821d-056b6e0100f4-user-set" , 3 "resourc…" at bounding box center [971, 407] width 434 height 157
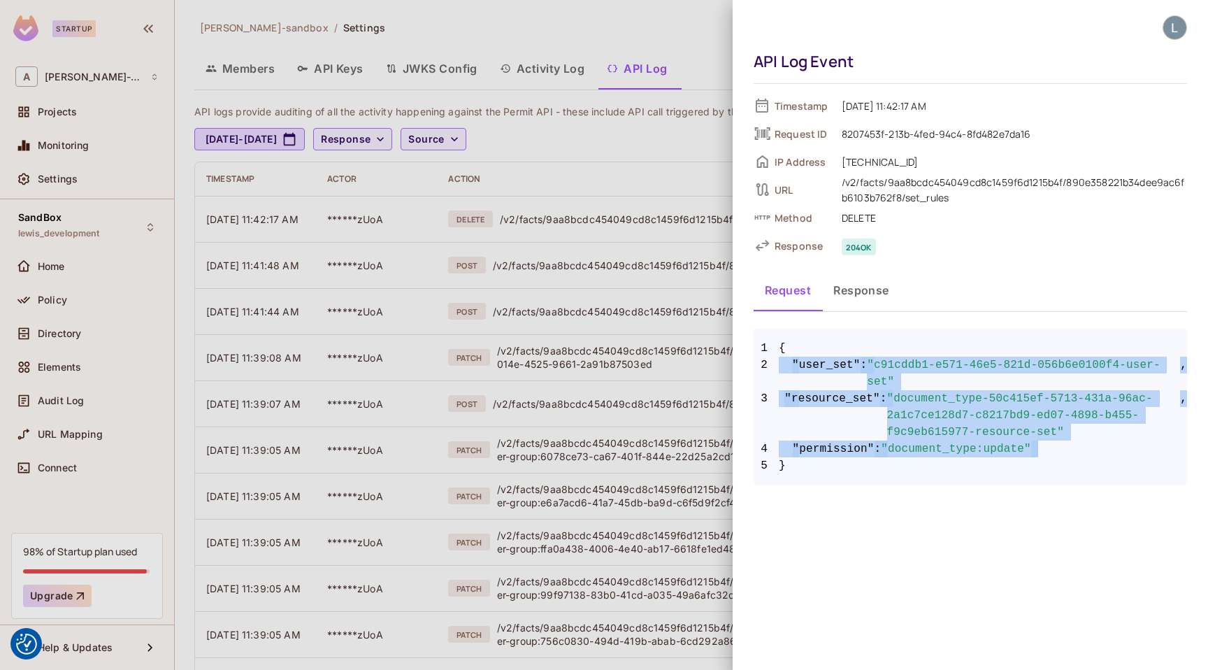
drag, startPoint x: 795, startPoint y: 471, endPoint x: 785, endPoint y: 347, distance: 124.9
click at [785, 347] on code "1 { 2 "user_set" : "c91cddb1-e571-46e5-821d-056b6e0100f4-user-set" , 3 "resourc…" at bounding box center [971, 407] width 434 height 134
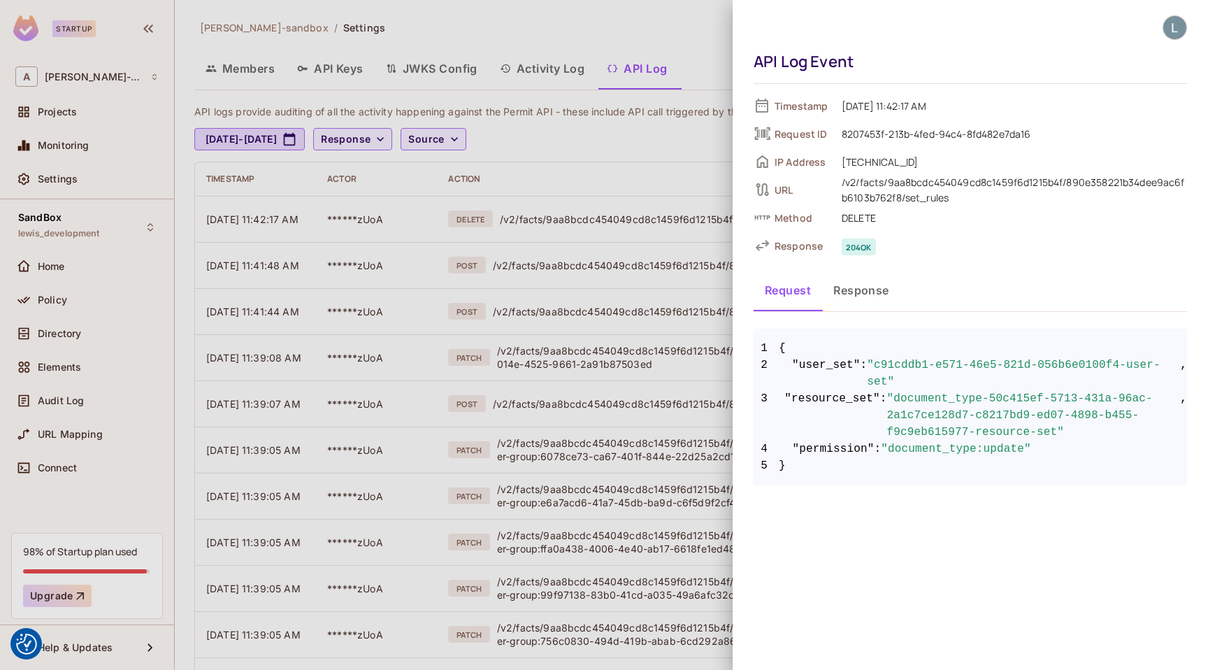
click at [785, 366] on span at bounding box center [785, 374] width 13 height 34
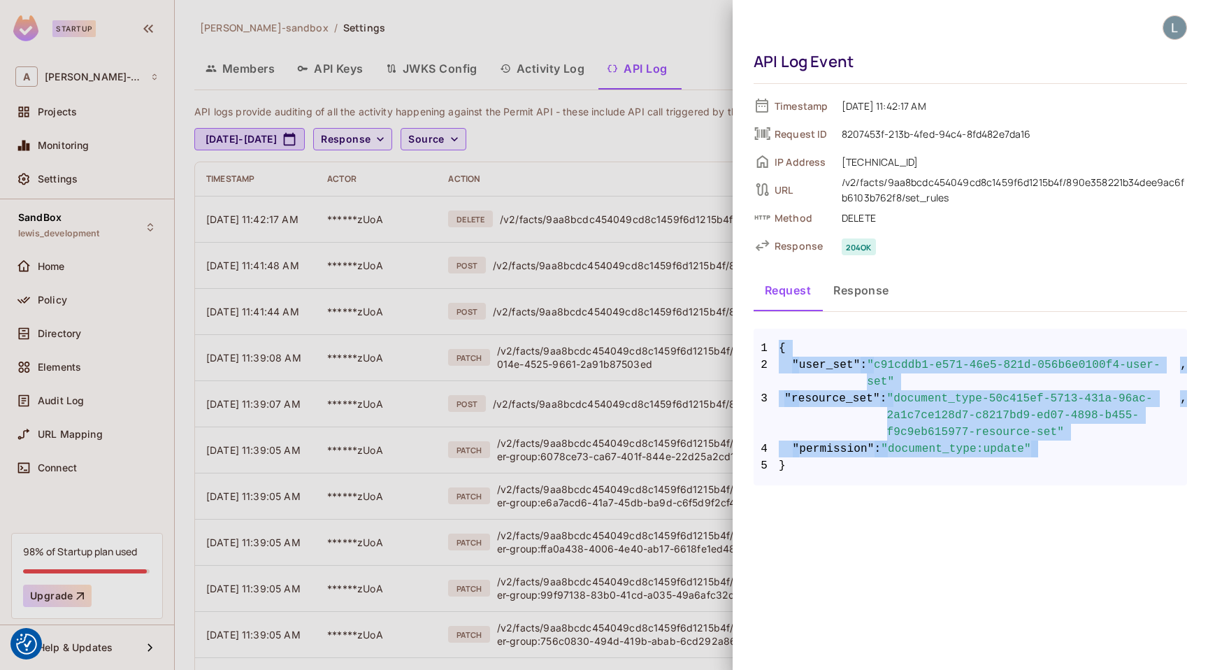
drag, startPoint x: 781, startPoint y: 346, endPoint x: 823, endPoint y: 459, distance: 120.8
click at [823, 459] on code "1 { 2 "user_set" : "c91cddb1-e571-46e5-821d-056b6e0100f4-user-set" , 3 "resourc…" at bounding box center [971, 407] width 434 height 134
copy code "{ 2 "user_set" : "c91cddb1-e571-46e5-821d-056b6e0100f4-user-set" , 3 "resource_…"
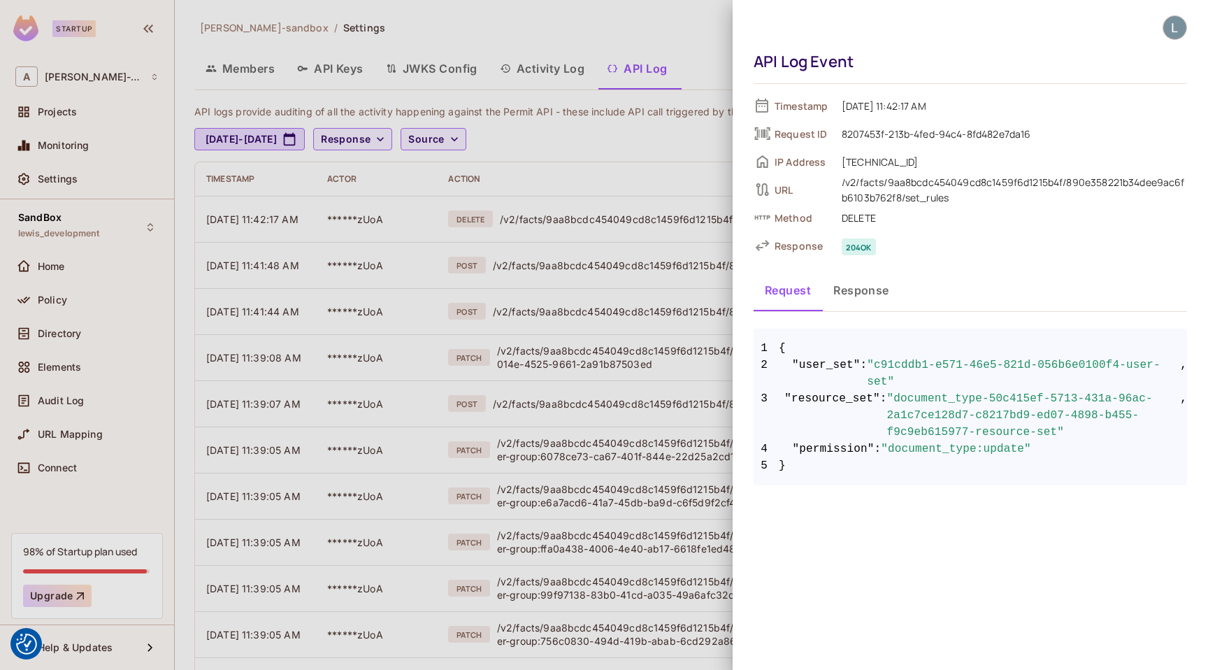
click at [927, 138] on span "8207453f-213b-4fed-94c4-8fd482e7da16" at bounding box center [1011, 133] width 352 height 17
drag, startPoint x: 1036, startPoint y: 136, endPoint x: 842, endPoint y: 133, distance: 193.7
click at [842, 133] on span "8207453f-213b-4fed-94c4-8fd482e7da16" at bounding box center [1011, 133] width 352 height 17
click at [364, 361] on div at bounding box center [604, 335] width 1208 height 670
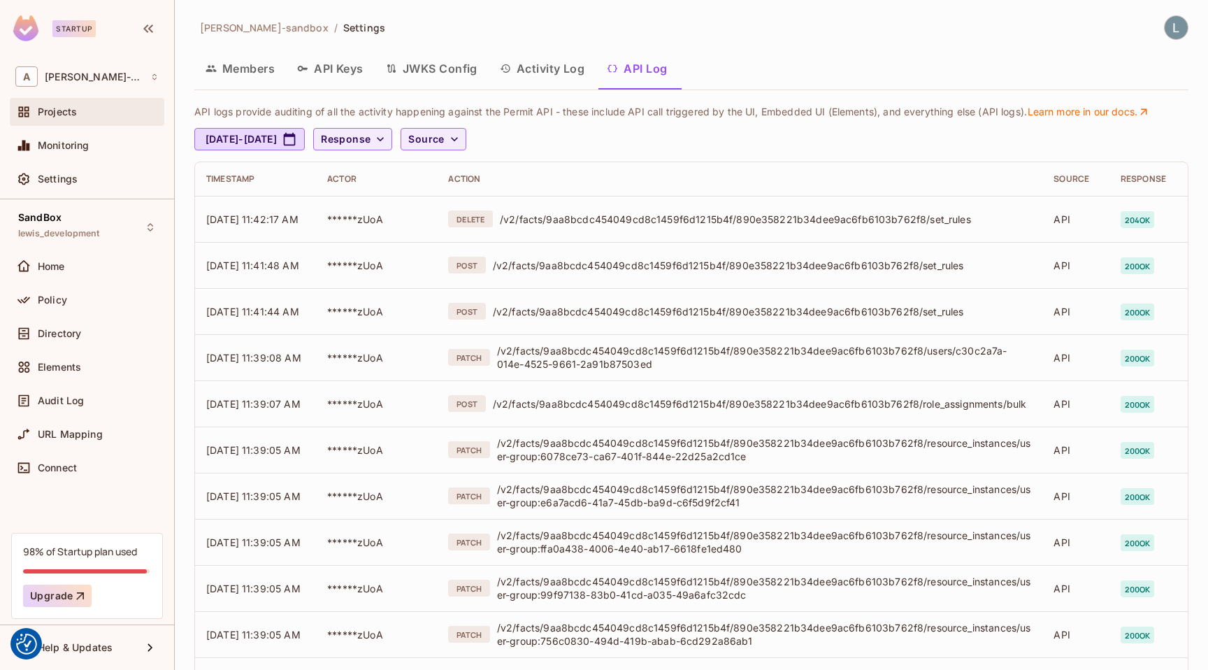
click at [118, 120] on div "Projects" at bounding box center [87, 112] width 155 height 28
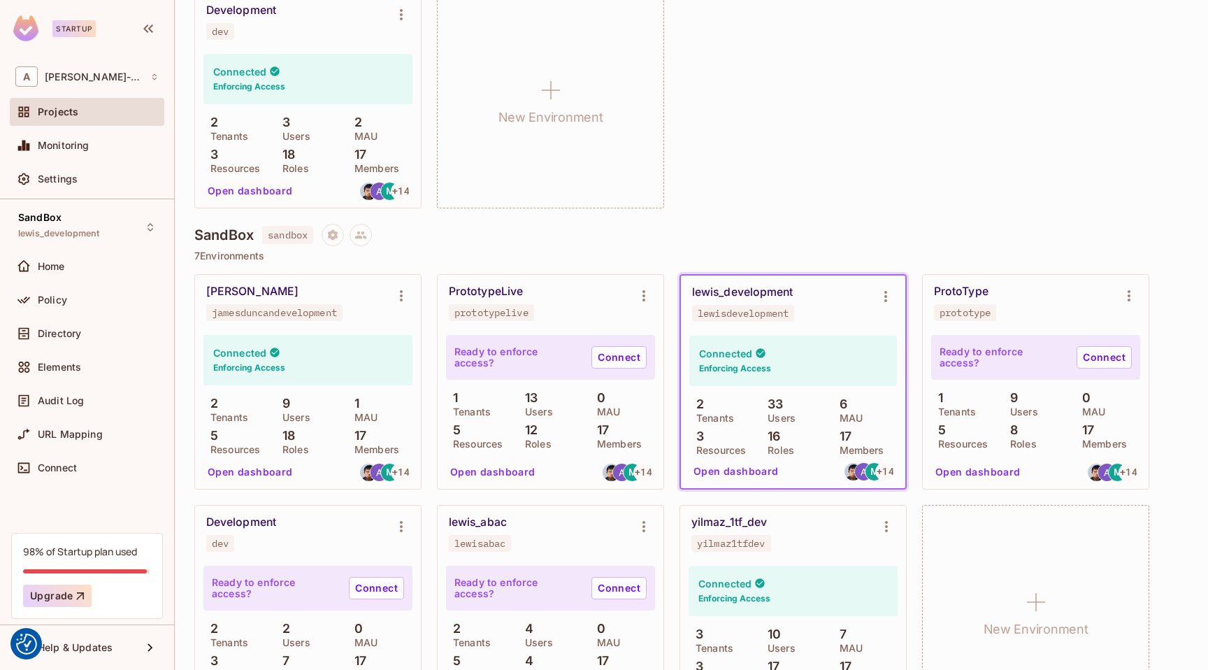
scroll to position [231, 0]
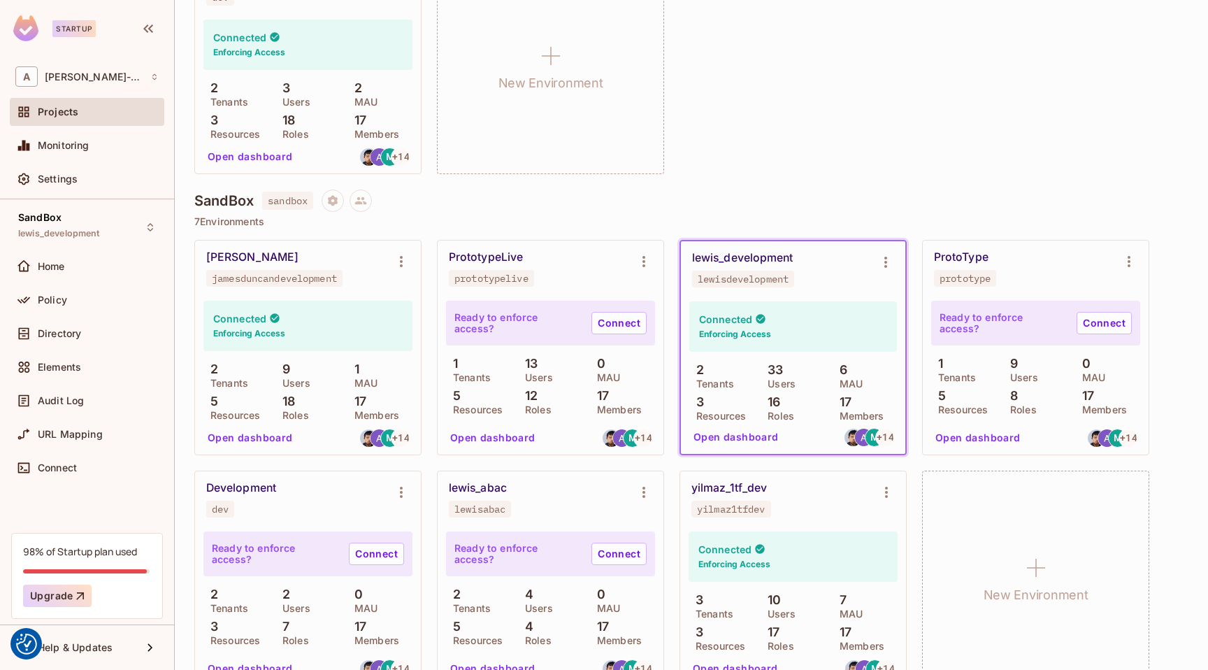
click at [744, 273] on div "lewisdevelopment" at bounding box center [743, 278] width 91 height 11
copy div "lewisdevelopment"
click at [739, 434] on button "Open dashboard" at bounding box center [736, 437] width 97 height 22
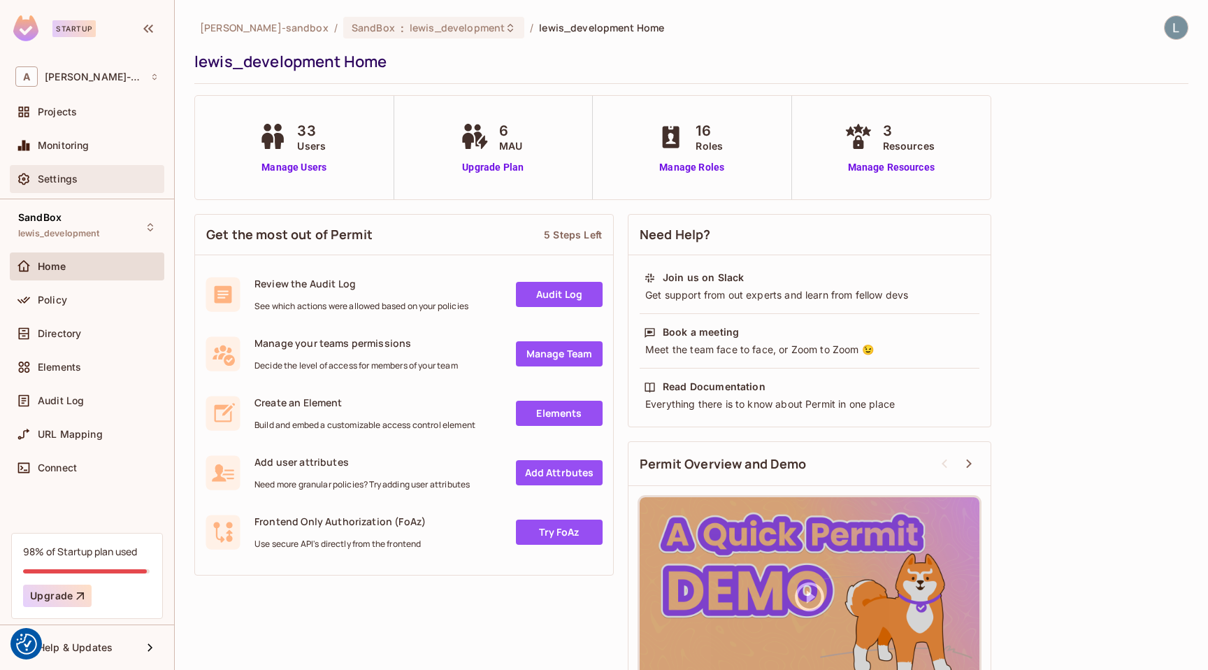
click at [101, 176] on div "Settings" at bounding box center [98, 178] width 121 height 11
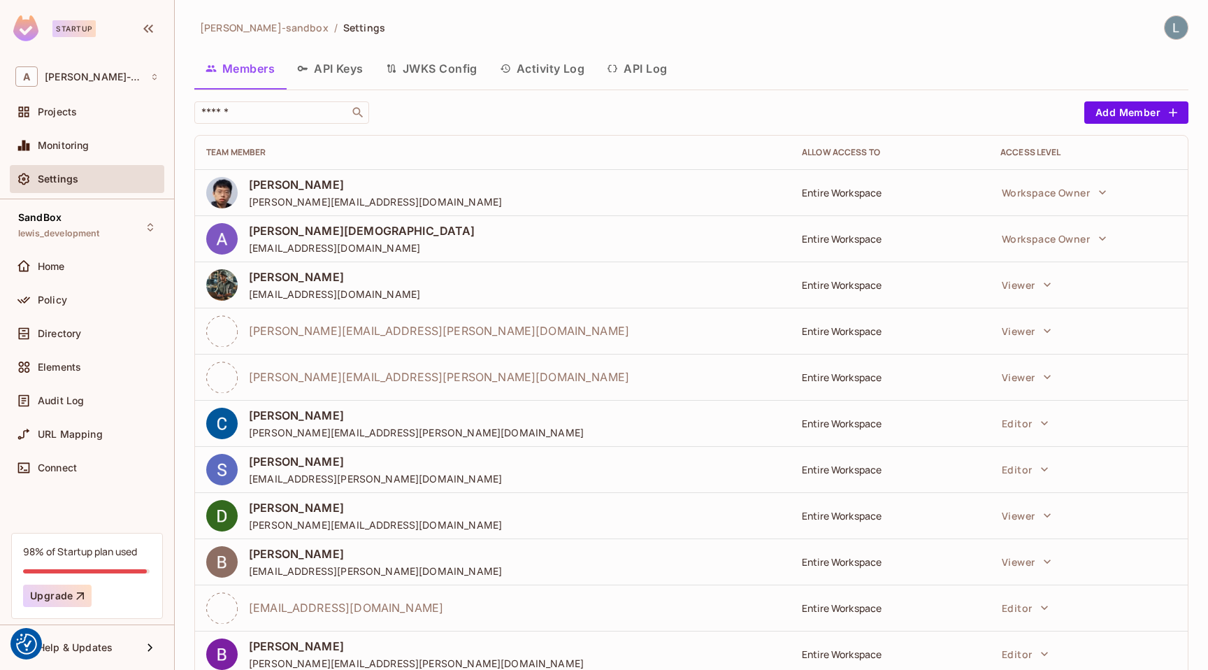
click at [651, 69] on button "API Log" at bounding box center [637, 68] width 83 height 35
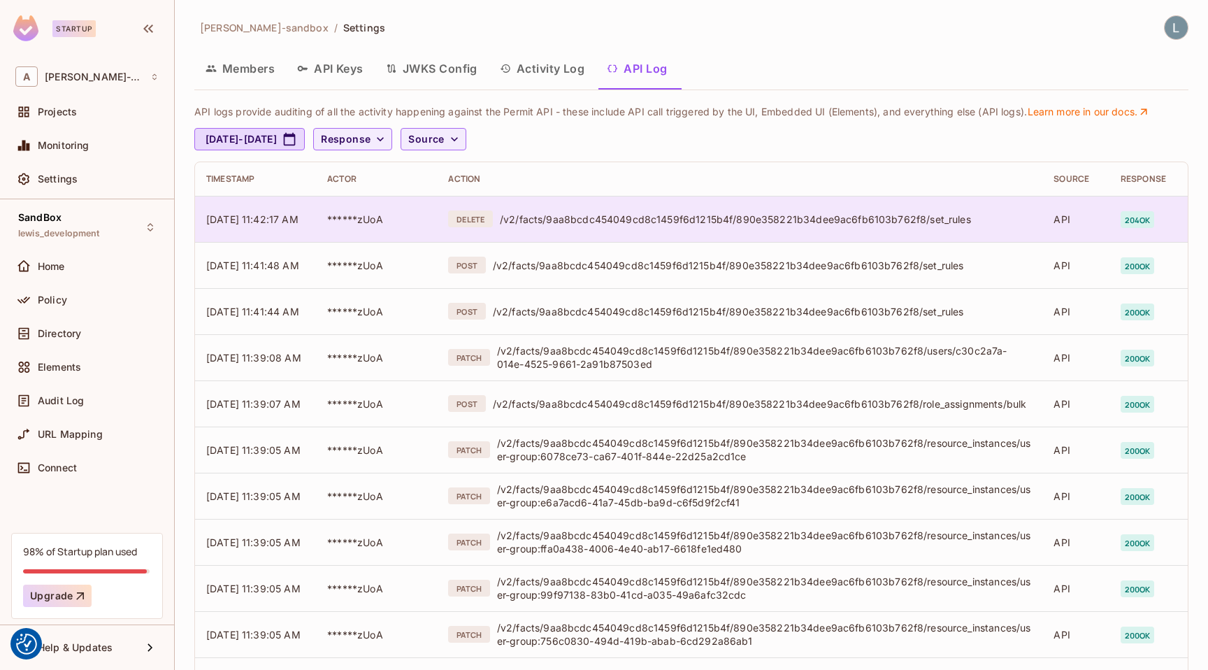
click at [997, 213] on div "/v2/facts/9aa8bcdc454049cd8c1459f6d1215b4f/890e358221b34dee9ac6fb6103b762f8/set…" at bounding box center [765, 219] width 531 height 13
